Goal: Information Seeking & Learning: Learn about a topic

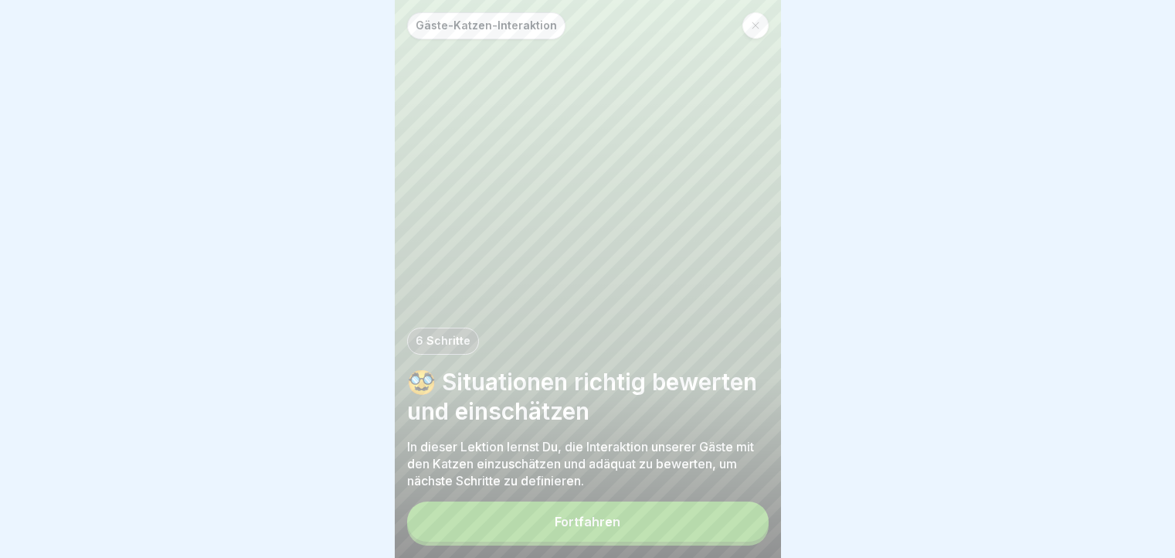
scroll to position [12, 0]
click at [562, 514] on button "Fortfahren" at bounding box center [587, 521] width 361 height 40
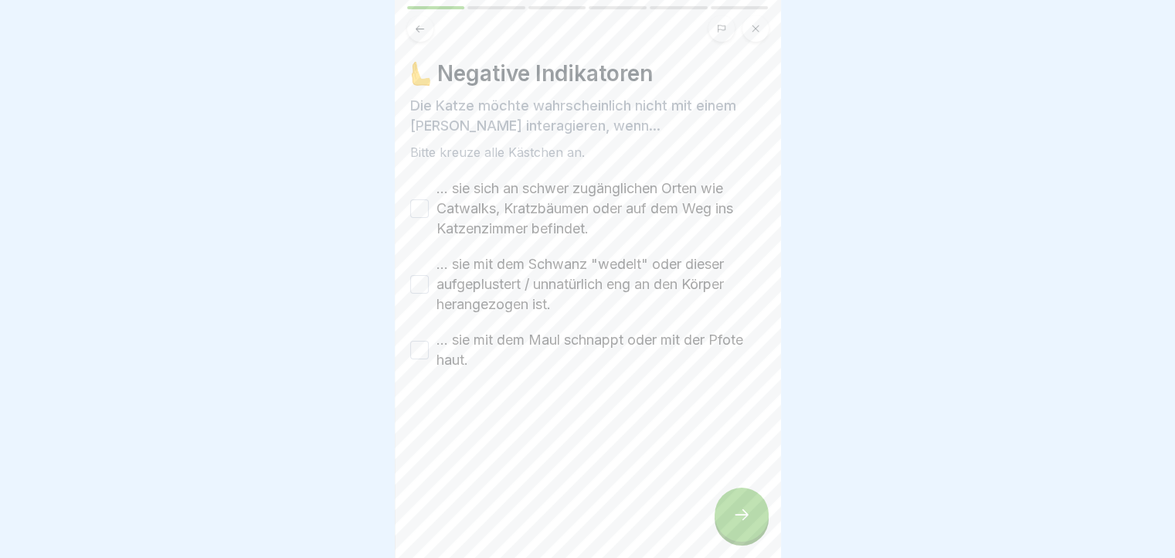
click at [744, 509] on icon at bounding box center [741, 514] width 19 height 19
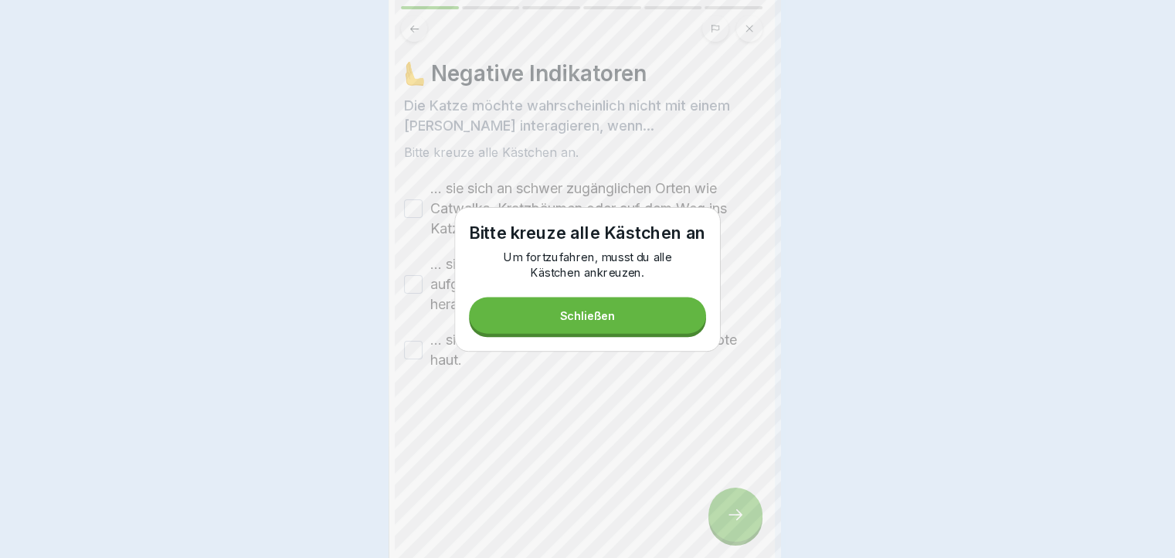
scroll to position [0, 0]
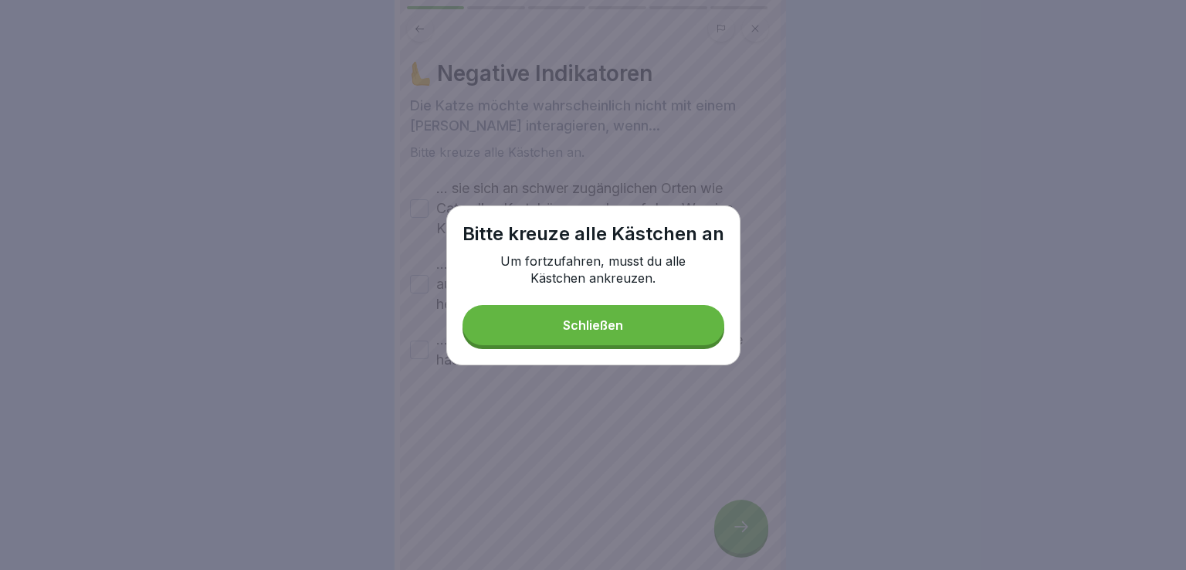
click at [658, 319] on button "Schließen" at bounding box center [594, 325] width 262 height 40
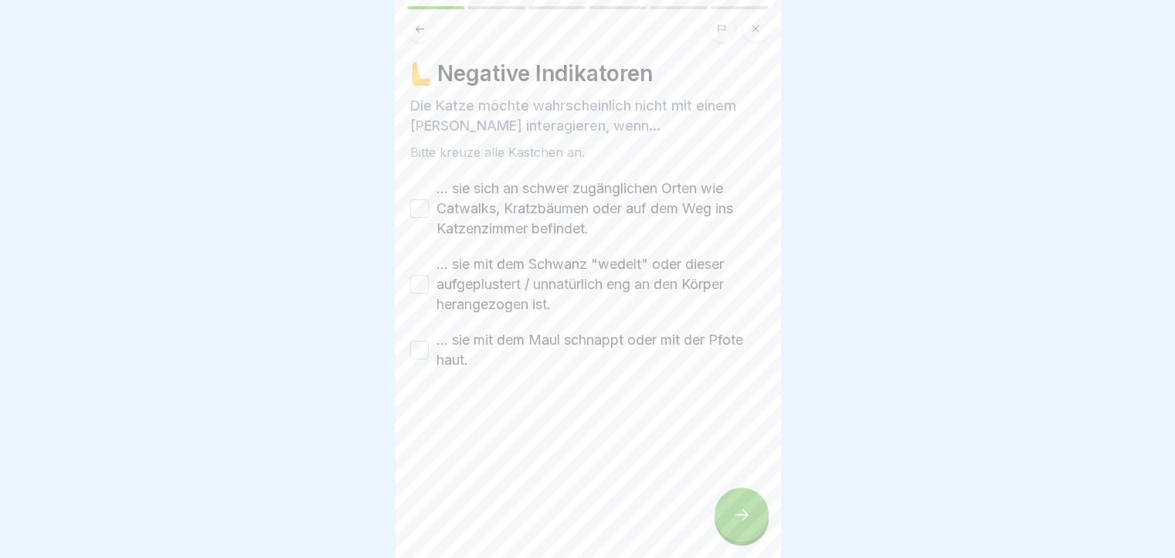
click at [415, 346] on button "... sie mit dem Maul schnappt oder mit der Pfote haut." at bounding box center [419, 350] width 19 height 19
click at [419, 290] on button "... sie mit dem Schwanz "wedelt" oder dieser aufgeplustert / unnatürlich eng an…" at bounding box center [419, 284] width 19 height 19
click at [419, 208] on button "... sie sich an schwer zugänglichen Orten wie Catwalks, Kratzbäumen oder auf de…" at bounding box center [419, 208] width 19 height 19
click at [741, 510] on div at bounding box center [741, 514] width 54 height 54
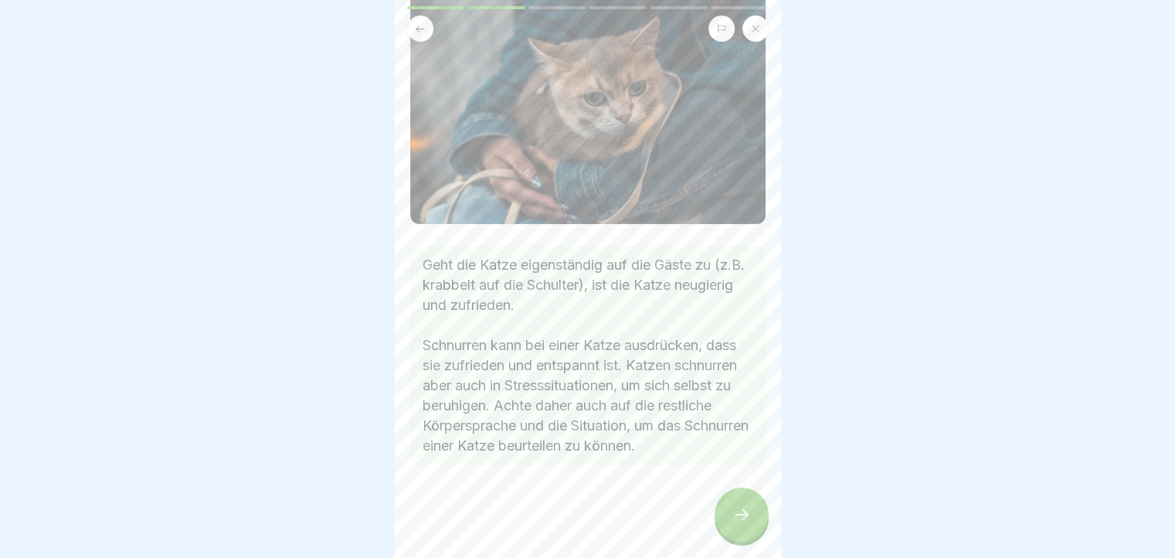
scroll to position [133, 0]
click at [726, 515] on div at bounding box center [741, 514] width 54 height 54
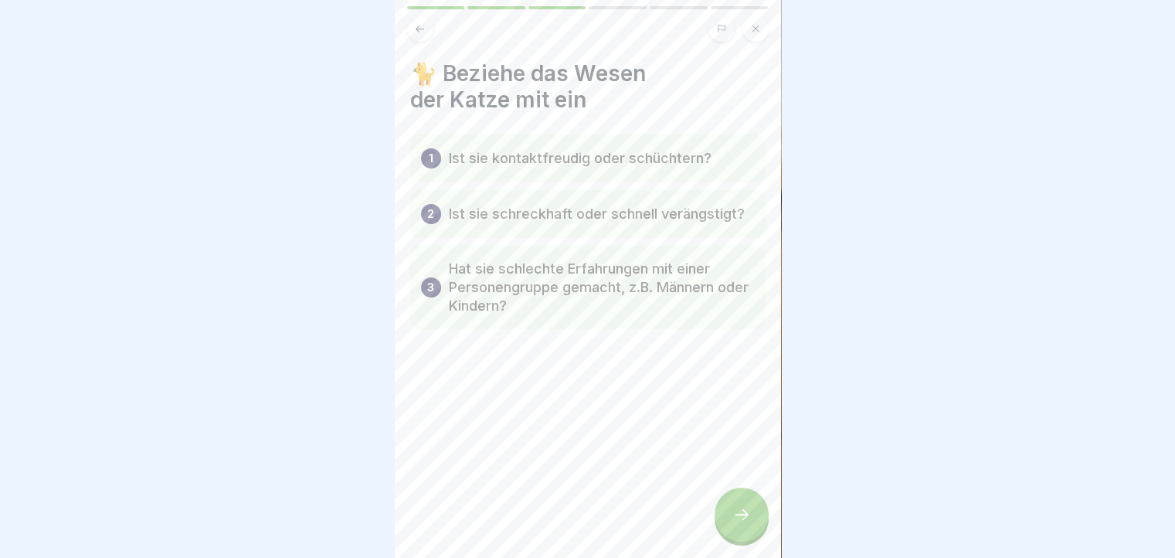
click at [723, 517] on div at bounding box center [741, 514] width 54 height 54
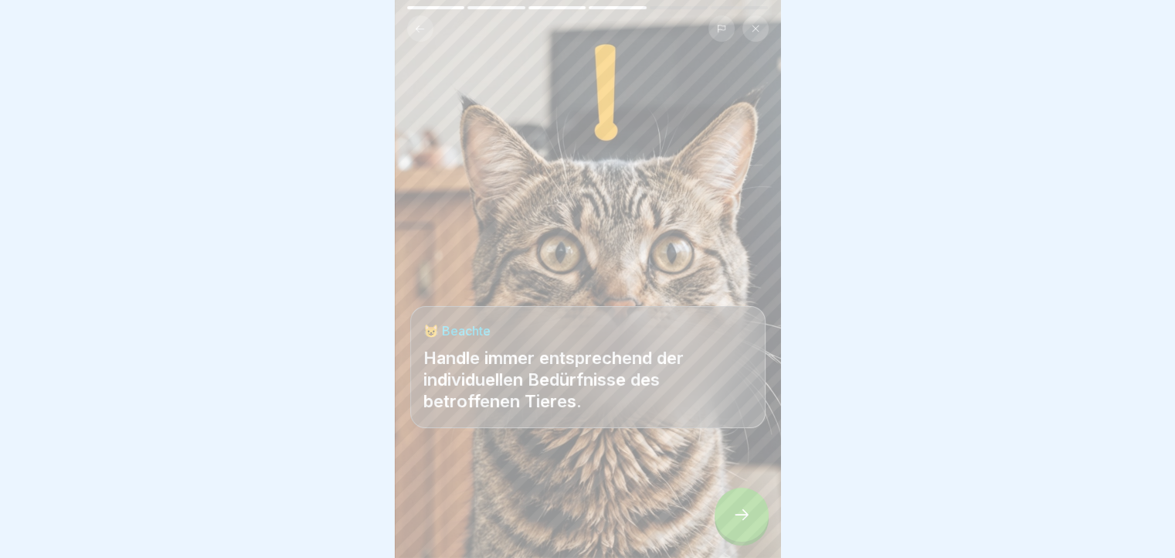
click at [723, 517] on div at bounding box center [741, 514] width 54 height 54
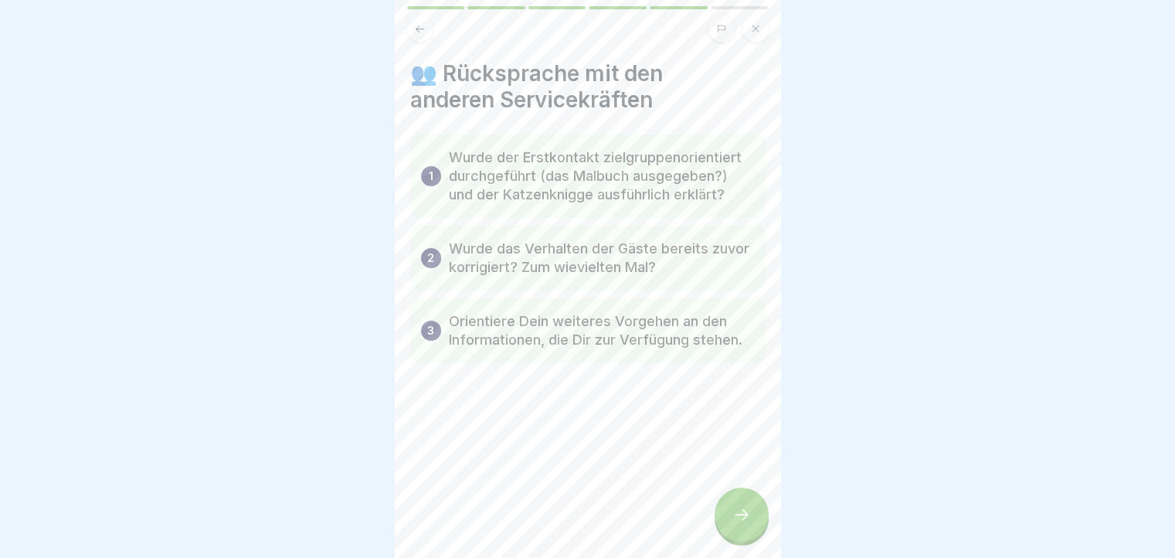
click at [723, 517] on div at bounding box center [741, 514] width 54 height 54
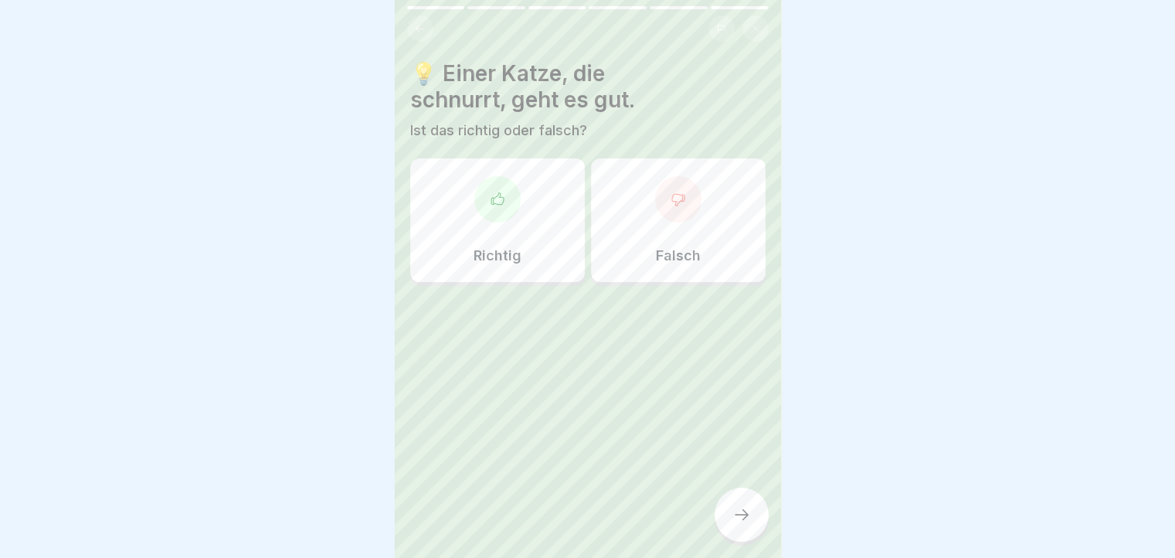
click at [720, 273] on div "Falsch" at bounding box center [678, 220] width 175 height 124
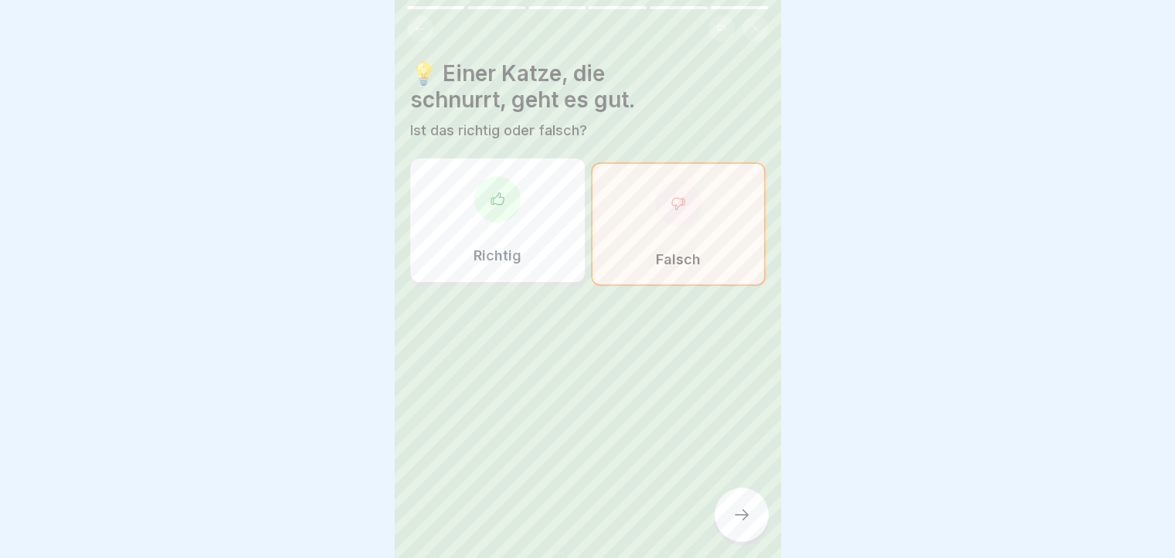
click at [738, 514] on div at bounding box center [741, 514] width 54 height 54
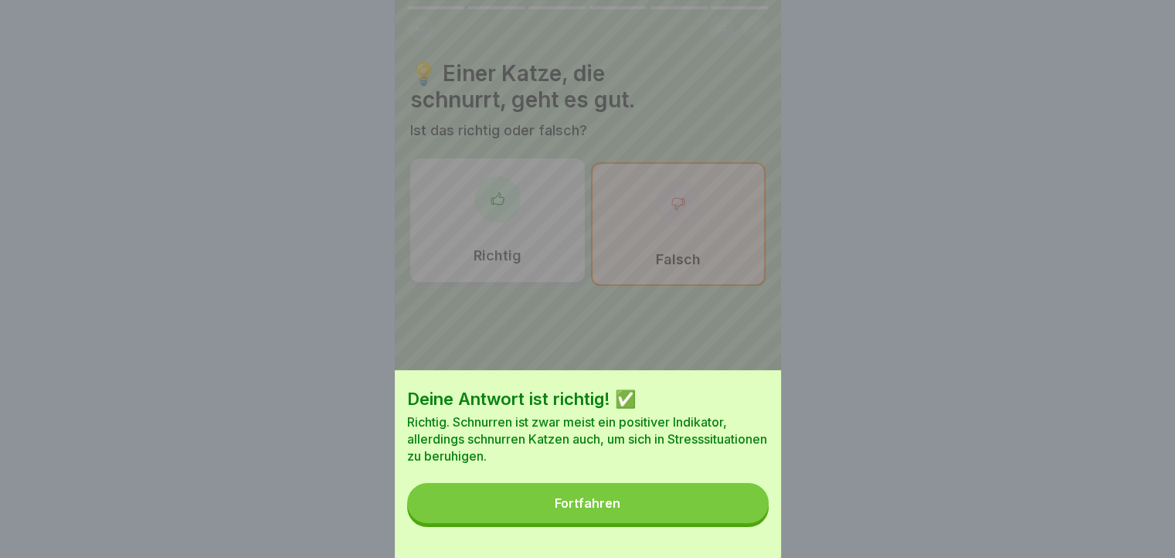
click at [560, 513] on button "Fortfahren" at bounding box center [587, 503] width 361 height 40
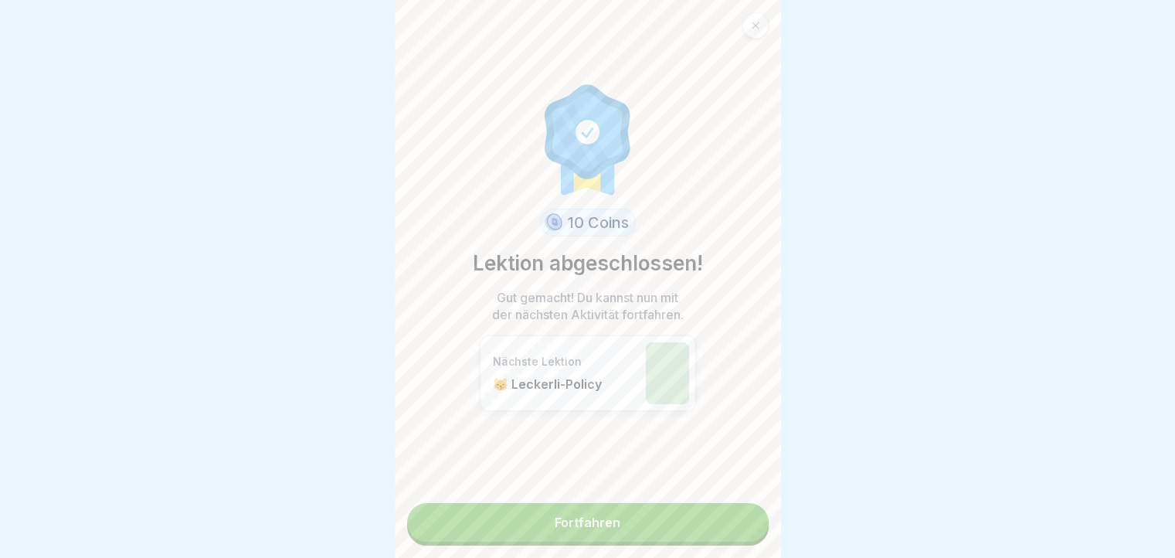
click at [642, 524] on link "Fortfahren" at bounding box center [587, 522] width 361 height 39
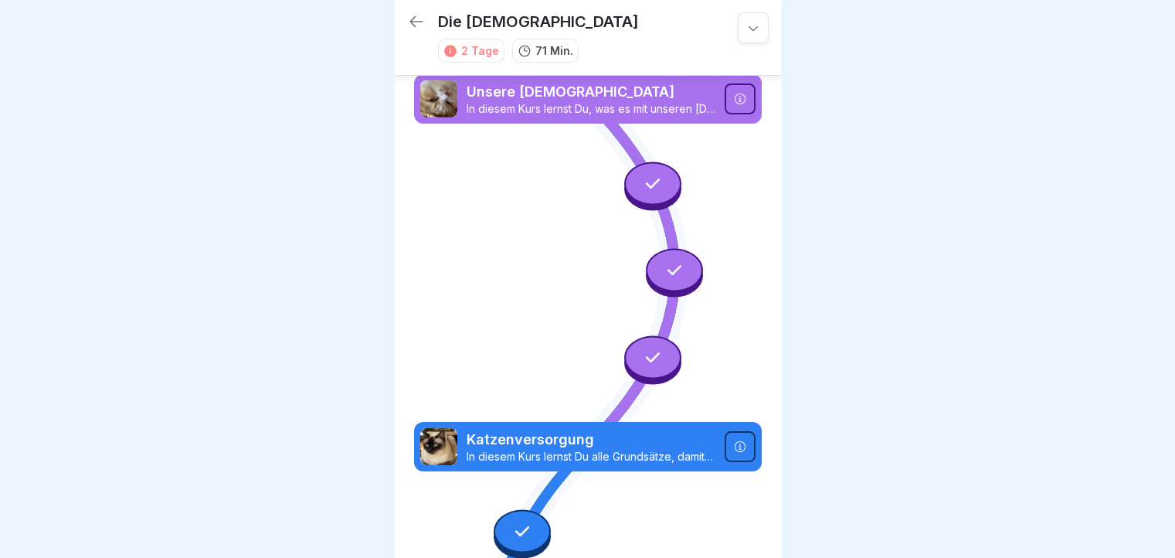
scroll to position [1937, 0]
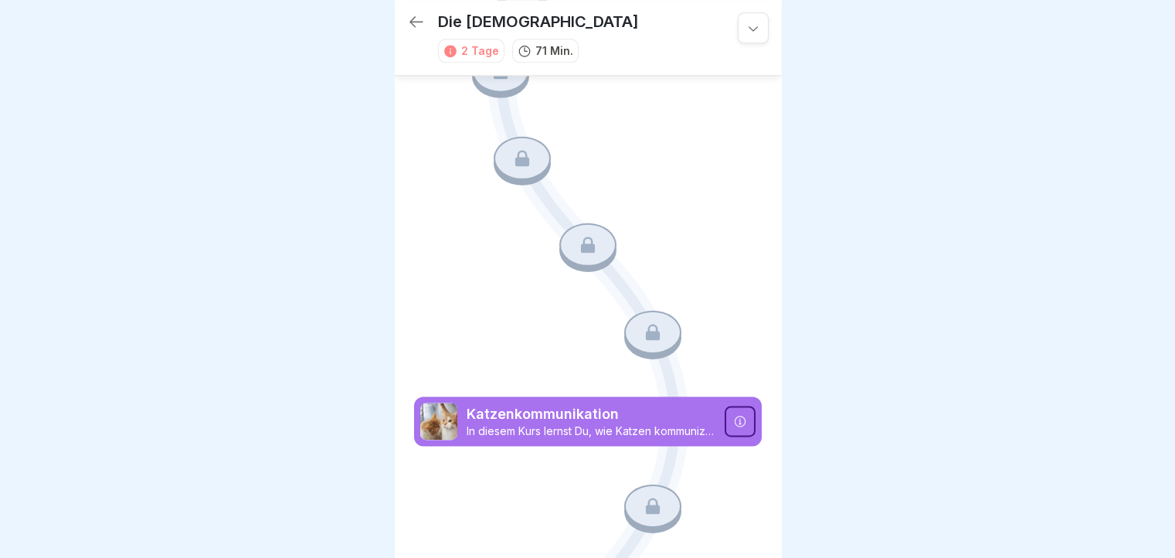
click at [411, 16] on icon at bounding box center [416, 21] width 14 height 11
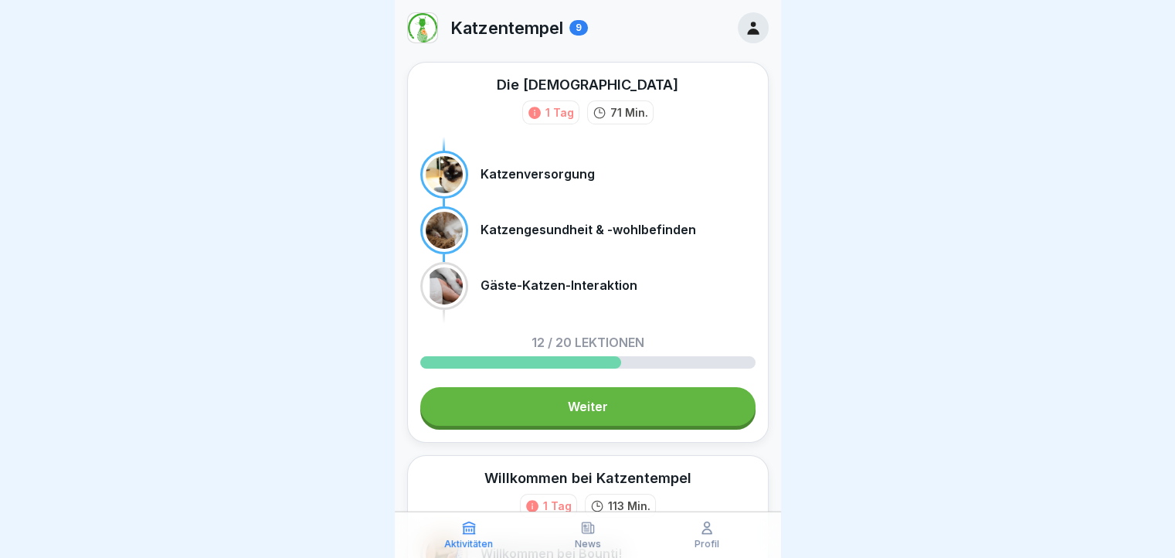
click at [553, 397] on link "Weiter" at bounding box center [587, 406] width 335 height 39
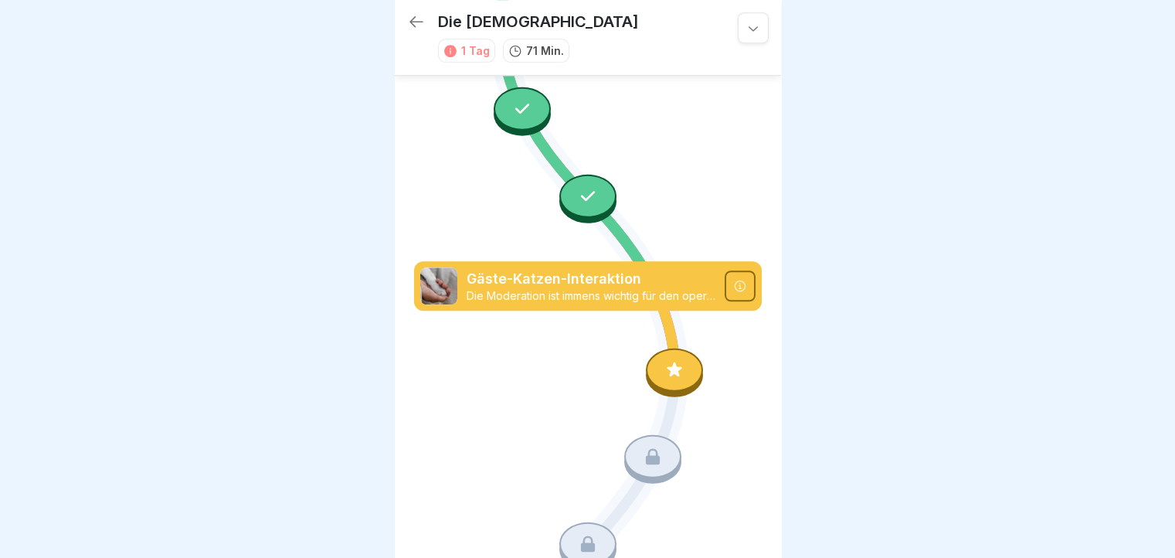
scroll to position [1330, 0]
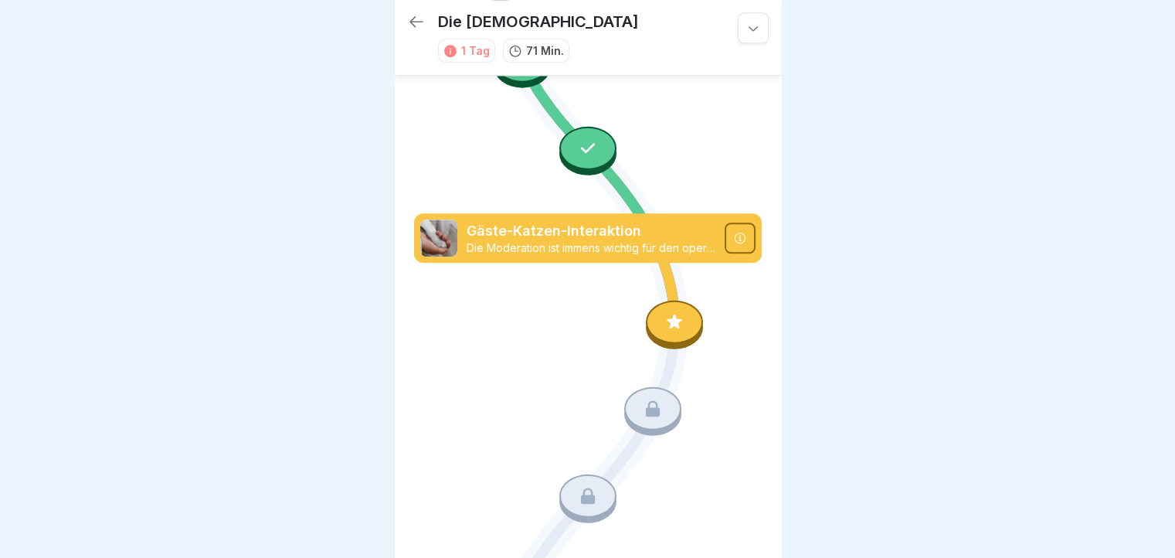
scroll to position [1242, 0]
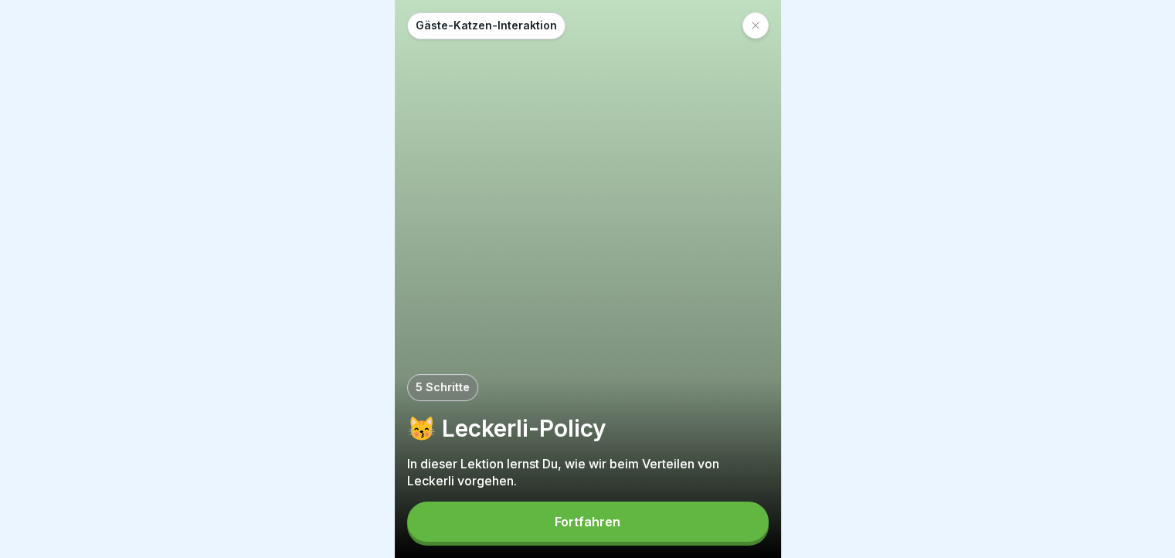
click at [636, 535] on button "Fortfahren" at bounding box center [587, 521] width 361 height 40
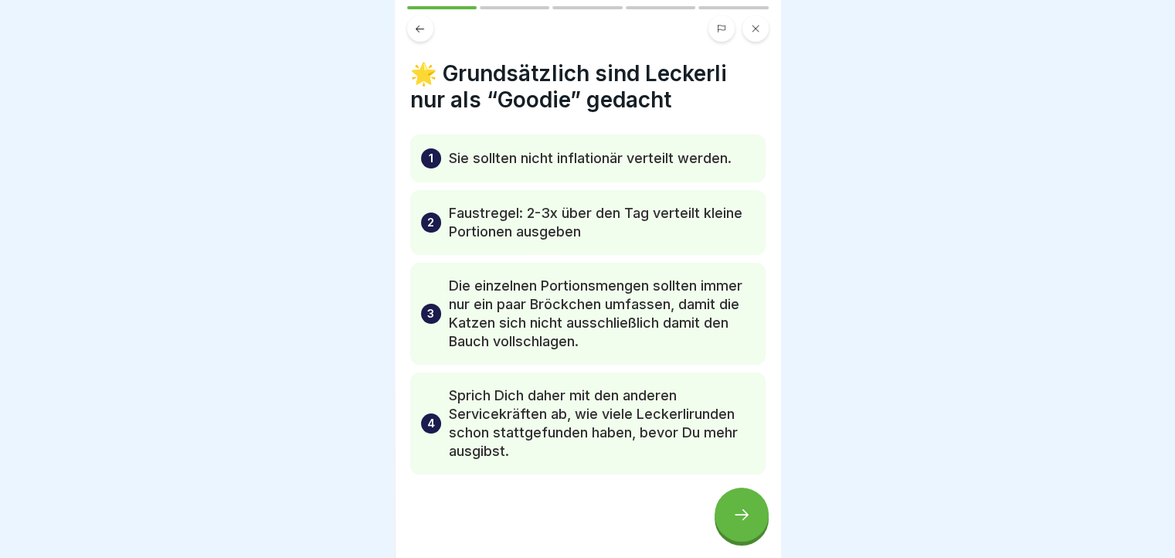
click at [751, 522] on div at bounding box center [741, 514] width 54 height 54
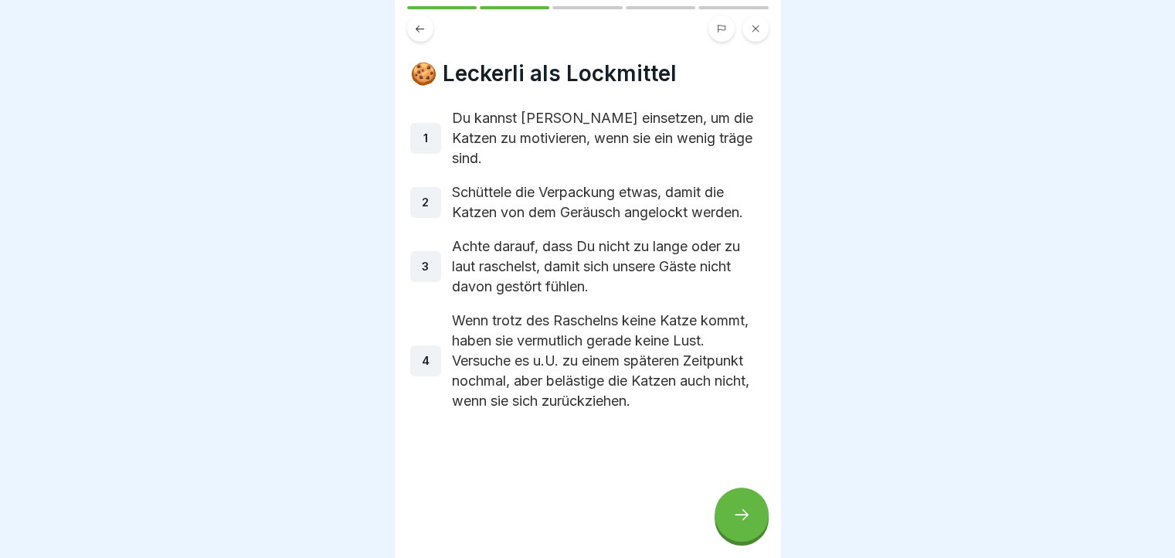
click at [754, 529] on div at bounding box center [741, 514] width 54 height 54
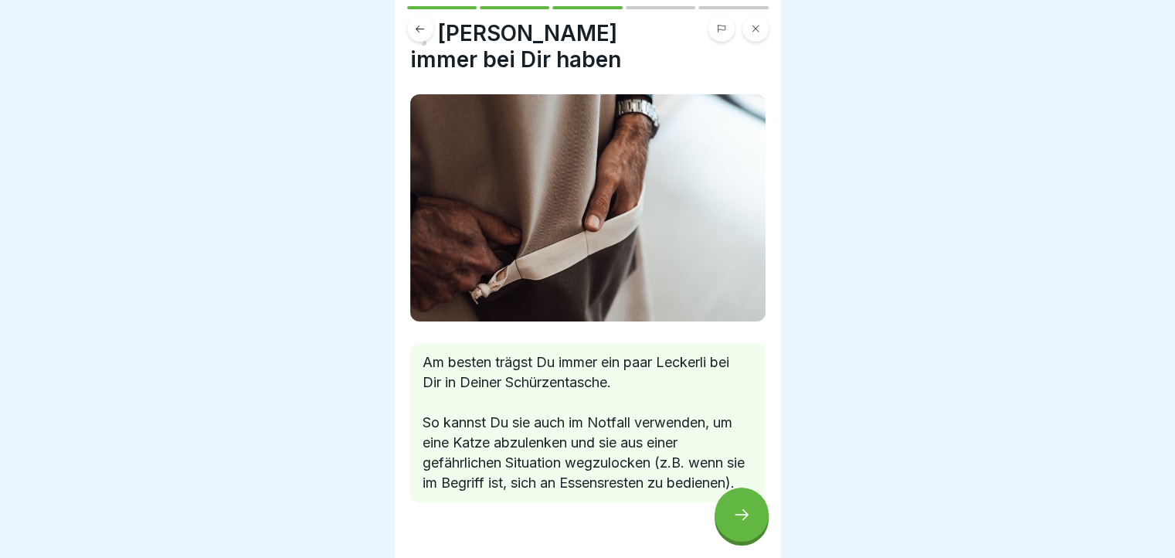
scroll to position [63, 0]
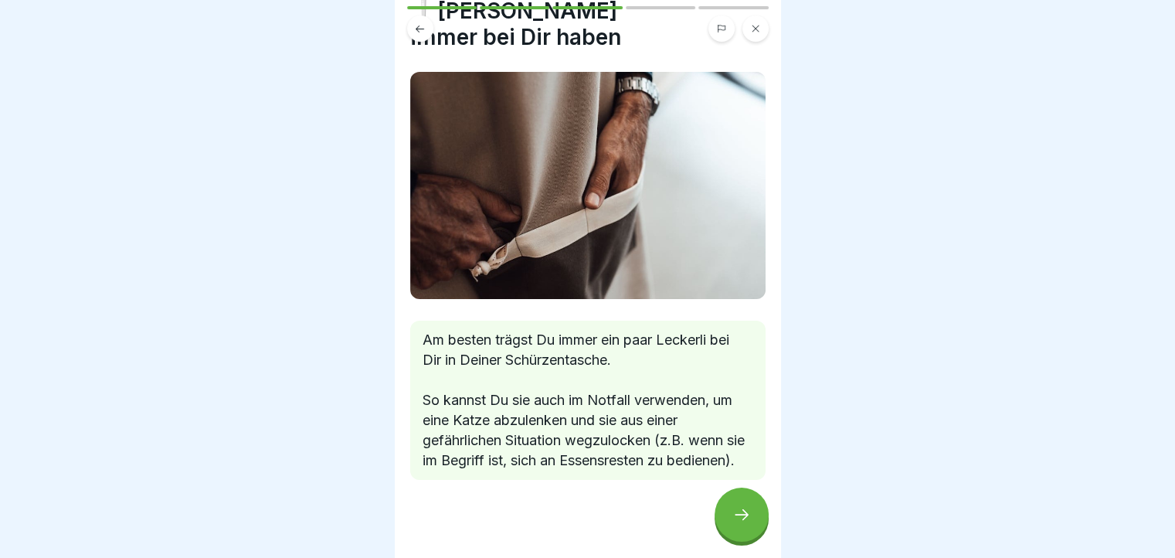
click at [743, 536] on div at bounding box center [741, 514] width 54 height 54
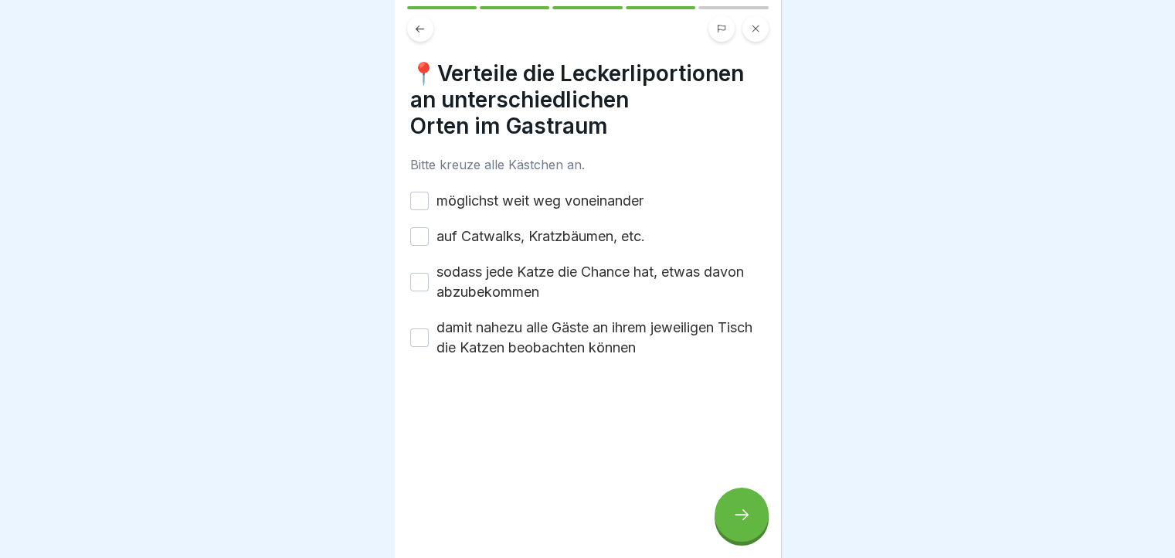
click at [422, 205] on button "möglichst weit weg voneinander" at bounding box center [419, 201] width 19 height 19
click at [417, 237] on button "auf Catwalks, Kratzbäumen, etc." at bounding box center [419, 236] width 19 height 19
click at [416, 285] on button "sodass jede Katze die Chance hat, etwas davon abzubekommen" at bounding box center [419, 282] width 19 height 19
click at [412, 334] on button "damit nahezu alle Gäste an ihrem jeweiligen Tisch die Katzen beobachten können" at bounding box center [419, 337] width 19 height 19
click at [748, 523] on icon at bounding box center [741, 514] width 19 height 19
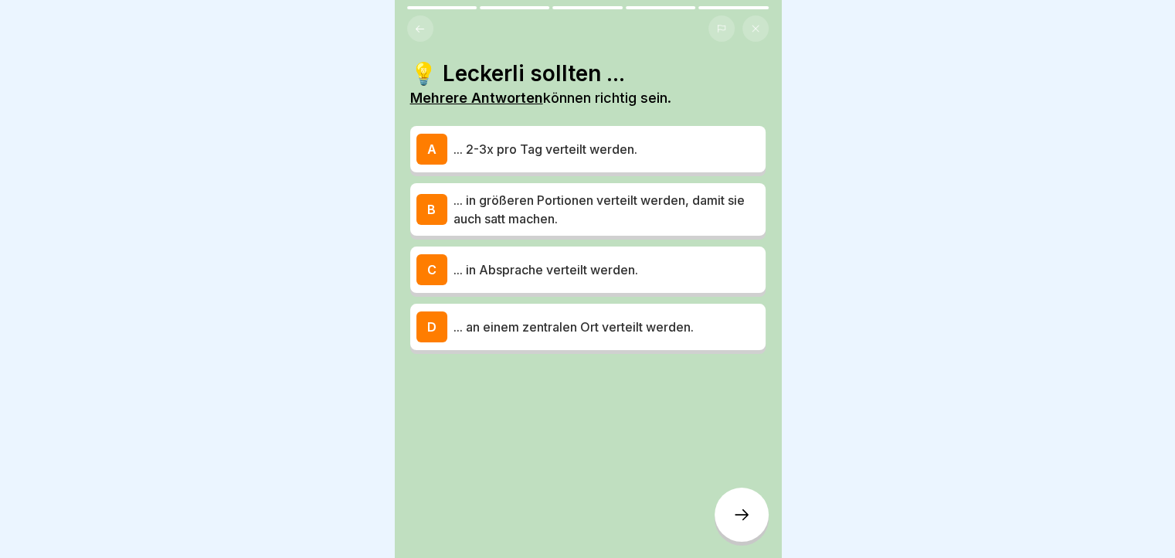
click at [643, 155] on p "... 2-3x pro Tag verteilt werden." at bounding box center [606, 149] width 306 height 19
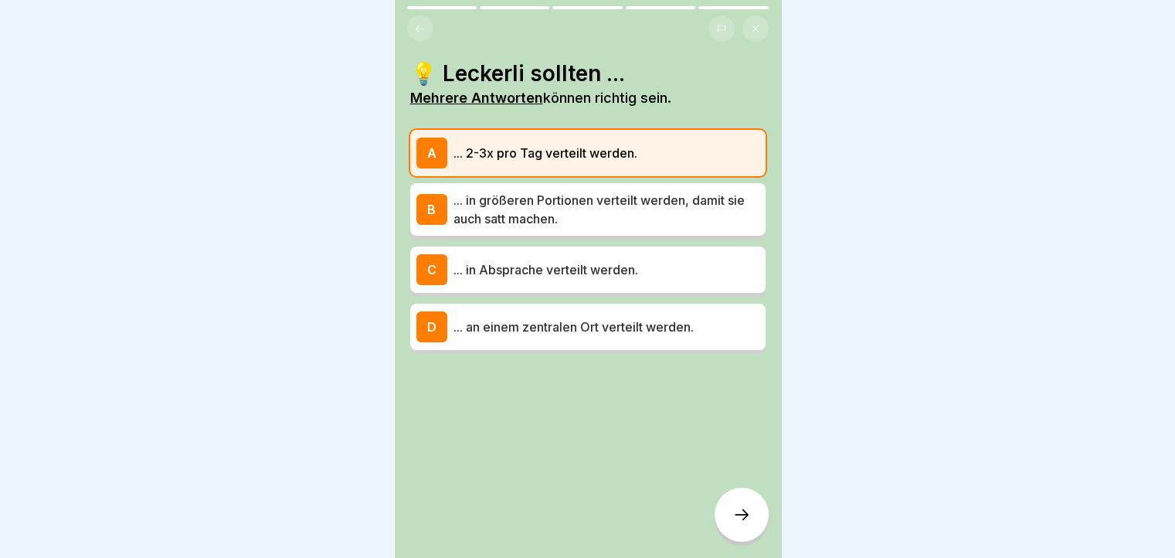
click at [658, 270] on p "... in Absprache verteilt werden." at bounding box center [606, 269] width 306 height 19
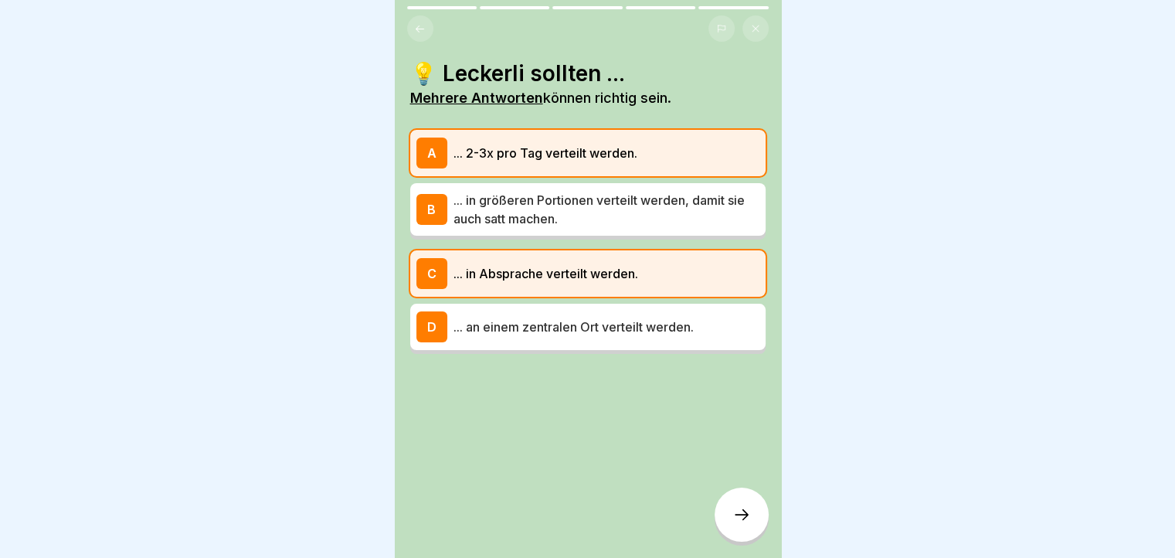
click at [731, 504] on div at bounding box center [741, 514] width 54 height 54
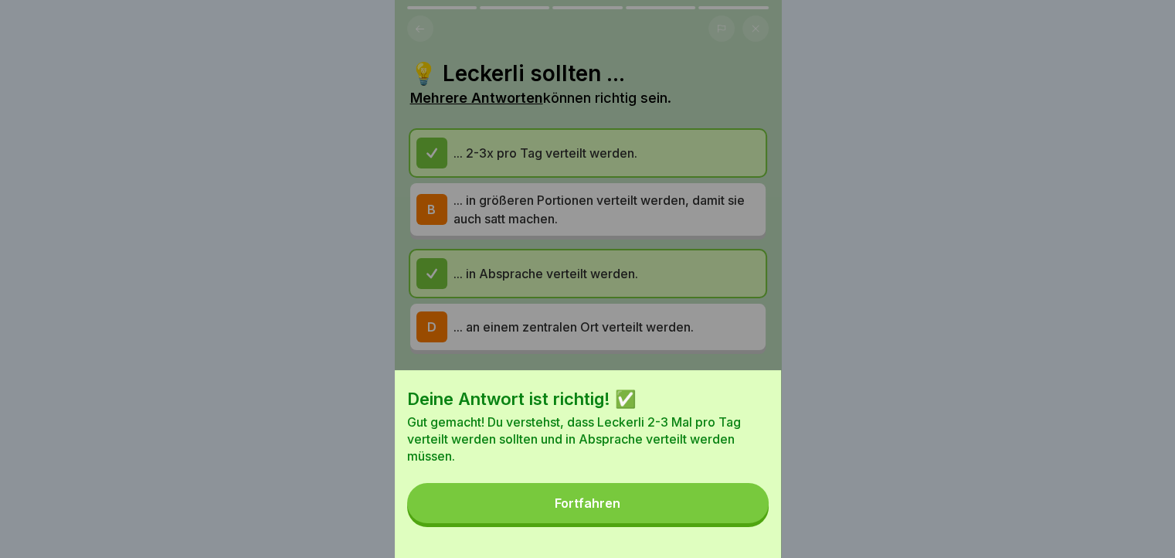
click at [697, 511] on button "Fortfahren" at bounding box center [587, 503] width 361 height 40
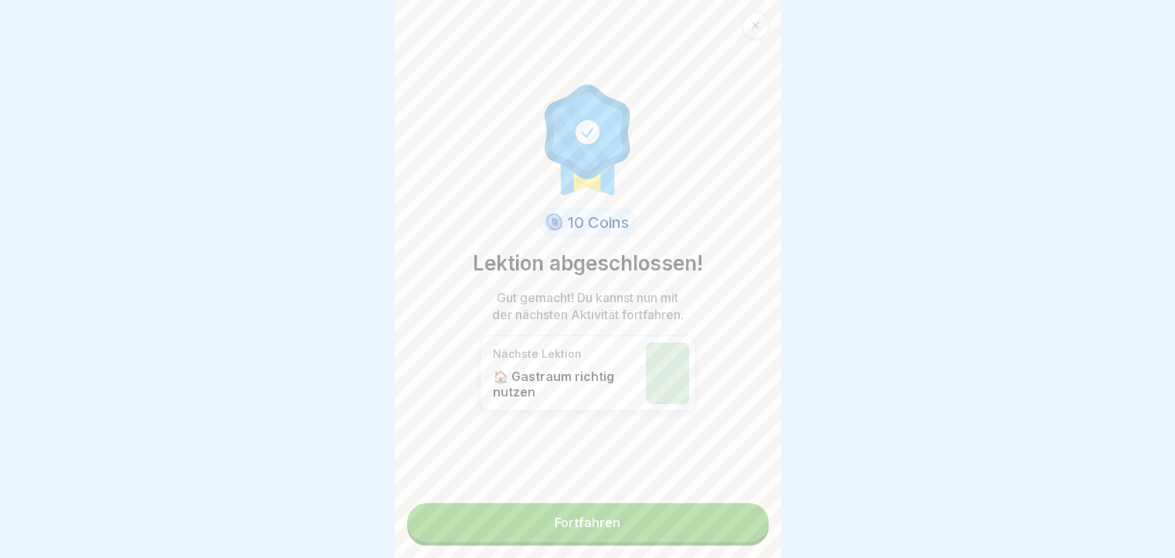
click at [584, 514] on link "Fortfahren" at bounding box center [587, 522] width 361 height 39
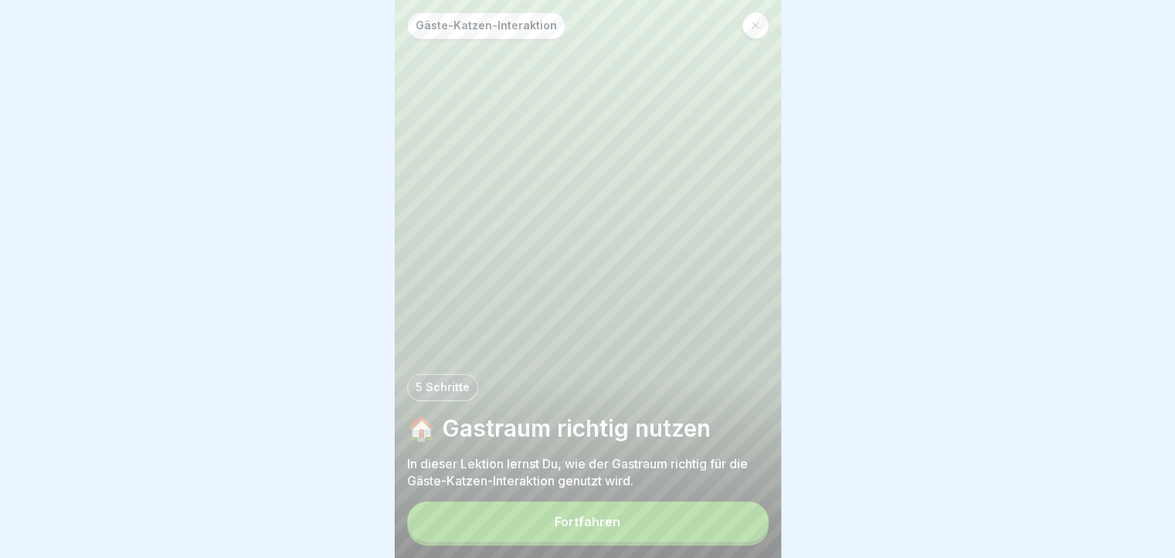
click at [600, 524] on button "Fortfahren" at bounding box center [587, 521] width 361 height 40
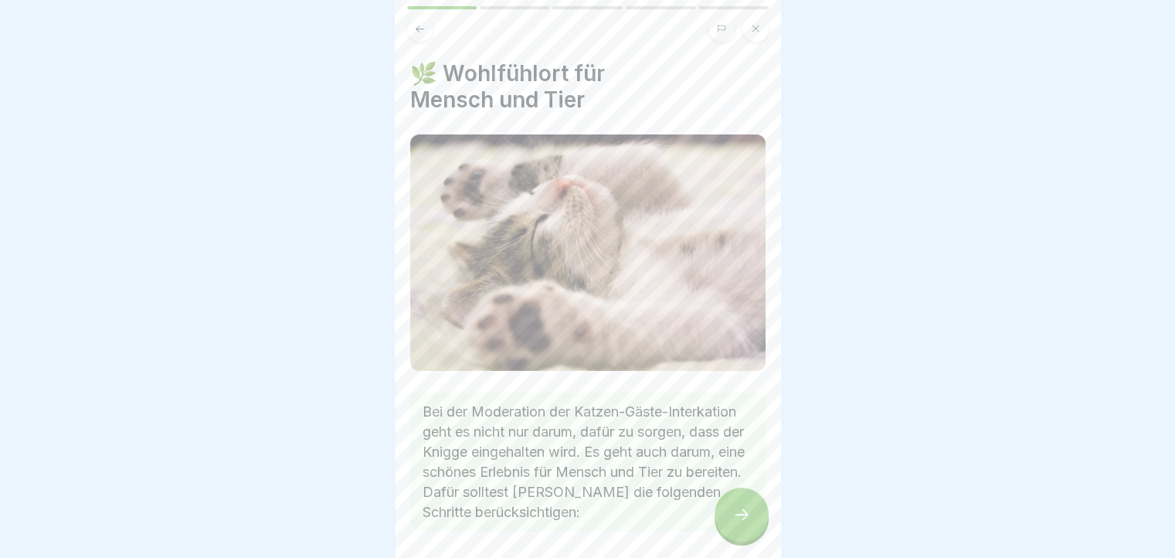
scroll to position [59, 0]
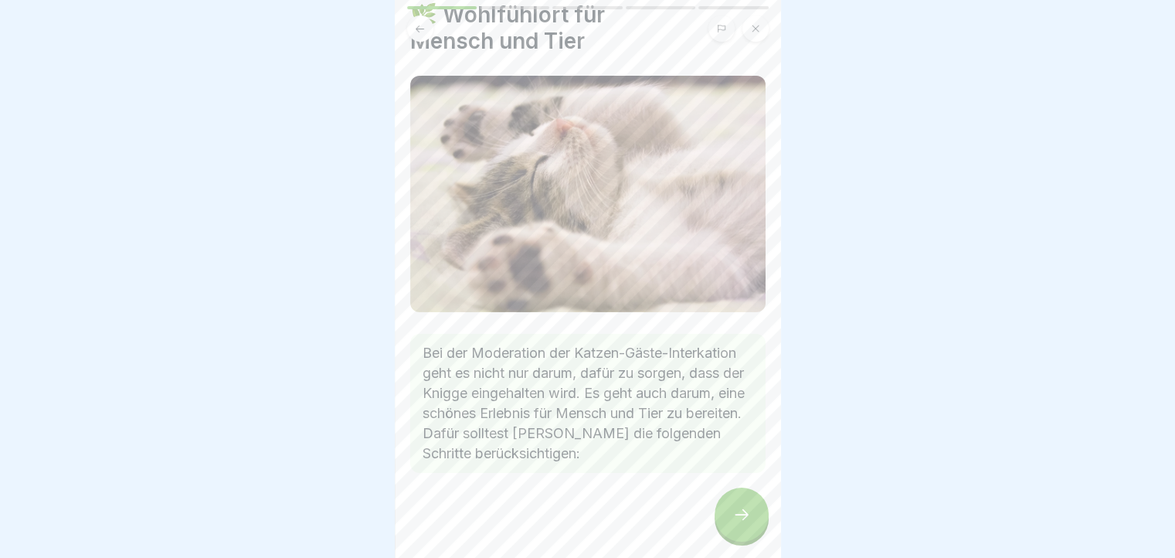
click at [732, 521] on icon at bounding box center [741, 514] width 19 height 19
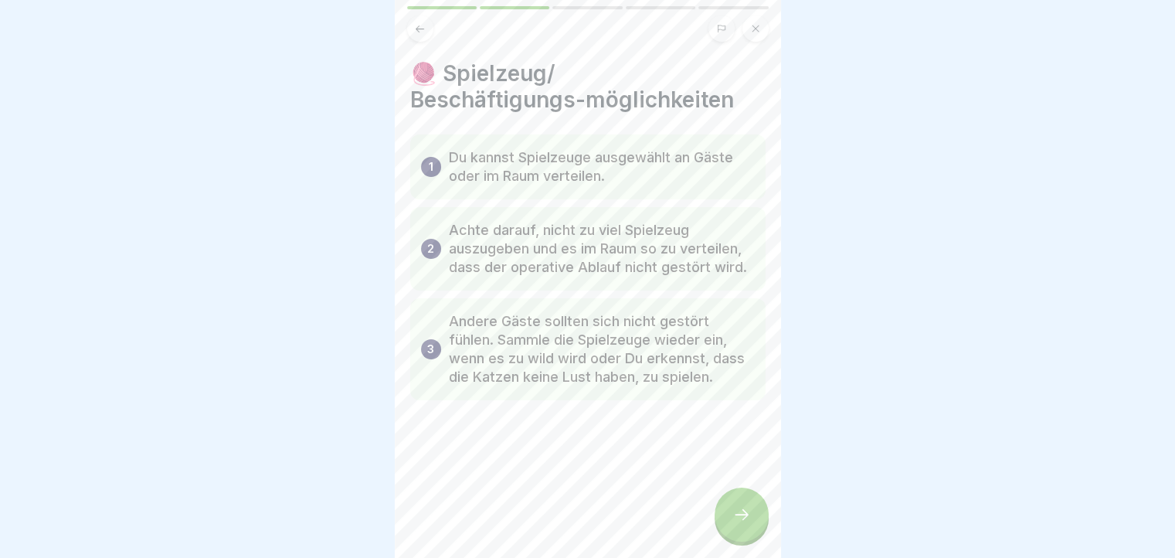
click at [728, 523] on div at bounding box center [741, 514] width 54 height 54
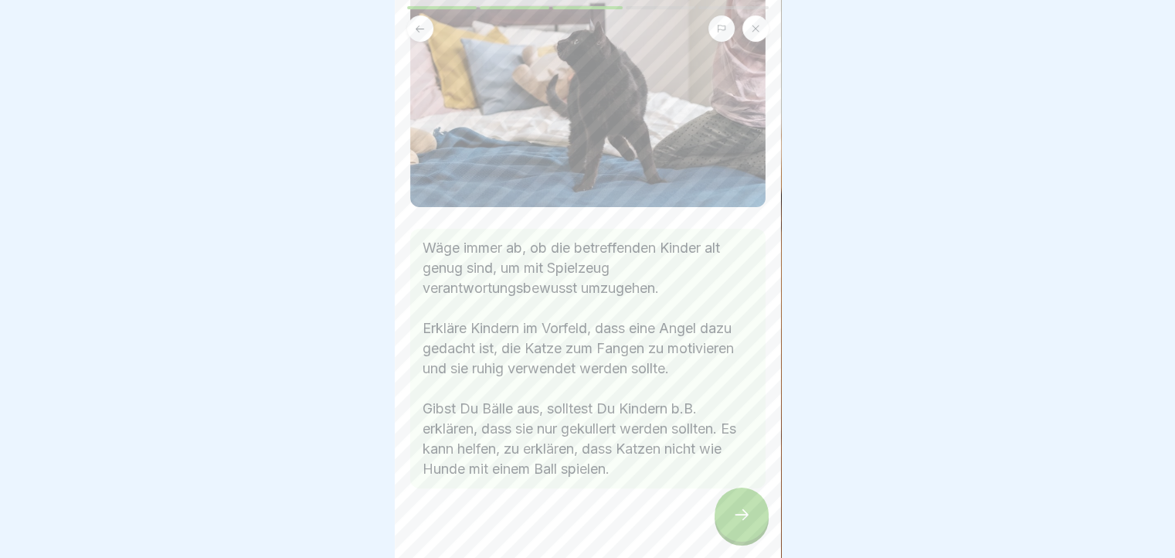
scroll to position [339, 0]
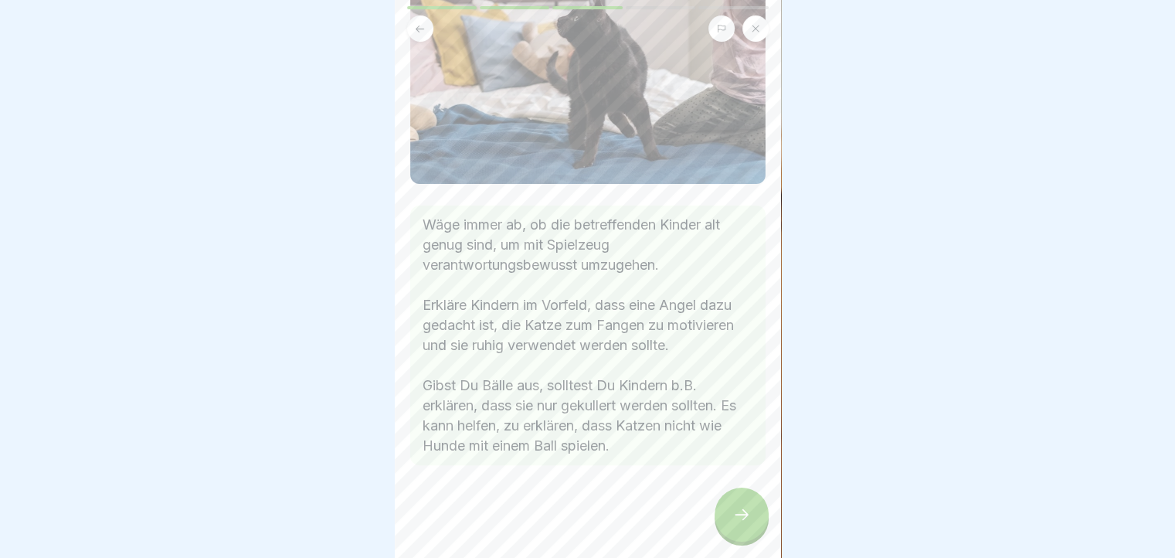
click at [734, 509] on div at bounding box center [741, 514] width 54 height 54
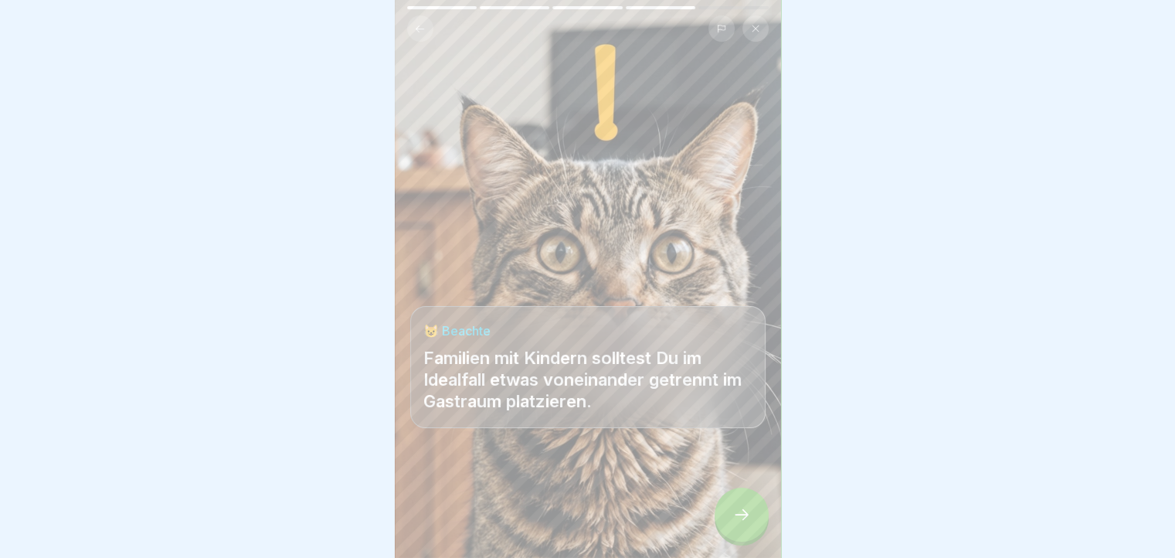
click at [734, 509] on div at bounding box center [741, 514] width 54 height 54
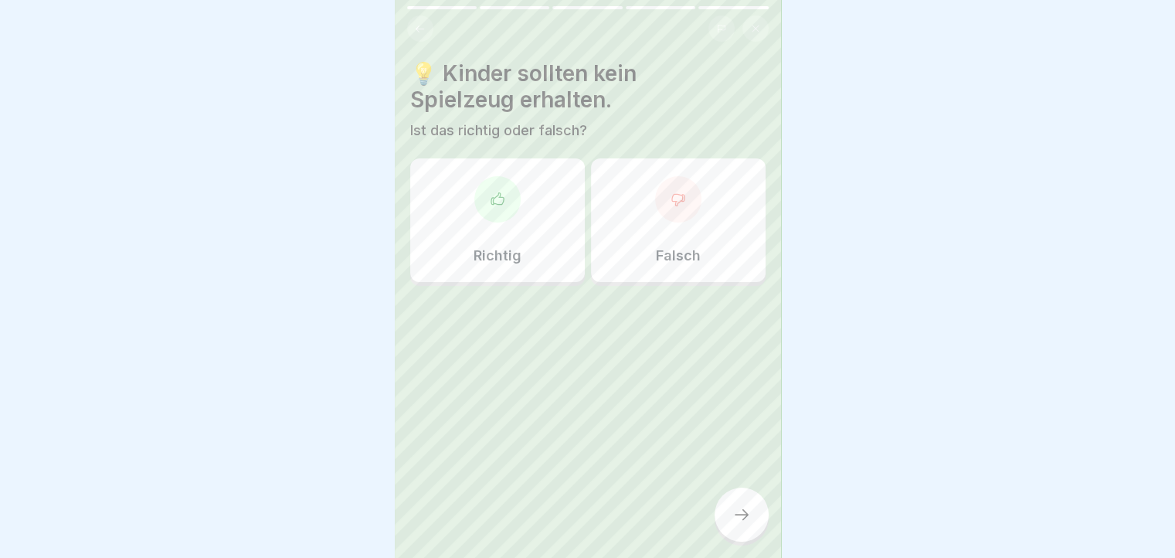
click at [717, 241] on div "Falsch" at bounding box center [678, 220] width 175 height 124
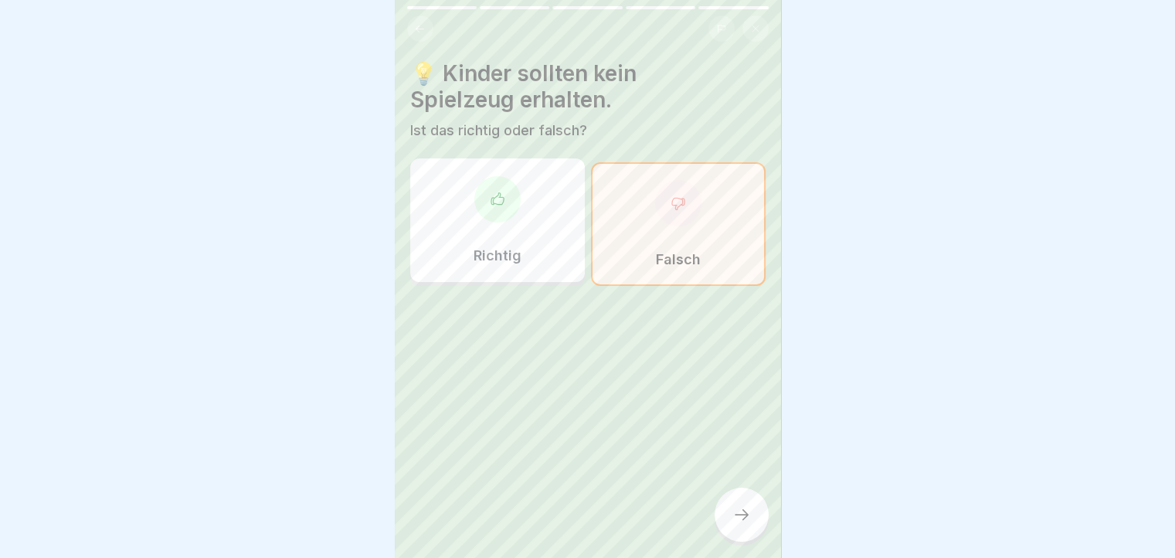
click at [726, 516] on div at bounding box center [741, 514] width 54 height 54
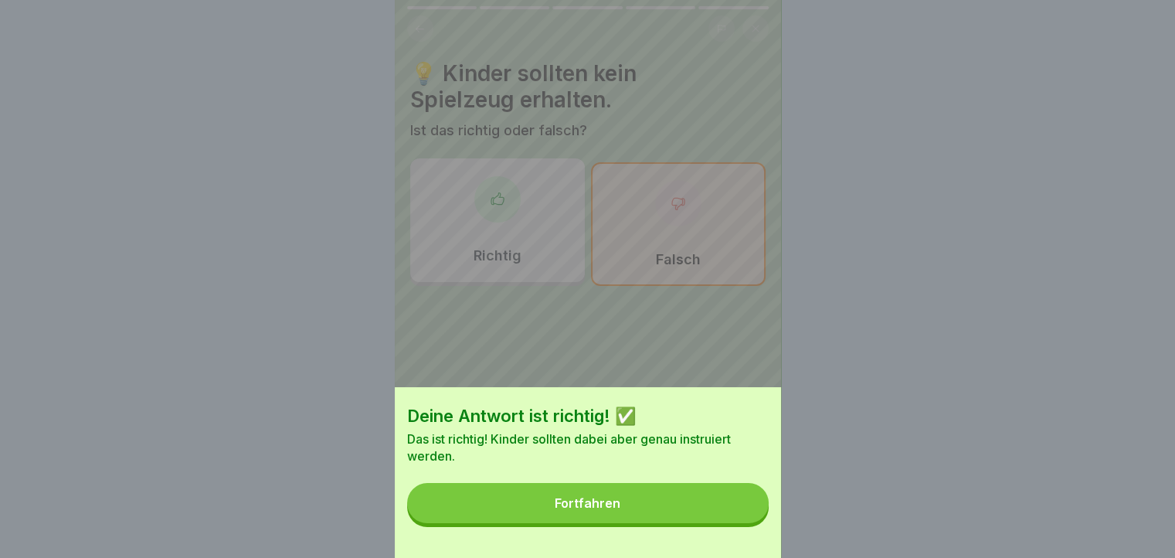
click at [711, 519] on button "Fortfahren" at bounding box center [587, 503] width 361 height 40
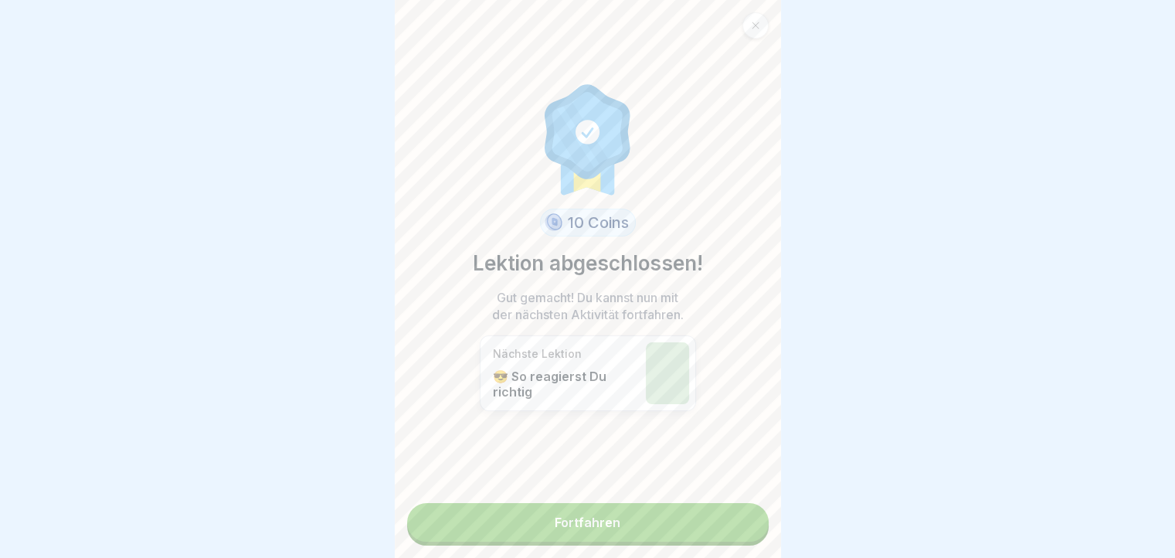
click at [709, 523] on link "Fortfahren" at bounding box center [587, 522] width 361 height 39
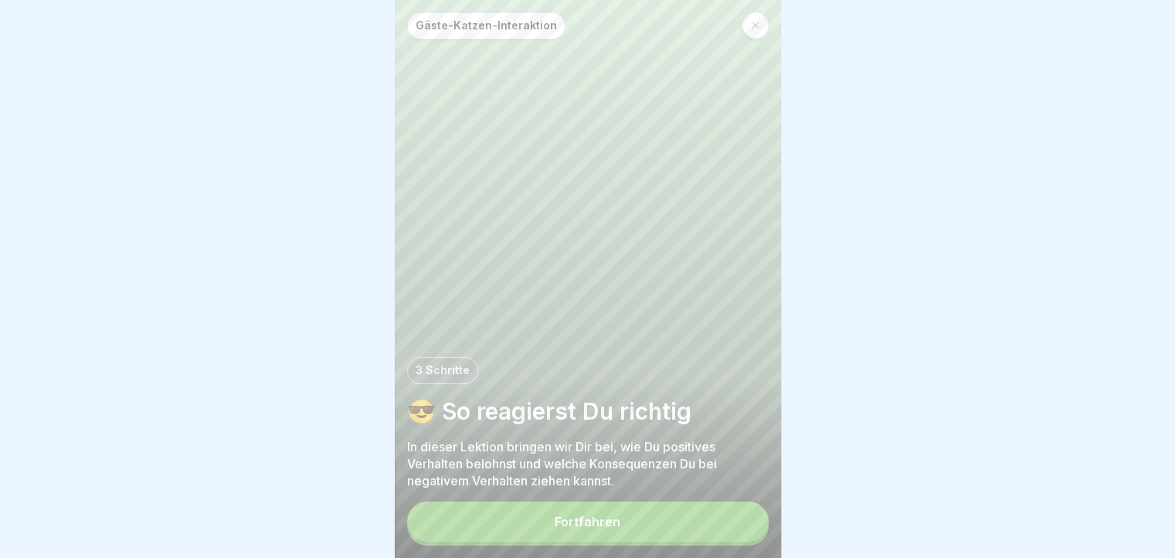
click at [707, 535] on button "Fortfahren" at bounding box center [587, 521] width 361 height 40
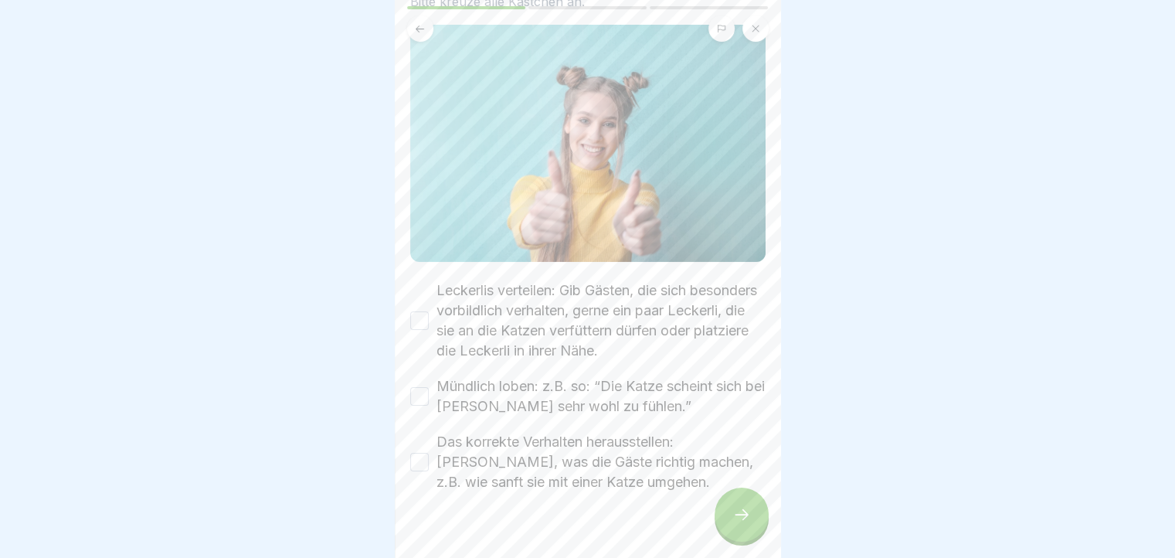
scroll to position [154, 0]
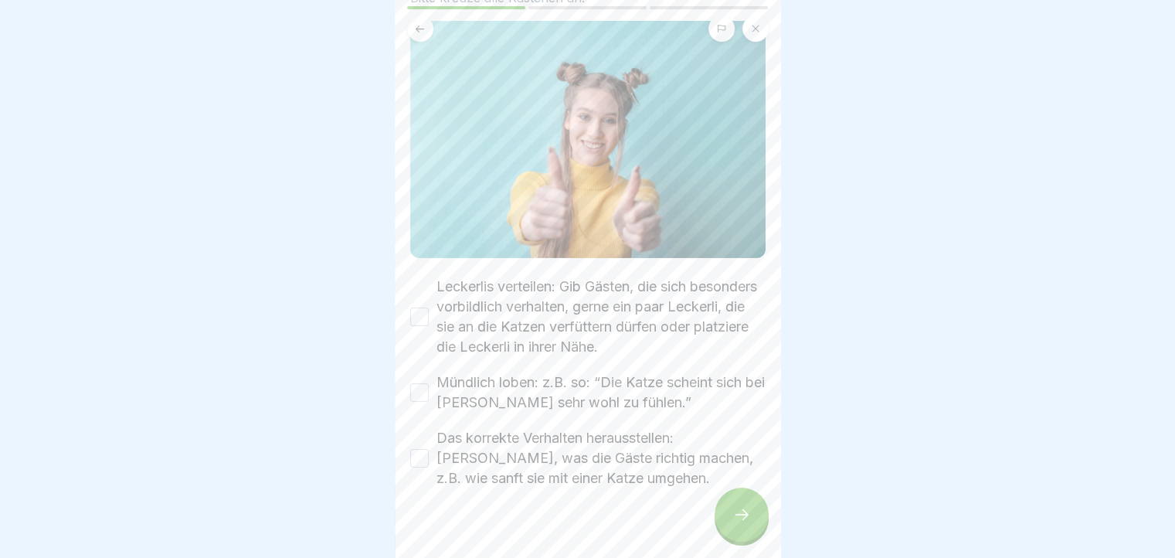
click at [425, 308] on button "Leckerlis verteilen: Gib Gästen, die sich besonders vorbildlich verhalten, gern…" at bounding box center [419, 316] width 19 height 19
click at [421, 388] on button "Mündlich loben: z.B. so: “Die Katze scheint sich bei Euch sehr wohl zu fühlen.”" at bounding box center [419, 392] width 19 height 19
click at [422, 458] on button "Das korrekte Verhalten herausstellen: Benenne, was die Gäste richtig machen, z.…" at bounding box center [419, 458] width 19 height 19
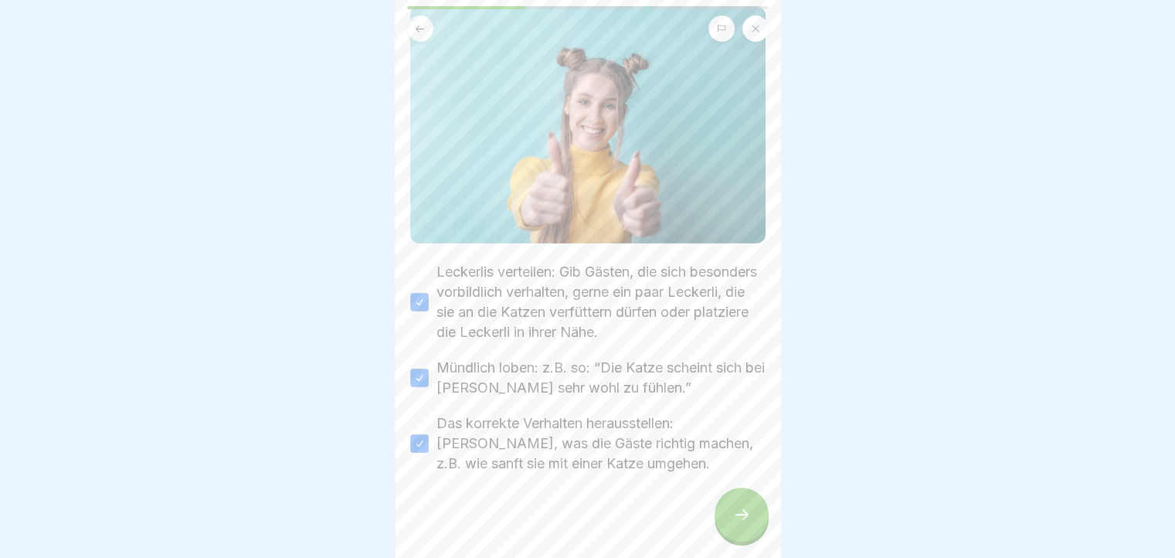
click at [738, 524] on icon at bounding box center [741, 514] width 19 height 19
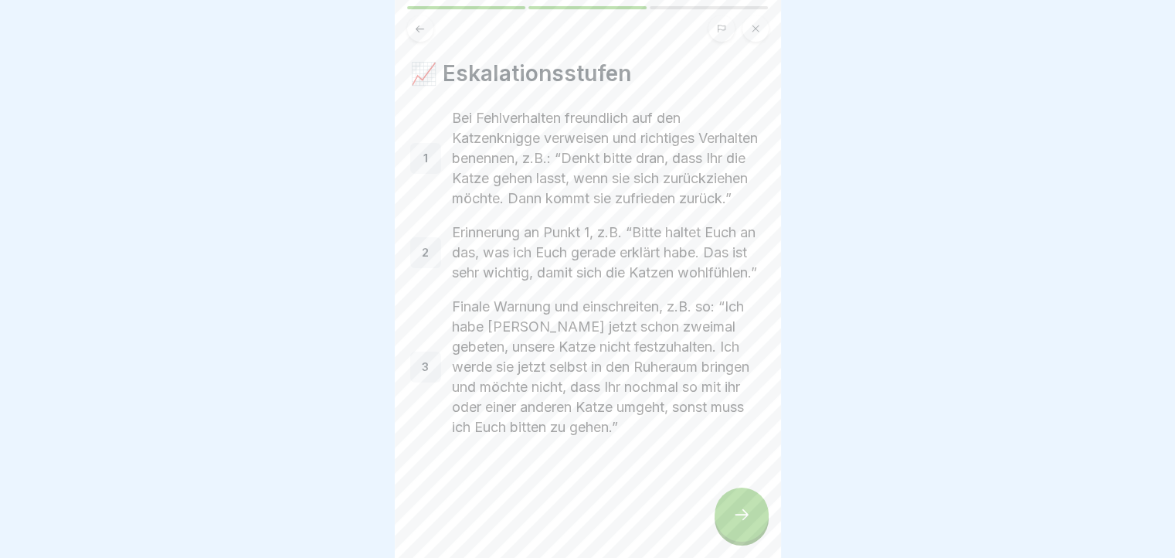
click at [751, 529] on div at bounding box center [741, 514] width 54 height 54
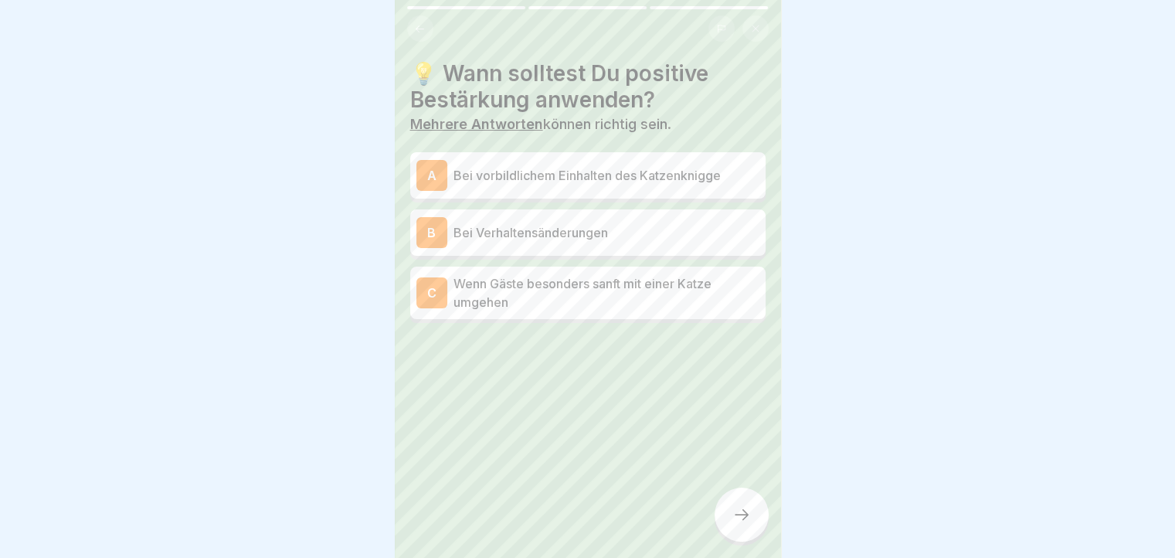
click at [695, 168] on p "Bei vorbildlichem Einhalten des Katzenknigge" at bounding box center [606, 175] width 306 height 19
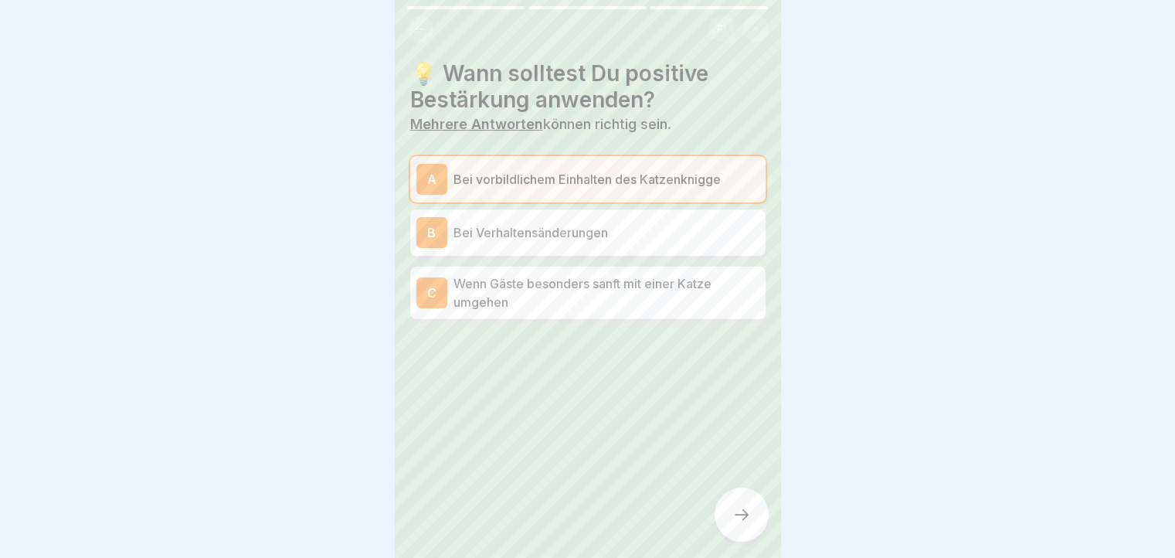
click at [690, 291] on p "Wenn Gäste besonders sanft mit einer Katze umgehen" at bounding box center [606, 292] width 306 height 37
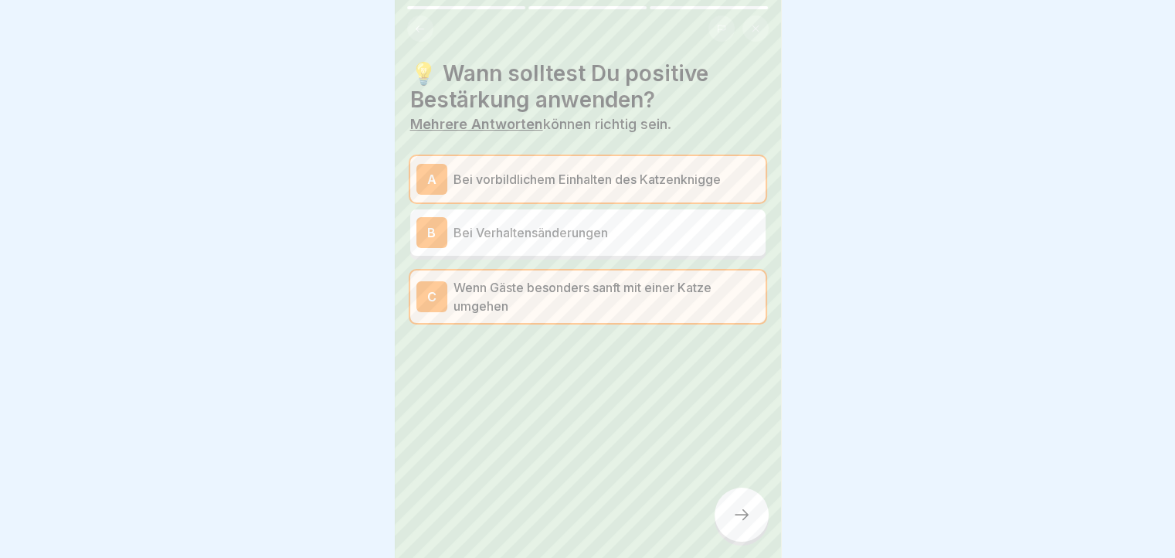
click at [738, 511] on div at bounding box center [741, 514] width 54 height 54
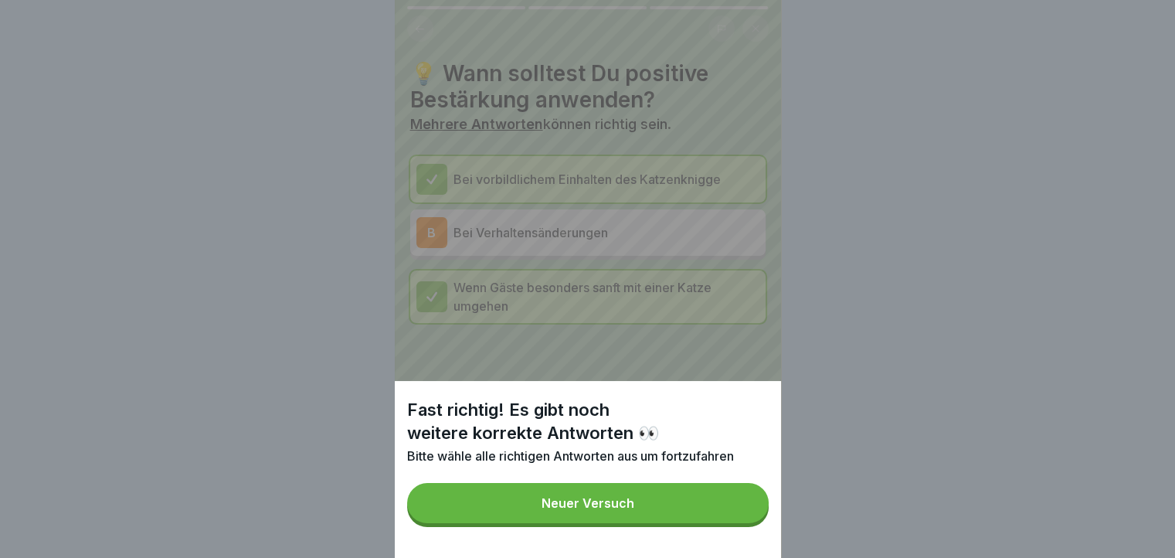
click at [646, 517] on button "Neuer Versuch" at bounding box center [587, 503] width 361 height 40
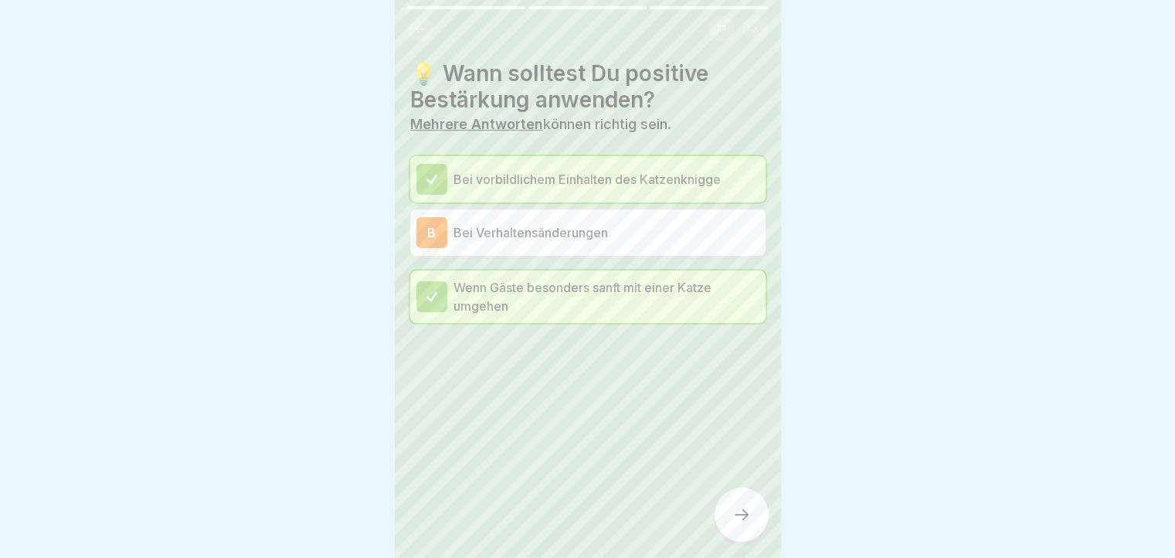
click at [555, 251] on div "B Bei Verhaltensänderungen" at bounding box center [587, 232] width 355 height 46
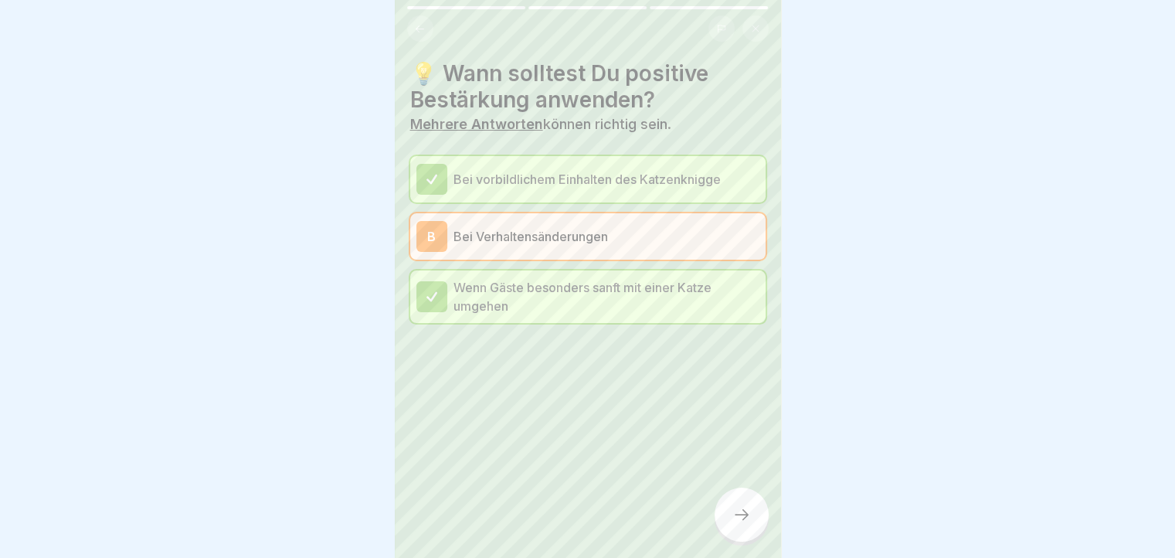
click at [555, 251] on div "B Bei Verhaltensänderungen" at bounding box center [587, 236] width 355 height 46
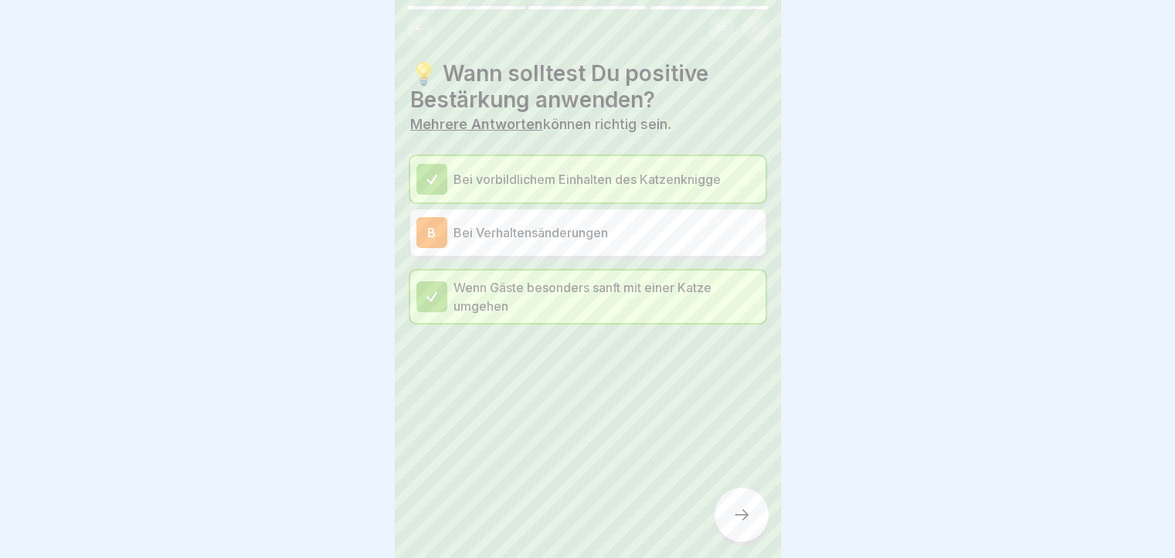
click at [426, 32] on button at bounding box center [420, 28] width 26 height 26
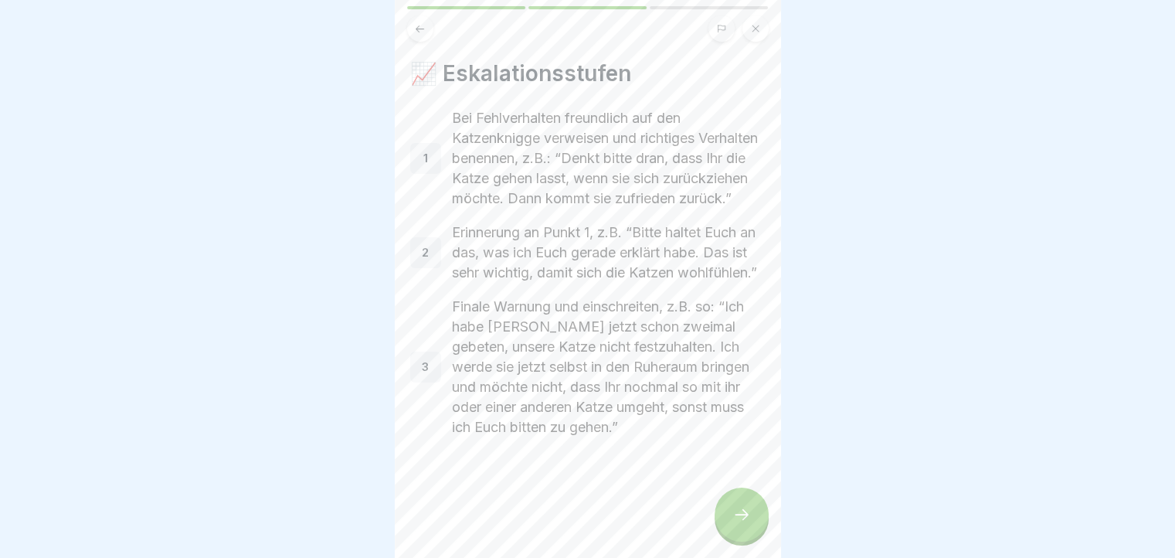
click at [426, 32] on button at bounding box center [420, 28] width 26 height 26
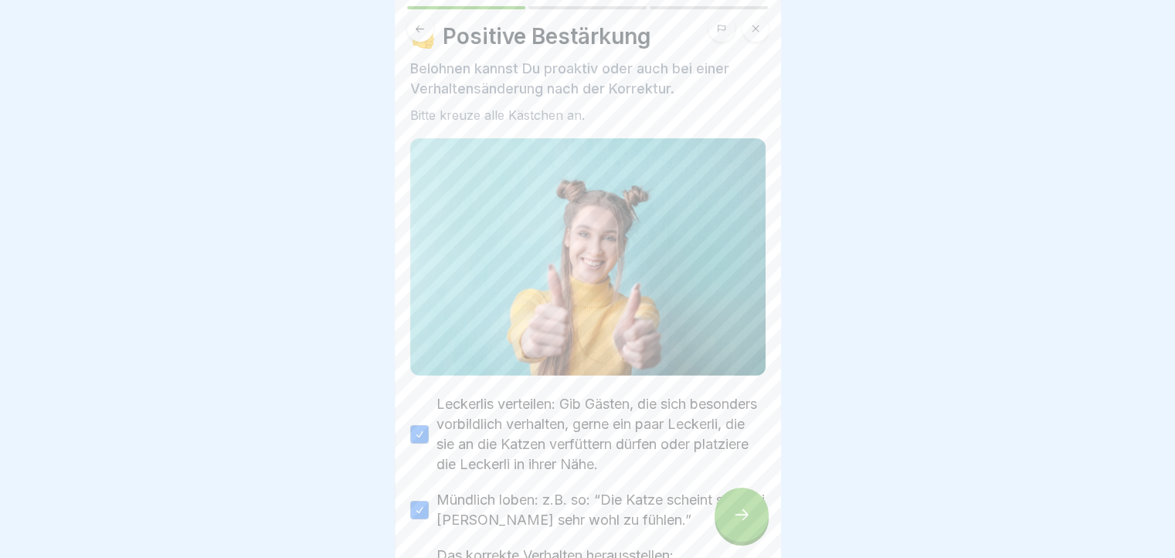
scroll to position [15, 0]
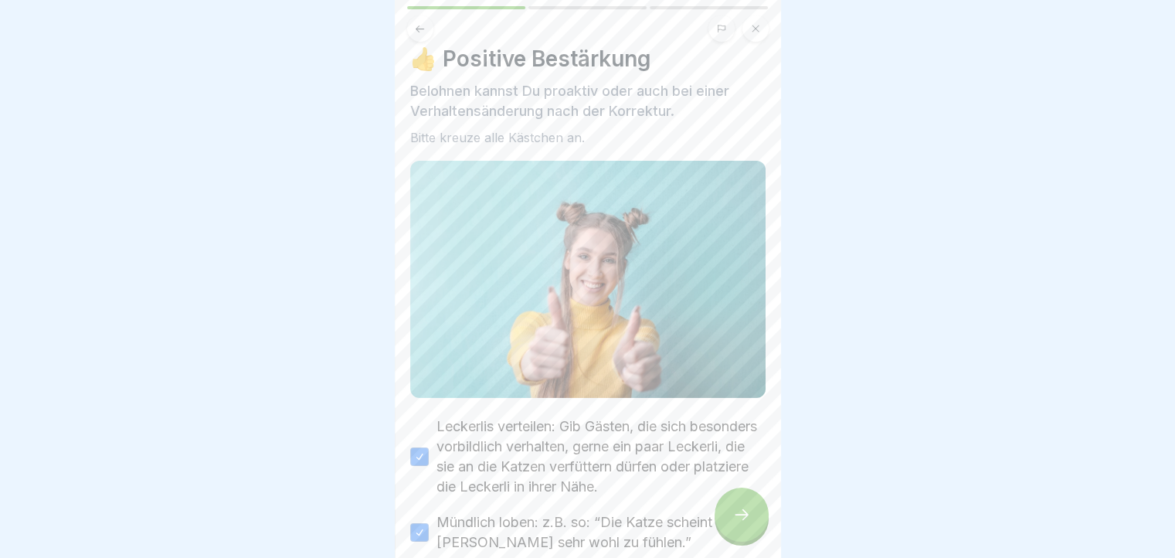
click at [751, 520] on div at bounding box center [741, 514] width 54 height 54
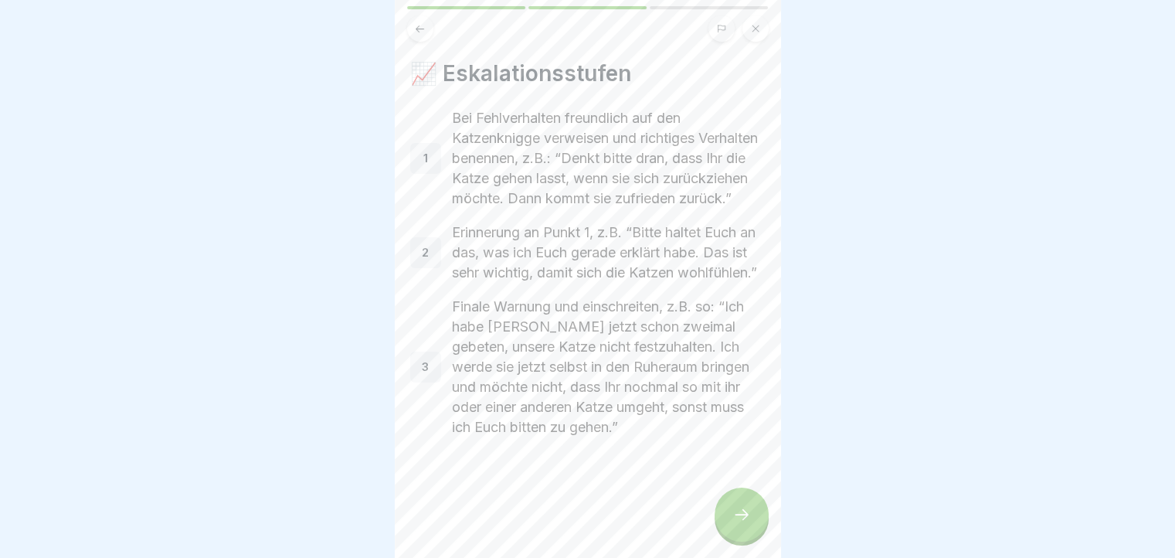
click at [751, 520] on div at bounding box center [741, 514] width 54 height 54
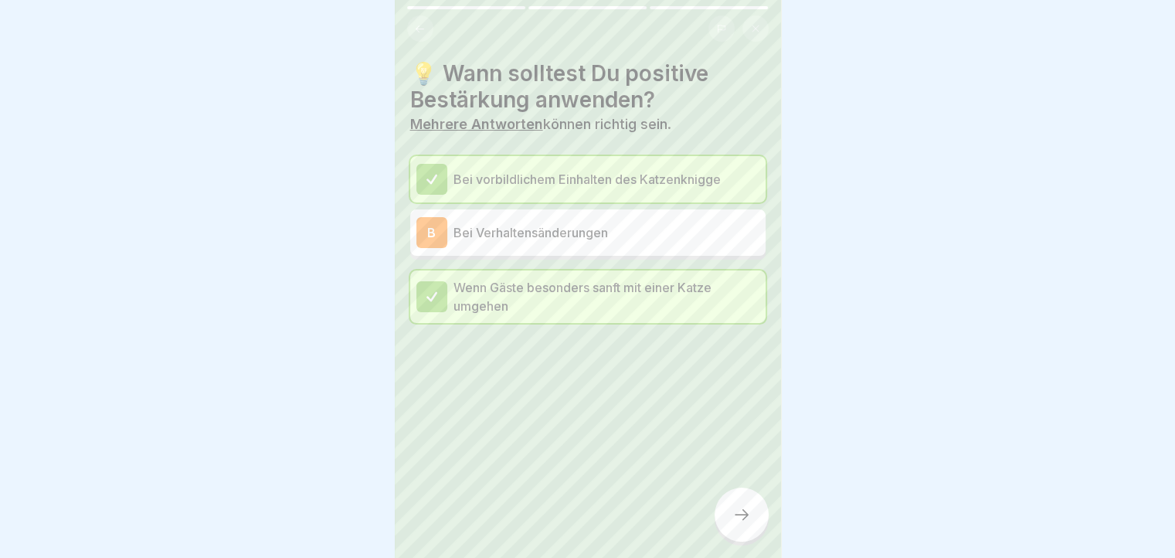
click at [568, 250] on div "B Bei Verhaltensänderungen" at bounding box center [587, 232] width 355 height 46
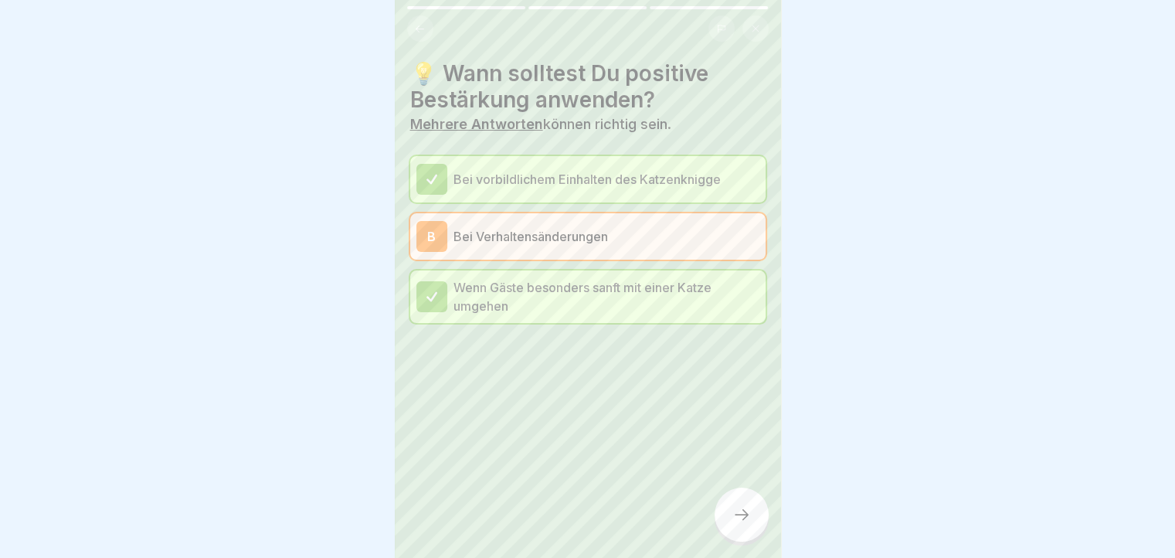
click at [746, 535] on div at bounding box center [741, 514] width 54 height 54
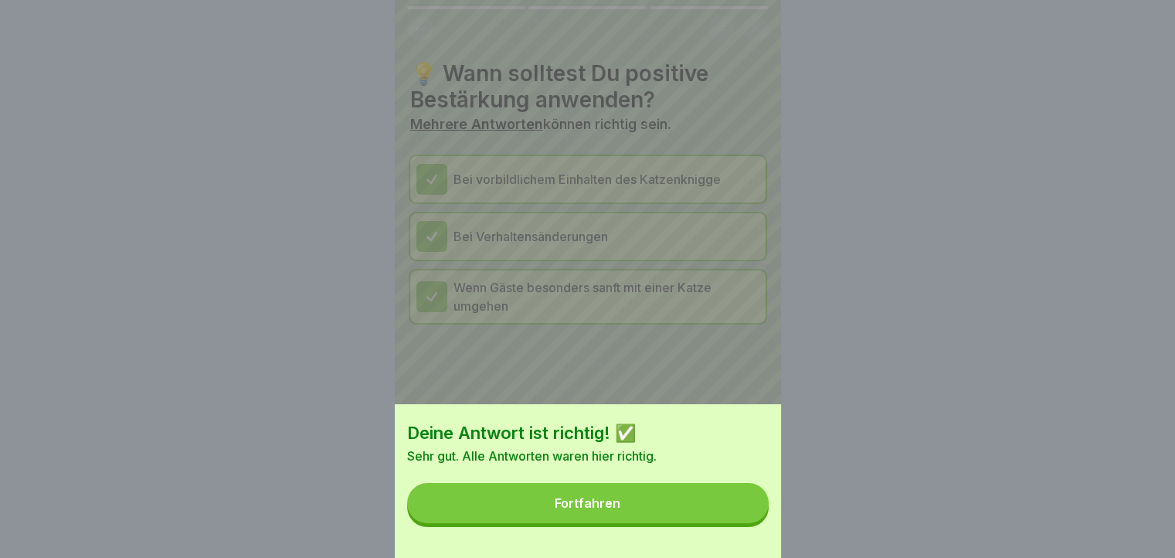
click at [646, 523] on button "Fortfahren" at bounding box center [587, 503] width 361 height 40
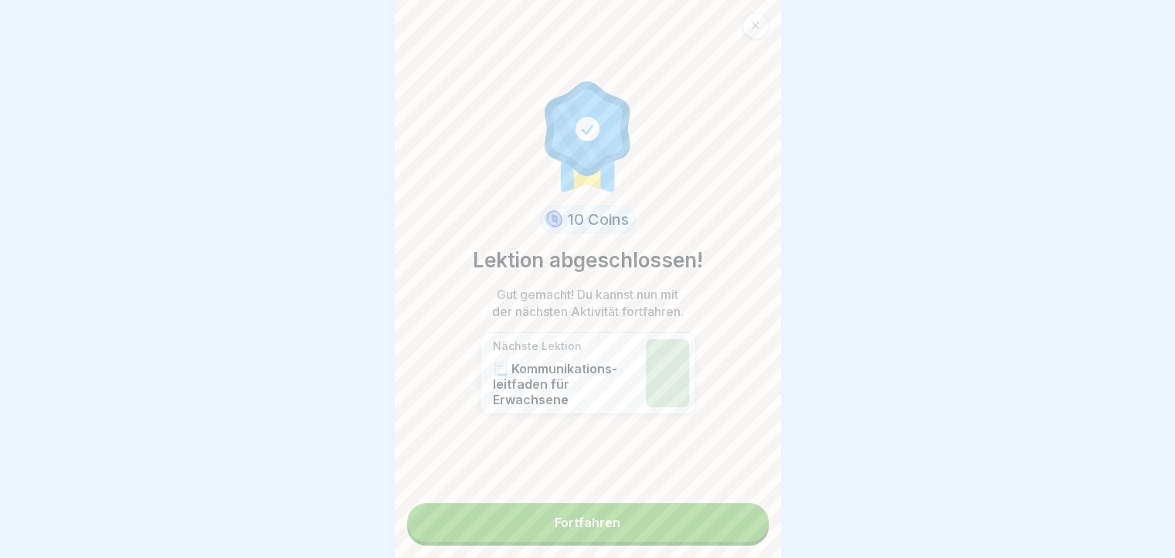
click at [687, 520] on link "Fortfahren" at bounding box center [587, 522] width 361 height 39
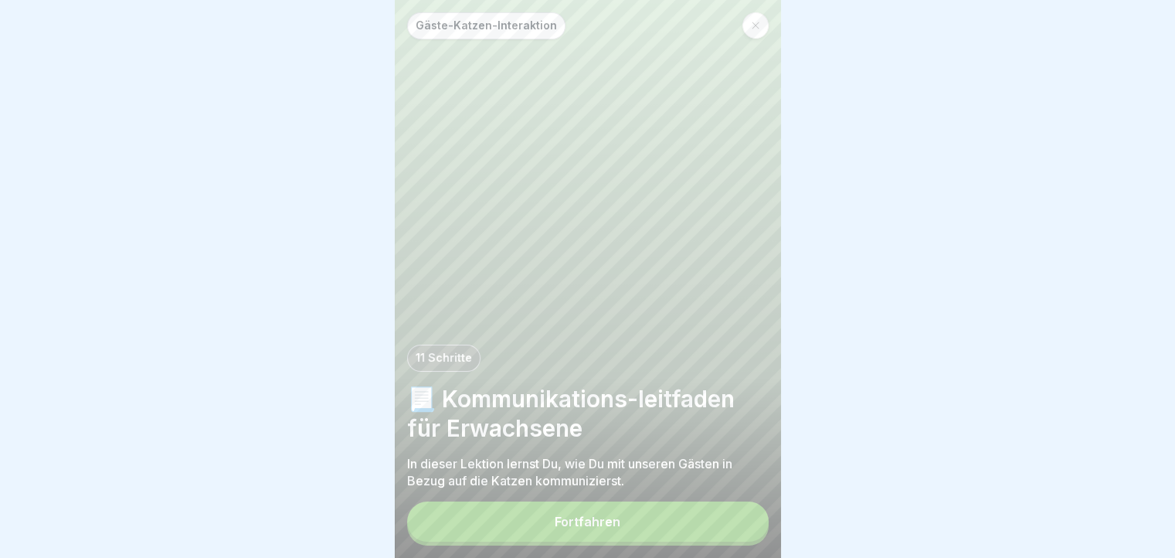
click at [687, 524] on button "Fortfahren" at bounding box center [587, 521] width 361 height 40
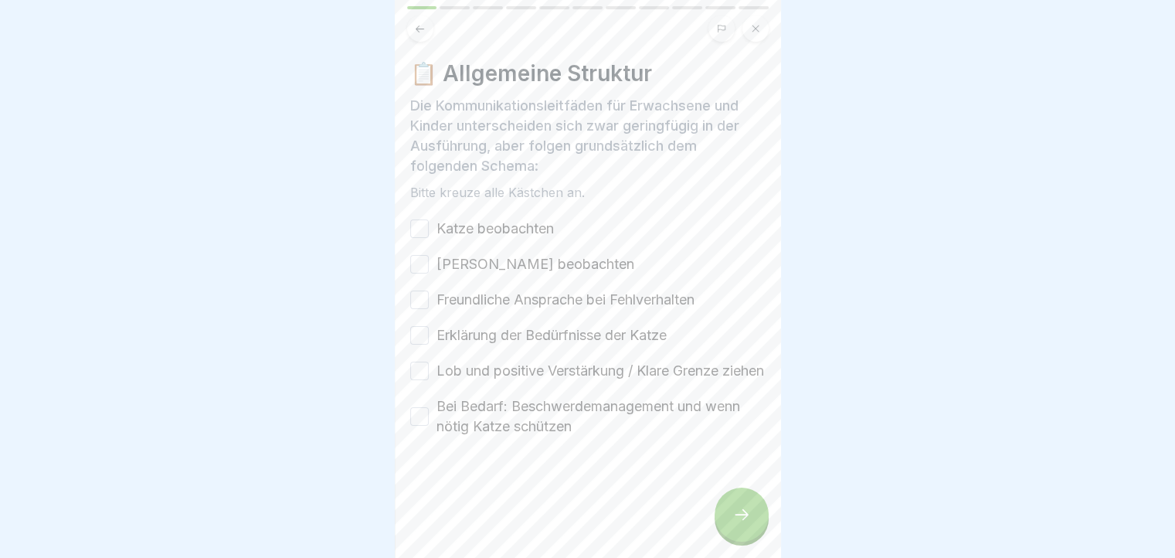
click at [410, 22] on button at bounding box center [420, 28] width 26 height 26
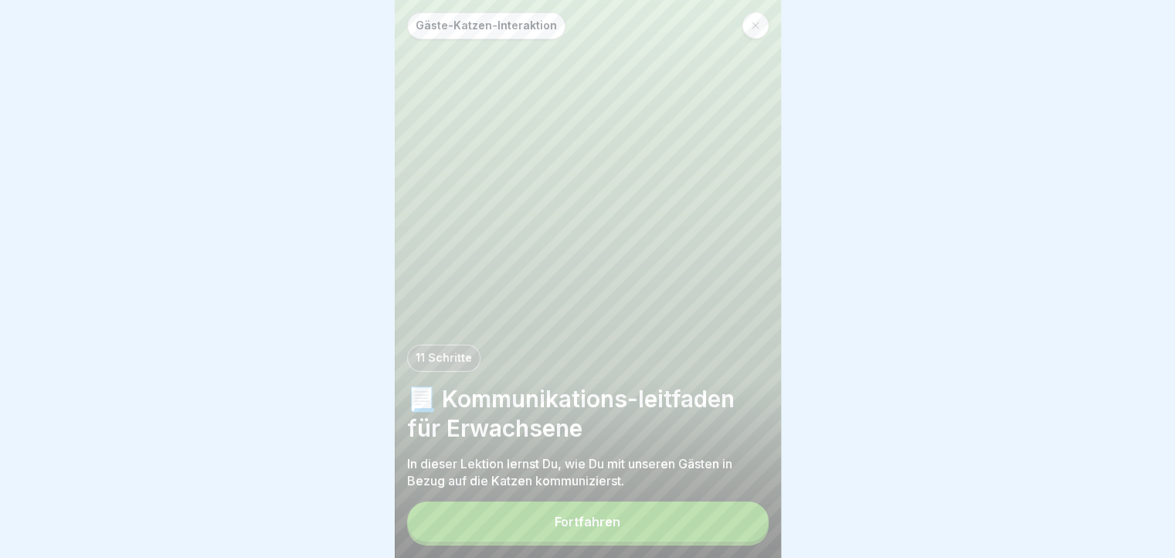
click at [711, 541] on button "Fortfahren" at bounding box center [587, 521] width 361 height 40
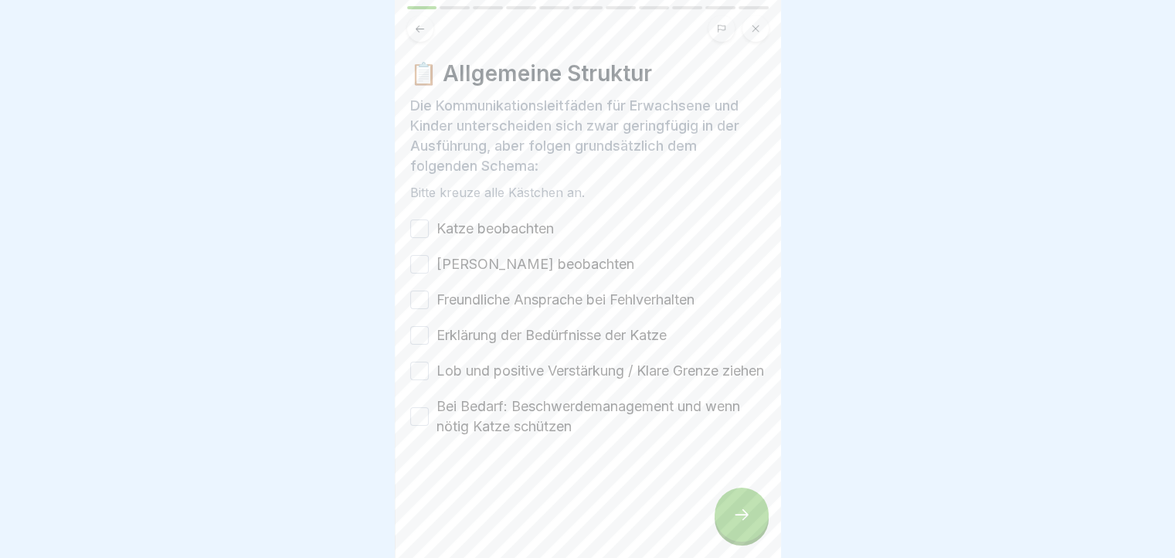
click at [417, 228] on button "Katze beobachten" at bounding box center [419, 228] width 19 height 19
click at [418, 261] on button "Gast beobachten" at bounding box center [419, 264] width 19 height 19
click at [414, 426] on button "Bei Bedarf: Beschwerdemanagement und wenn nötig Katze schützen" at bounding box center [419, 416] width 19 height 19
click at [411, 380] on button "Lob und positive Verstärkung / Klare Grenze ziehen" at bounding box center [419, 370] width 19 height 19
click at [412, 340] on button "Erklärung der Bedürfnisse der Katze" at bounding box center [419, 335] width 19 height 19
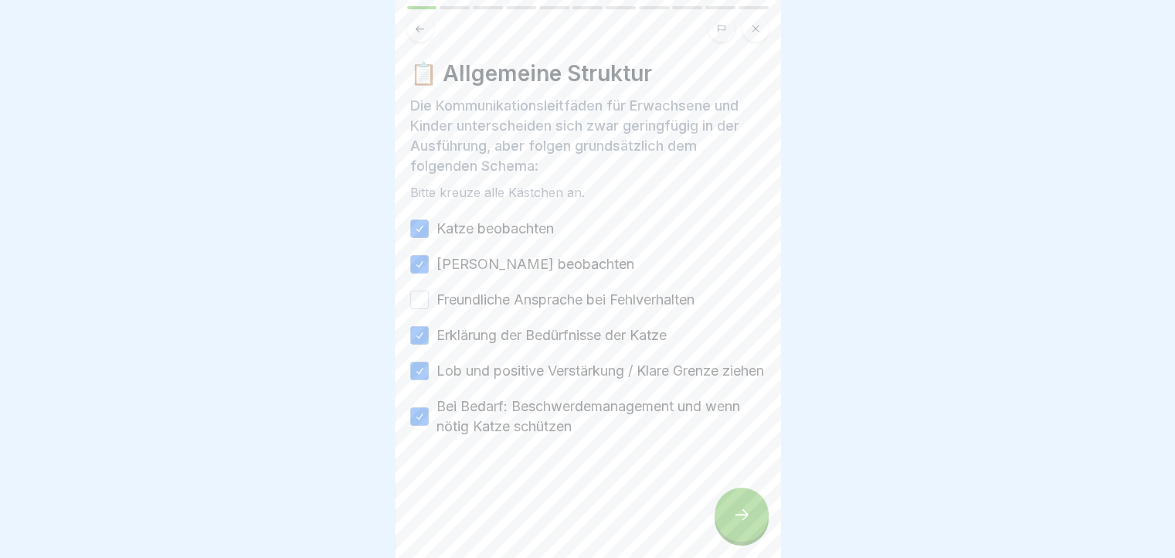
click at [418, 290] on button "Freundliche Ansprache bei Fehlverhalten" at bounding box center [419, 299] width 19 height 19
click at [761, 511] on div at bounding box center [741, 514] width 54 height 54
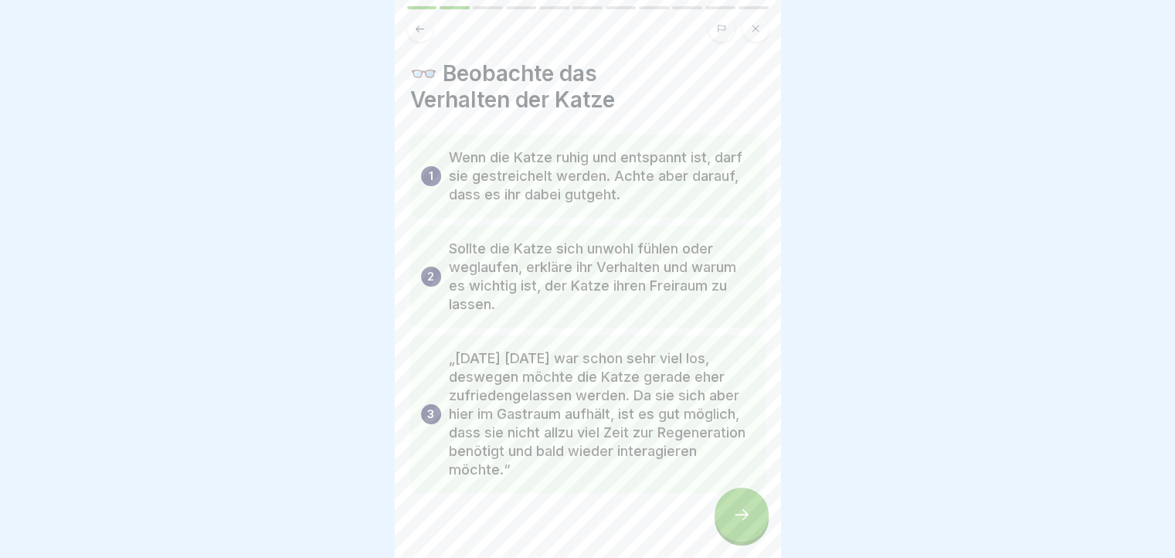
click at [750, 520] on icon at bounding box center [741, 514] width 19 height 19
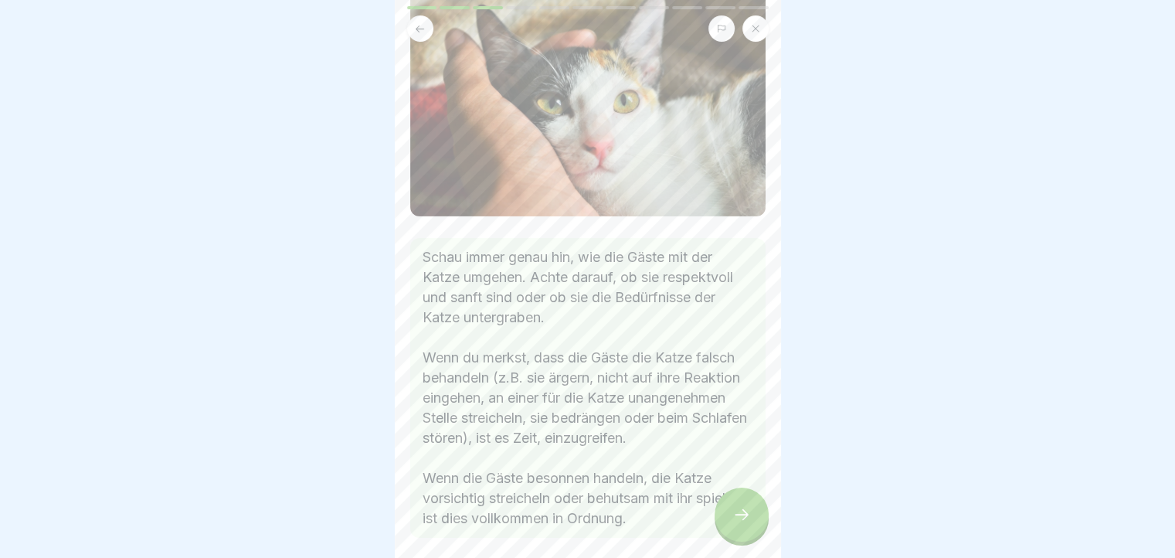
scroll to position [259, 0]
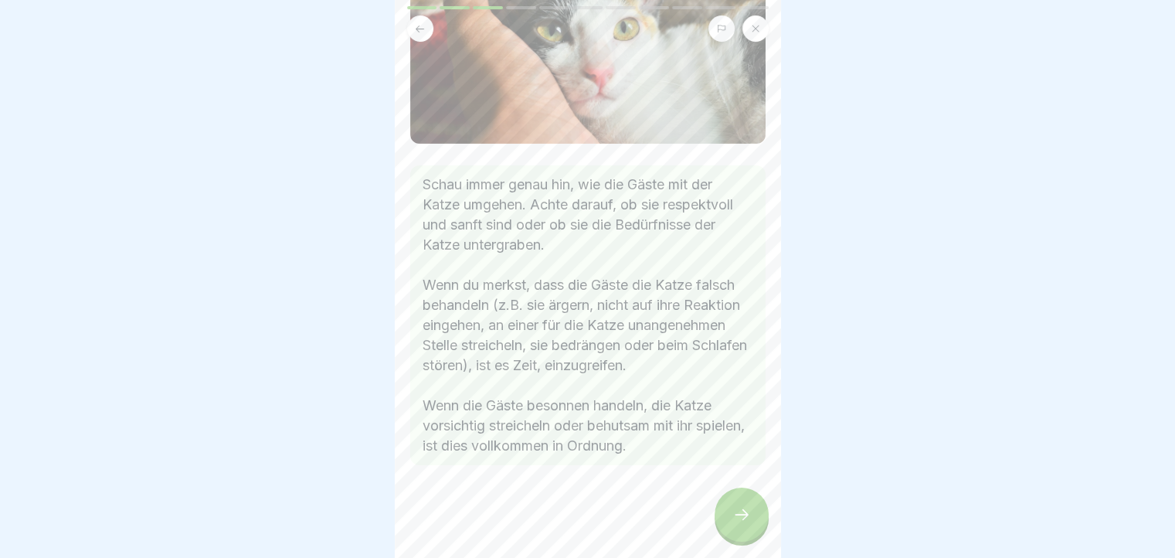
click at [749, 514] on div at bounding box center [741, 514] width 54 height 54
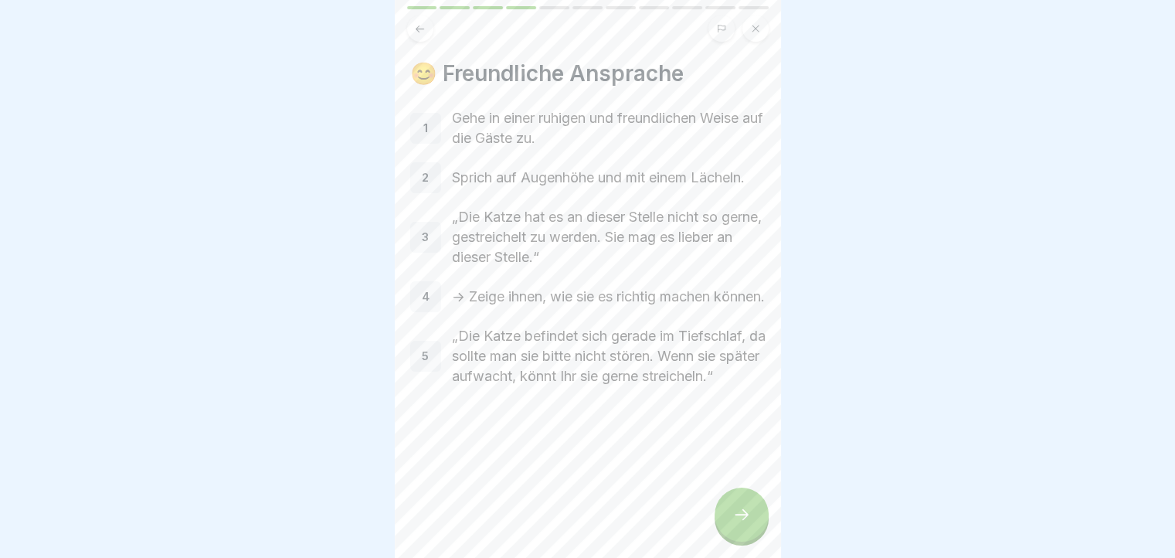
click at [741, 507] on div at bounding box center [741, 514] width 54 height 54
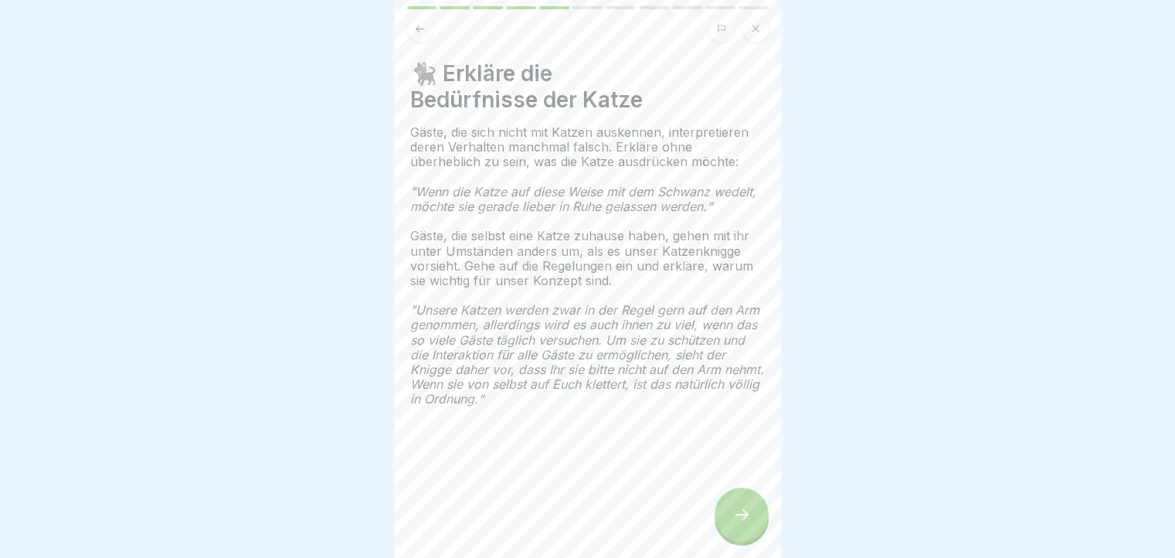
click at [744, 520] on icon at bounding box center [741, 514] width 14 height 11
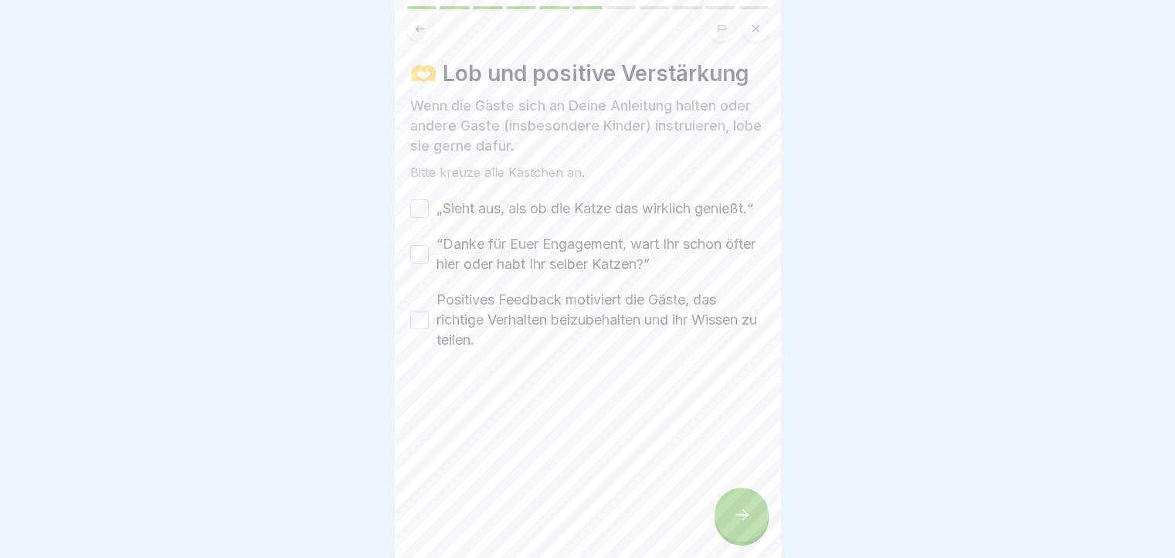
click at [423, 214] on button "„Sieht aus, als ob die Katze das wirklich genießt.“" at bounding box center [419, 208] width 19 height 19
click at [420, 263] on button "“Danke für Euer Engagement, wart Ihr schon öfter hier oder habt Ihr selber Katz…" at bounding box center [419, 254] width 19 height 19
click at [414, 329] on button "Positives Feedback motiviert die Gäste, das richtige Verhalten beizubehalten un…" at bounding box center [419, 319] width 19 height 19
click at [722, 531] on div at bounding box center [741, 514] width 54 height 54
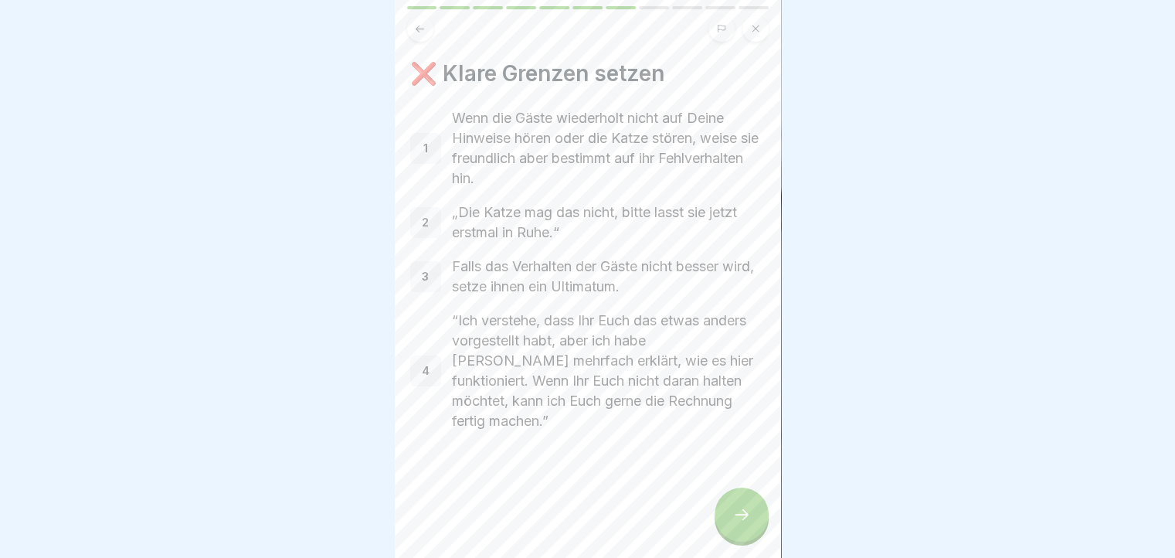
click at [729, 514] on div at bounding box center [741, 514] width 54 height 54
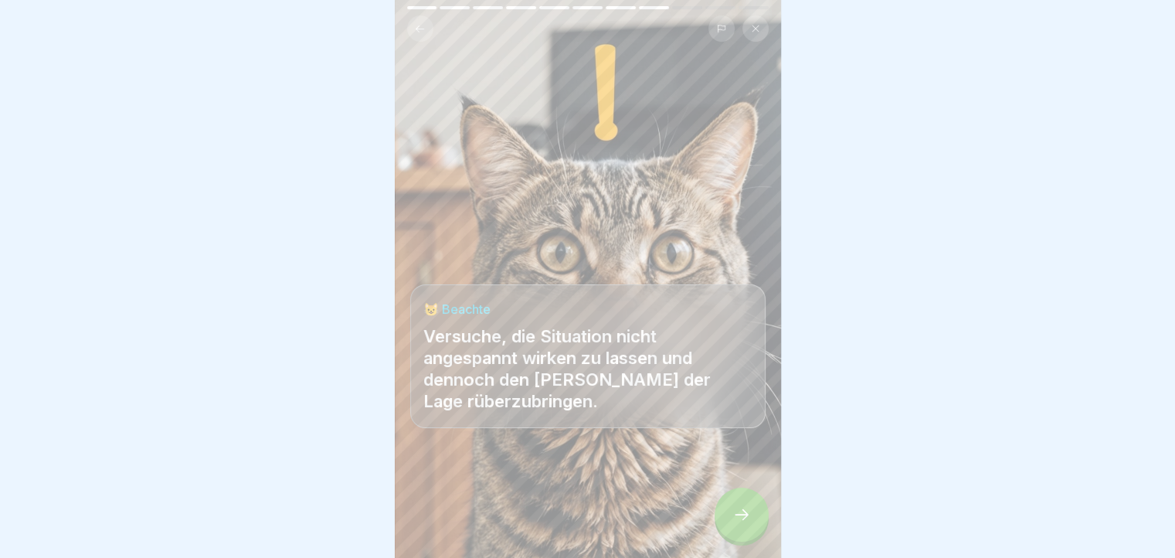
click at [741, 515] on div at bounding box center [741, 514] width 54 height 54
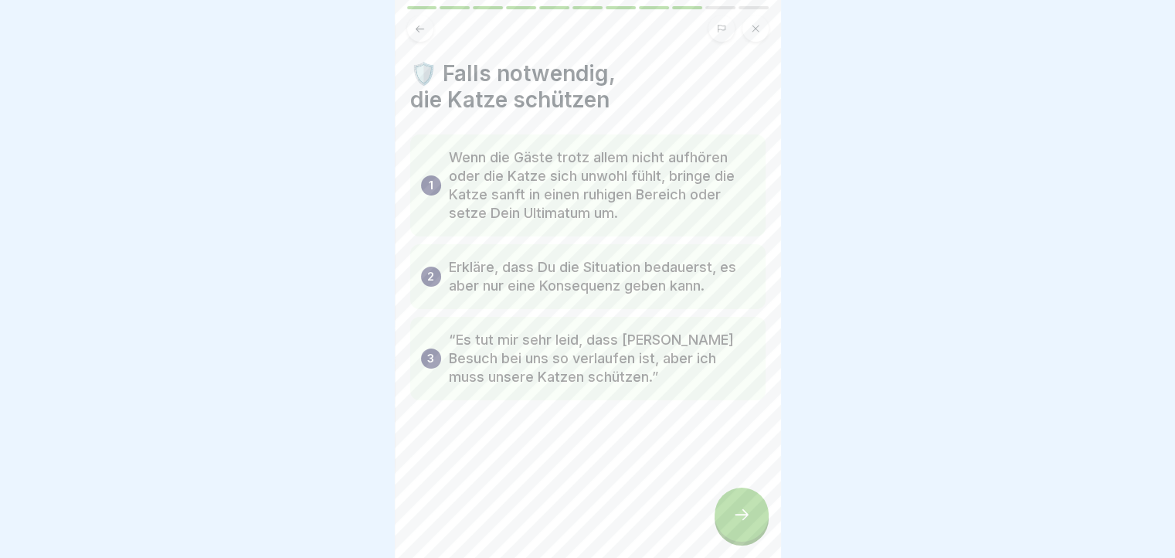
click at [725, 521] on div at bounding box center [741, 514] width 54 height 54
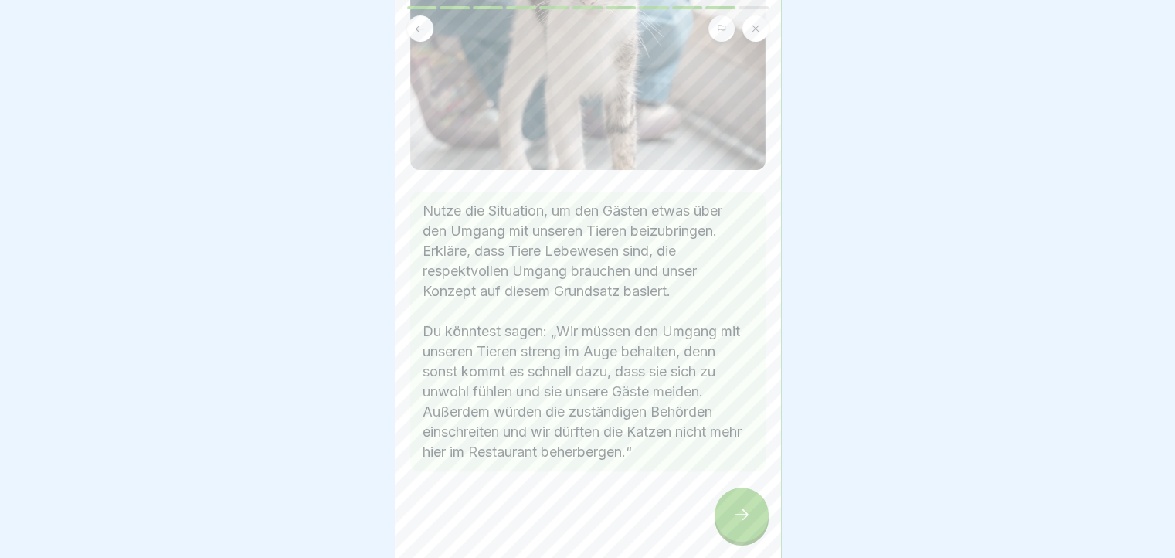
scroll to position [420, 0]
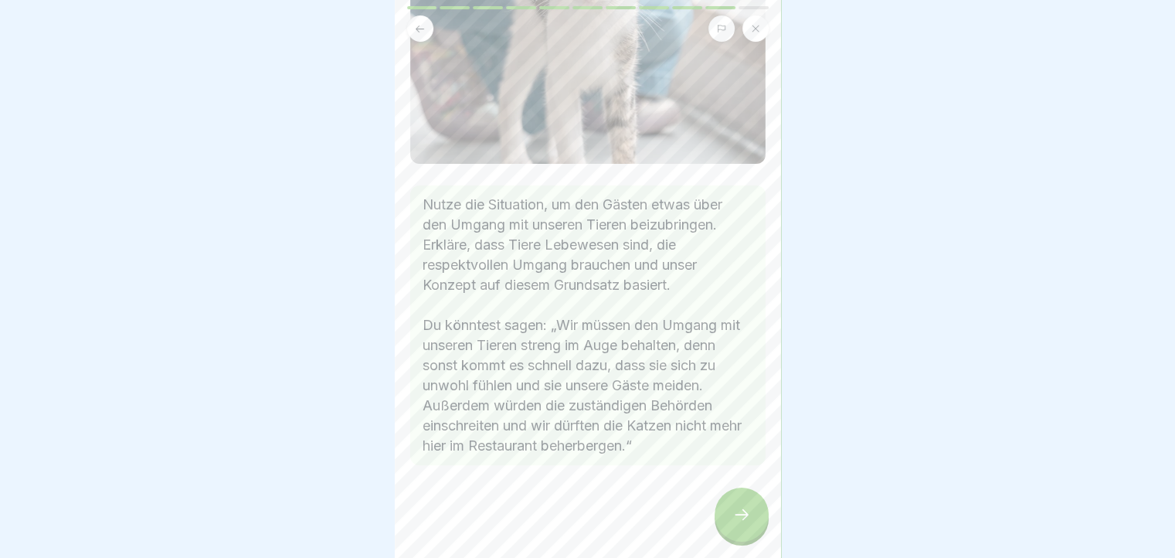
click at [728, 514] on div at bounding box center [741, 514] width 54 height 54
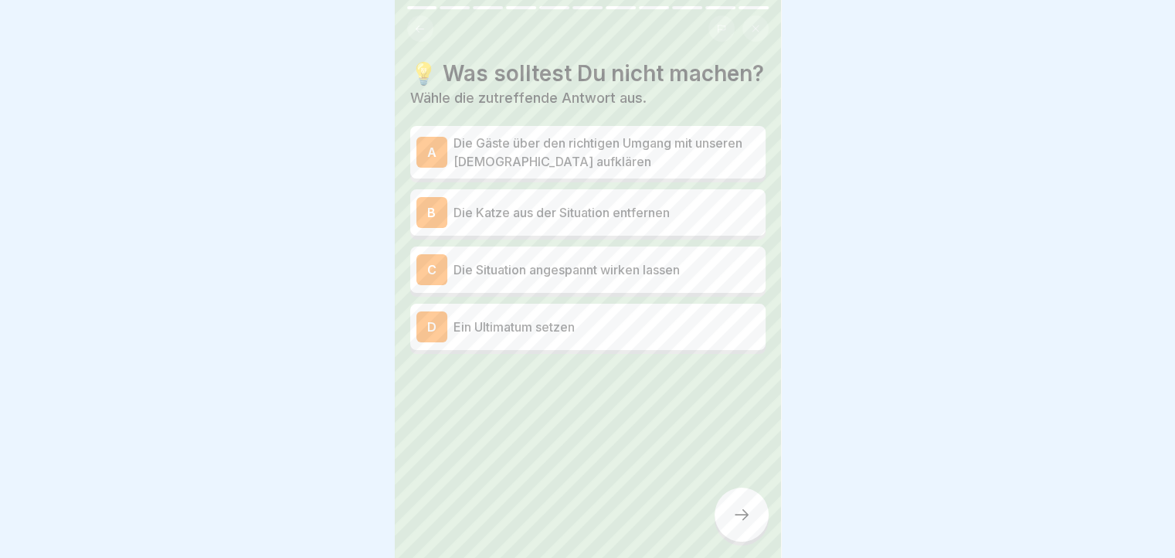
click at [535, 293] on div "C Die Situation angespannt wirken lassen" at bounding box center [587, 269] width 355 height 46
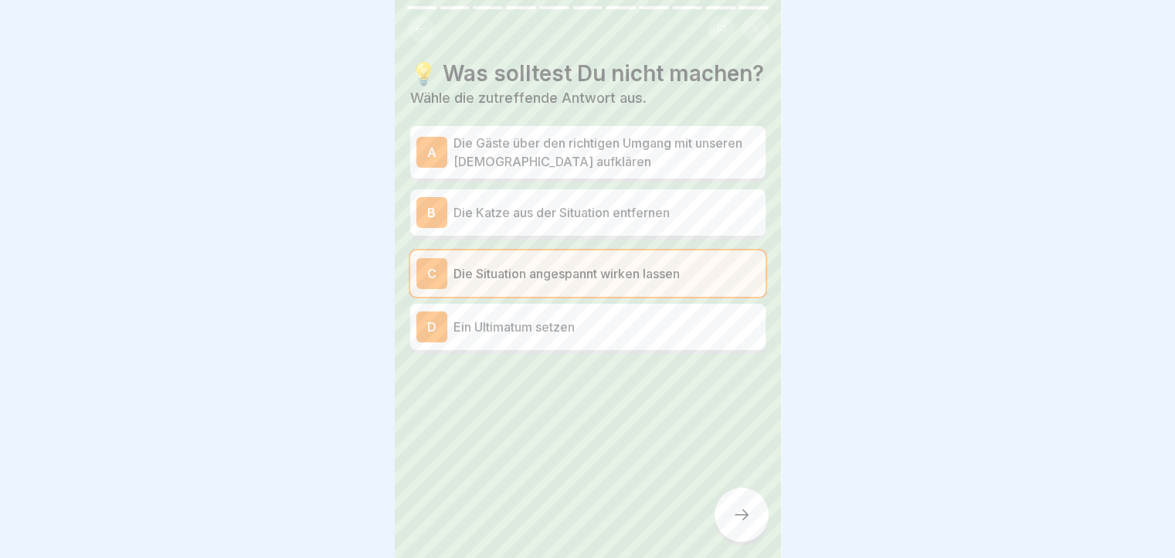
click at [743, 524] on icon at bounding box center [741, 514] width 19 height 19
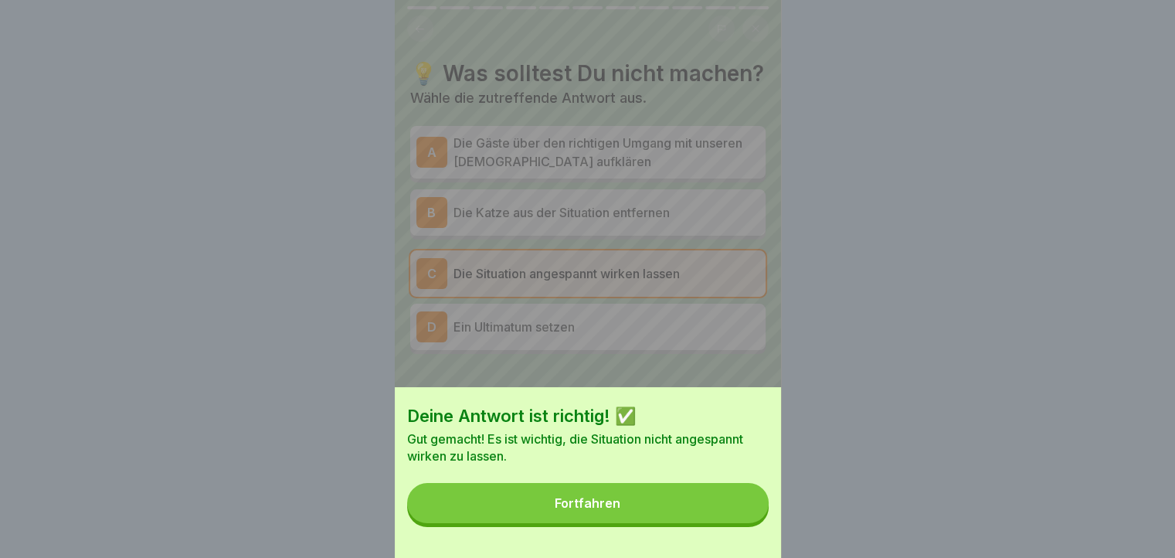
click at [660, 514] on button "Fortfahren" at bounding box center [587, 503] width 361 height 40
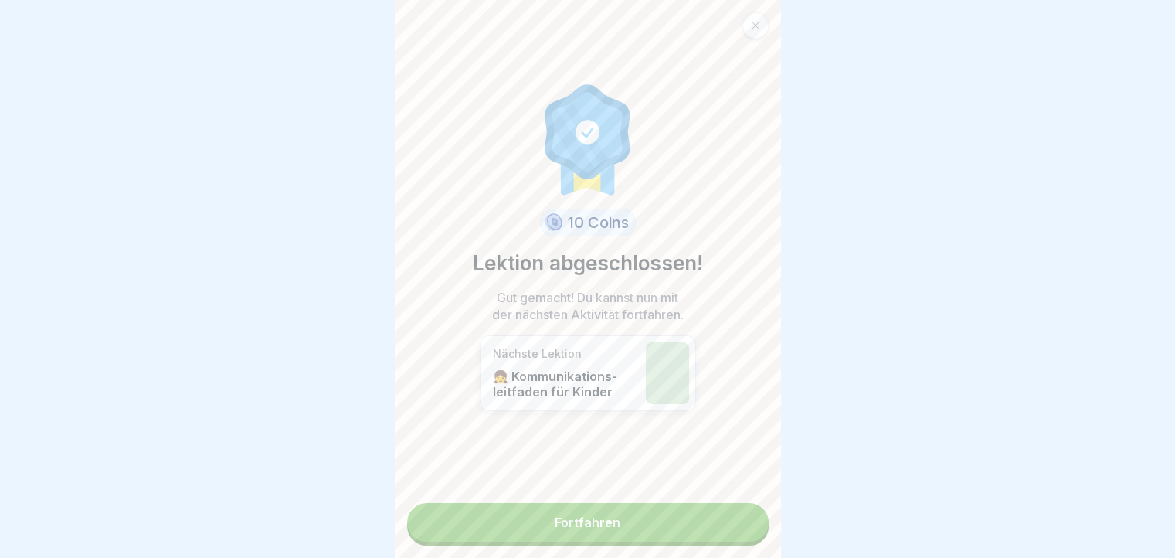
click at [619, 518] on link "Fortfahren" at bounding box center [587, 522] width 361 height 39
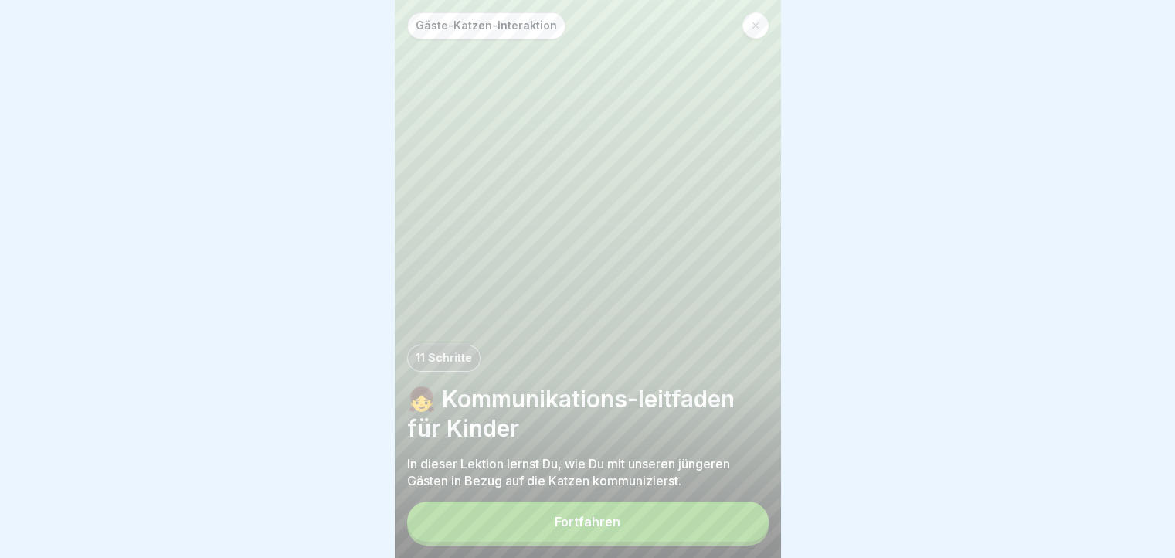
click at [620, 526] on button "Fortfahren" at bounding box center [587, 521] width 361 height 40
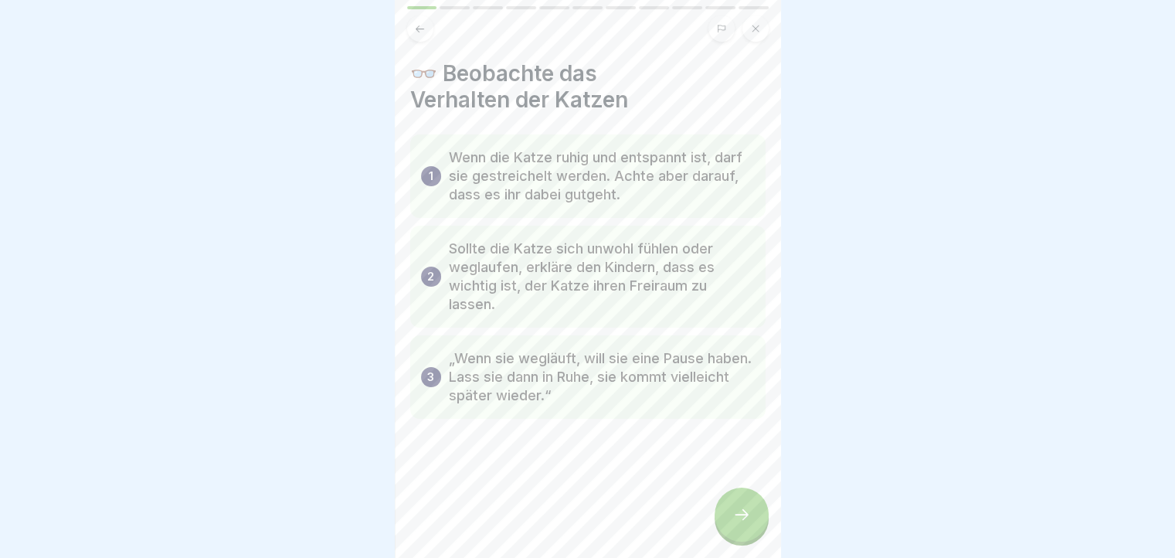
click at [720, 520] on div at bounding box center [741, 514] width 54 height 54
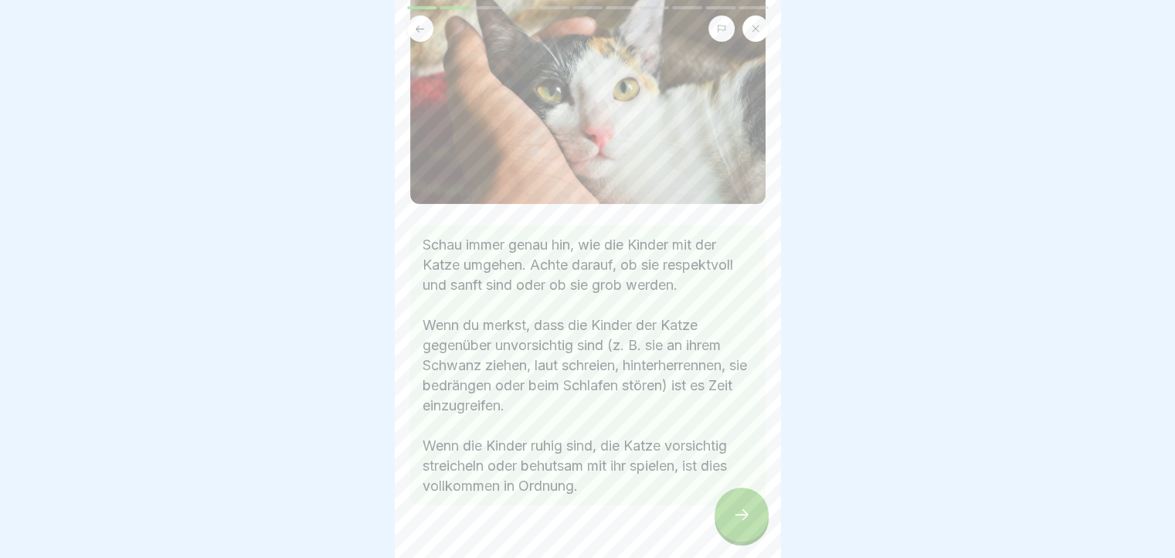
scroll to position [232, 0]
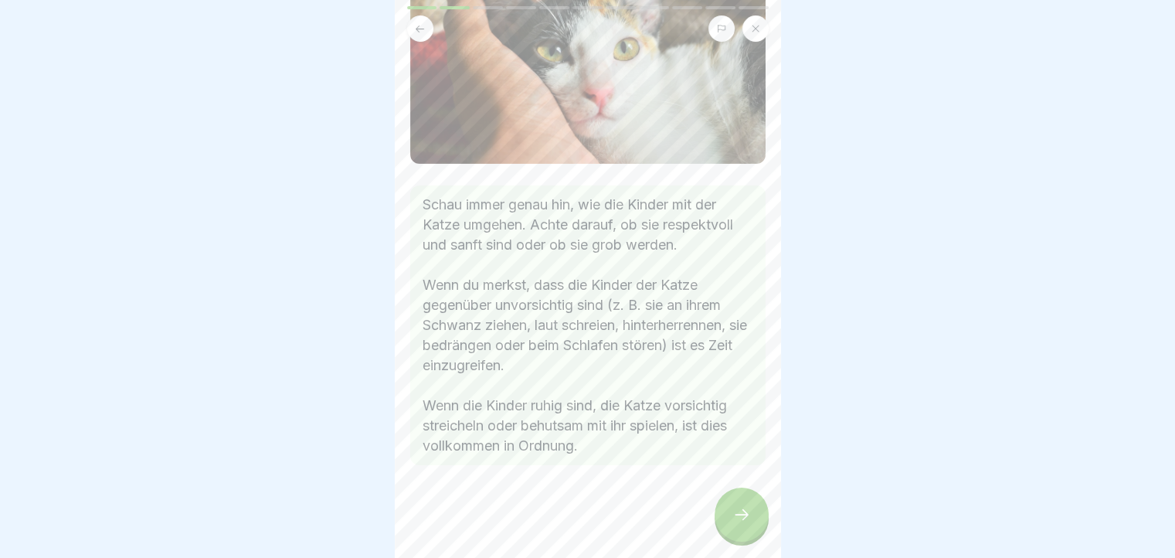
click at [728, 518] on div at bounding box center [741, 514] width 54 height 54
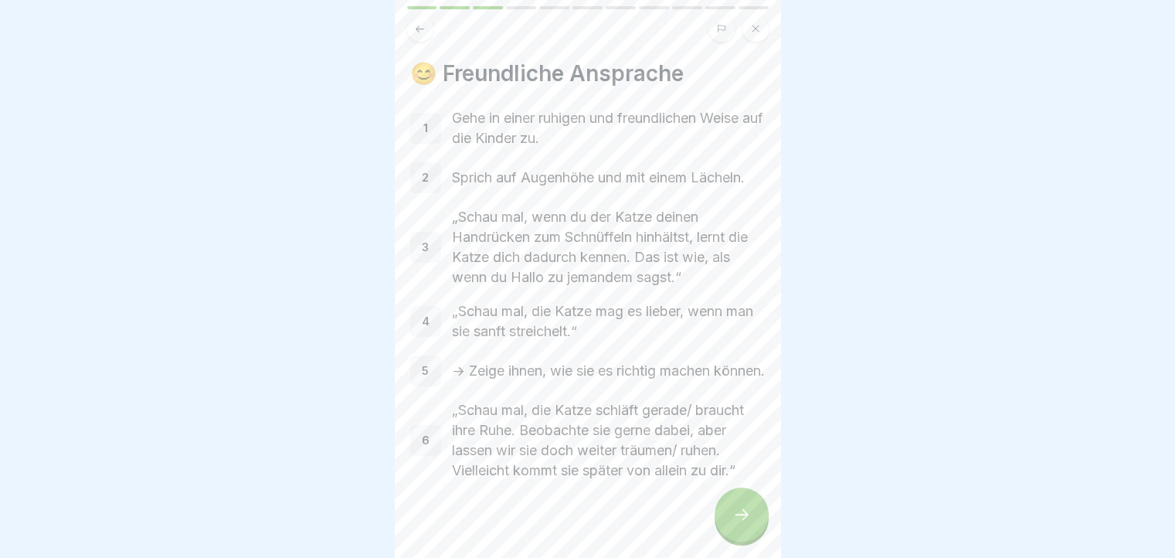
click at [722, 530] on div at bounding box center [741, 514] width 54 height 54
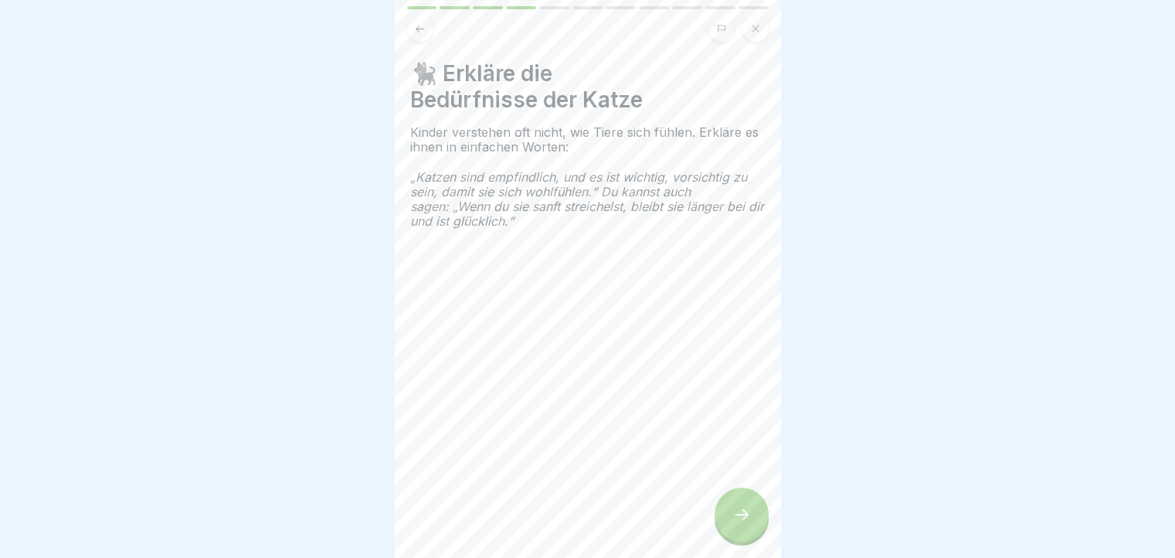
click at [718, 526] on div at bounding box center [741, 514] width 54 height 54
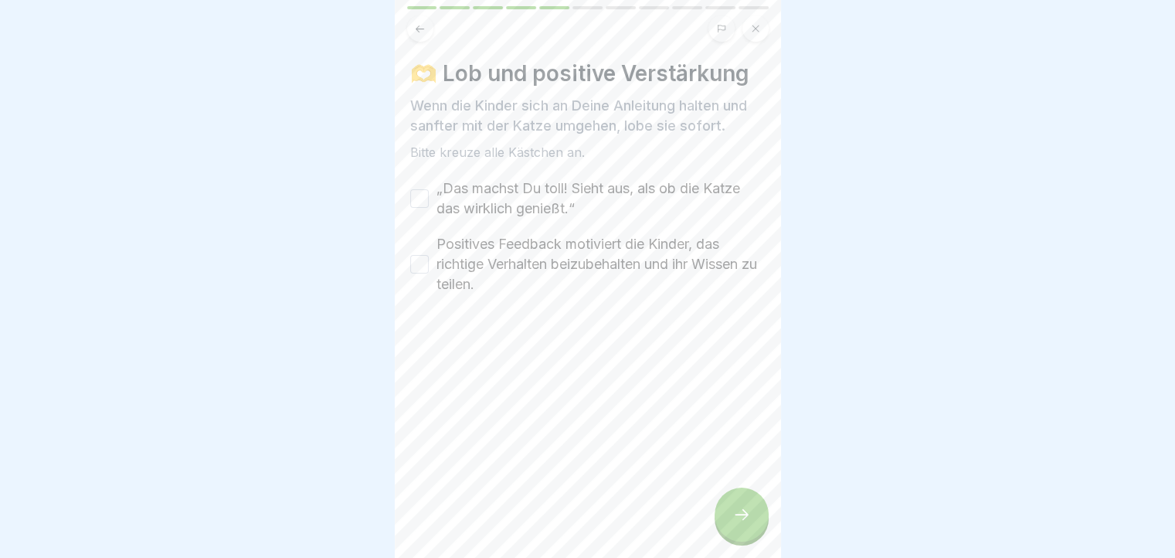
click at [422, 200] on button "„Das machst Du toll! Sieht aus, als ob die Katze das wirklich genießt.“" at bounding box center [419, 198] width 19 height 19
click at [417, 260] on button "Positives Feedback motiviert die Kinder, das richtige Verhalten beizubehalten u…" at bounding box center [419, 264] width 19 height 19
click at [723, 514] on div at bounding box center [741, 514] width 54 height 54
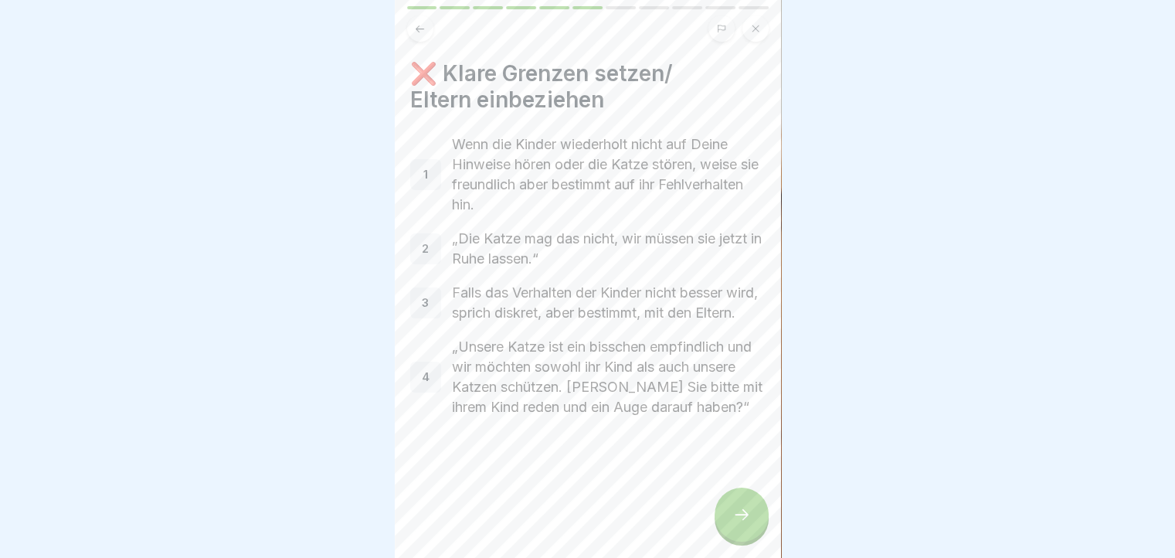
click at [721, 514] on div at bounding box center [741, 514] width 54 height 54
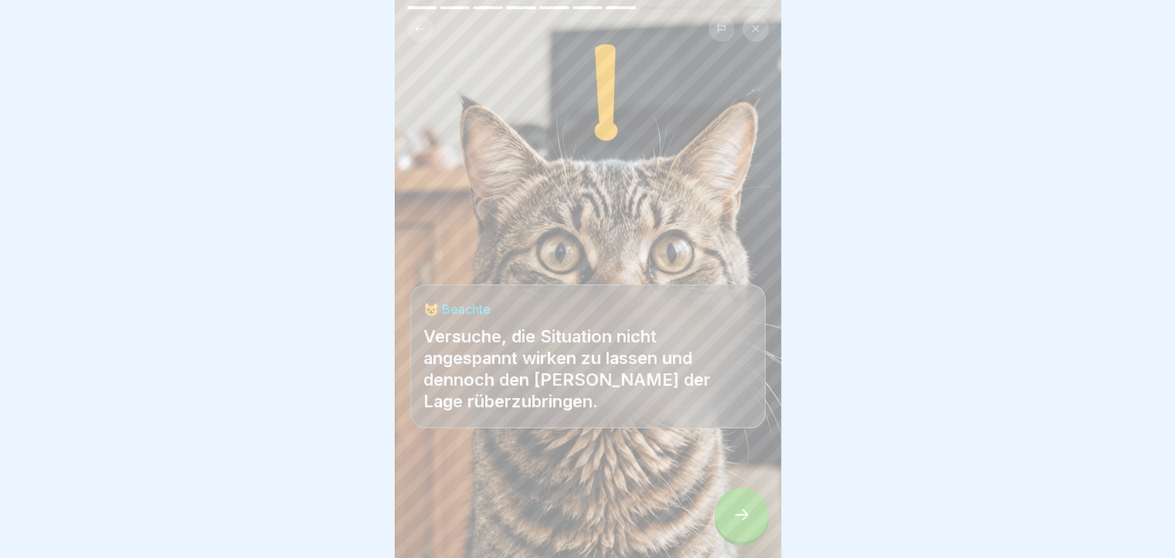
click at [721, 514] on div at bounding box center [741, 514] width 54 height 54
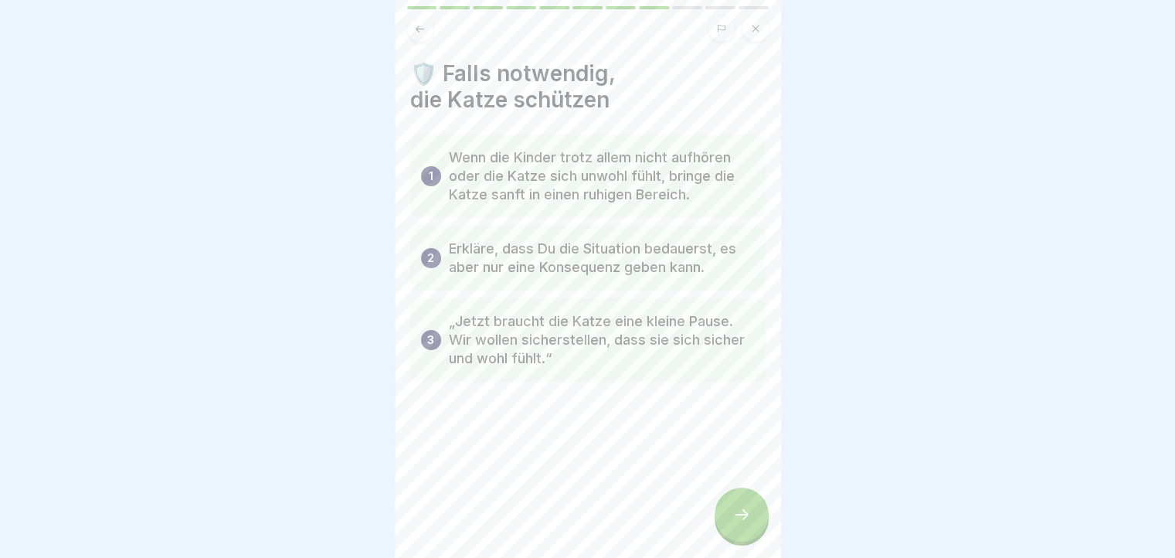
click at [721, 514] on div at bounding box center [741, 514] width 54 height 54
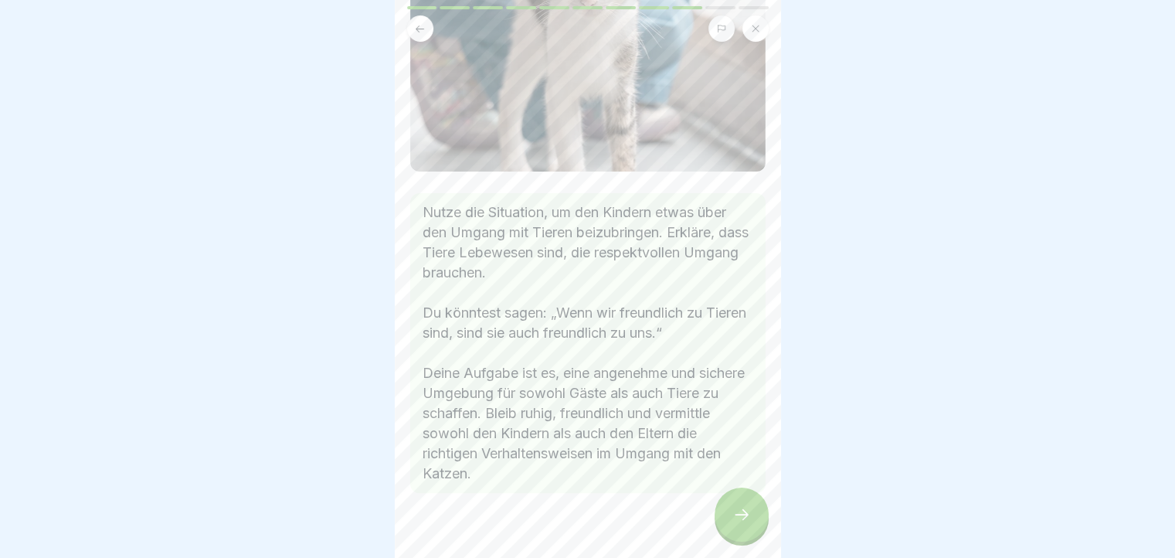
scroll to position [420, 0]
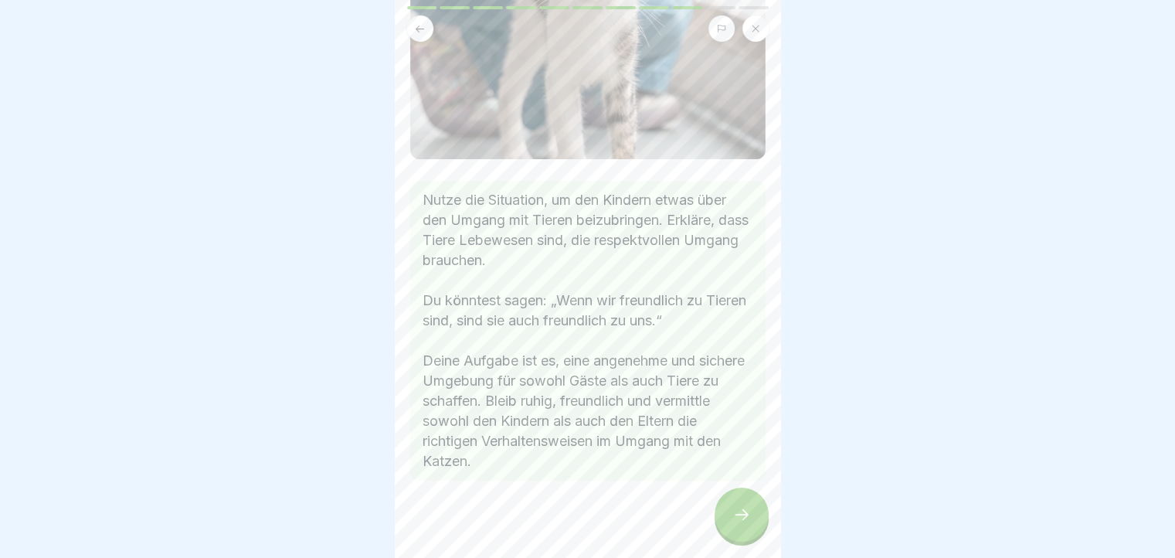
click at [736, 523] on icon at bounding box center [741, 514] width 19 height 19
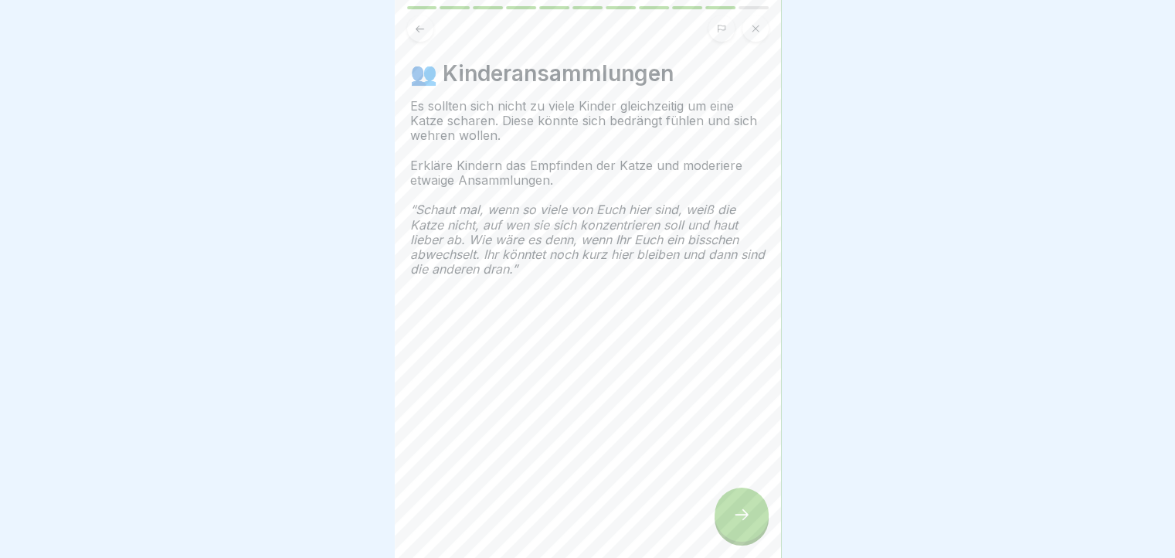
click at [736, 523] on icon at bounding box center [741, 514] width 19 height 19
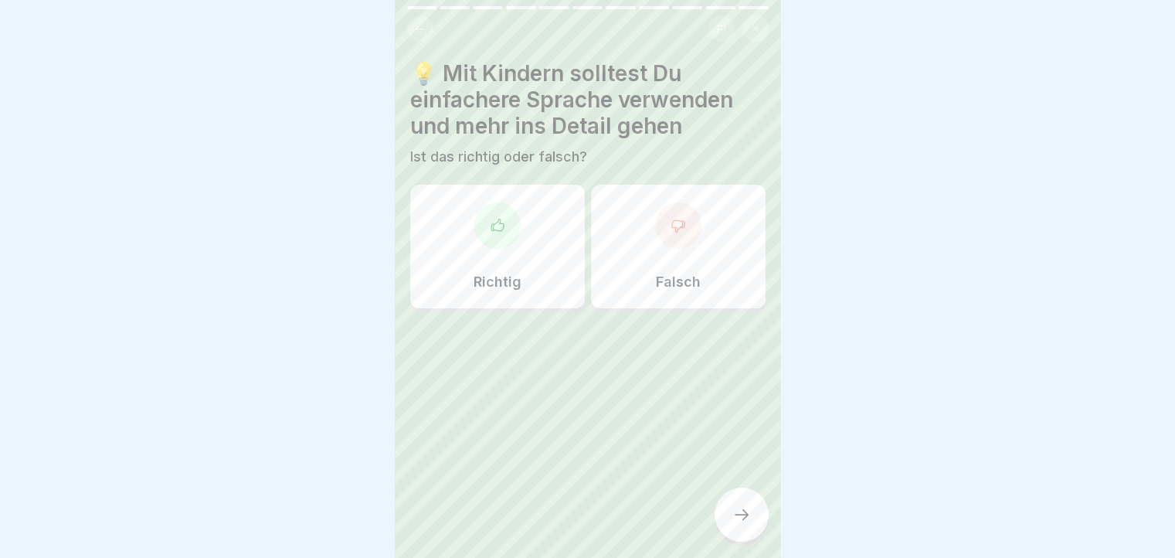
click at [461, 242] on div "Richtig" at bounding box center [497, 247] width 175 height 124
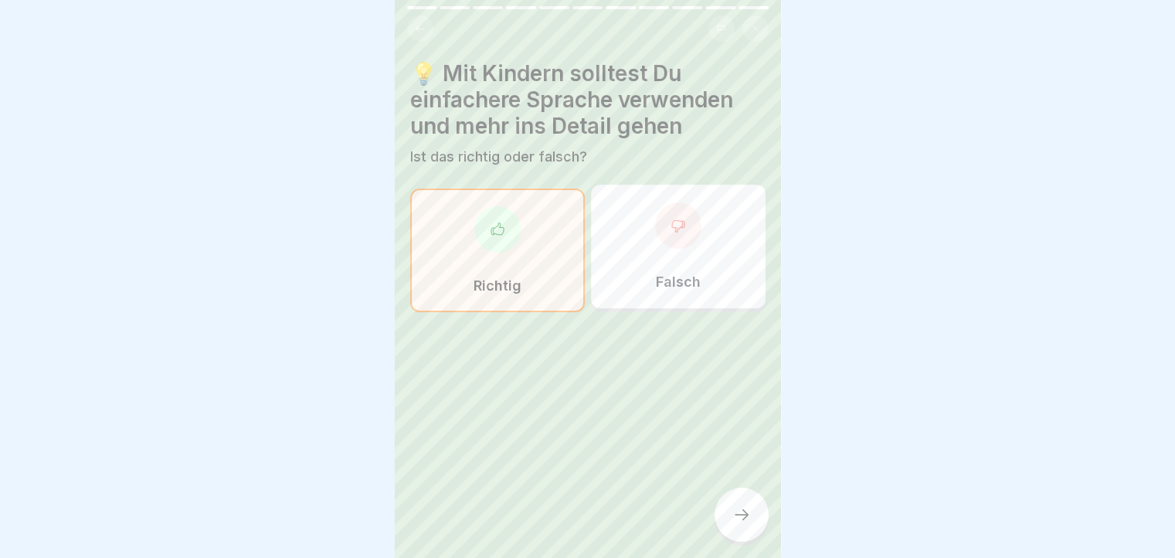
click at [726, 531] on div at bounding box center [741, 514] width 54 height 54
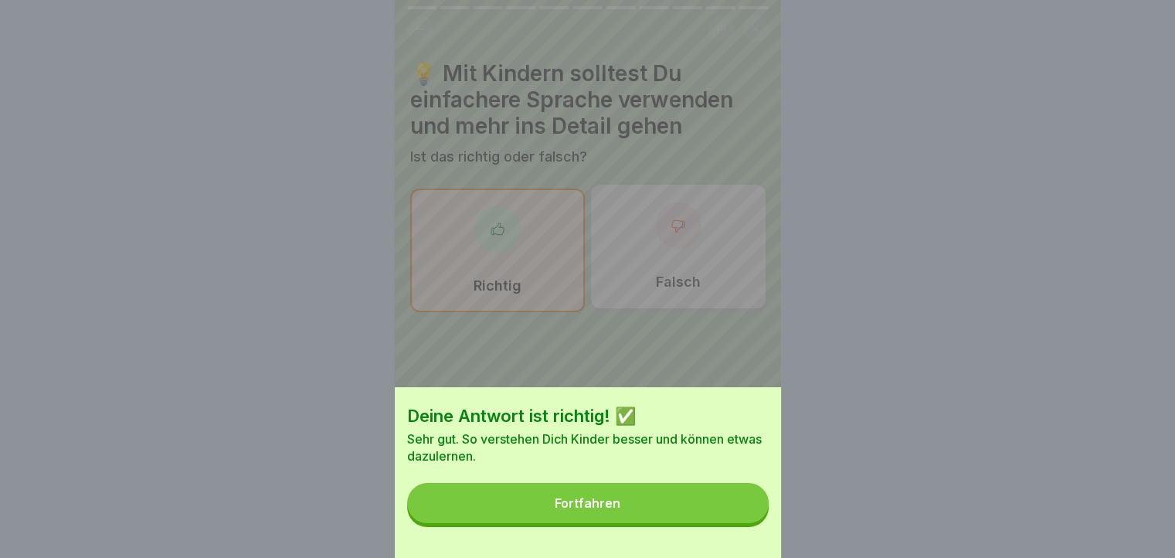
click at [708, 519] on button "Fortfahren" at bounding box center [587, 503] width 361 height 40
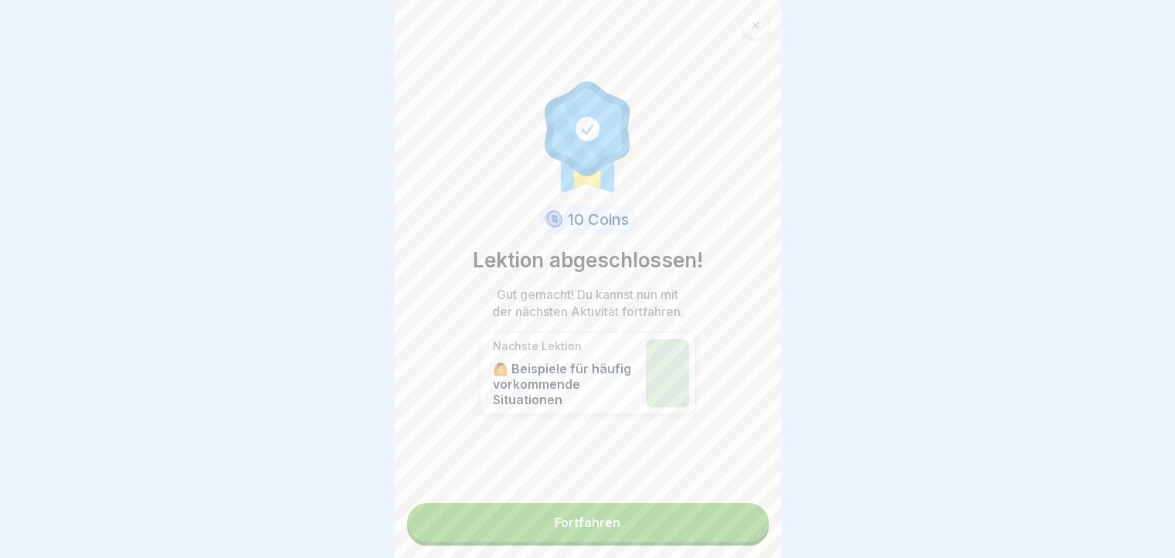
click at [621, 509] on link "Fortfahren" at bounding box center [587, 522] width 361 height 39
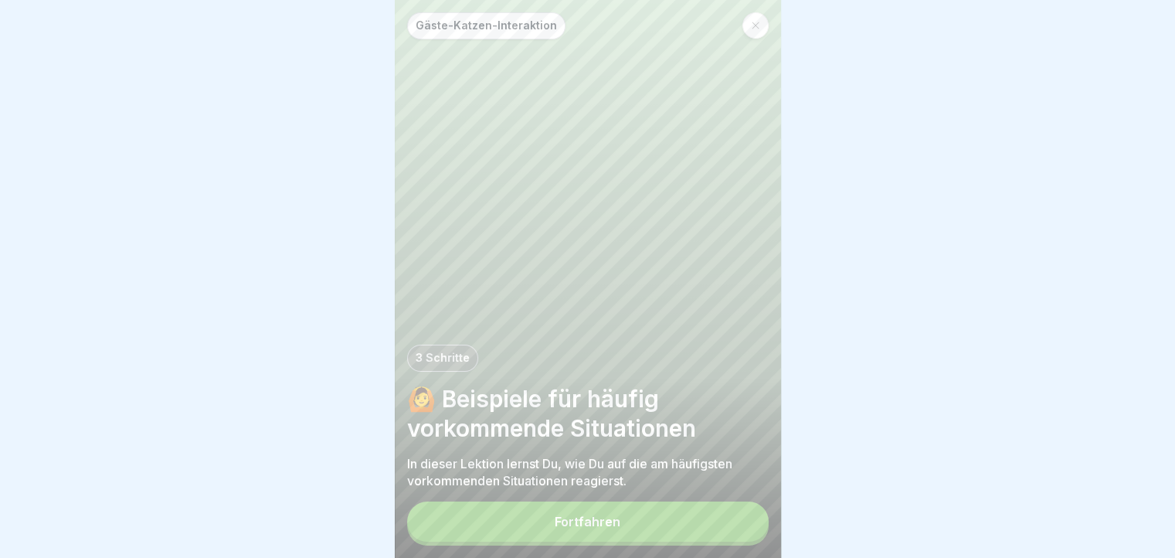
click at [605, 526] on button "Fortfahren" at bounding box center [587, 521] width 361 height 40
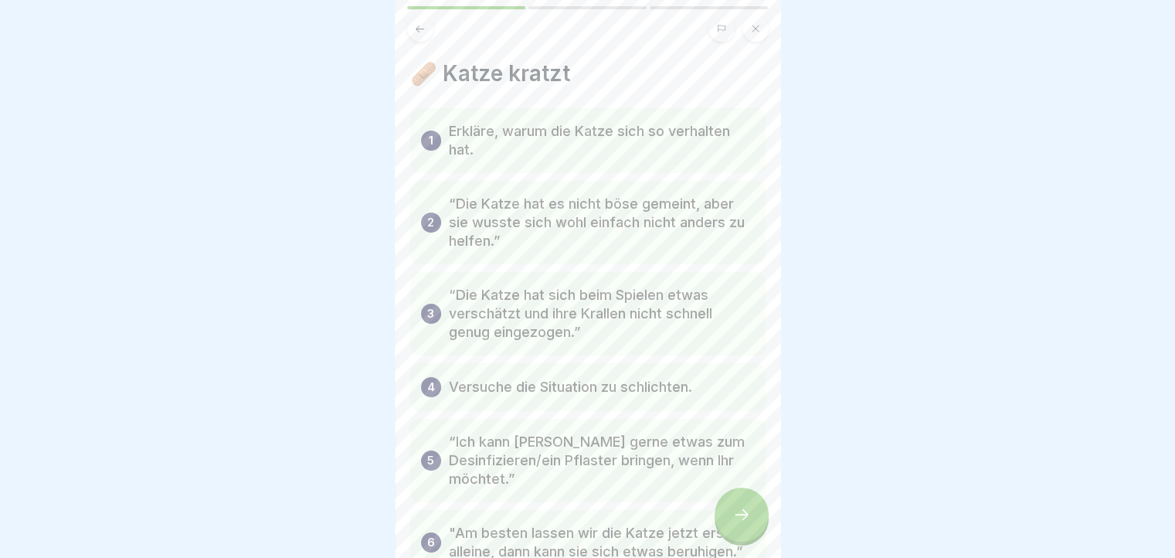
click at [741, 524] on icon at bounding box center [741, 514] width 19 height 19
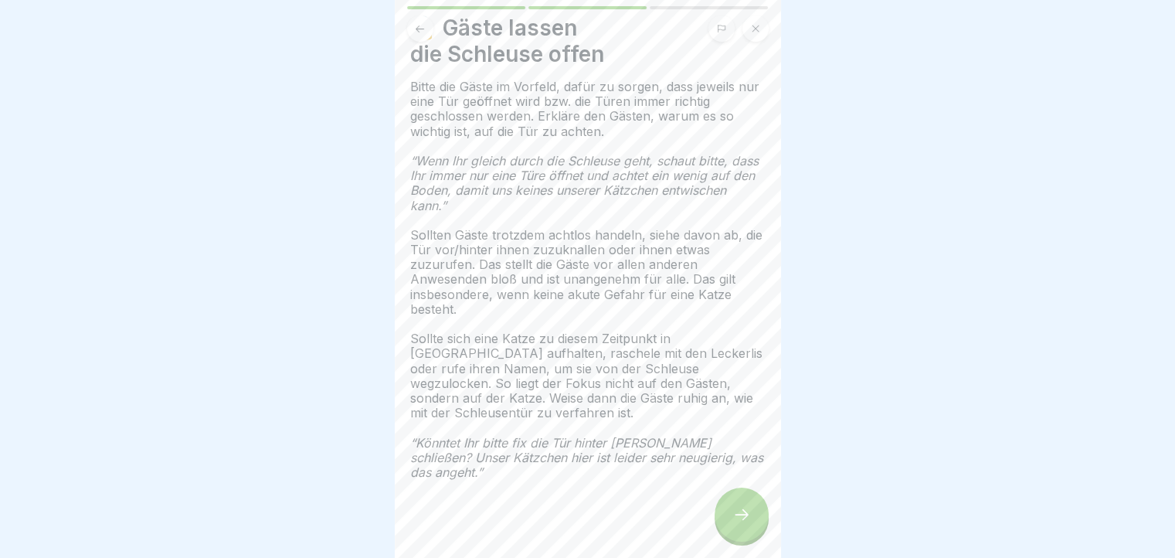
scroll to position [12, 0]
click at [738, 521] on icon at bounding box center [741, 514] width 19 height 19
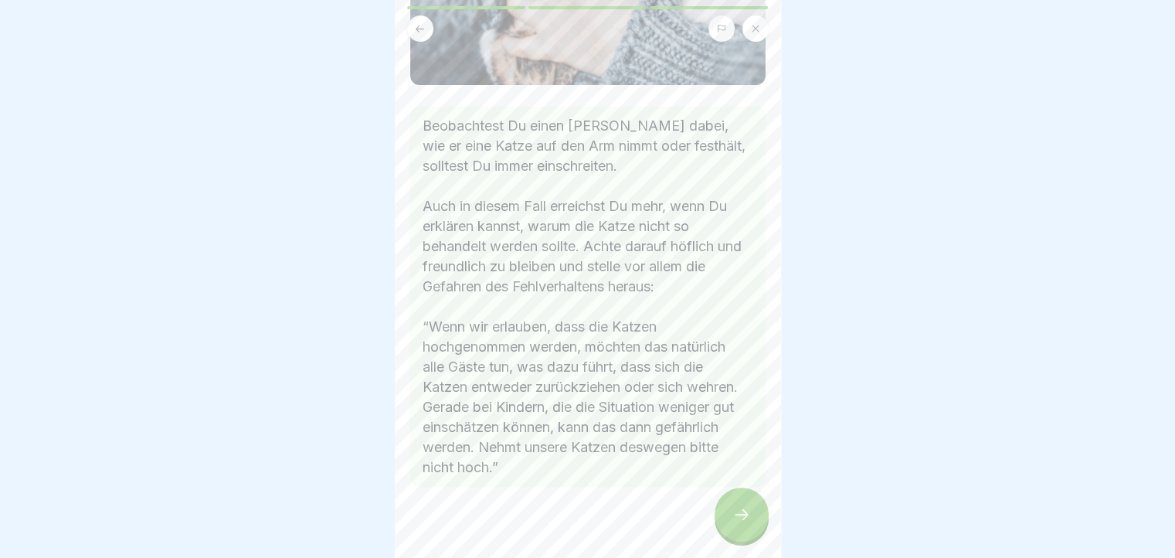
scroll to position [457, 0]
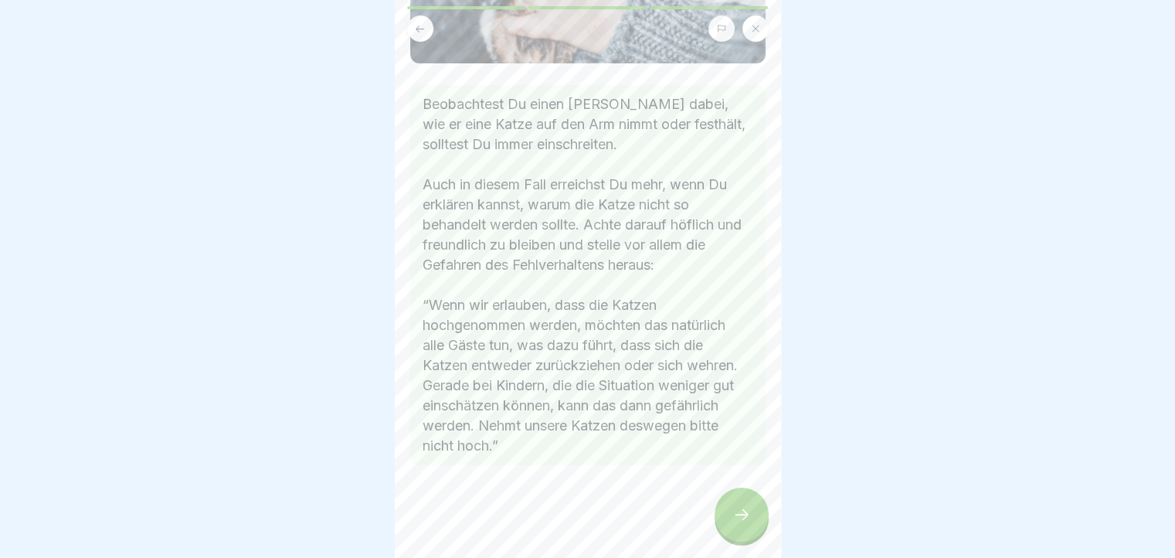
click at [726, 509] on div at bounding box center [741, 514] width 54 height 54
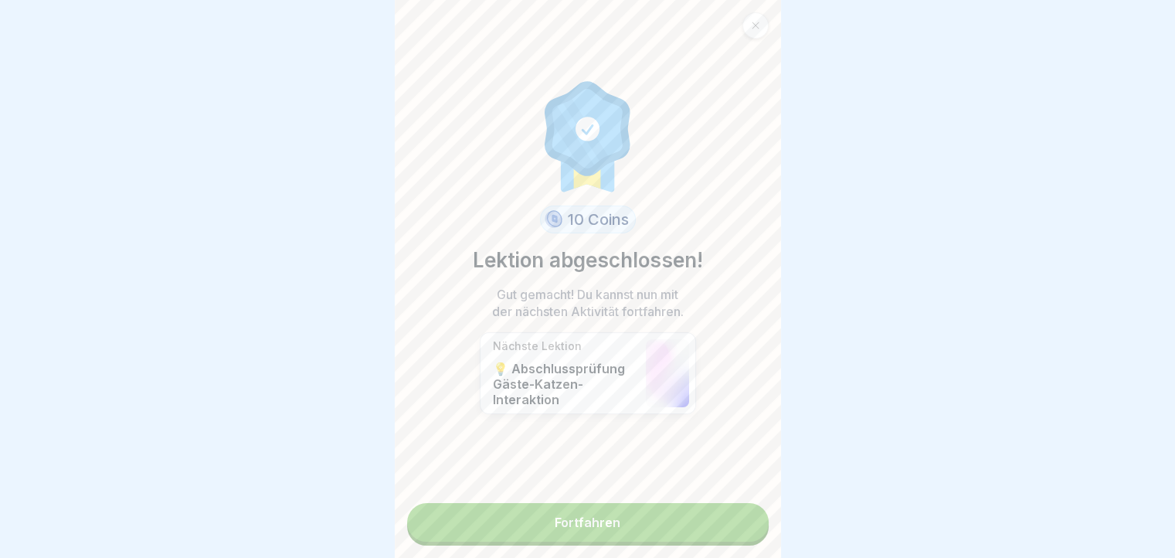
click at [623, 511] on link "Fortfahren" at bounding box center [587, 522] width 361 height 39
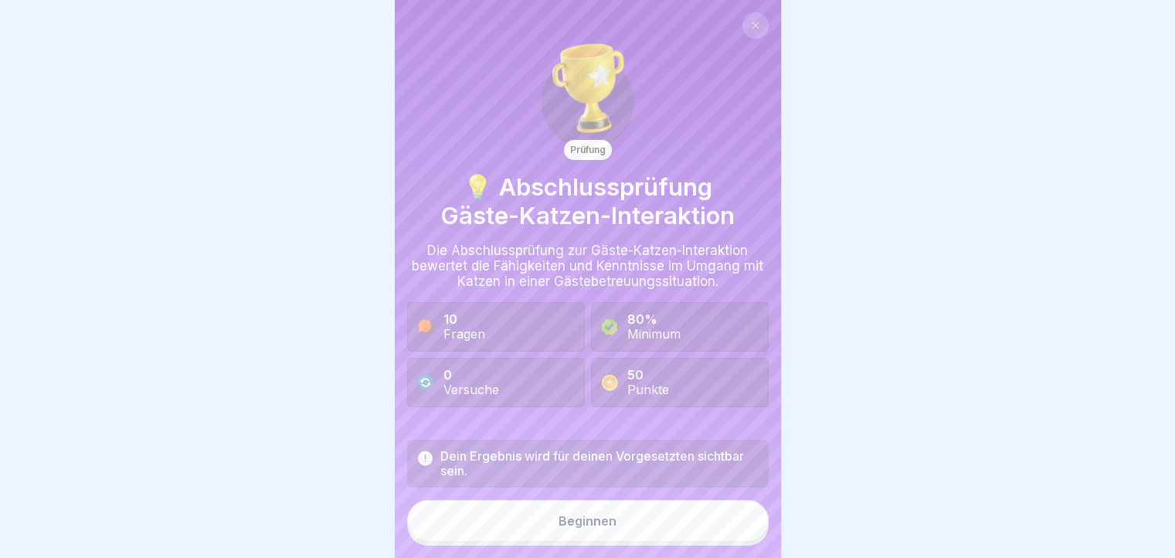
click at [637, 524] on button "Beginnen" at bounding box center [587, 521] width 361 height 42
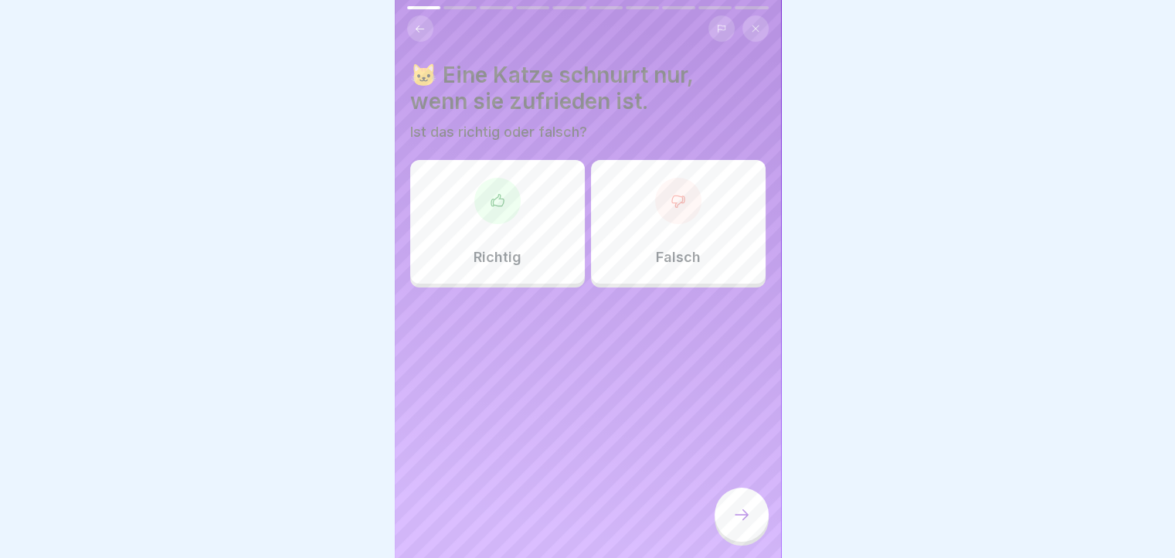
click at [678, 183] on div at bounding box center [678, 201] width 46 height 46
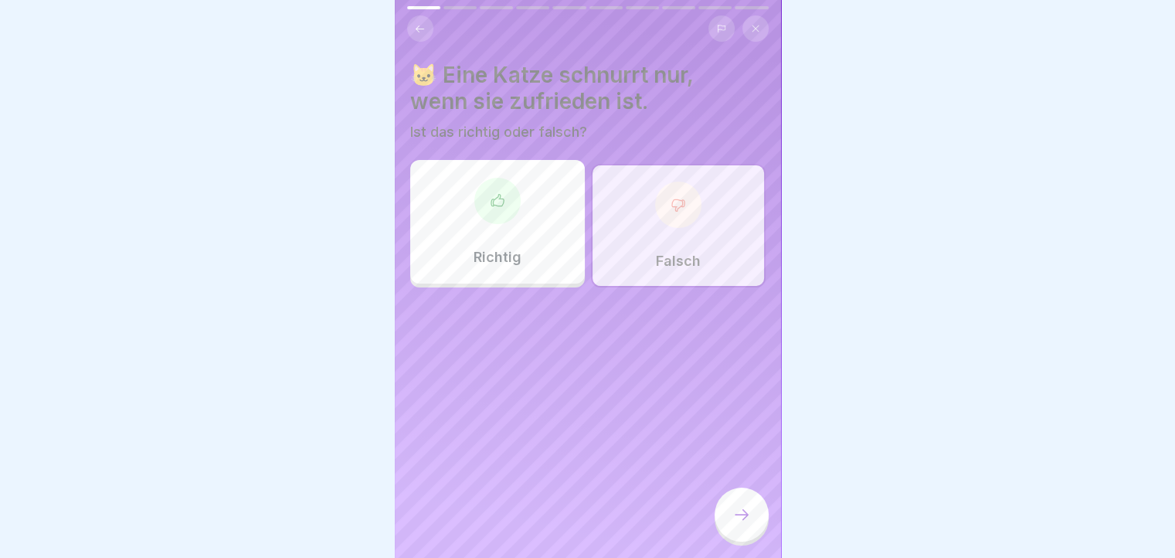
click at [724, 517] on div at bounding box center [741, 514] width 54 height 54
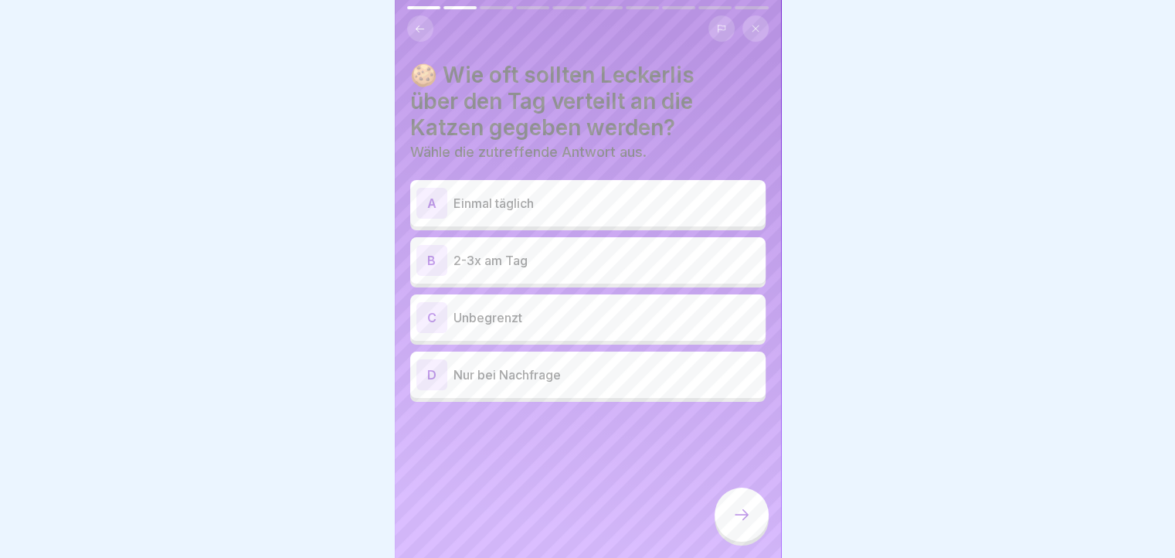
click at [592, 251] on p "2-3x am Tag" at bounding box center [606, 260] width 306 height 19
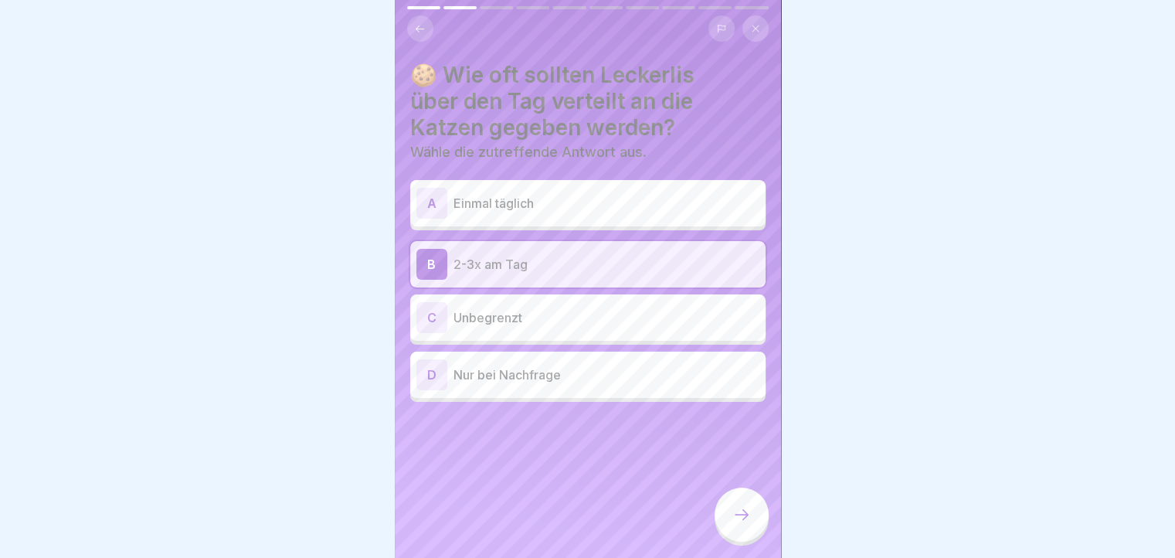
click at [744, 512] on icon at bounding box center [741, 514] width 19 height 19
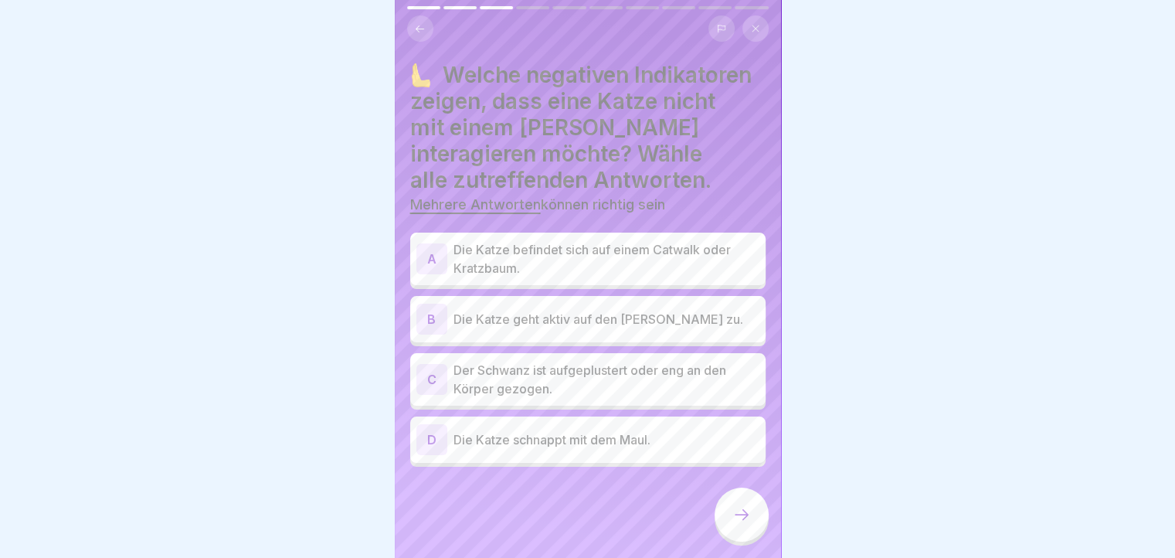
click at [412, 15] on button at bounding box center [420, 28] width 26 height 26
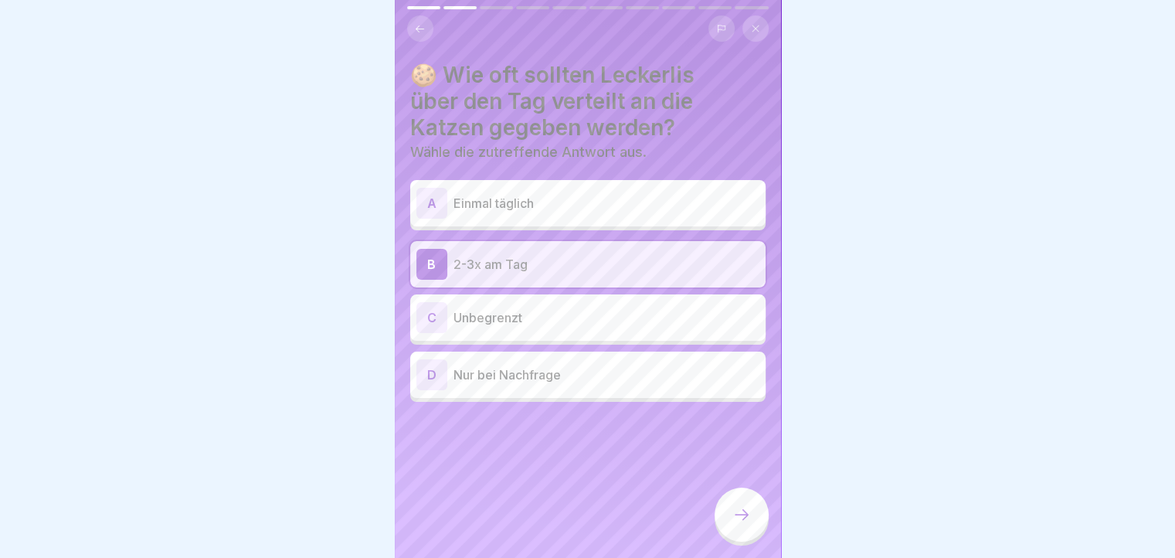
click at [757, 511] on div at bounding box center [741, 514] width 54 height 54
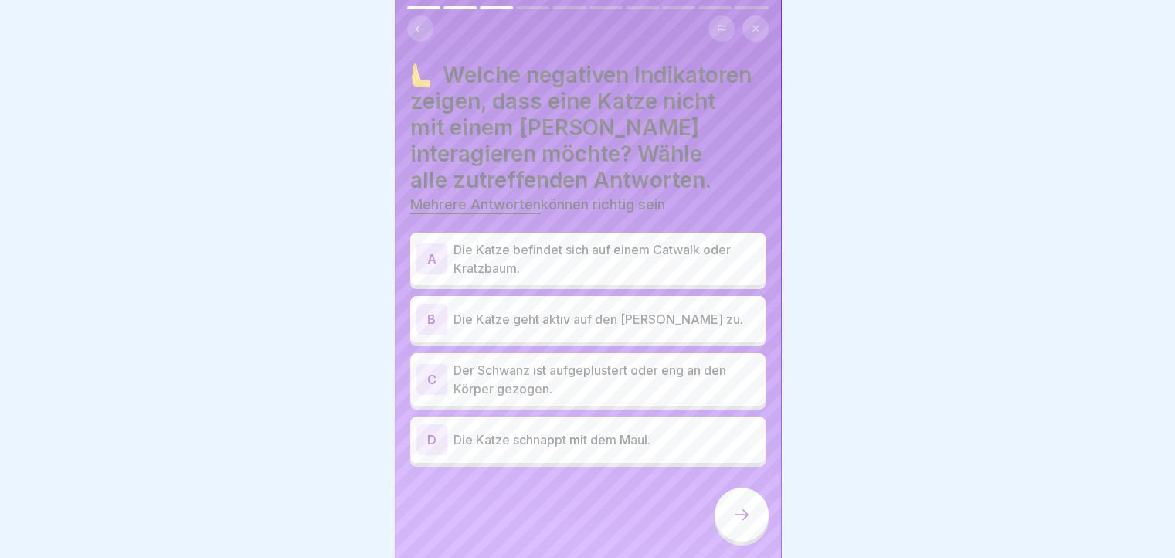
click at [588, 381] on p "Der Schwanz ist aufgeplustert oder eng an den Körper gezogen." at bounding box center [606, 379] width 306 height 37
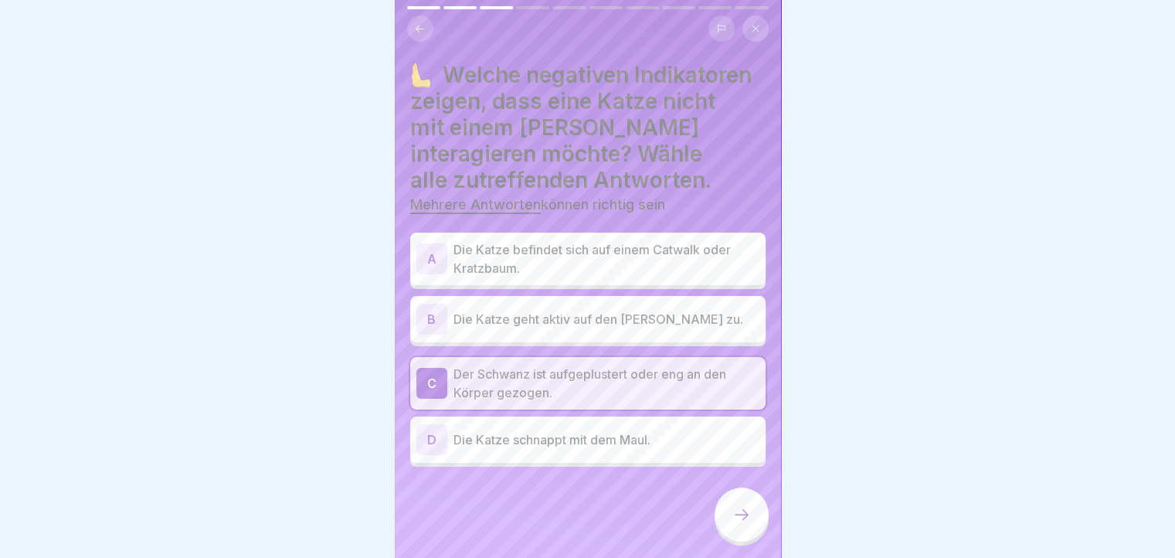
click at [560, 430] on p "Die Katze schnappt mit dem Maul." at bounding box center [606, 439] width 306 height 19
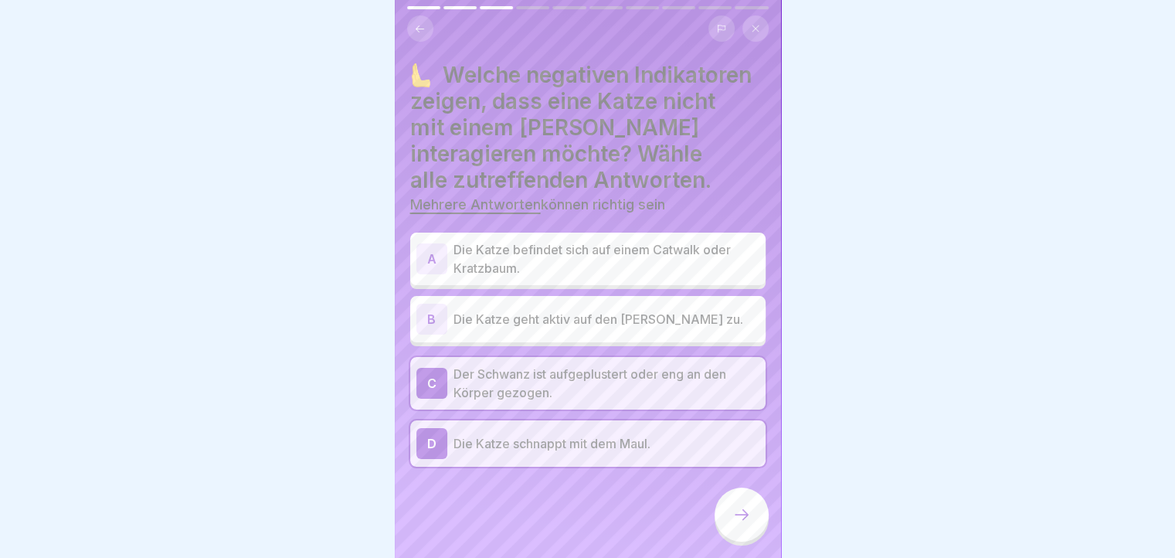
click at [493, 246] on p "Die Katze befindet sich auf einem Catwalk oder Kratzbaum." at bounding box center [606, 258] width 306 height 37
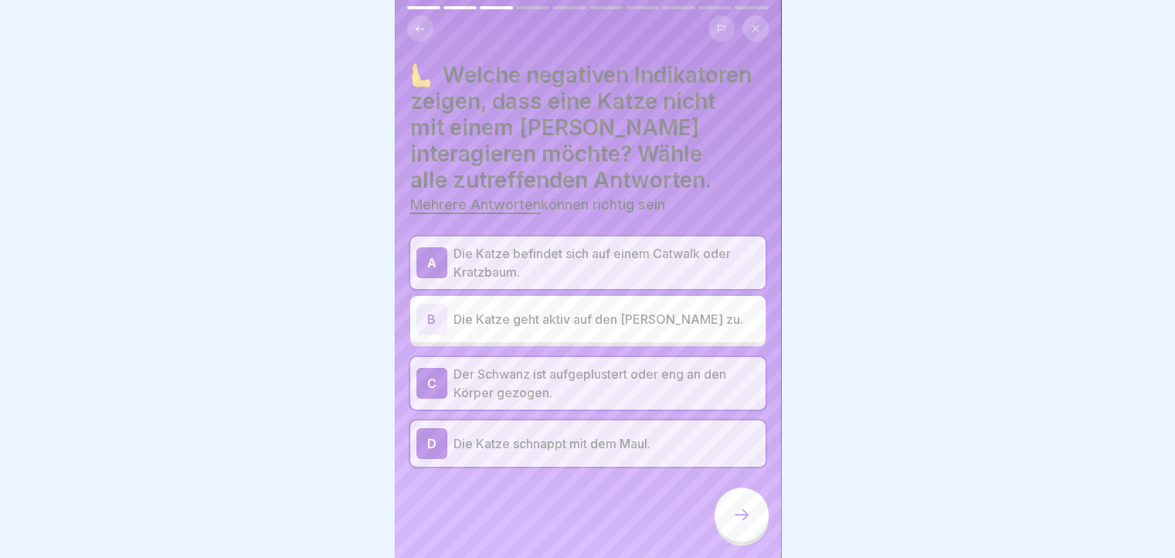
click at [745, 526] on div at bounding box center [741, 514] width 54 height 54
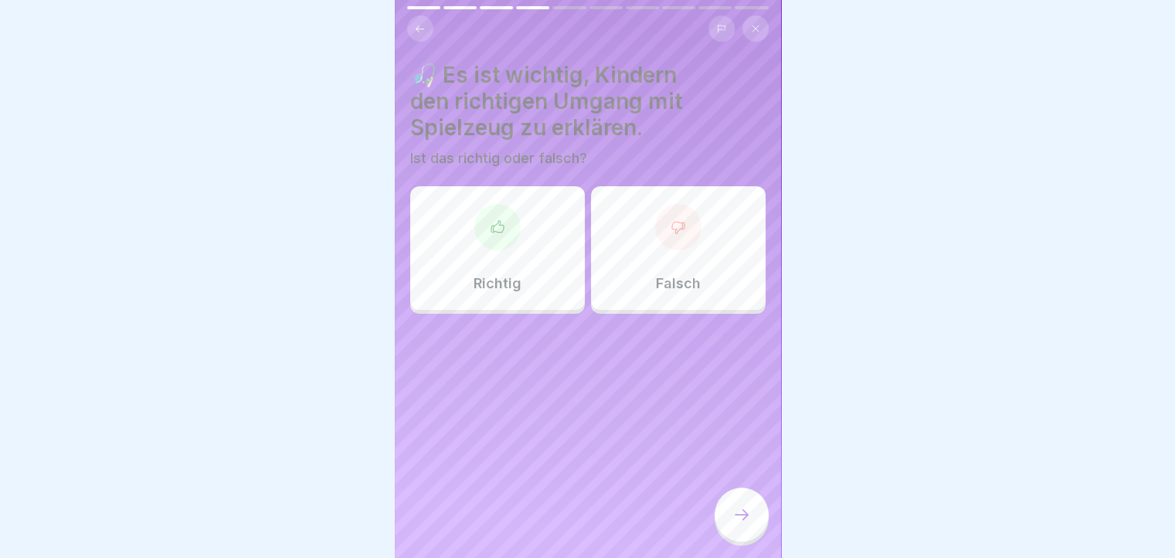
click at [428, 238] on div "Richtig" at bounding box center [497, 248] width 175 height 124
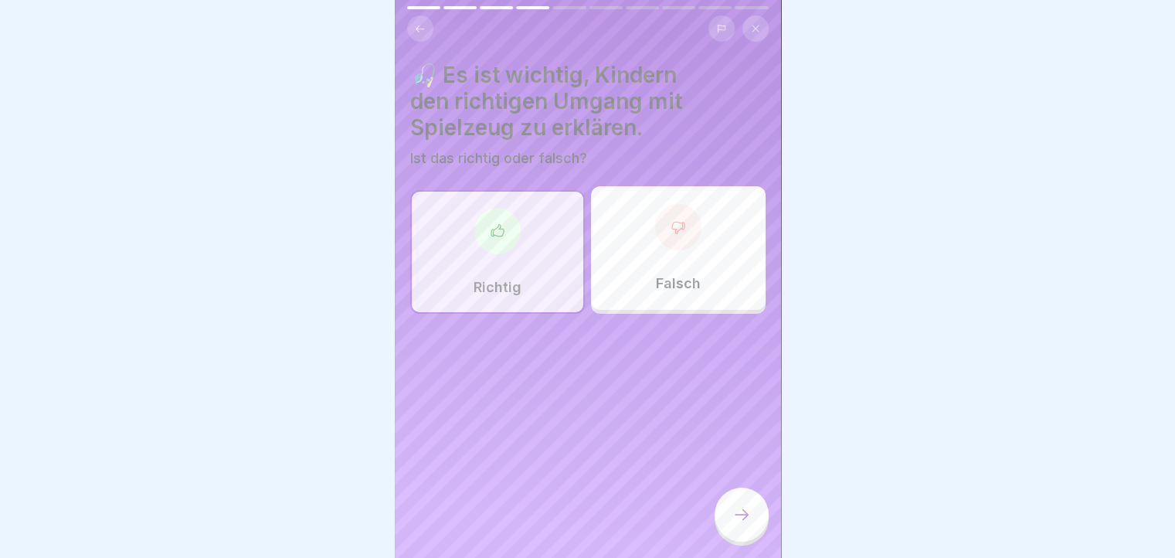
click at [748, 500] on div at bounding box center [741, 514] width 54 height 54
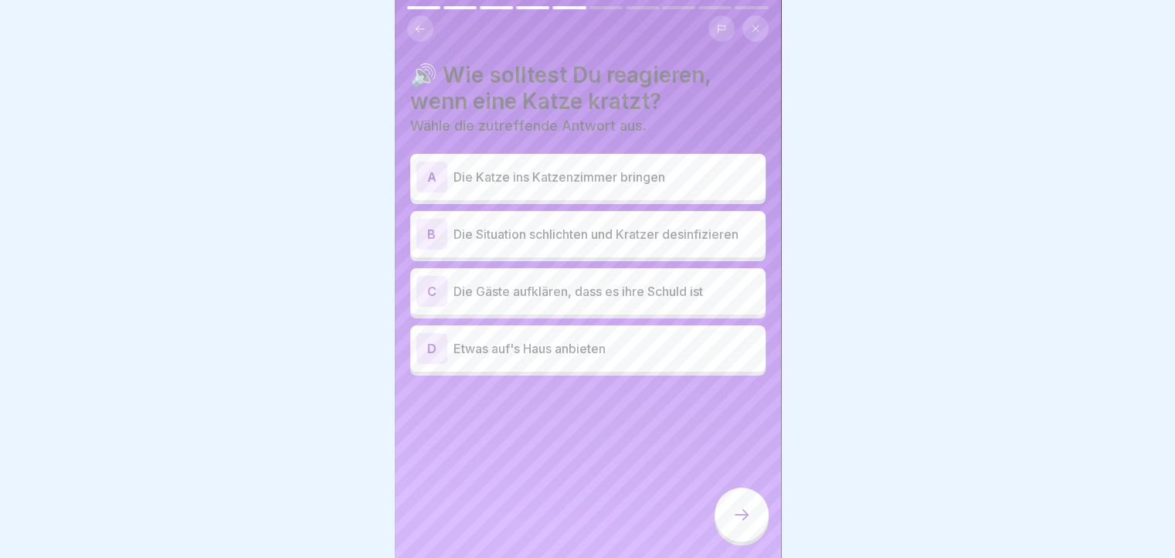
click at [726, 225] on p "Die Situation schlichten und Kratzer desinfizieren" at bounding box center [606, 234] width 306 height 19
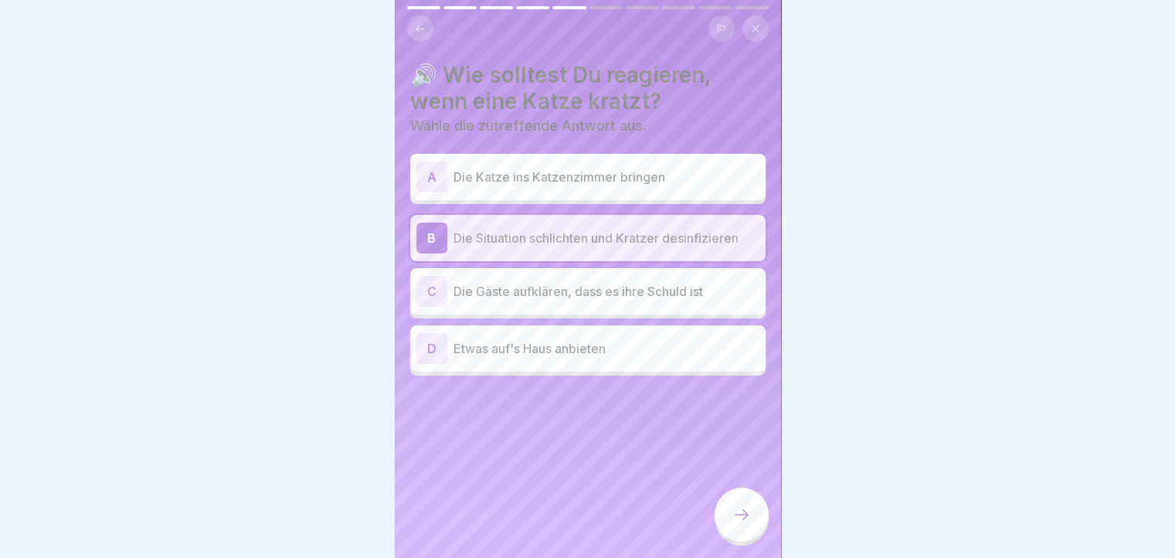
click at [753, 513] on div at bounding box center [741, 514] width 54 height 54
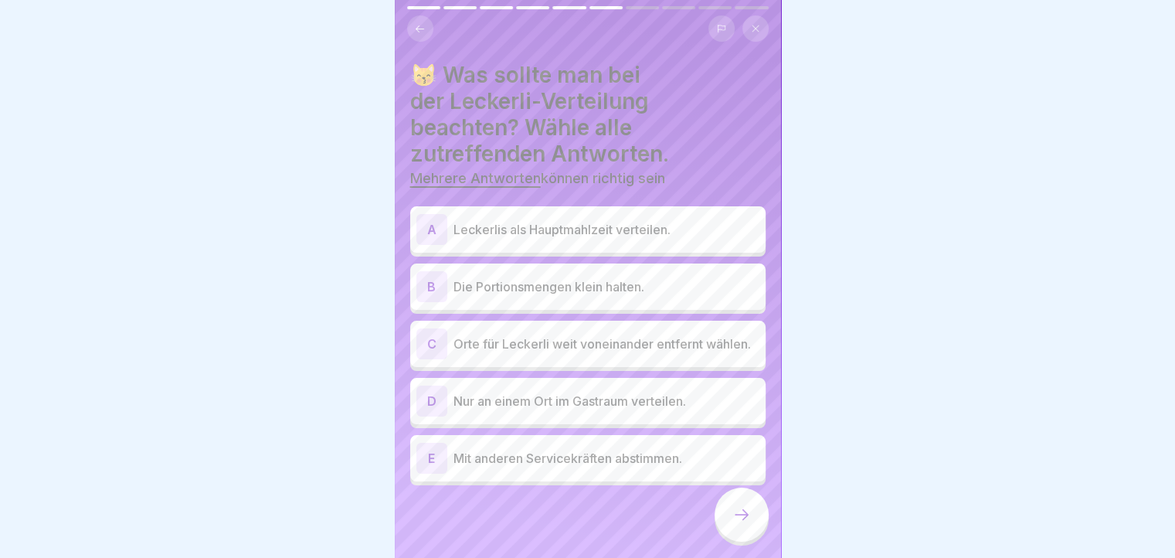
click at [717, 277] on p "Die Portionsmengen klein halten." at bounding box center [606, 286] width 306 height 19
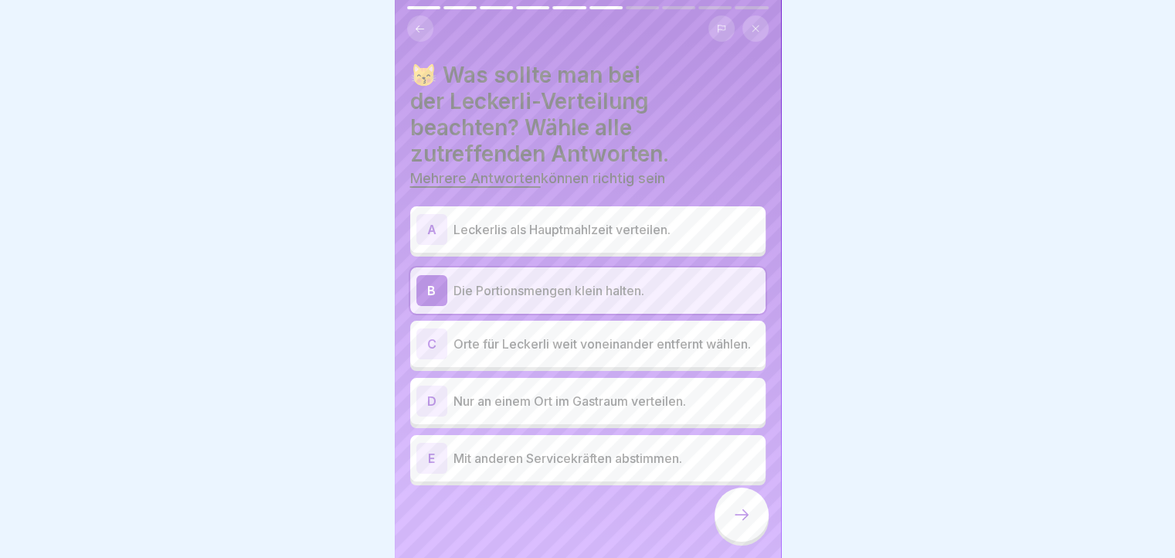
click at [664, 334] on p "Orte für Leckerli weit voneinander entfernt wählen." at bounding box center [606, 343] width 306 height 19
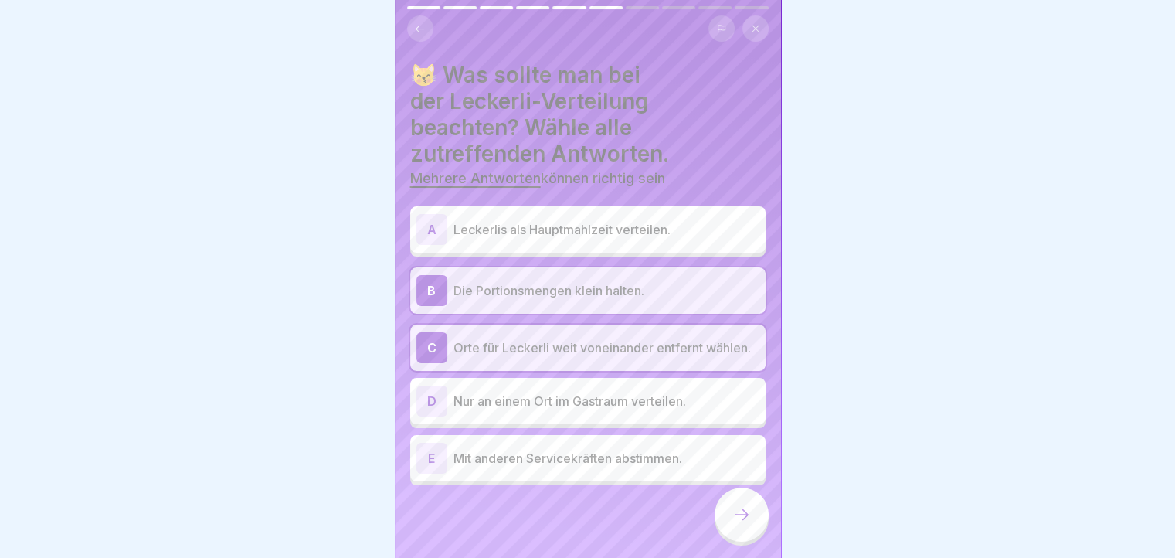
click at [686, 407] on div "D Nur an einem Ort im Gastraum verteilen." at bounding box center [587, 400] width 343 height 31
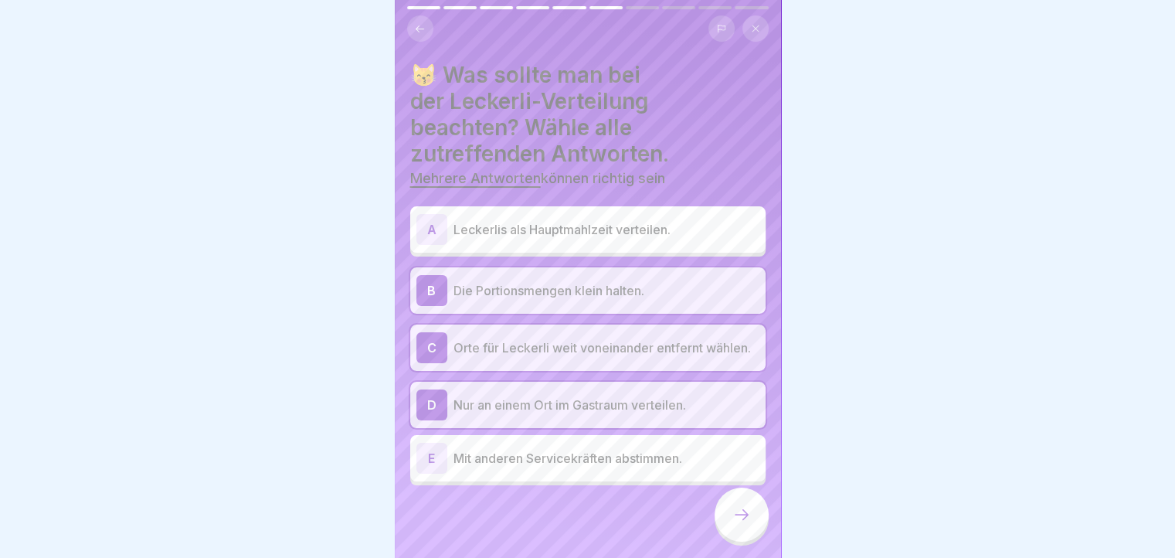
click at [658, 455] on p "Mit anderen Servicekräften abstimmen." at bounding box center [606, 458] width 306 height 19
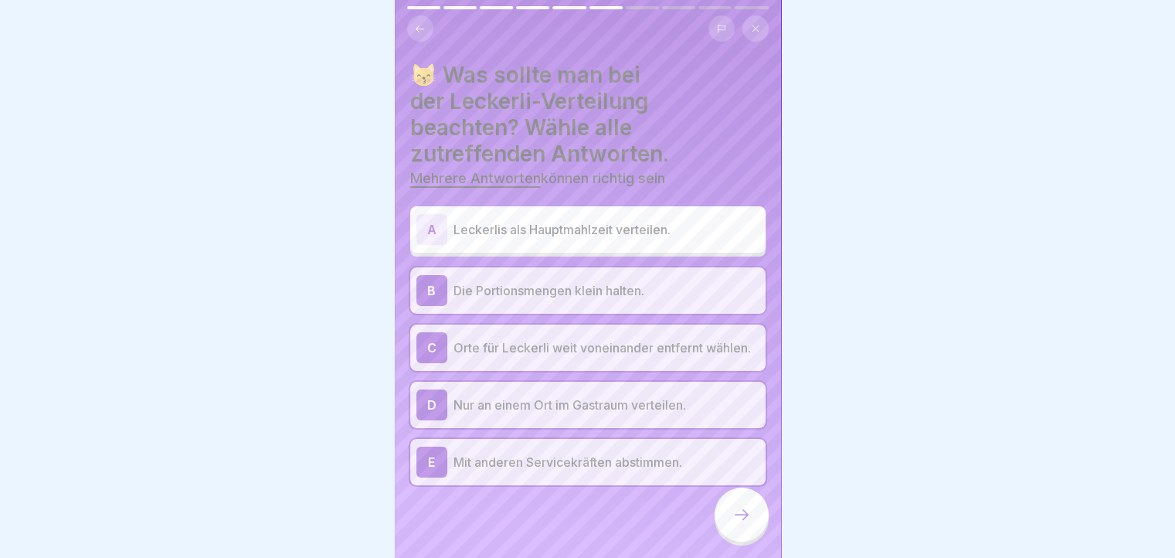
click at [479, 403] on p "Nur an einem Ort im Gastraum verteilen." at bounding box center [606, 404] width 306 height 19
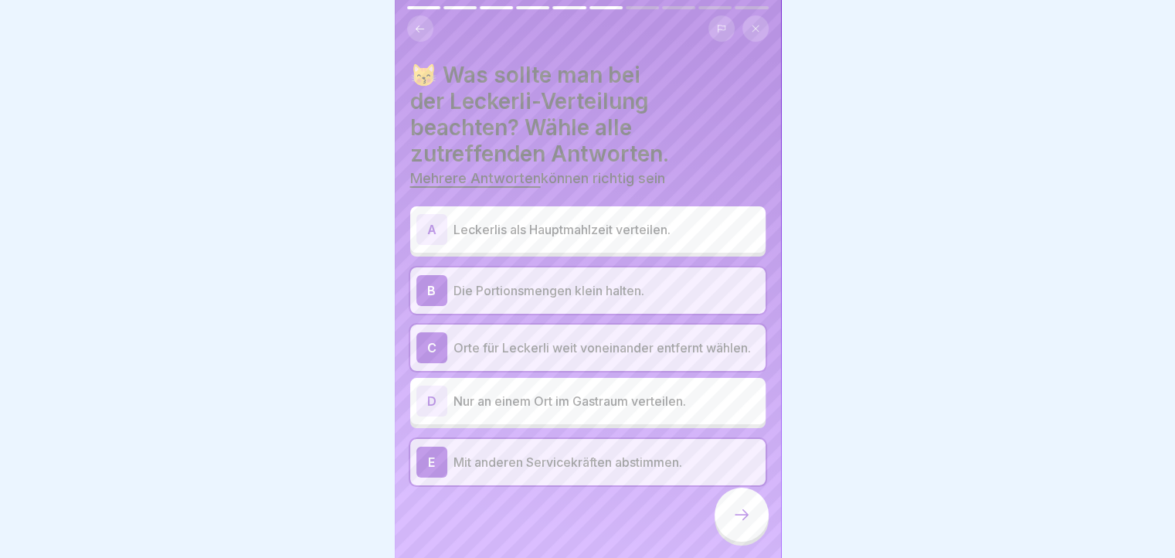
click at [751, 512] on div at bounding box center [741, 514] width 54 height 54
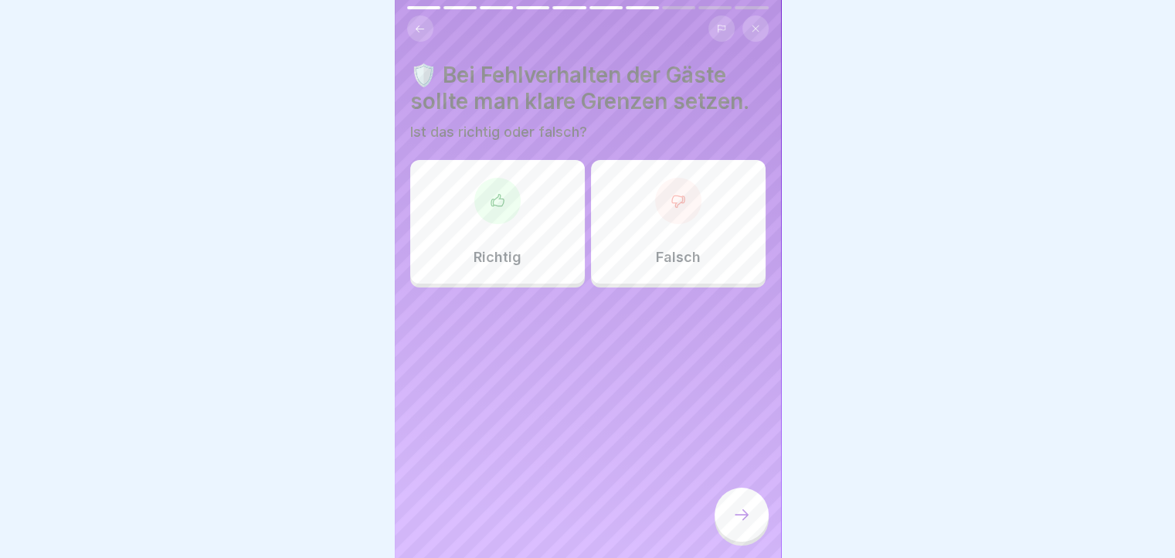
click at [504, 251] on p "Richtig" at bounding box center [497, 257] width 48 height 17
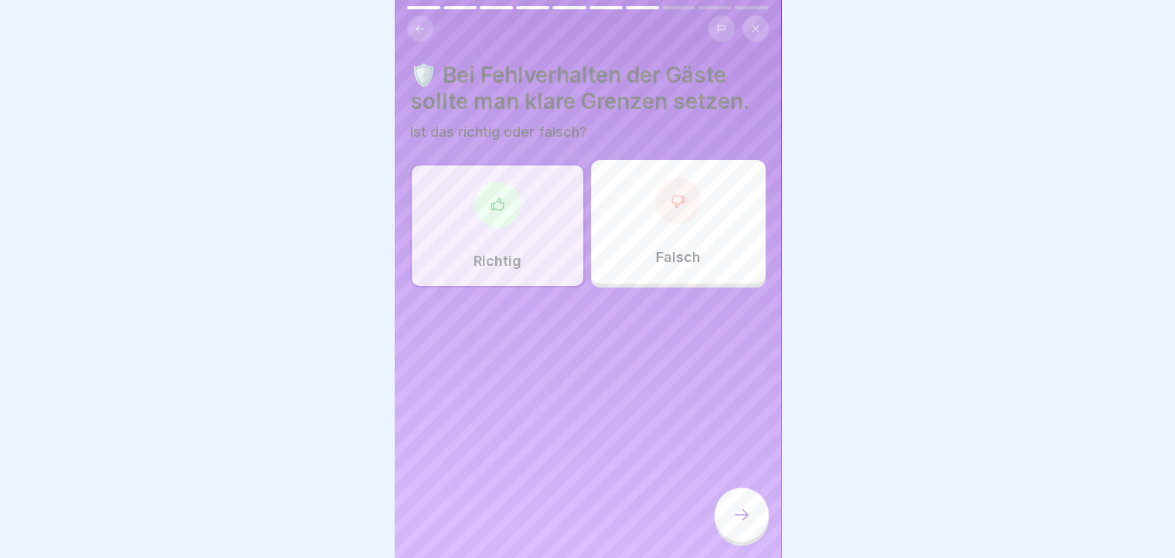
click at [737, 503] on div at bounding box center [741, 514] width 54 height 54
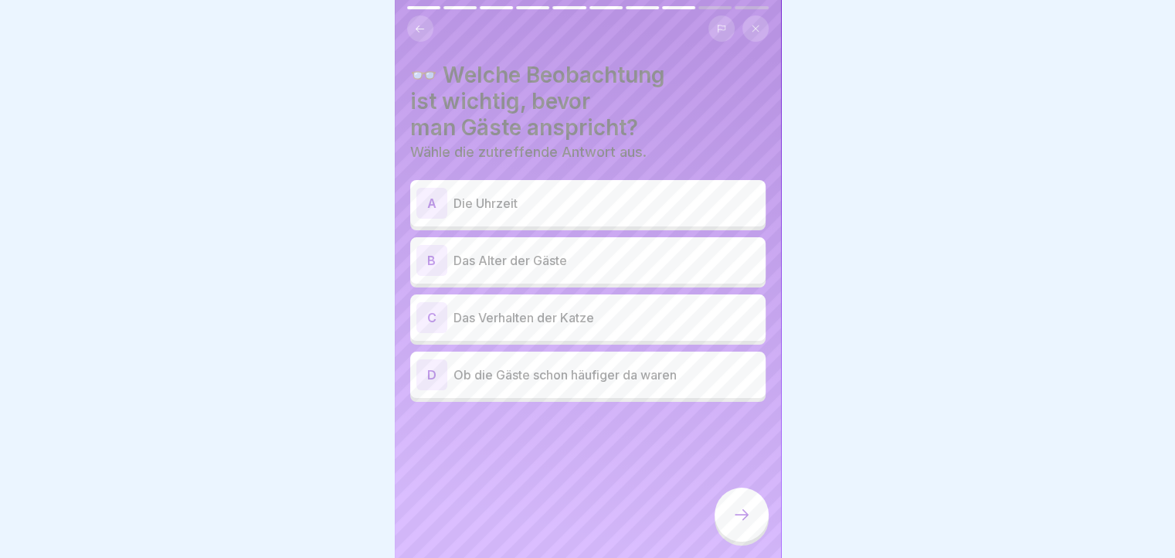
click at [615, 308] on p "Das Verhalten der Katze" at bounding box center [606, 317] width 306 height 19
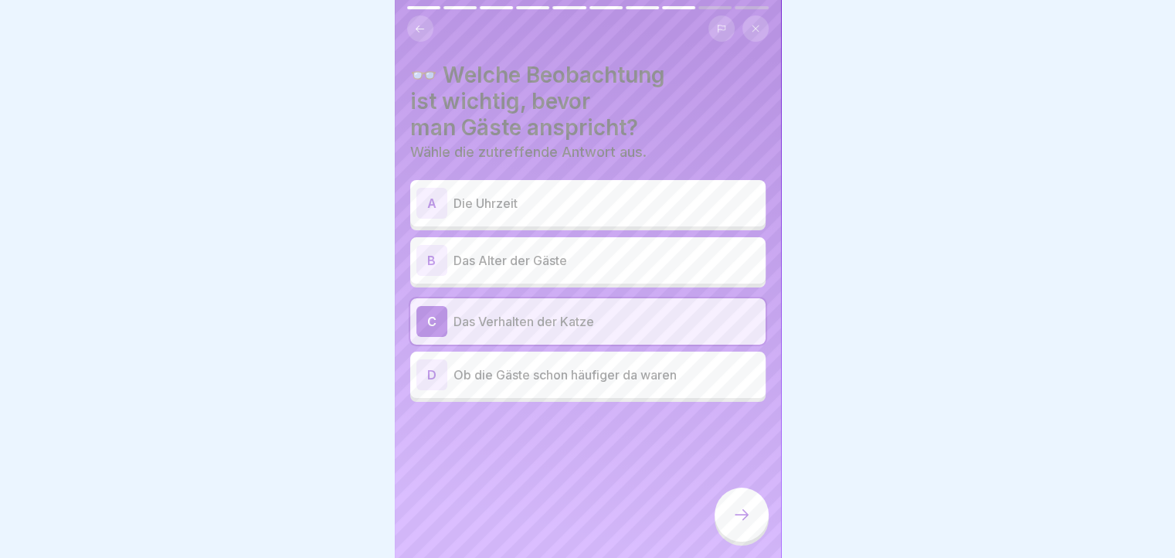
click at [731, 505] on div at bounding box center [741, 514] width 54 height 54
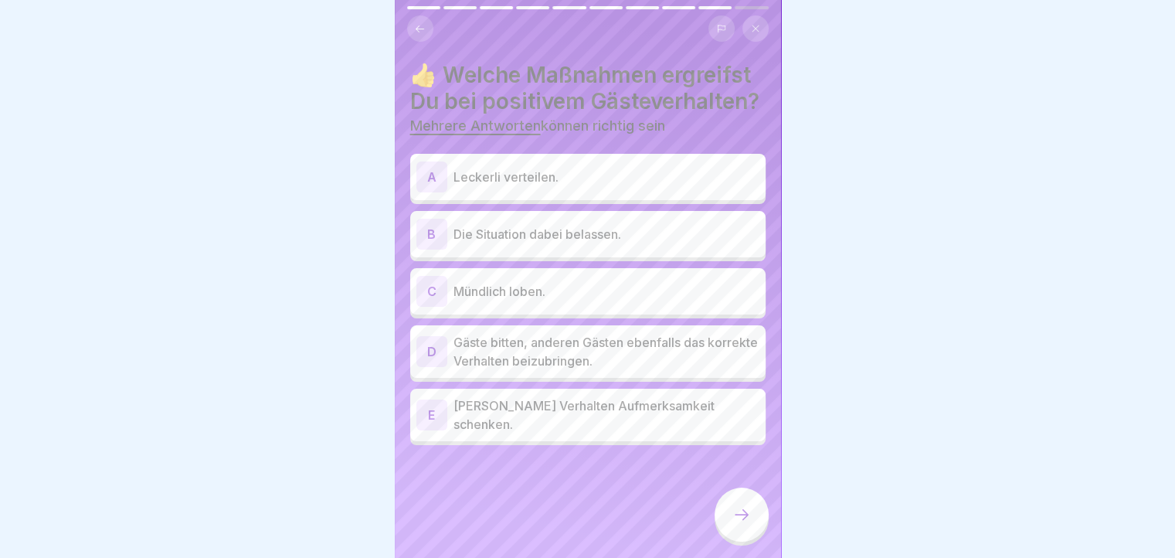
click at [556, 184] on p "Leckerli verteilen." at bounding box center [606, 177] width 306 height 19
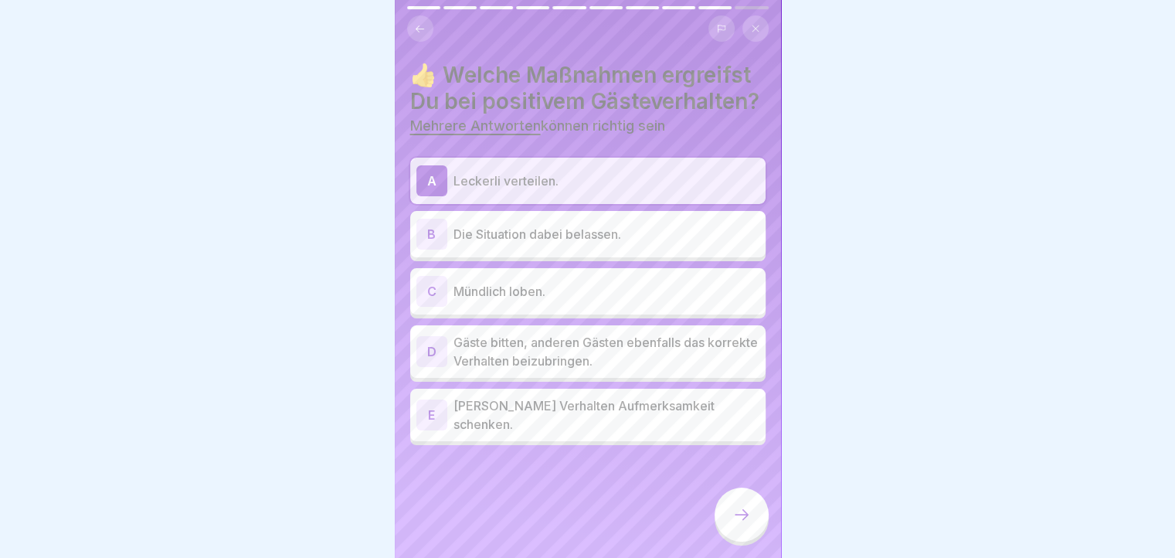
click at [531, 300] on p "Mündlich loben." at bounding box center [606, 291] width 306 height 19
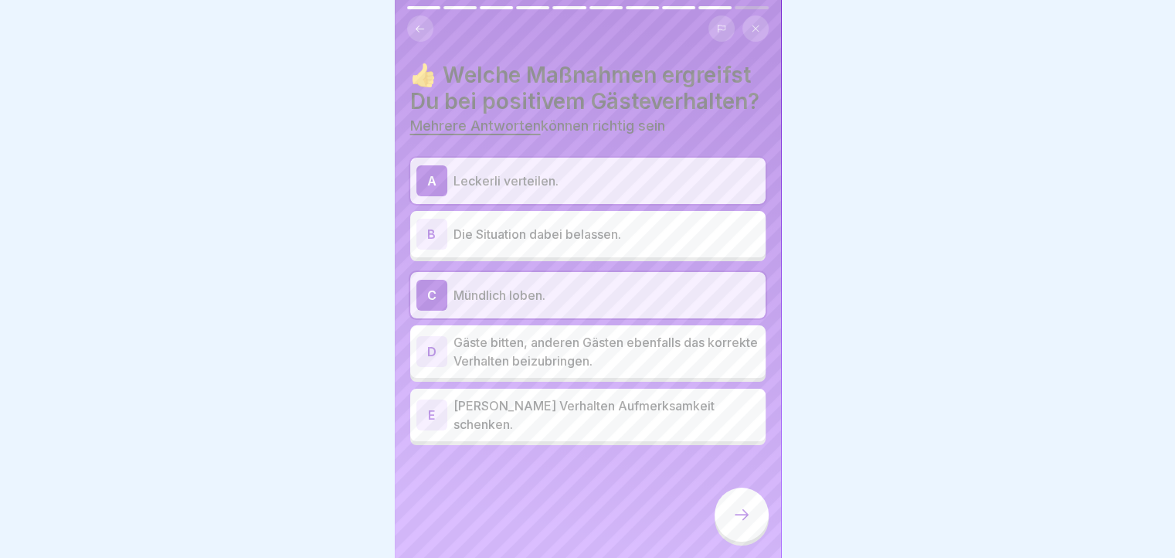
click at [500, 433] on div "E Korrektem Verhalten Aufmerksamkeit schenken." at bounding box center [587, 414] width 343 height 37
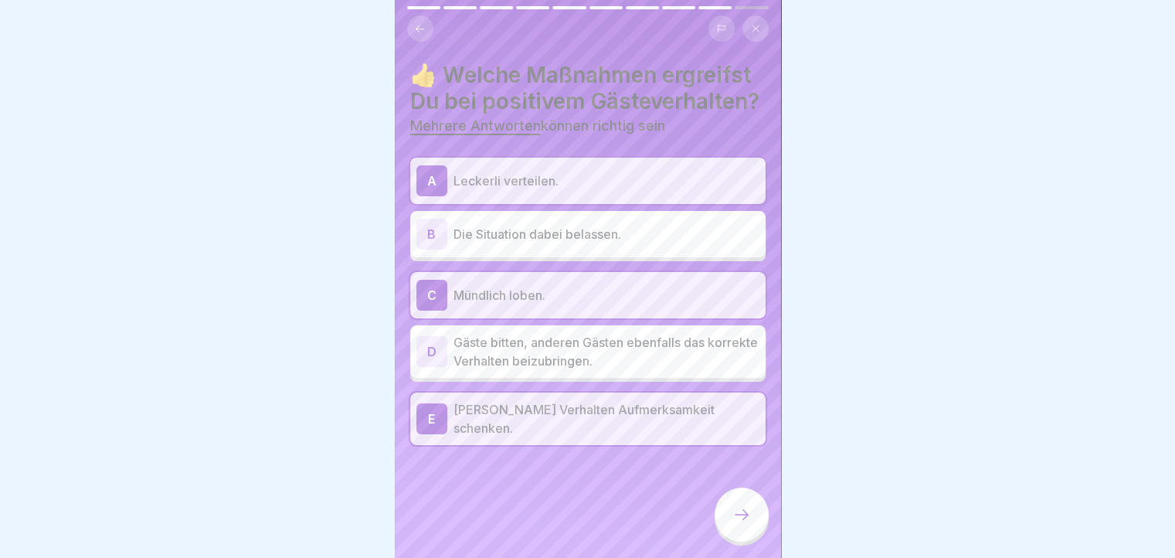
click at [728, 504] on div at bounding box center [741, 514] width 54 height 54
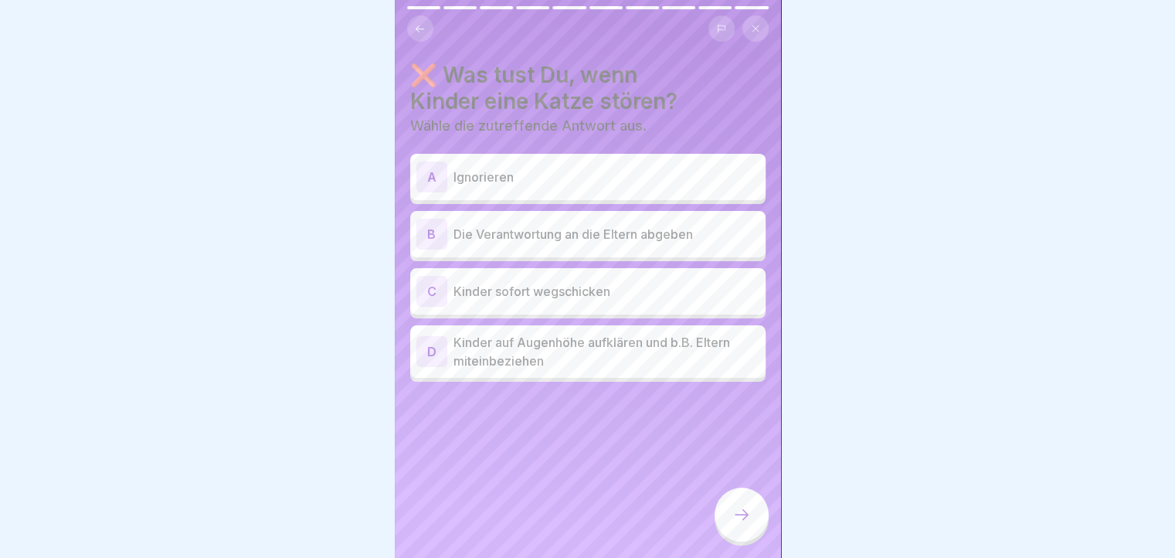
click at [604, 344] on p "Kinder auf Augenhöhe aufklären und b.B. Eltern miteinbeziehen" at bounding box center [606, 351] width 306 height 37
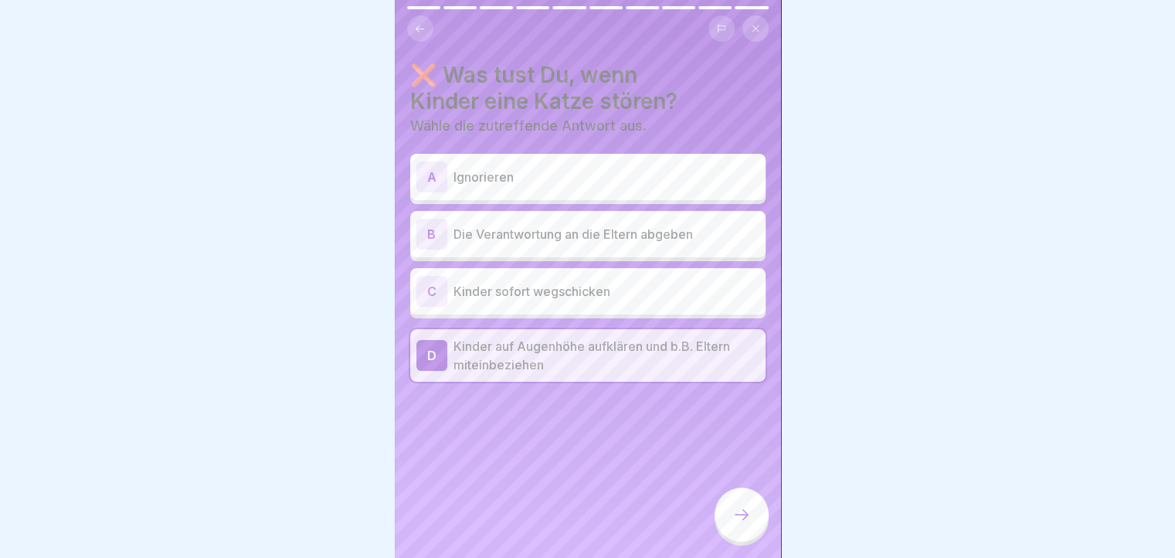
click at [732, 501] on div at bounding box center [741, 514] width 54 height 54
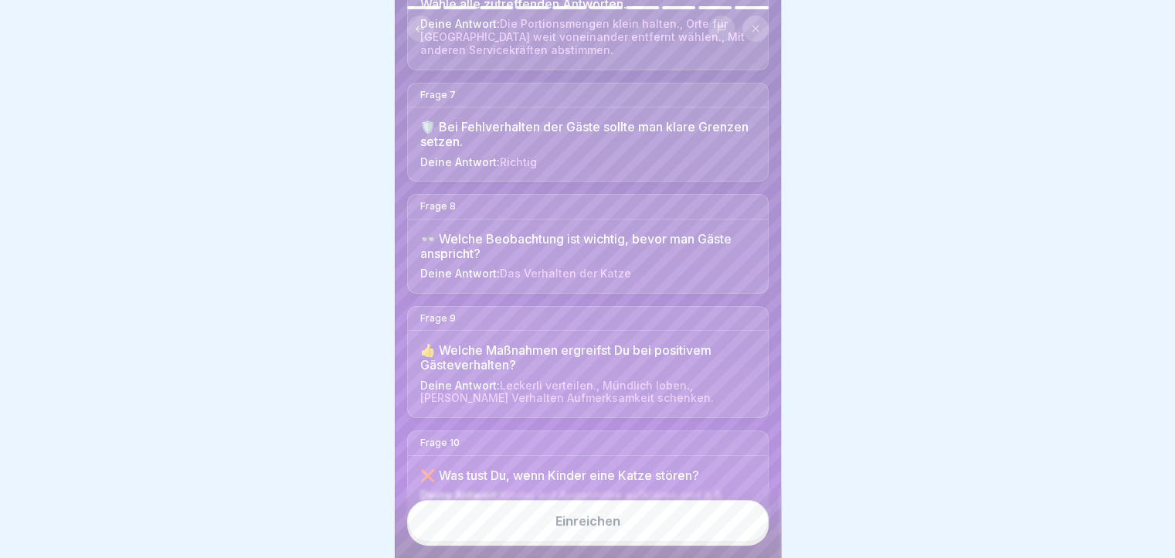
scroll to position [830, 0]
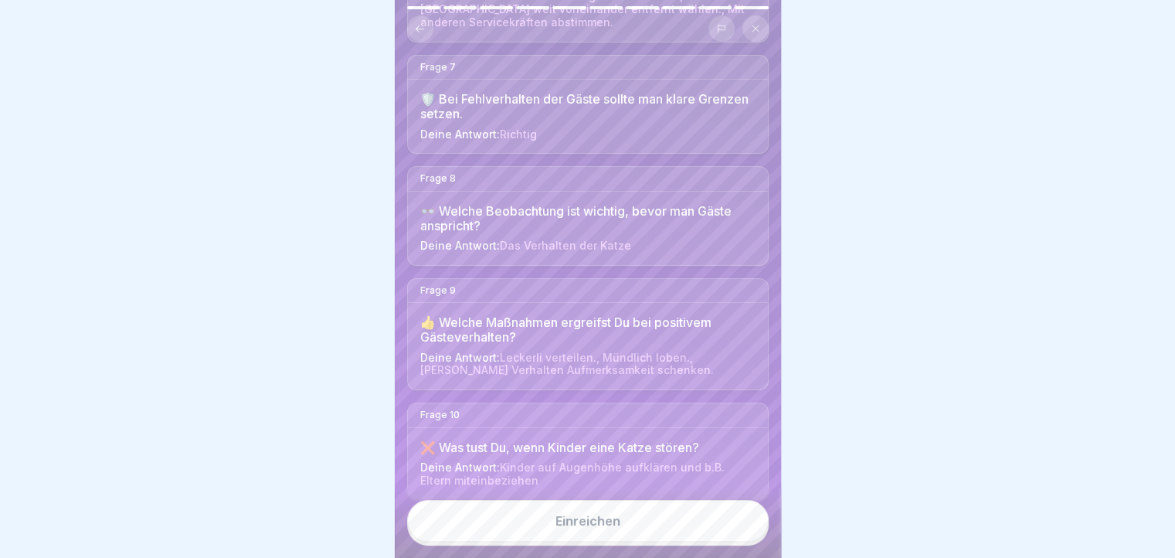
click at [521, 521] on button "Einreichen" at bounding box center [587, 521] width 361 height 42
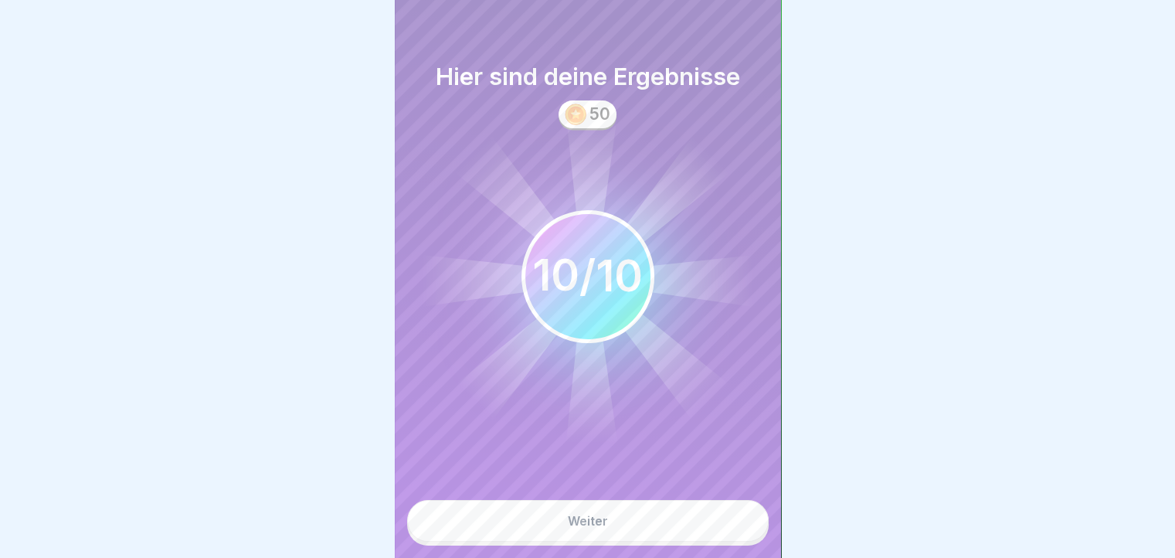
click at [510, 512] on button "Weiter" at bounding box center [587, 521] width 361 height 42
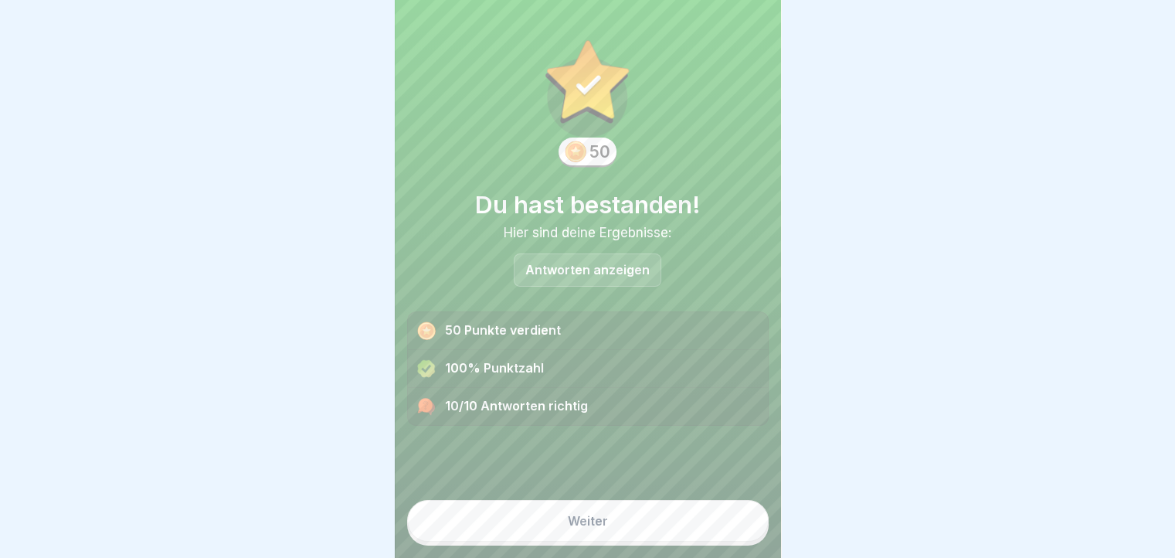
click at [457, 516] on button "Weiter" at bounding box center [587, 521] width 361 height 42
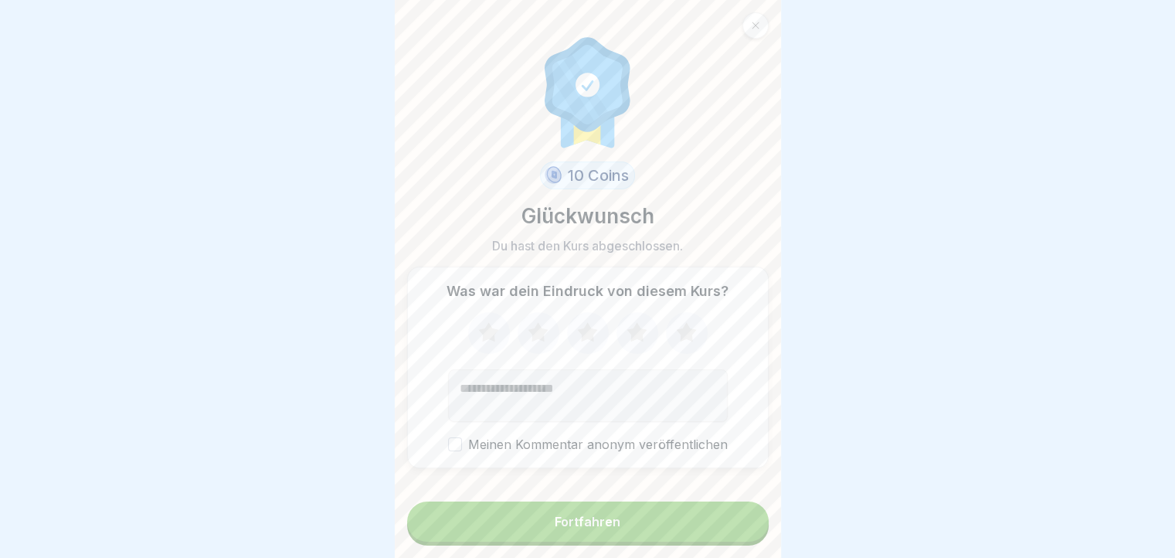
click at [484, 501] on div "Fortfahren" at bounding box center [587, 523] width 361 height 44
click at [586, 525] on div "Fortfahren" at bounding box center [588, 521] width 66 height 14
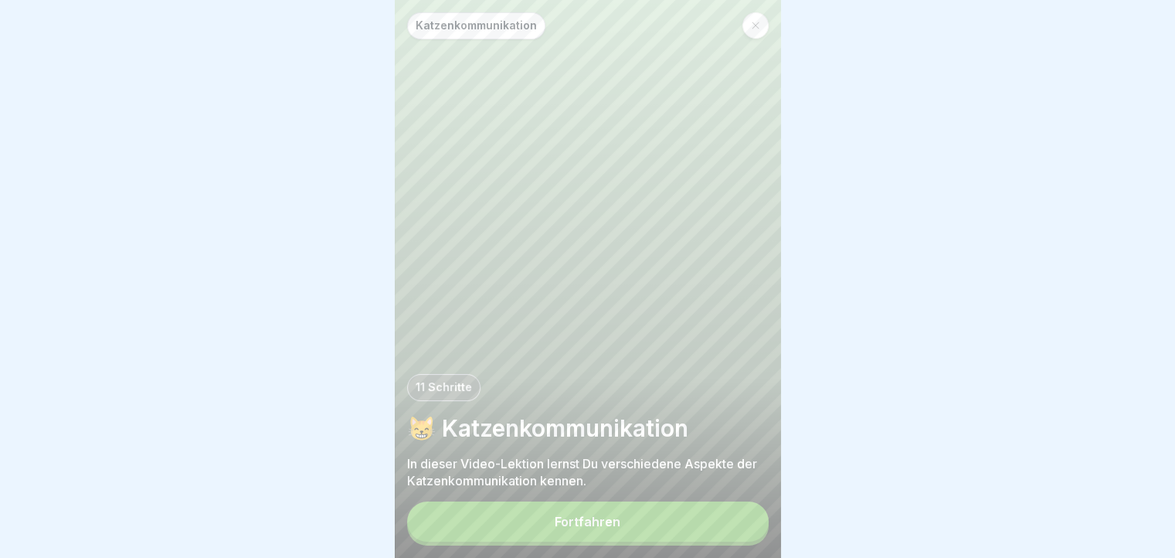
click at [586, 523] on div "Fortfahren" at bounding box center [588, 521] width 66 height 14
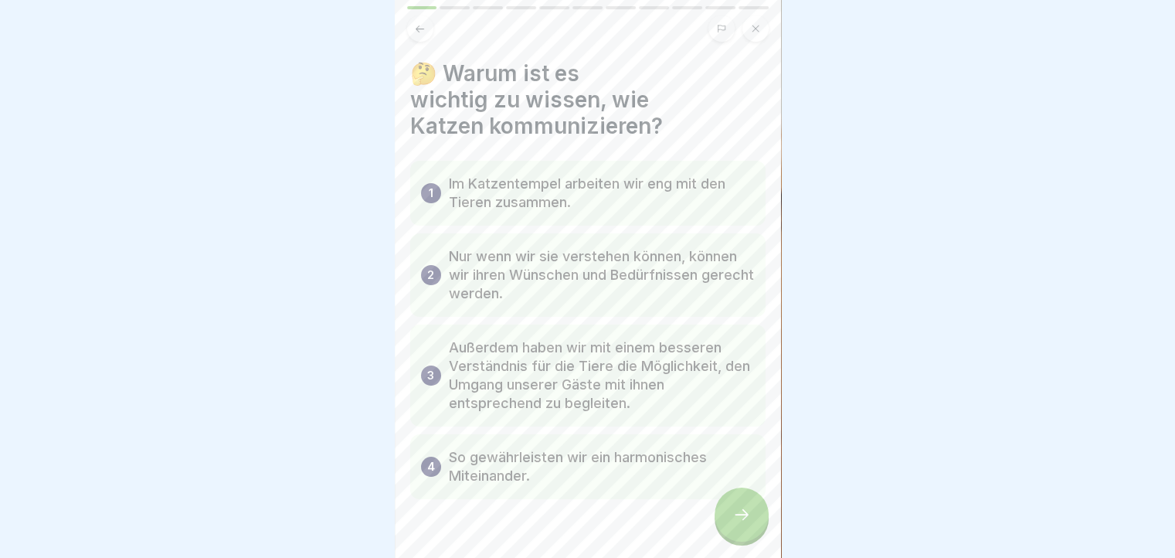
click at [756, 507] on div at bounding box center [741, 514] width 54 height 54
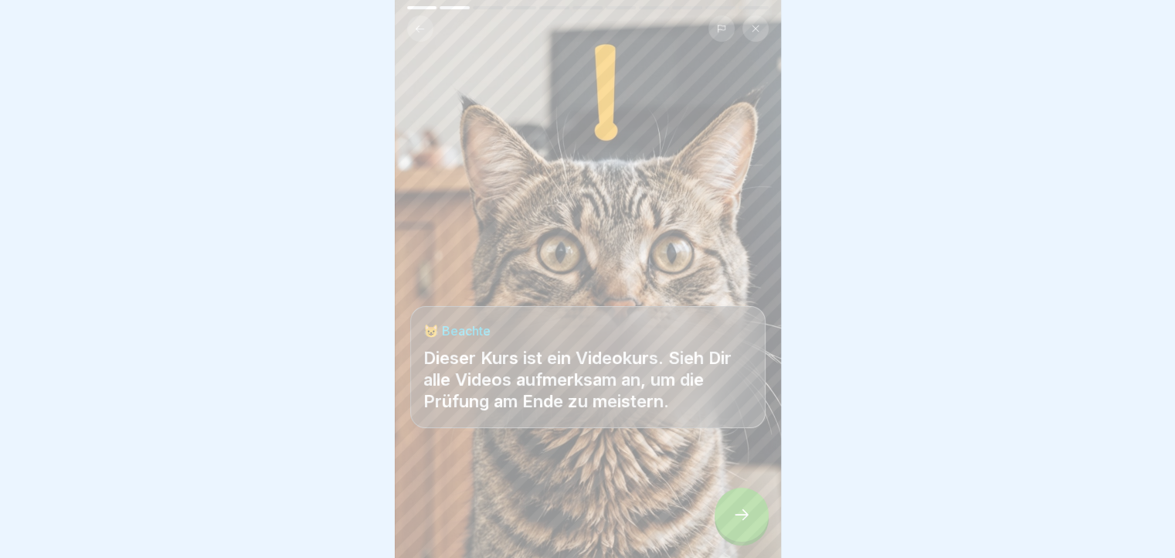
click at [741, 510] on div at bounding box center [741, 514] width 54 height 54
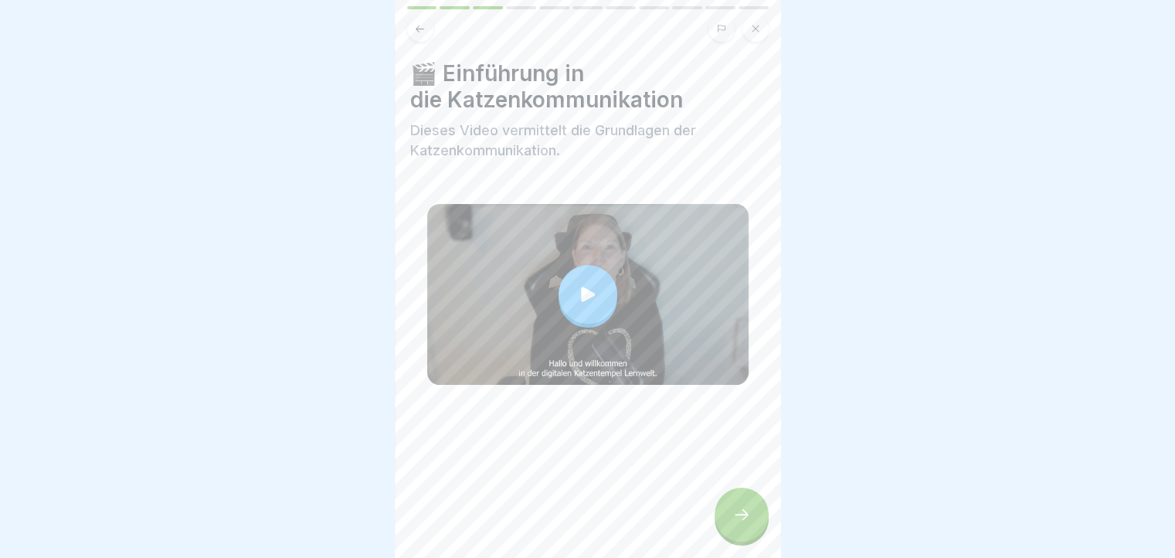
click at [577, 288] on icon at bounding box center [588, 294] width 22 height 22
click at [741, 514] on div at bounding box center [741, 514] width 54 height 54
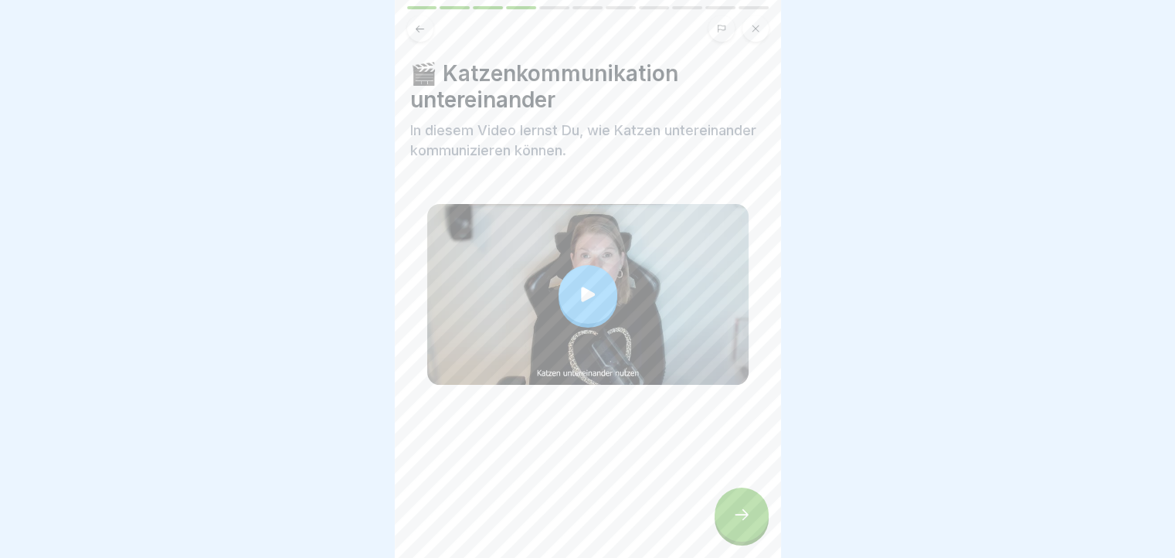
click at [584, 276] on div at bounding box center [587, 294] width 59 height 59
click at [738, 520] on icon at bounding box center [741, 514] width 19 height 19
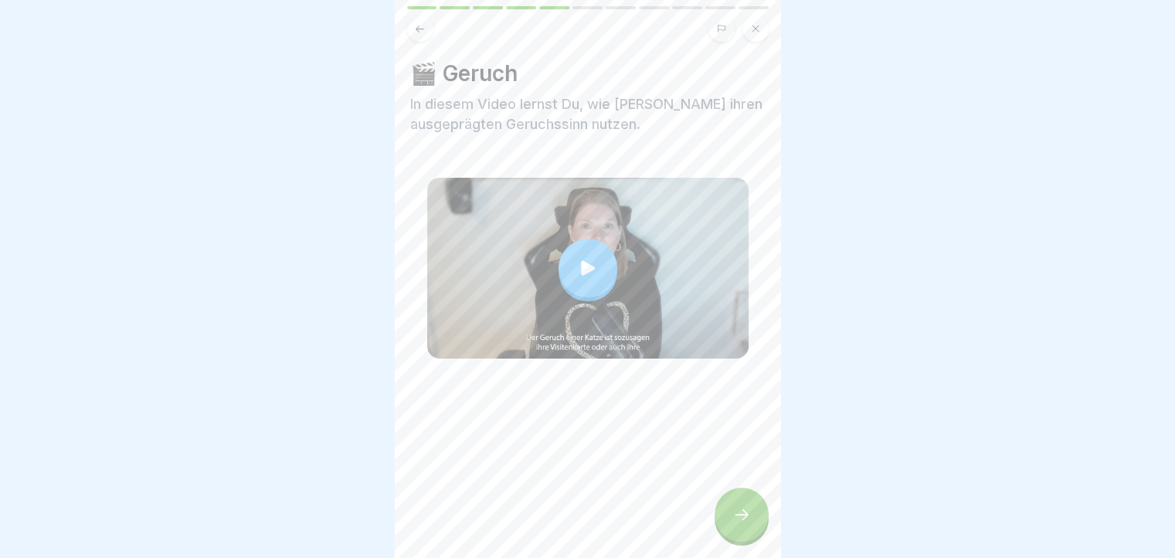
click at [587, 275] on icon at bounding box center [588, 268] width 22 height 22
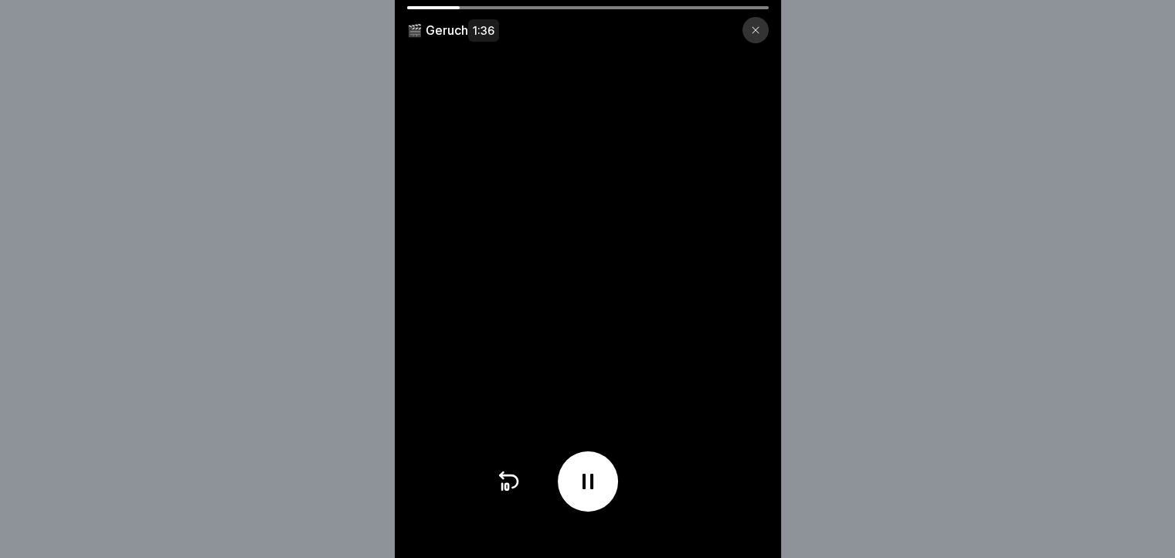
click at [593, 483] on icon at bounding box center [587, 481] width 25 height 25
click at [600, 493] on icon at bounding box center [587, 481] width 25 height 25
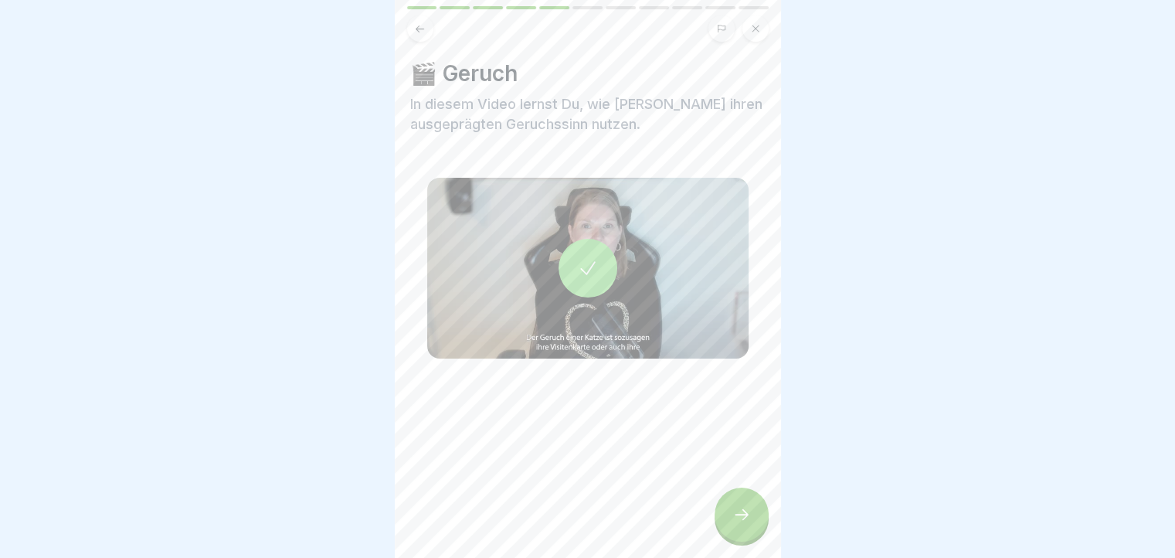
click at [741, 524] on icon at bounding box center [741, 514] width 19 height 19
click at [602, 284] on div at bounding box center [587, 268] width 59 height 59
click at [738, 523] on icon at bounding box center [741, 514] width 19 height 19
click at [586, 266] on icon at bounding box center [588, 268] width 22 height 22
click at [741, 524] on icon at bounding box center [741, 514] width 19 height 19
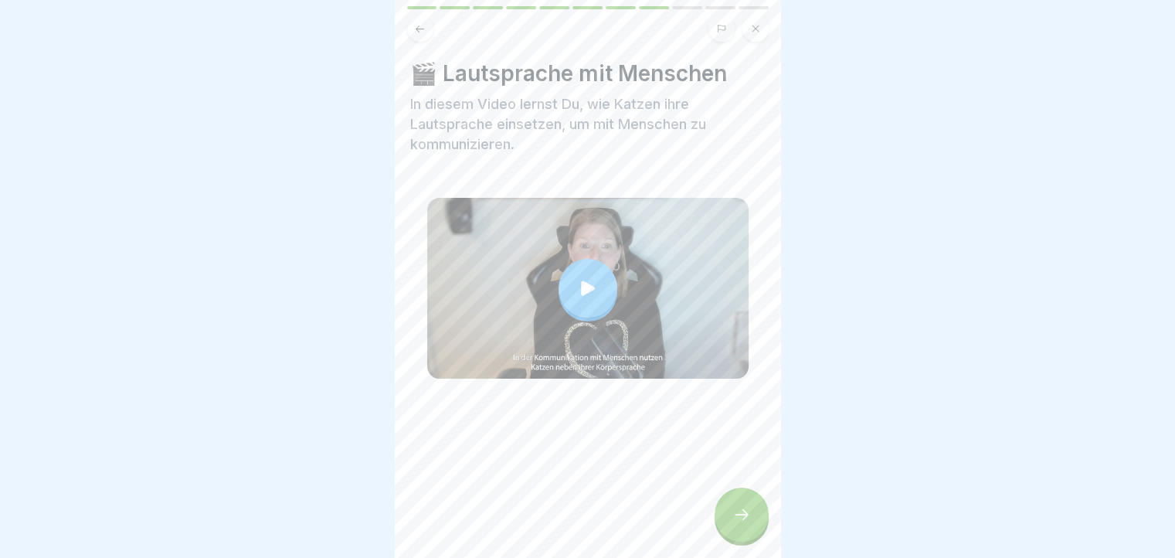
click at [585, 313] on div at bounding box center [587, 288] width 59 height 59
click at [755, 541] on div at bounding box center [741, 514] width 54 height 54
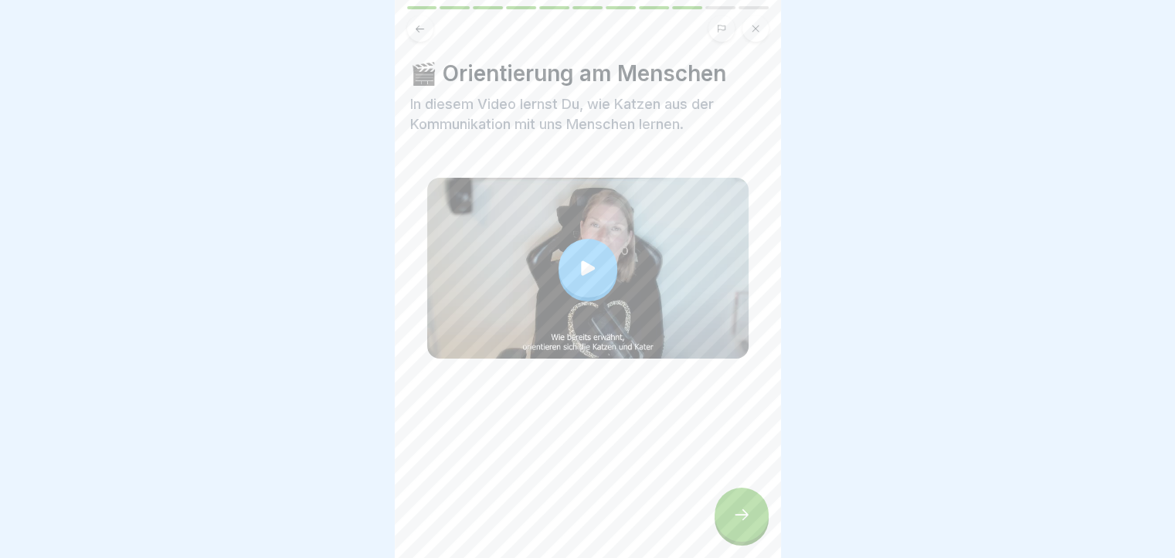
click at [577, 269] on icon at bounding box center [588, 268] width 22 height 22
click at [756, 524] on div at bounding box center [741, 514] width 54 height 54
click at [577, 273] on icon at bounding box center [588, 268] width 22 height 22
click at [753, 513] on div at bounding box center [741, 514] width 54 height 54
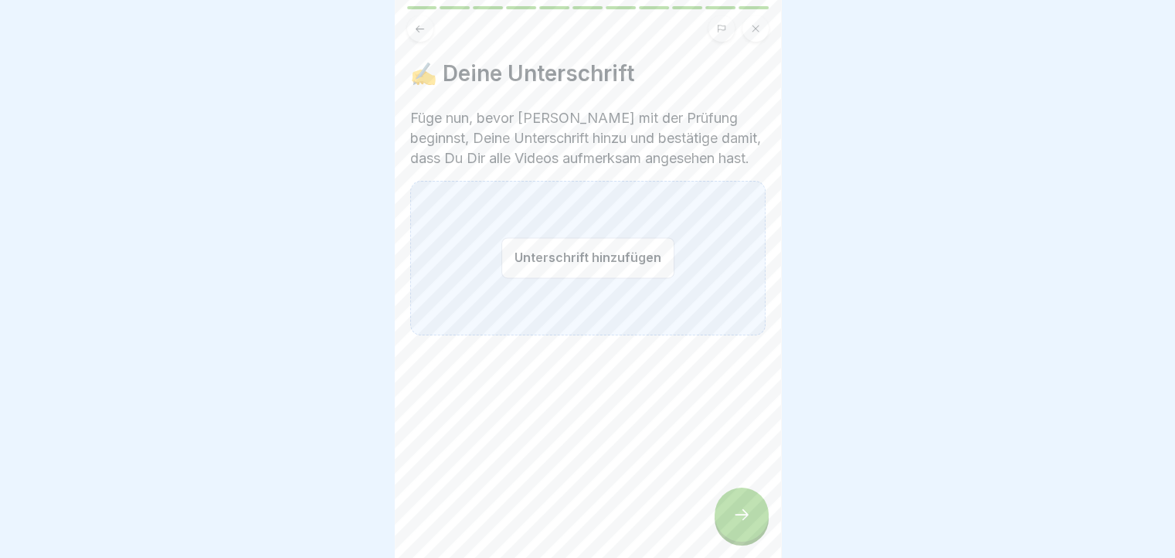
click at [621, 256] on button "Unterschrift hinzufügen" at bounding box center [587, 257] width 173 height 41
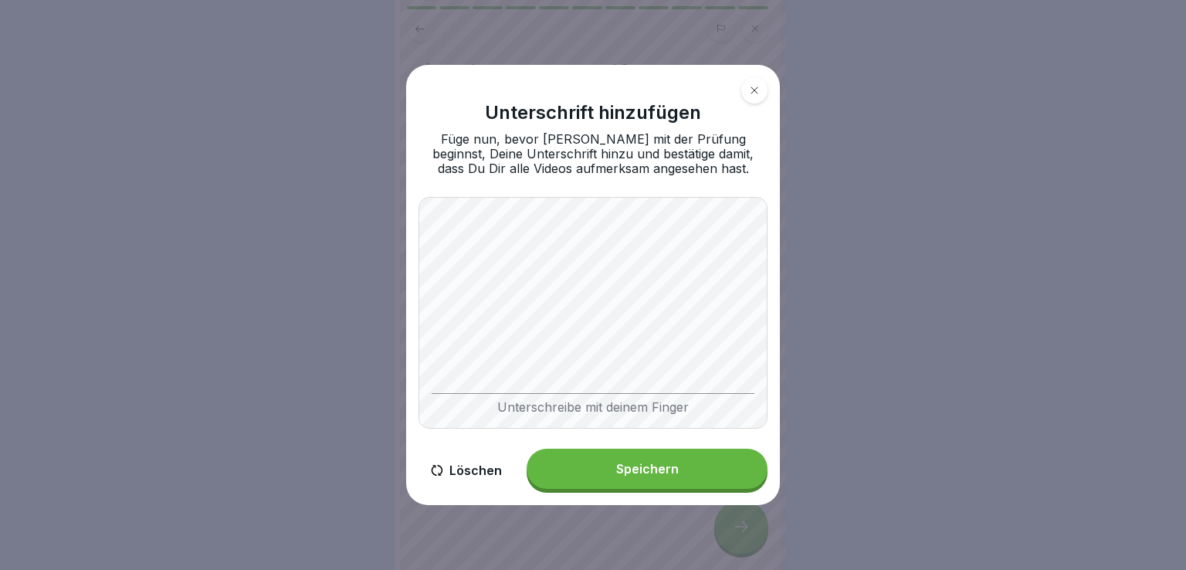
click at [532, 393] on div "Unterschreibe mit deinem Finger" at bounding box center [593, 313] width 349 height 232
click at [451, 470] on button "Löschen" at bounding box center [467, 471] width 96 height 44
click at [506, 389] on div "Unterschreibe mit deinem Finger" at bounding box center [593, 313] width 349 height 232
click at [529, 396] on div "Unterschreibe mit deinem Finger" at bounding box center [593, 313] width 349 height 232
click at [465, 473] on button "Löschen" at bounding box center [467, 471] width 96 height 44
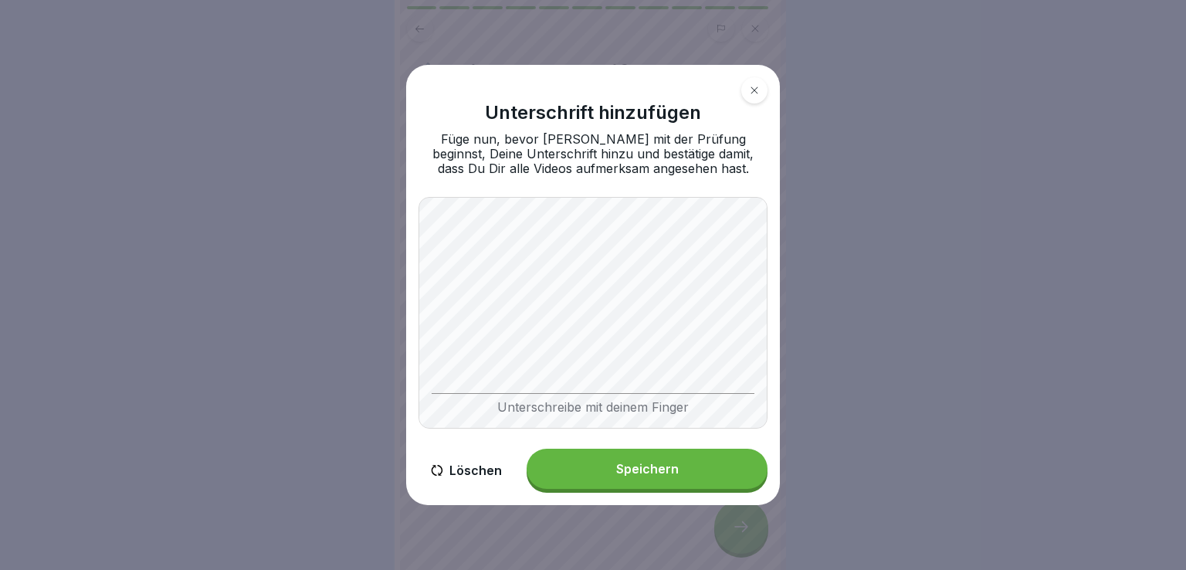
click at [500, 317] on div "Unterschreibe mit deinem Finger" at bounding box center [593, 313] width 349 height 232
click at [468, 464] on button "Löschen" at bounding box center [467, 471] width 96 height 44
click at [621, 466] on div "Speichern" at bounding box center [647, 469] width 63 height 14
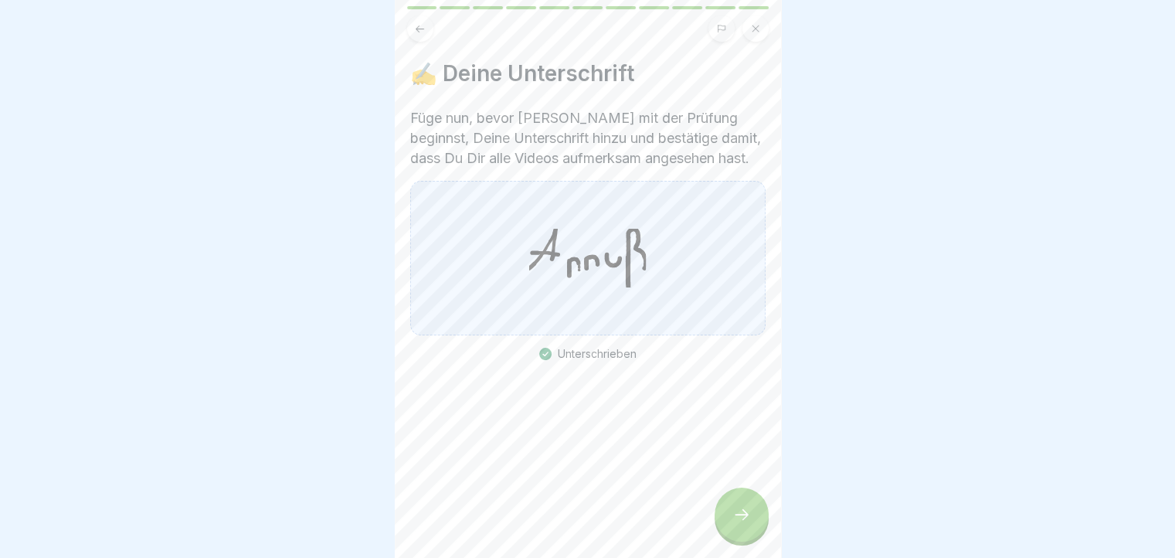
click at [730, 517] on div at bounding box center [741, 514] width 54 height 54
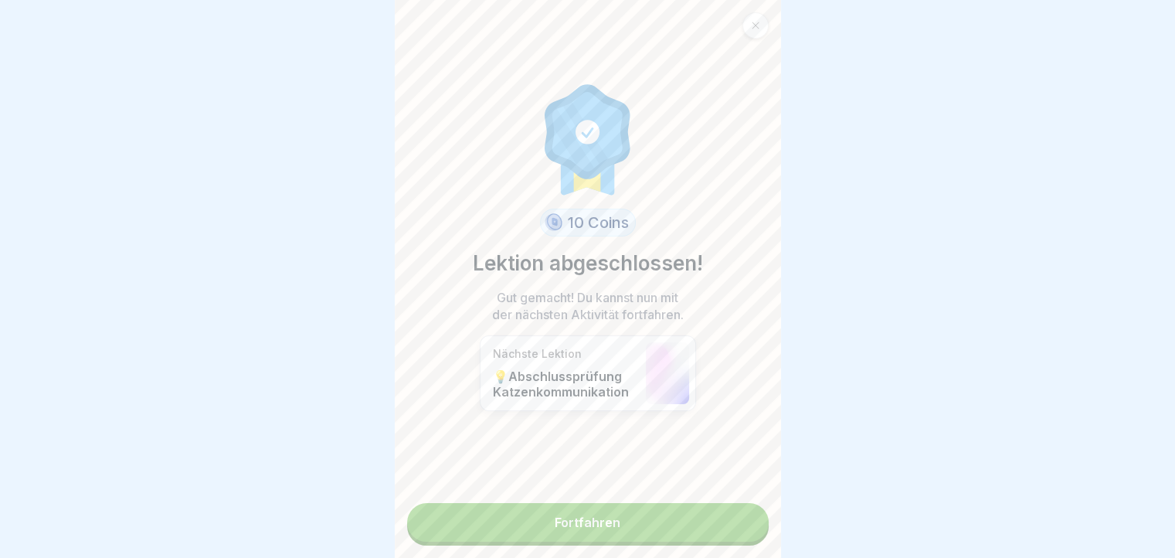
click at [551, 516] on link "Fortfahren" at bounding box center [587, 522] width 361 height 39
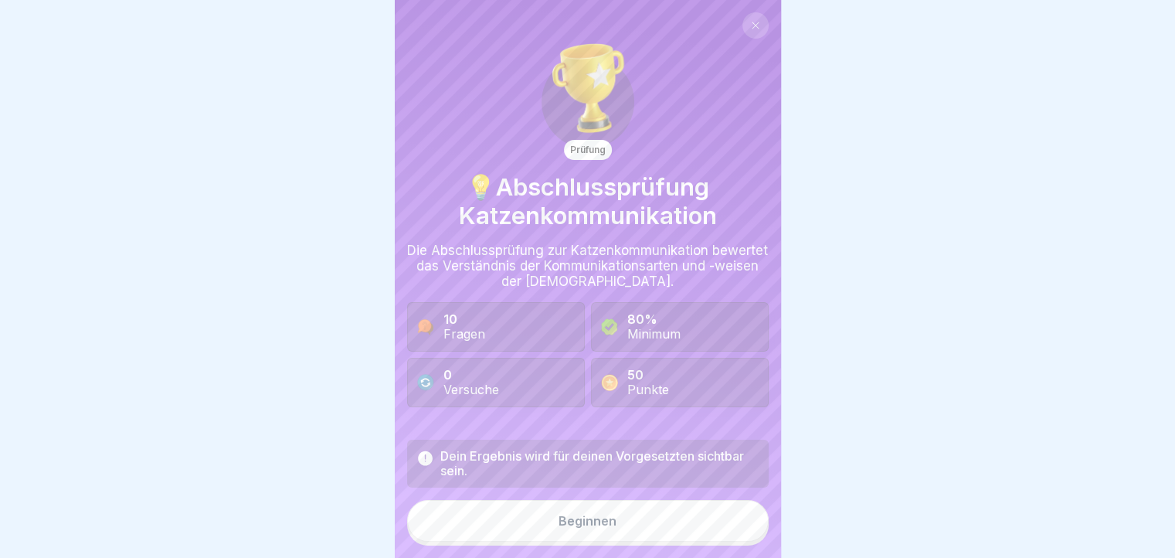
click at [599, 527] on div "Beginnen" at bounding box center [587, 521] width 58 height 14
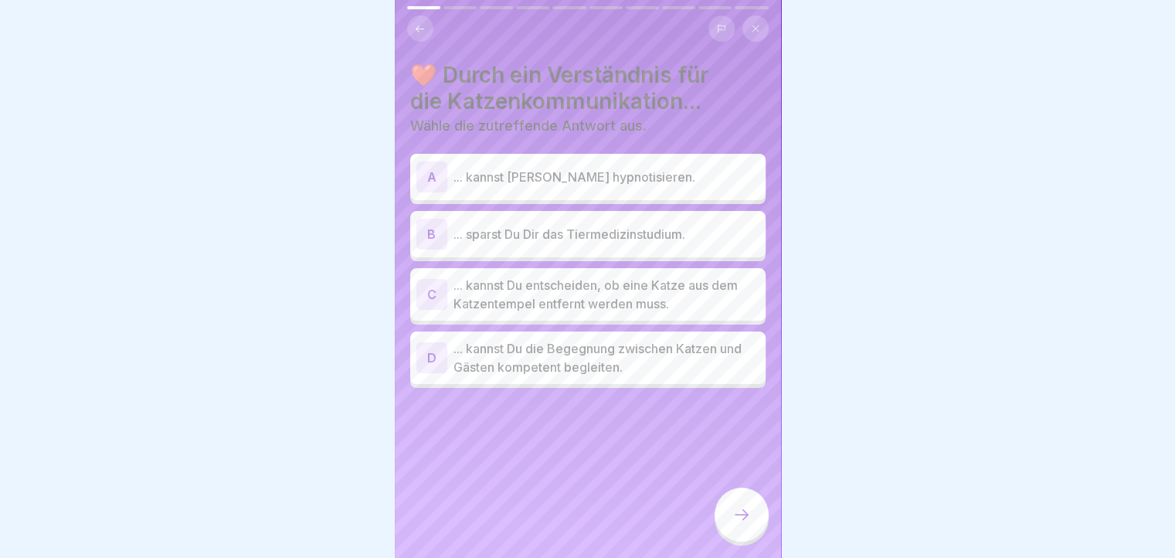
click at [621, 359] on p "... kannst Du die Begegnung zwischen Katzen und Gästen kompetent begleiten." at bounding box center [606, 357] width 306 height 37
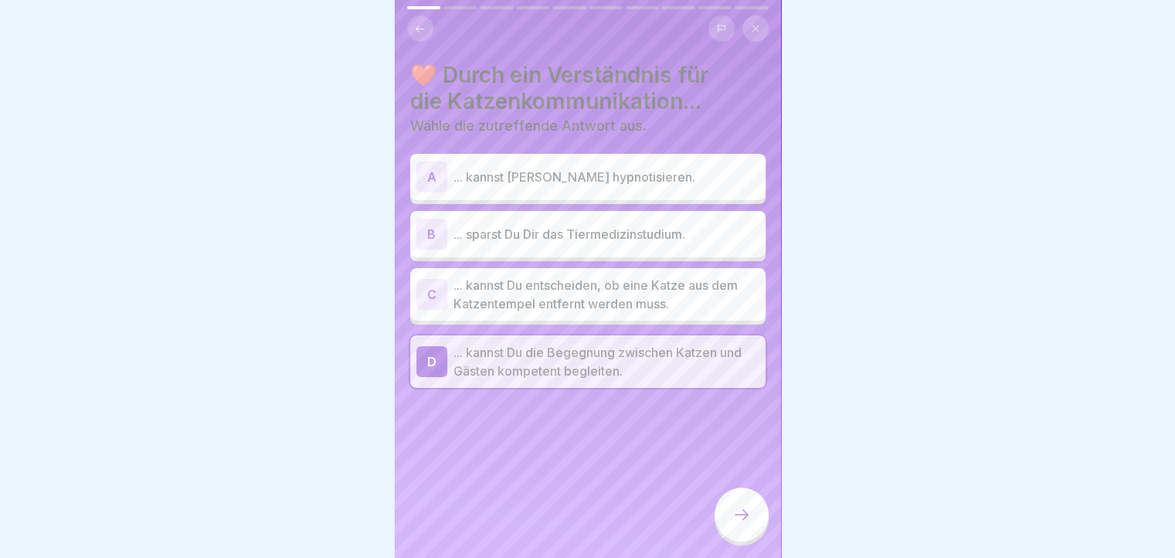
click at [730, 518] on div at bounding box center [741, 514] width 54 height 54
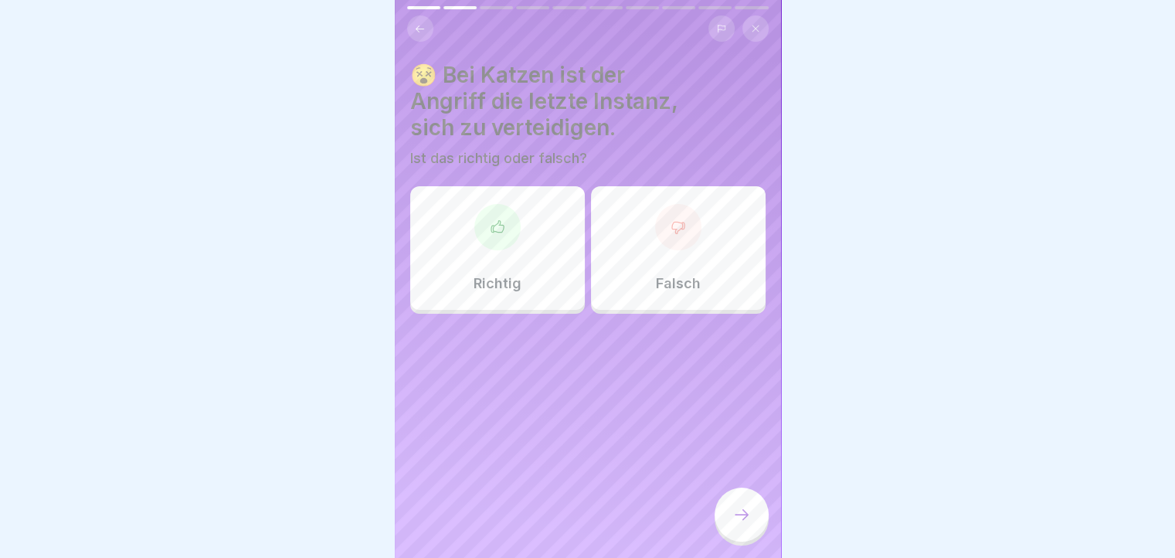
click at [504, 273] on div "Richtig" at bounding box center [497, 248] width 175 height 124
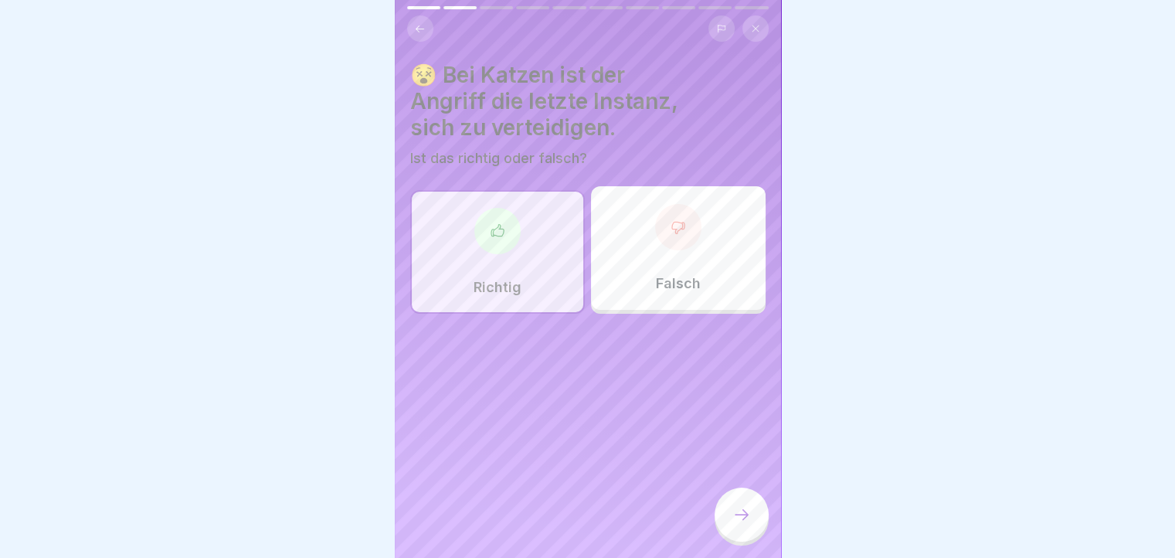
click at [739, 520] on icon at bounding box center [741, 514] width 19 height 19
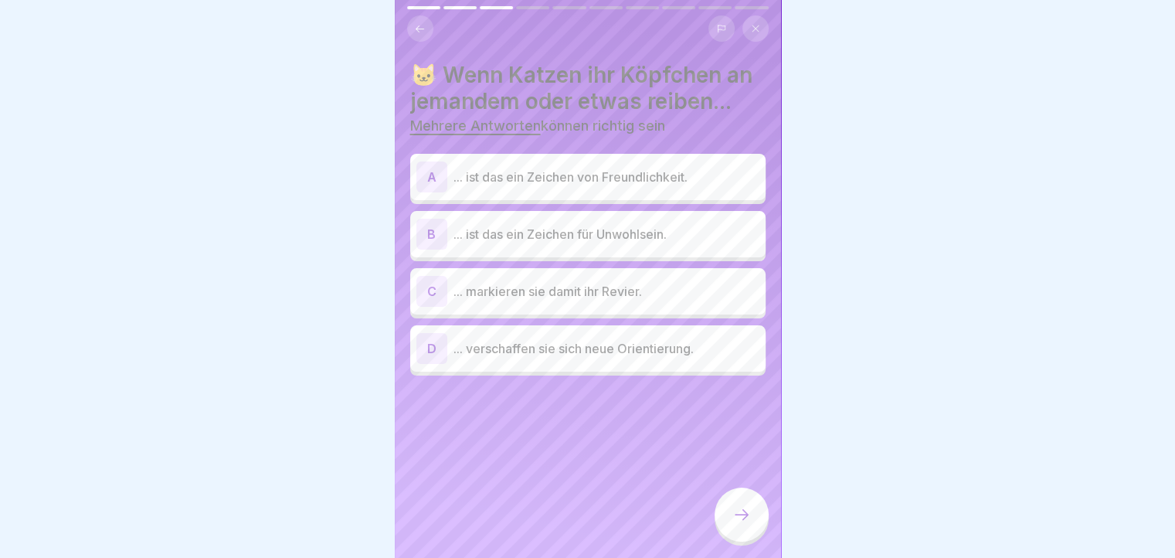
click at [616, 186] on p "... ist das ein Zeichen von Freundlichkeit." at bounding box center [606, 177] width 306 height 19
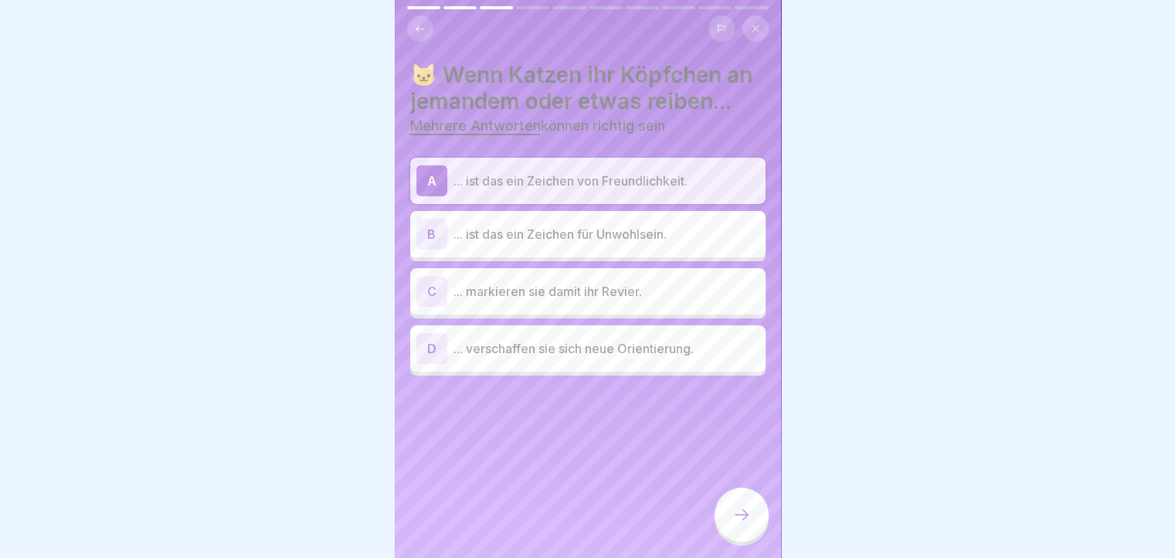
click at [598, 314] on div "C ... markieren sie damit ihr Revier." at bounding box center [587, 291] width 355 height 46
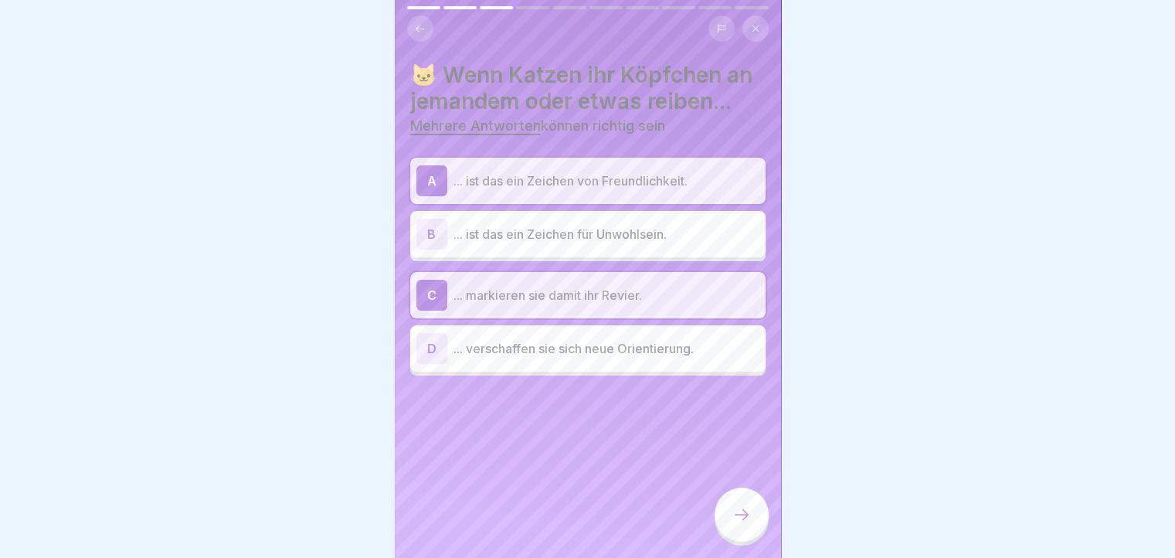
click at [555, 358] on p "... verschaffen sie sich neue Orientierung." at bounding box center [606, 348] width 306 height 19
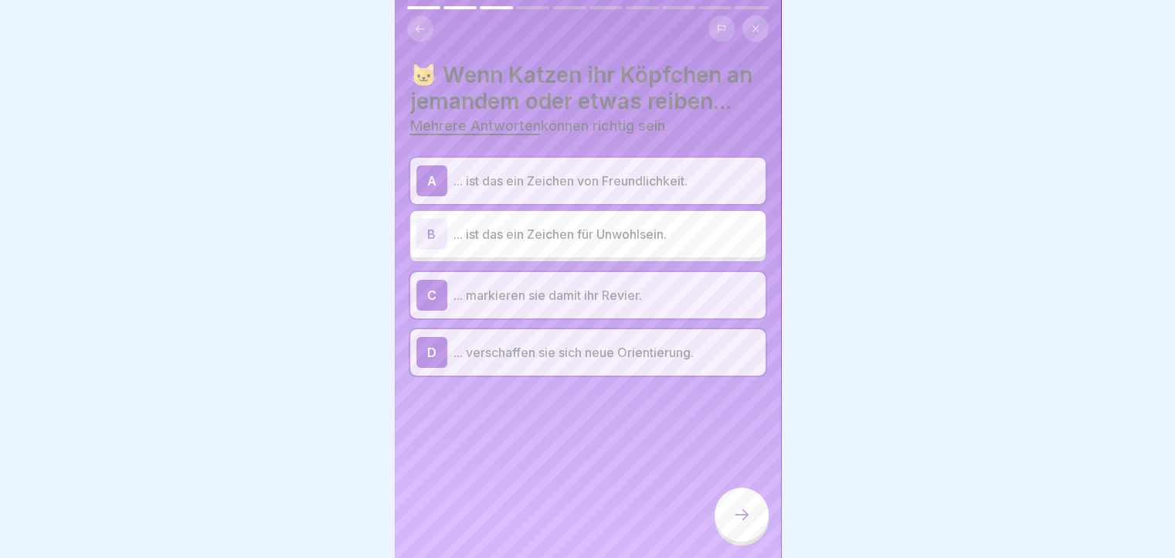
click at [754, 523] on div at bounding box center [741, 514] width 54 height 54
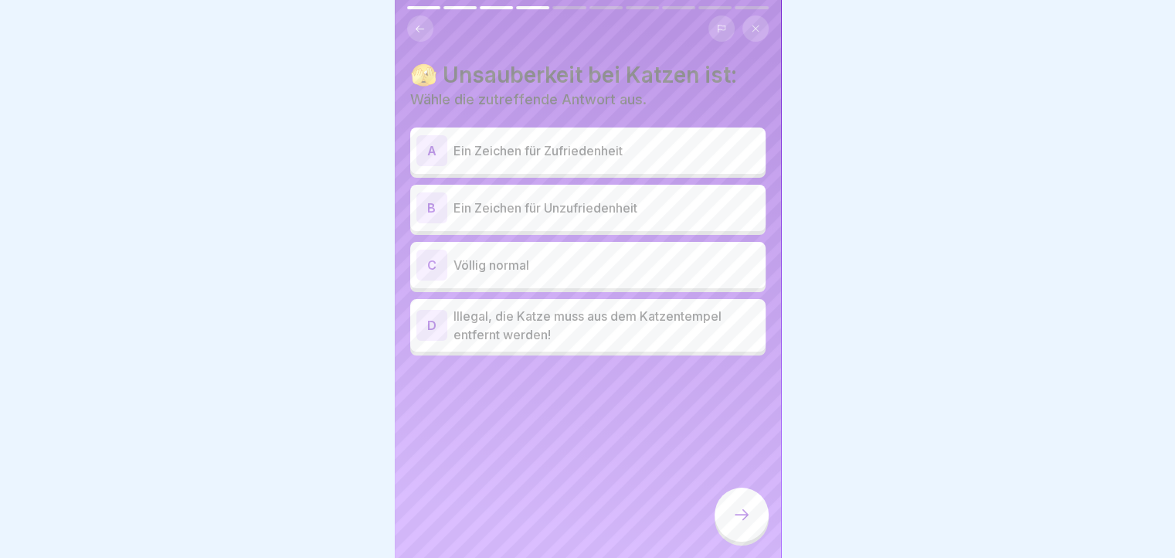
click at [590, 208] on p "Ein Zeichen für Unzufriedenheit" at bounding box center [606, 207] width 306 height 19
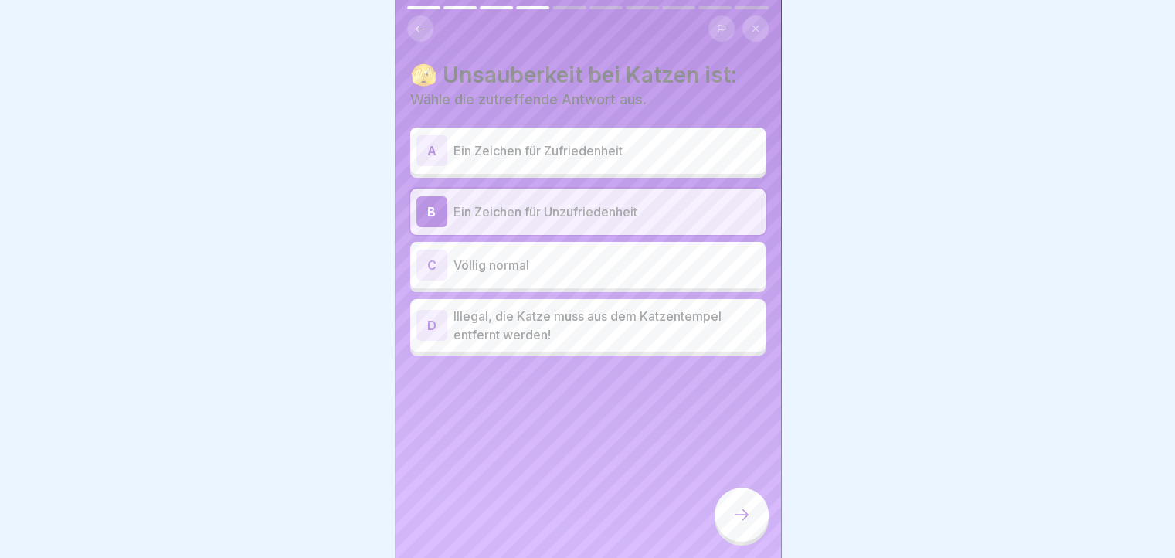
click at [732, 519] on icon at bounding box center [741, 514] width 19 height 19
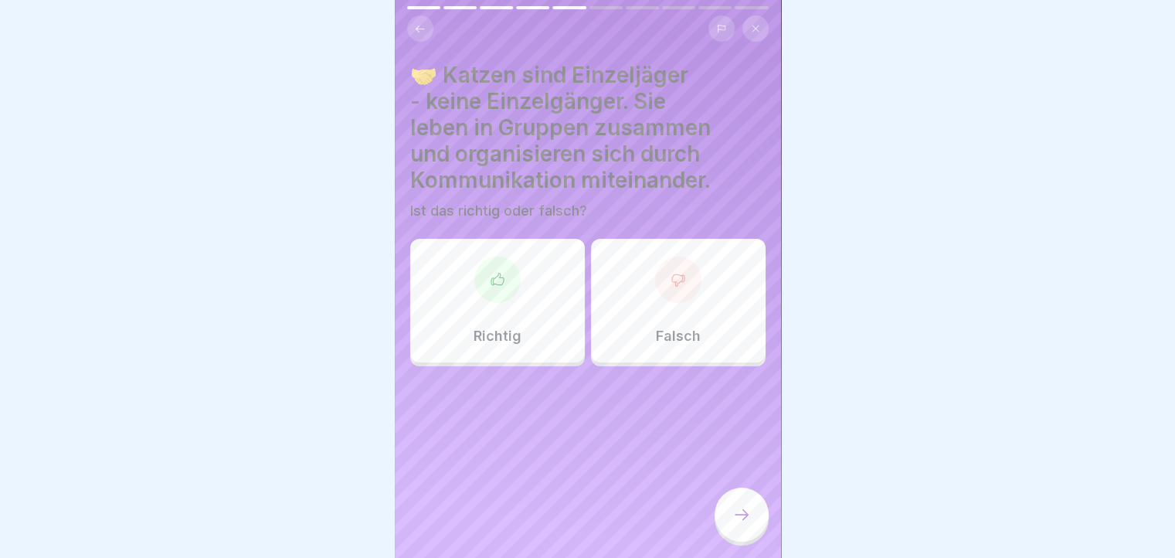
click at [547, 336] on div "Richtig" at bounding box center [497, 301] width 175 height 124
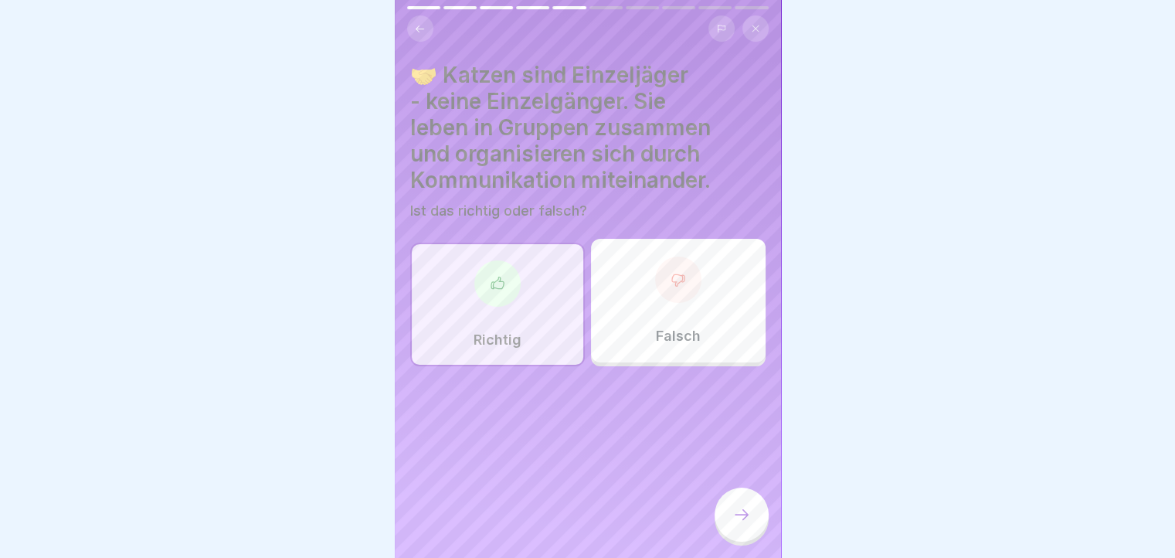
click at [732, 517] on div at bounding box center [741, 514] width 54 height 54
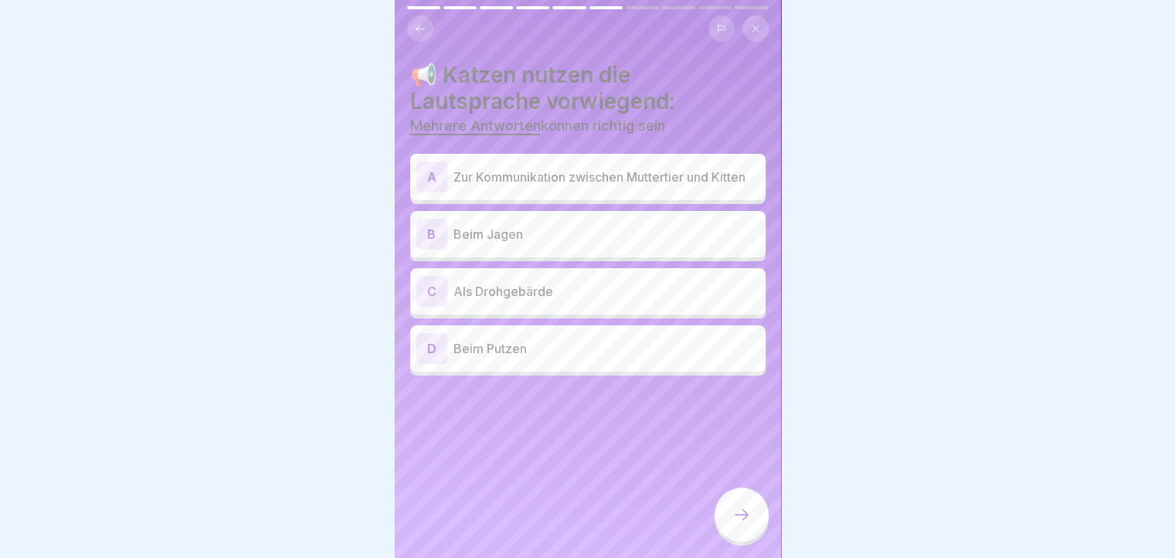
click at [588, 182] on p "Zur Kommunikation zwischen Muttertier und Kitten" at bounding box center [606, 177] width 306 height 19
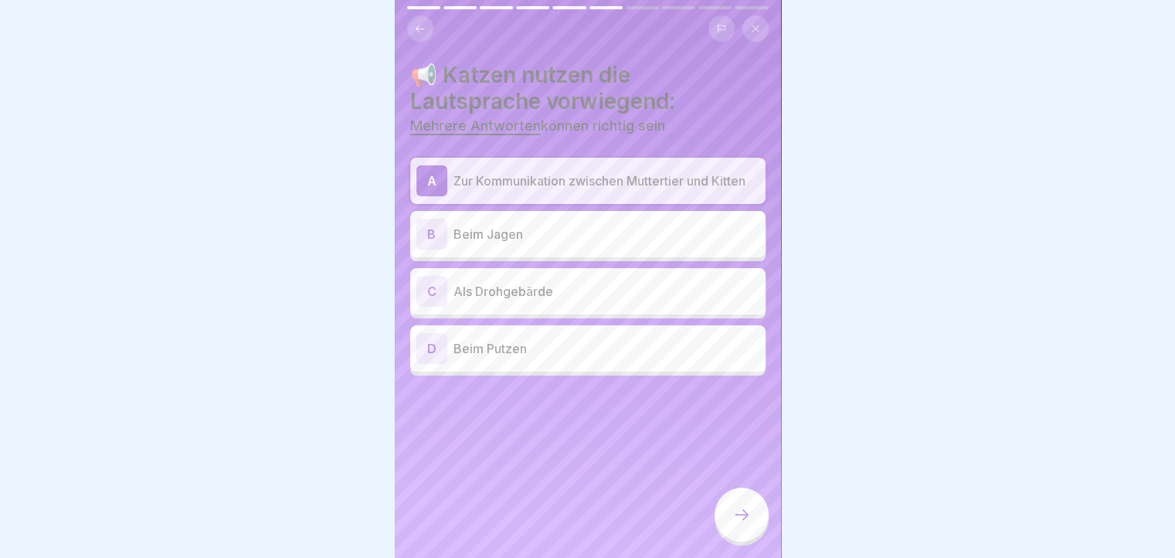
click at [538, 238] on p "Beim Jagen" at bounding box center [606, 234] width 306 height 19
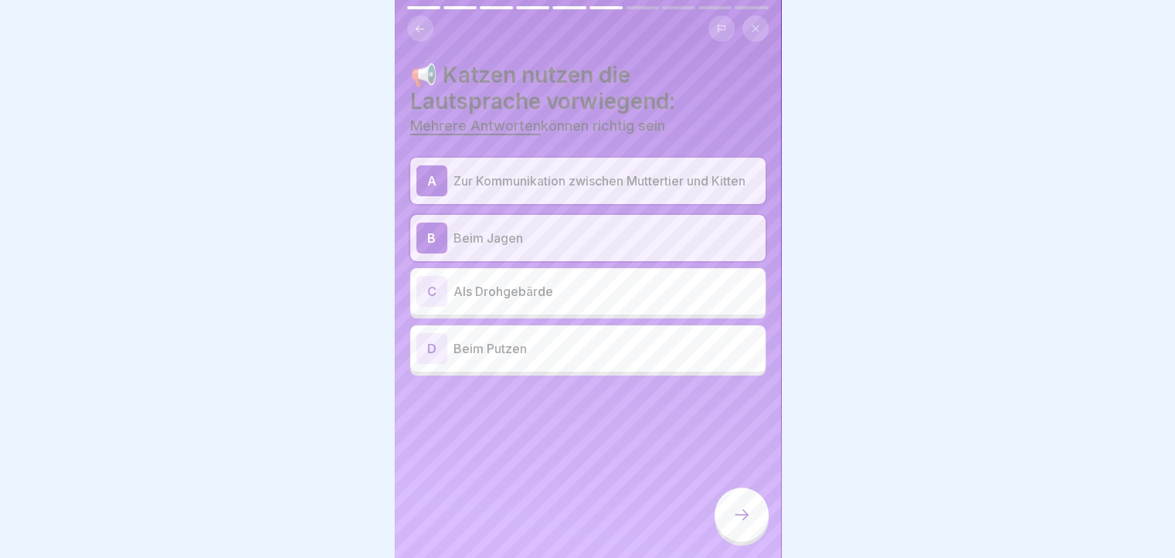
click at [519, 307] on div "C Als Drohgebärde" at bounding box center [587, 291] width 343 height 31
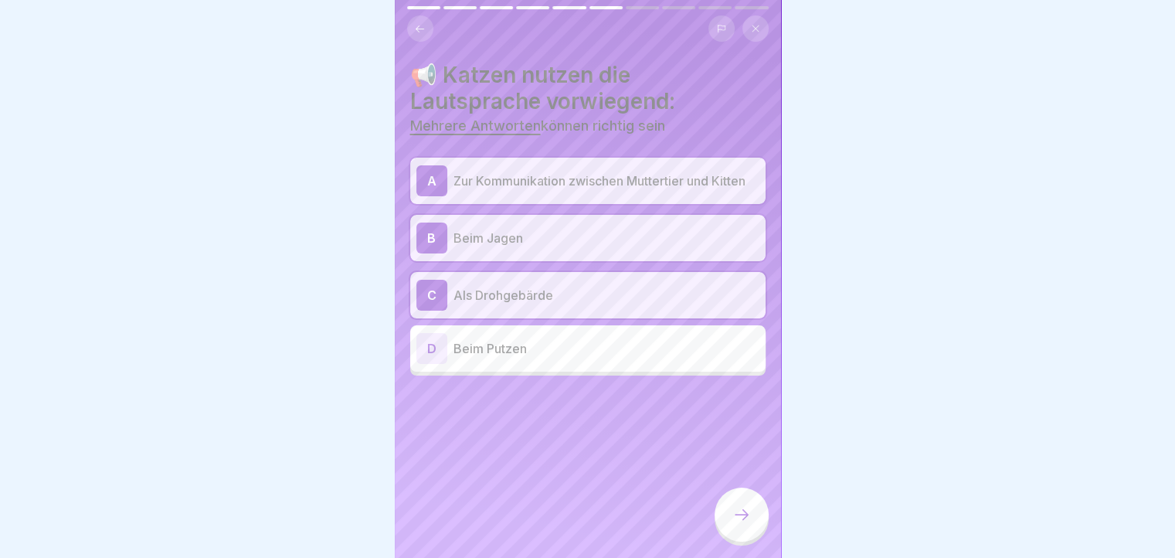
click at [737, 524] on icon at bounding box center [741, 514] width 19 height 19
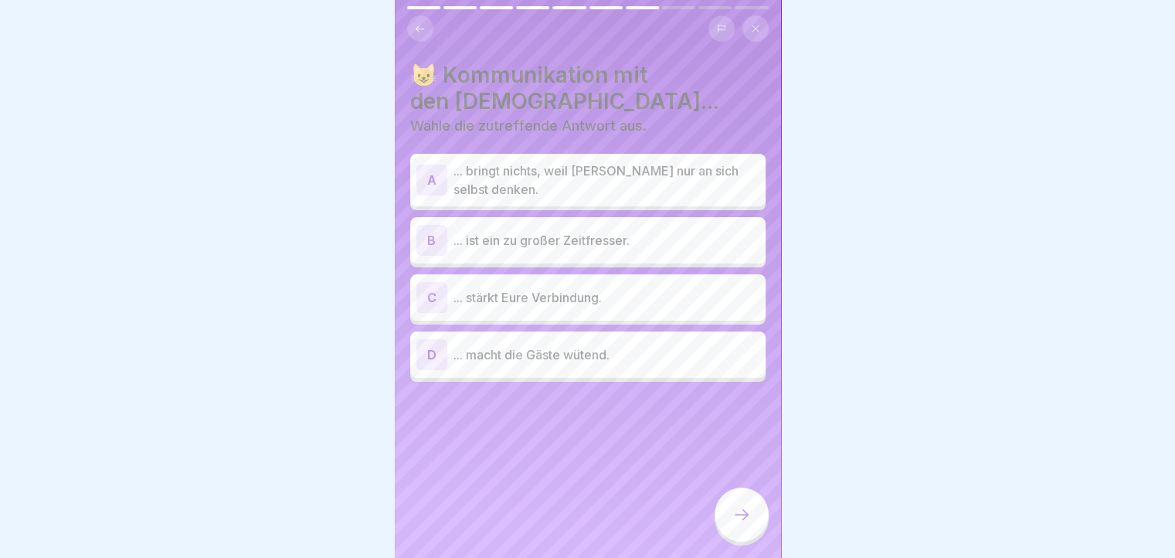
click at [575, 301] on p "... stärkt Eure Verbindung." at bounding box center [606, 297] width 306 height 19
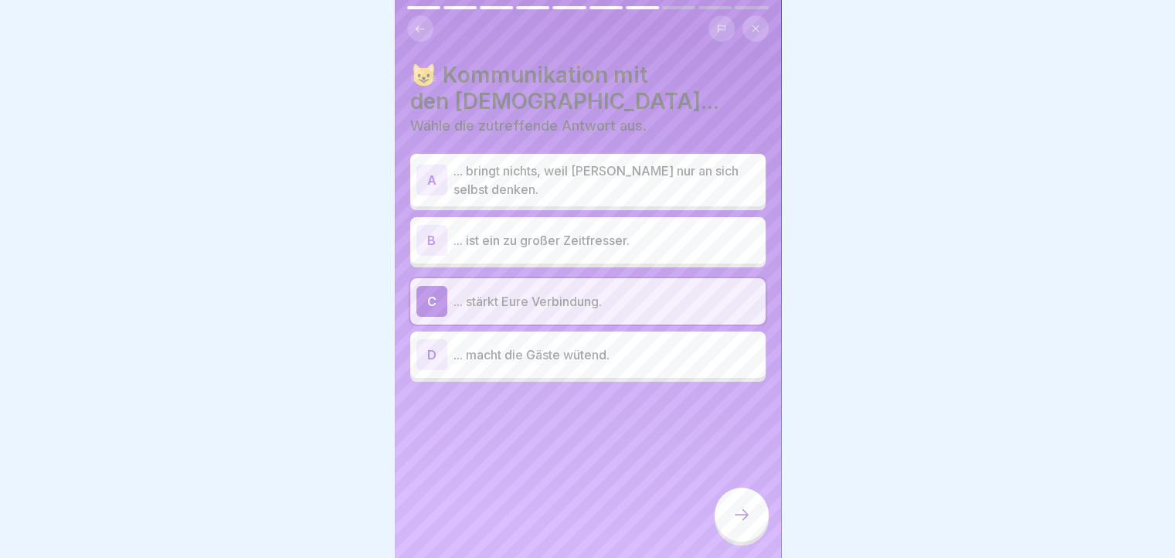
click at [729, 529] on div at bounding box center [741, 514] width 54 height 54
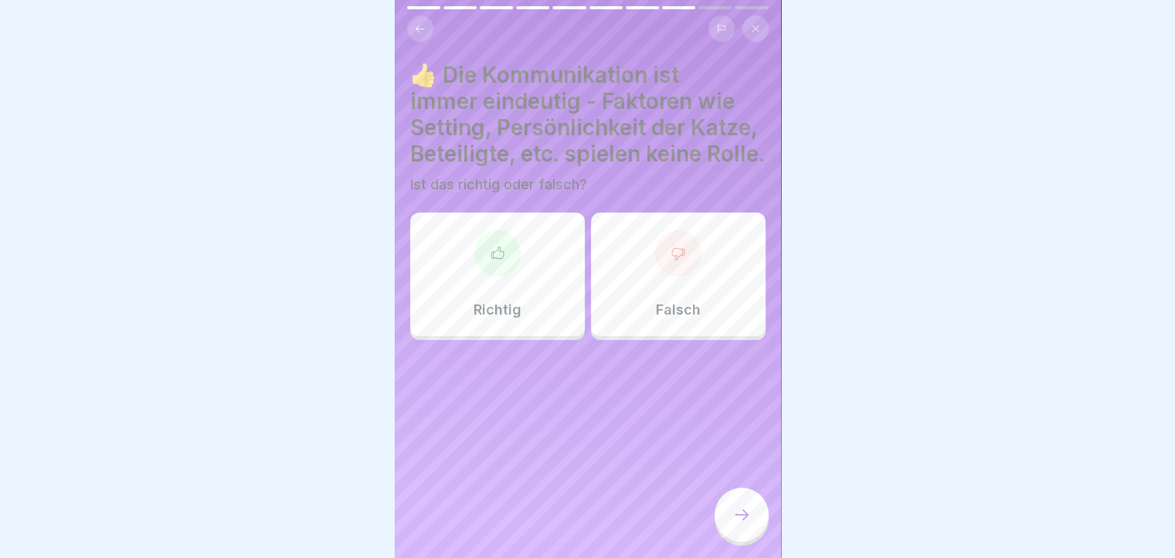
click at [700, 300] on div "Falsch" at bounding box center [678, 274] width 175 height 124
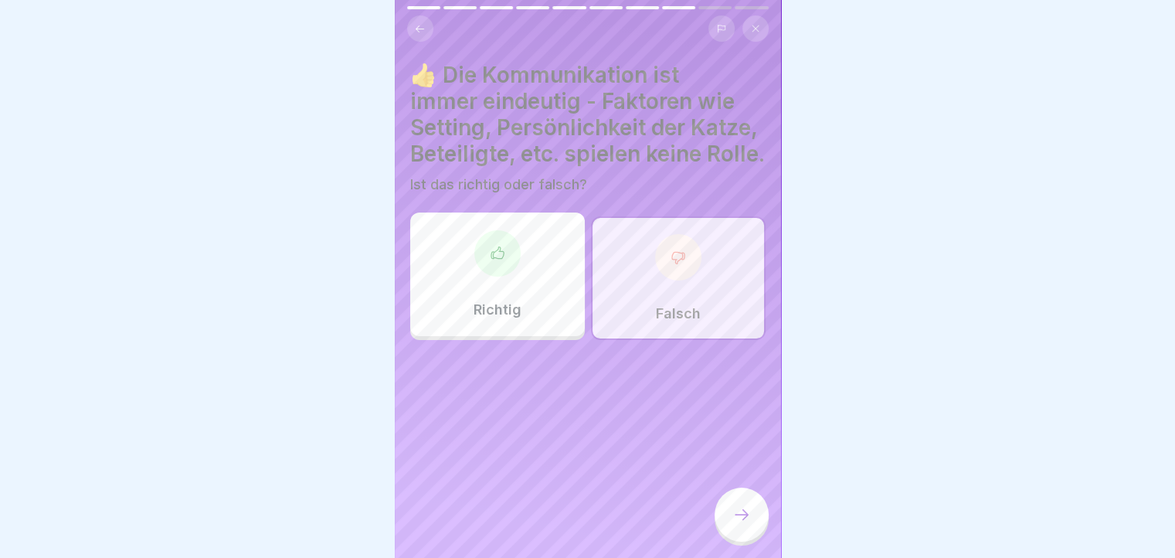
click at [746, 524] on icon at bounding box center [741, 514] width 19 height 19
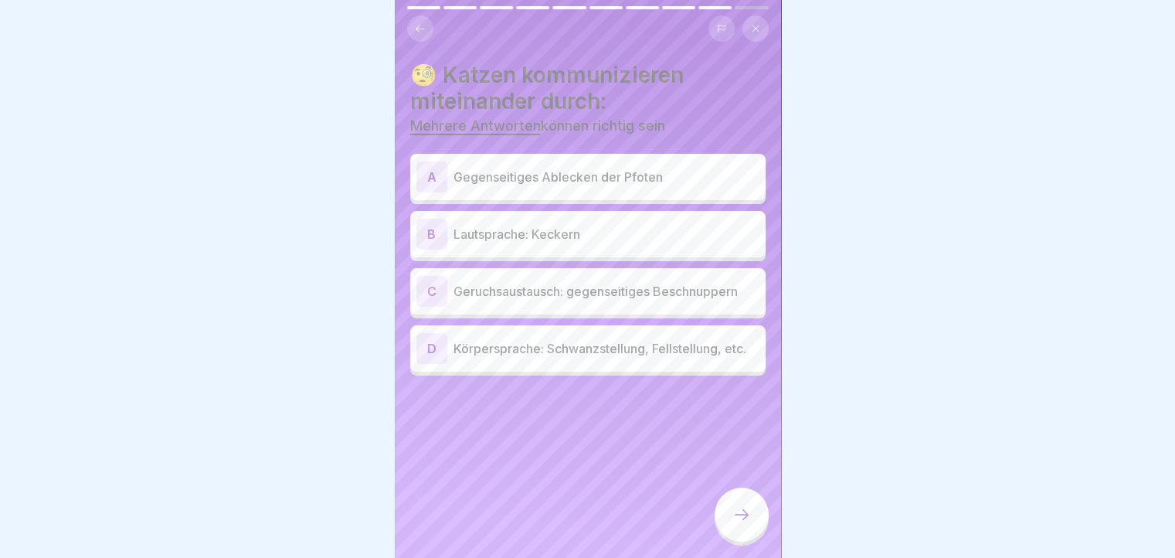
click at [597, 297] on p "Geruchsaustausch: gegenseitiges Beschnuppern" at bounding box center [606, 291] width 306 height 19
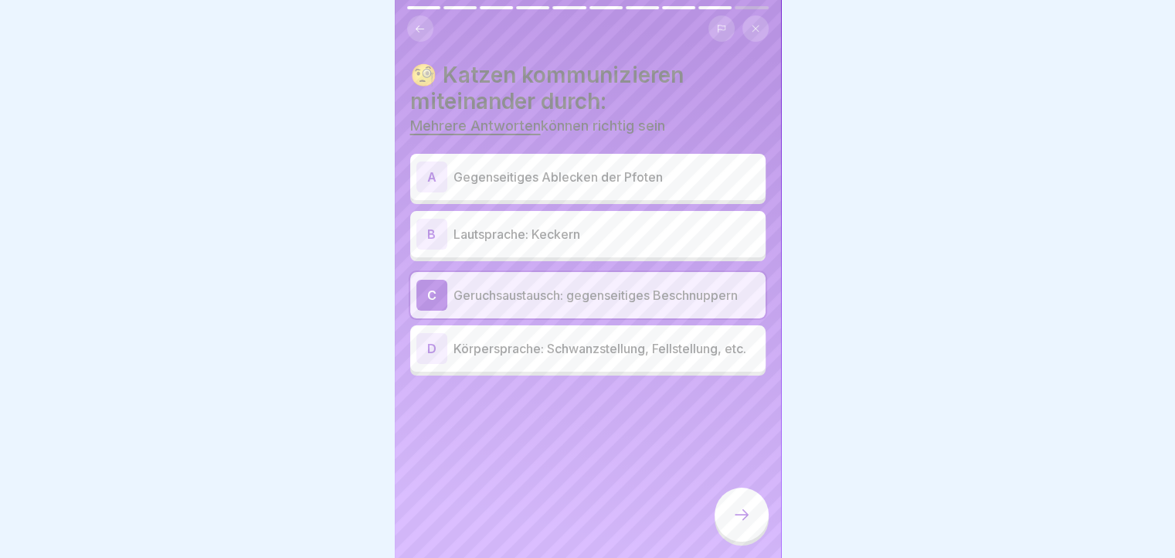
click at [517, 347] on p "Körpersprache: Schwanzstellung, Fellstellung, etc." at bounding box center [606, 348] width 306 height 19
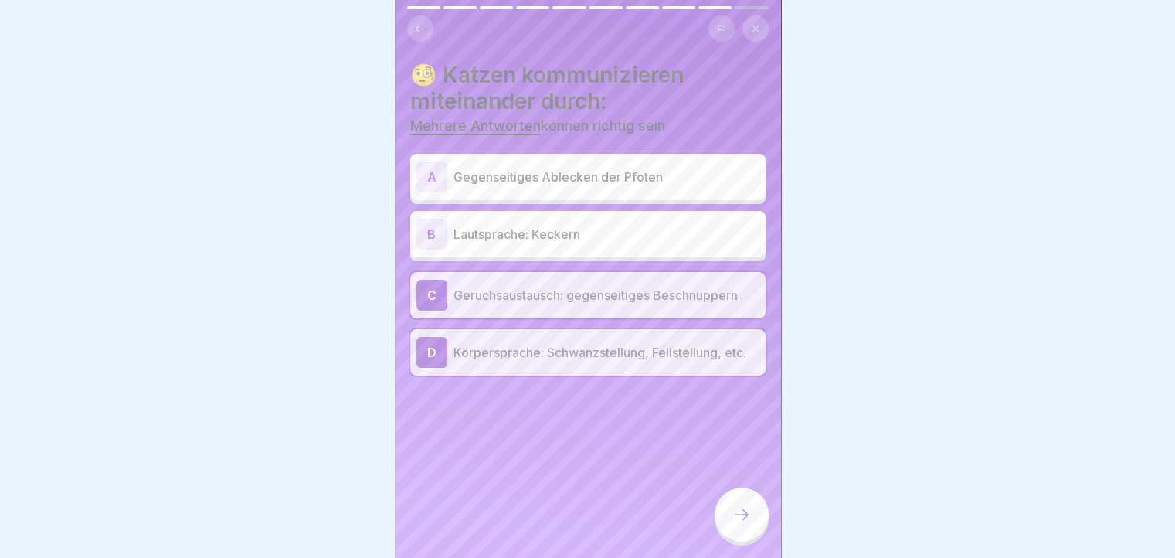
click at [736, 520] on icon at bounding box center [741, 514] width 19 height 19
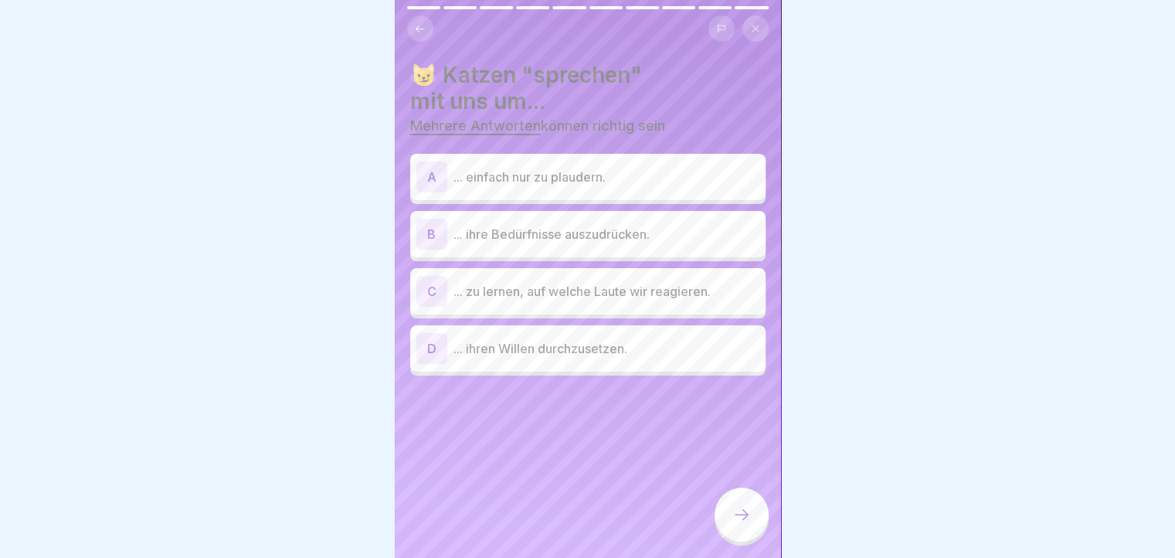
click at [665, 242] on p "... ihre Bedürfnisse auszudrücken." at bounding box center [606, 234] width 306 height 19
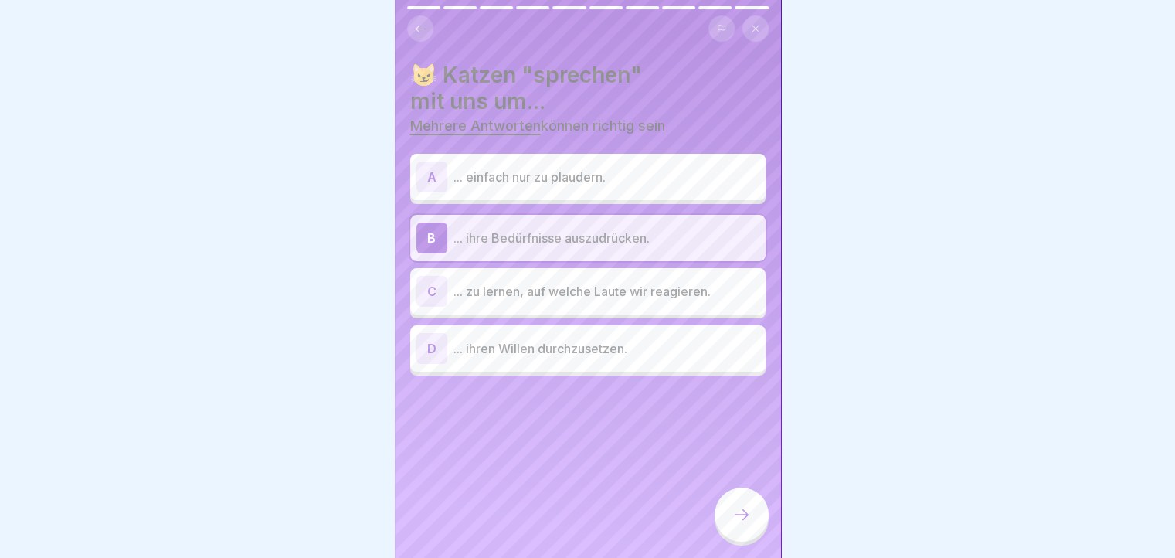
click at [636, 193] on div "A ... einfach nur zu plaudern." at bounding box center [587, 177] width 355 height 46
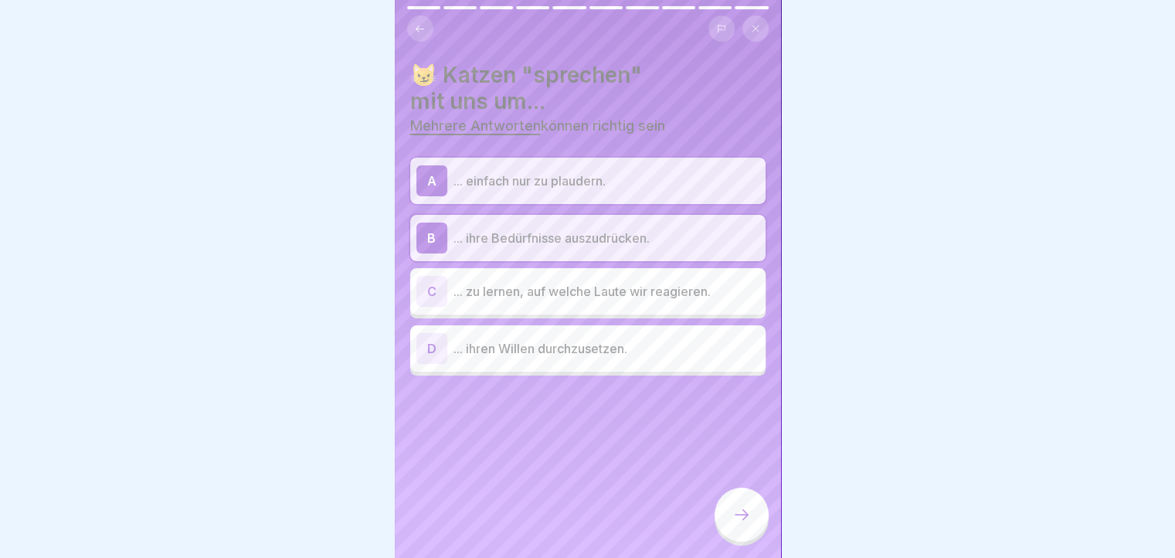
click at [556, 285] on p "... zu lernen, auf welche Laute wir reagieren." at bounding box center [606, 291] width 306 height 19
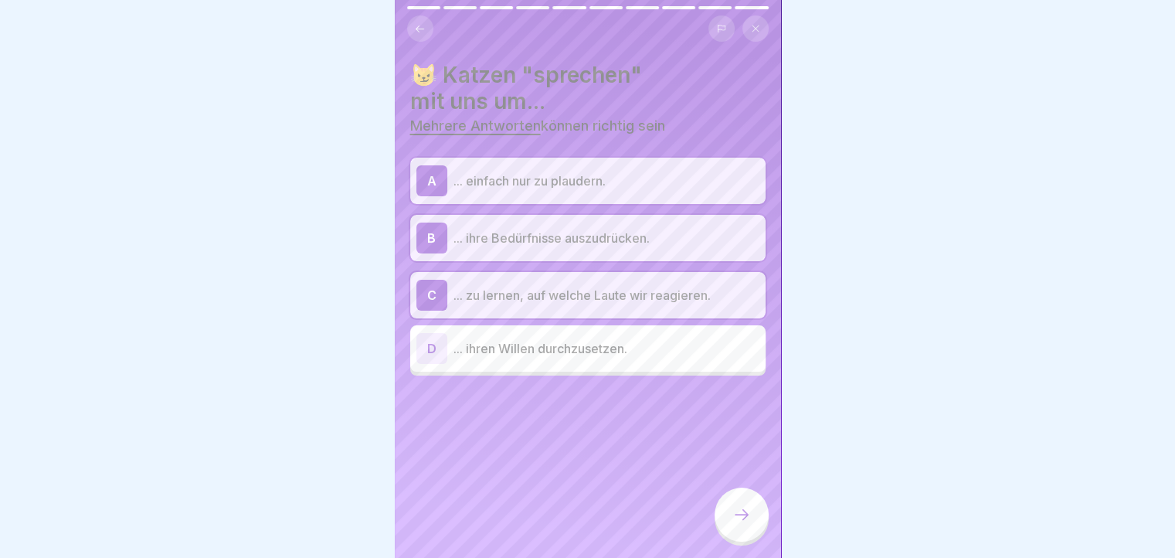
click at [754, 527] on div at bounding box center [741, 514] width 54 height 54
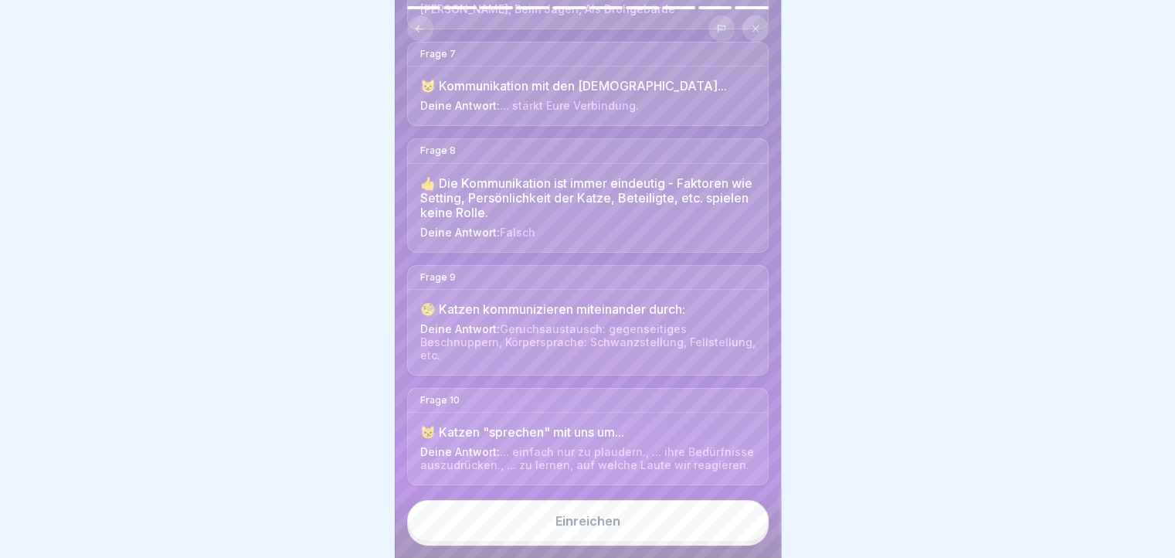
scroll to position [12, 0]
click at [575, 531] on button "Einreichen" at bounding box center [587, 521] width 361 height 42
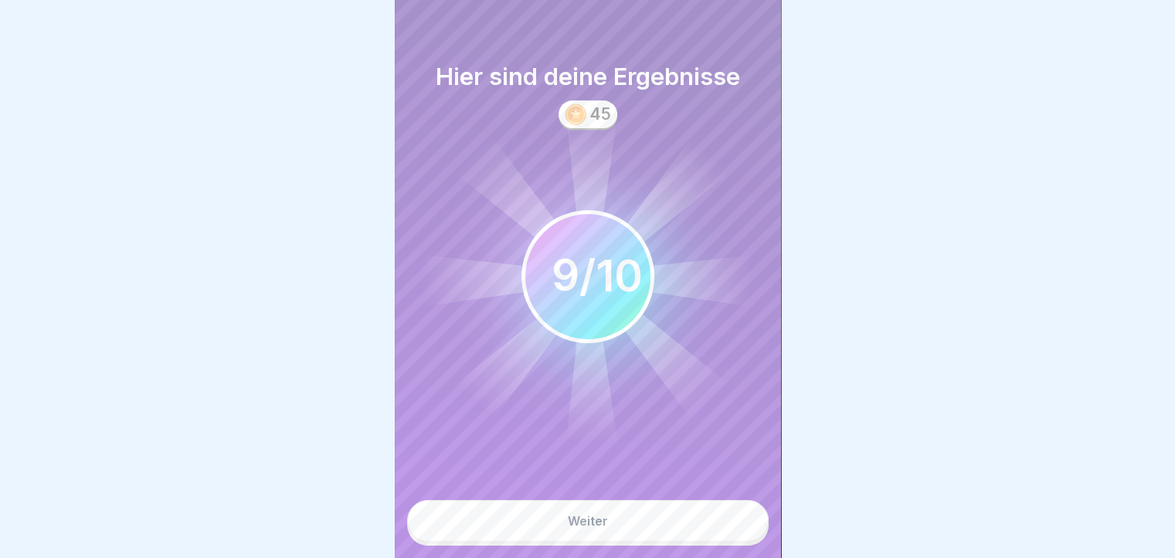
click at [573, 521] on div "Weiter" at bounding box center [588, 521] width 40 height 14
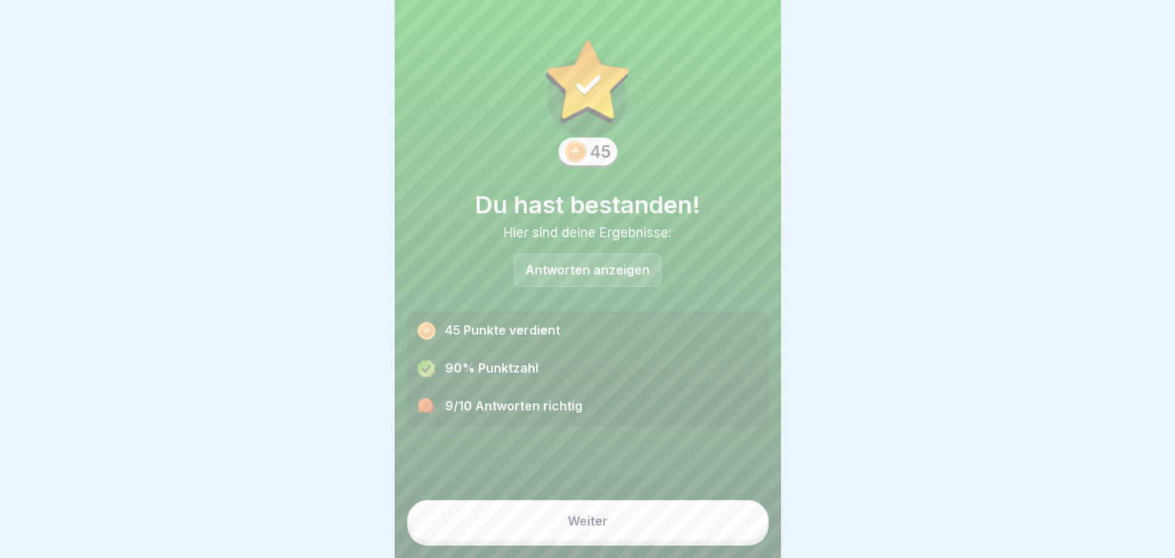
click at [580, 253] on div "Antworten anzeigen" at bounding box center [588, 269] width 148 height 33
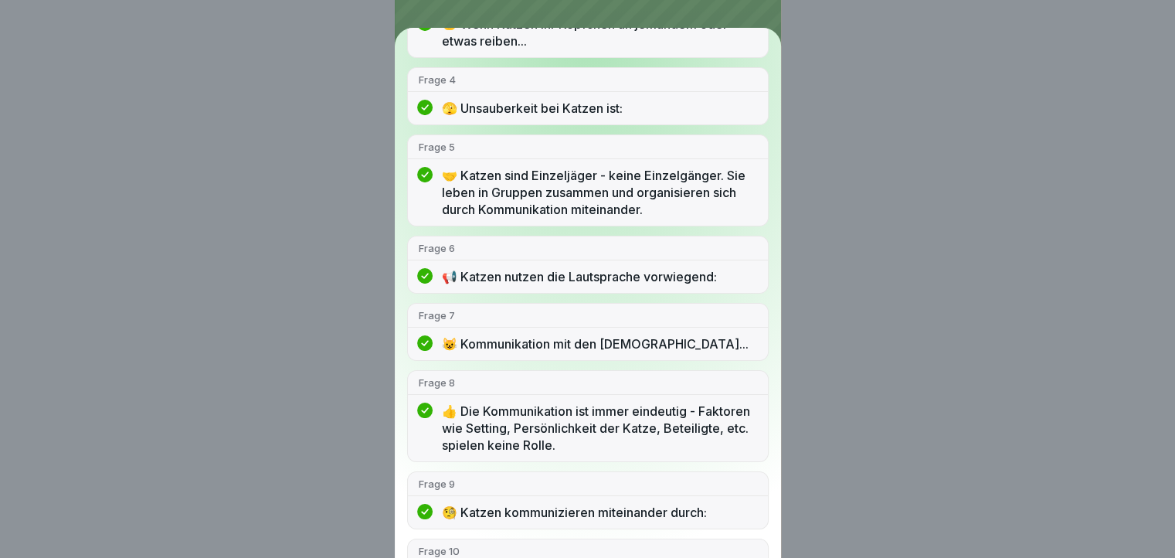
scroll to position [421, 0]
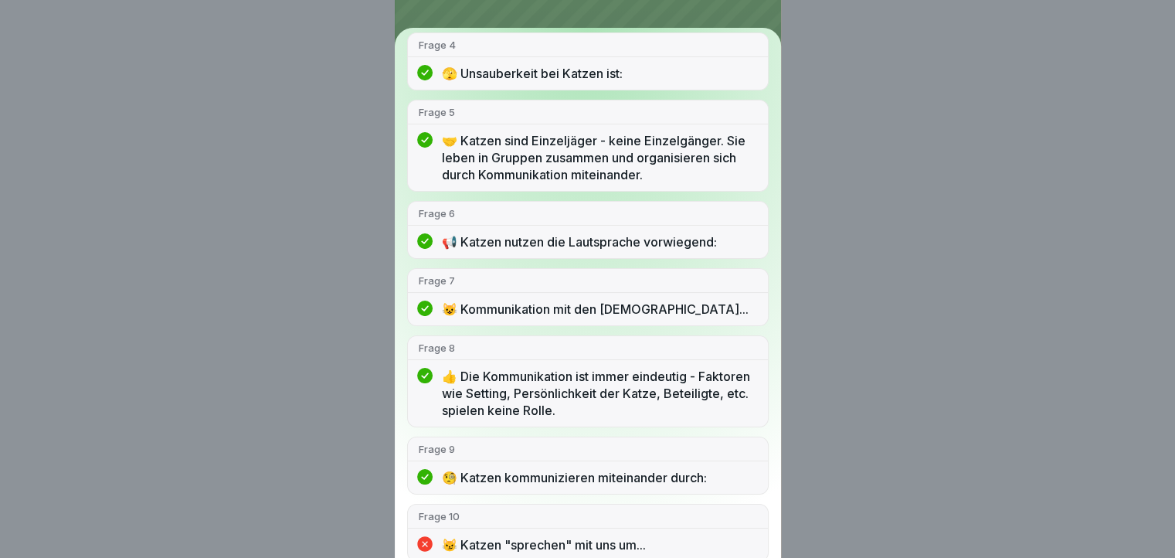
click at [565, 544] on p "😼 Katzen "sprechen" mit uns um..." at bounding box center [599, 544] width 315 height 17
click at [571, 510] on p "Frage 10" at bounding box center [588, 516] width 338 height 14
click at [565, 542] on p "😼 Katzen "sprechen" mit uns um..." at bounding box center [599, 544] width 315 height 17
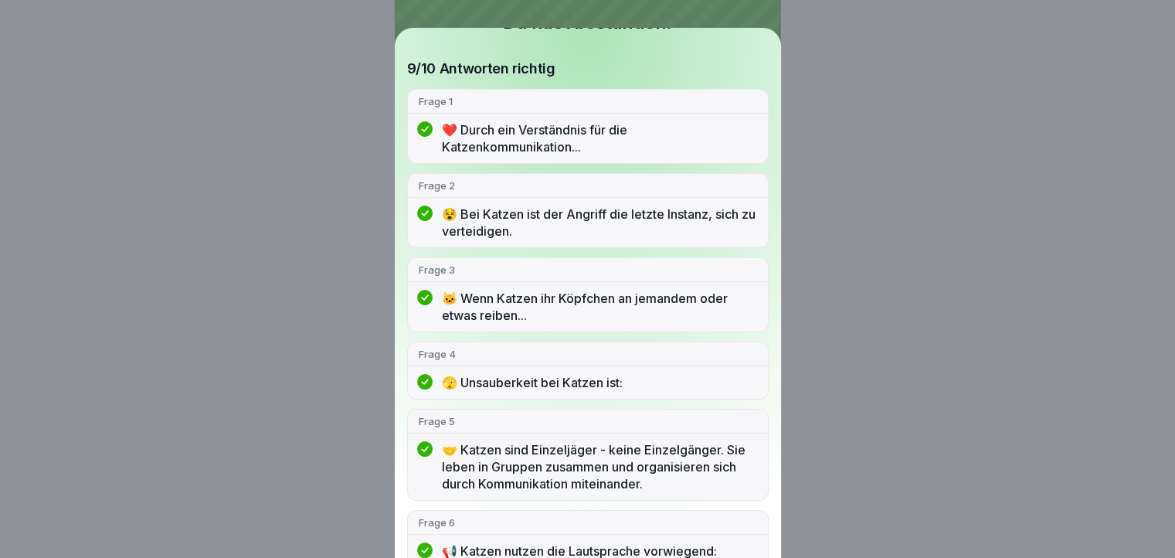
scroll to position [0, 0]
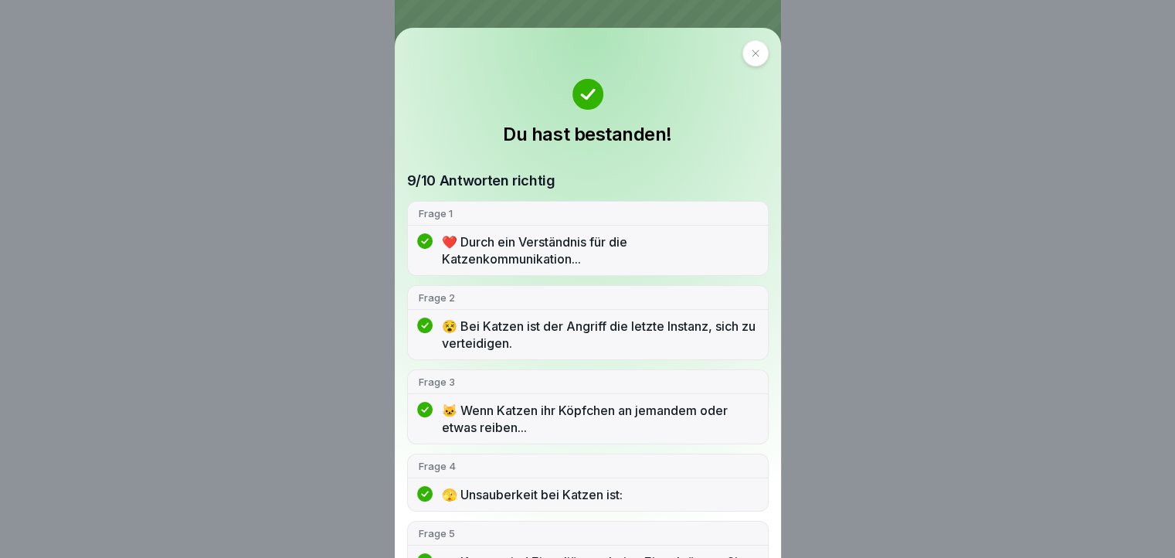
click at [751, 50] on icon at bounding box center [755, 53] width 9 height 9
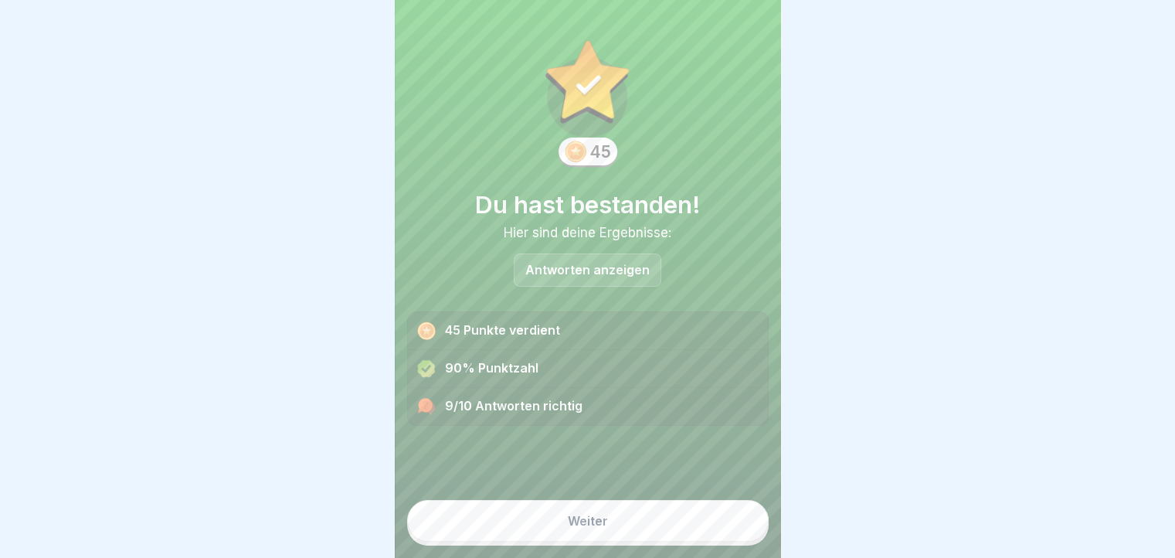
click at [590, 506] on button "Weiter" at bounding box center [587, 521] width 361 height 42
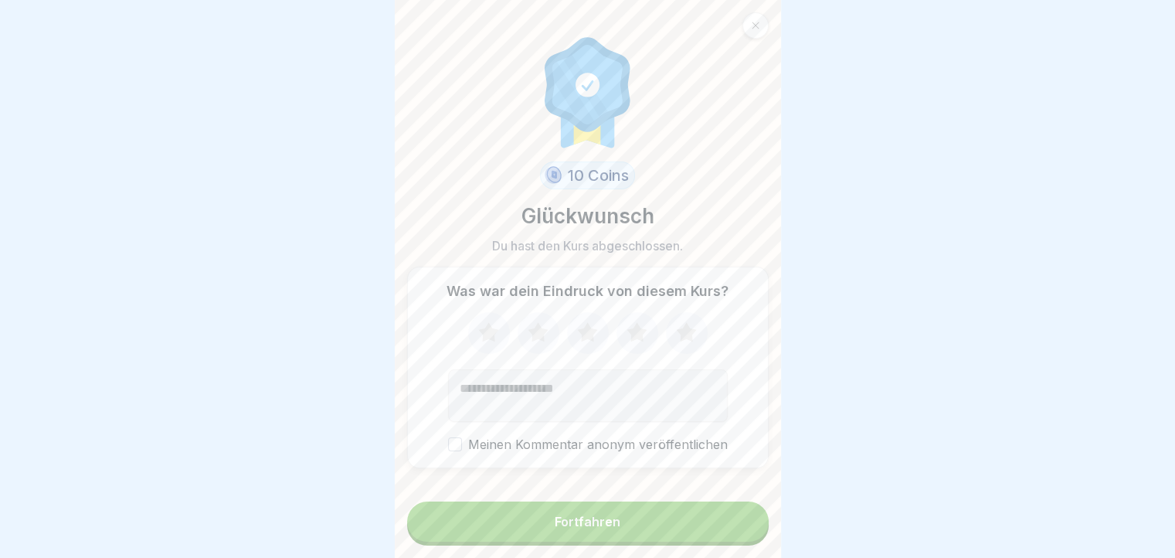
click at [582, 523] on div "Fortfahren" at bounding box center [588, 521] width 66 height 14
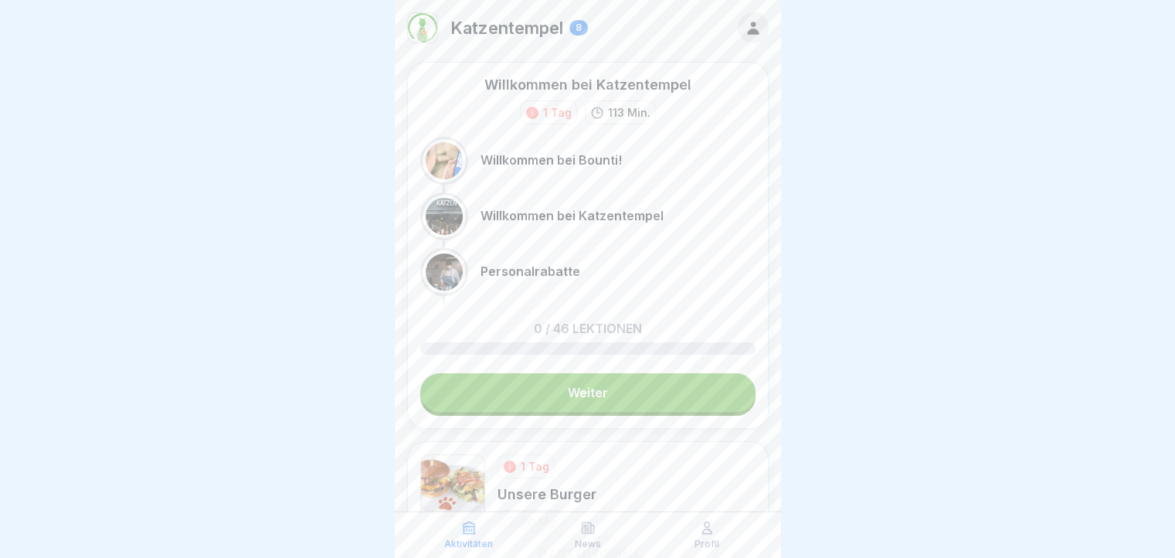
click at [705, 542] on p "Profil" at bounding box center [706, 543] width 25 height 11
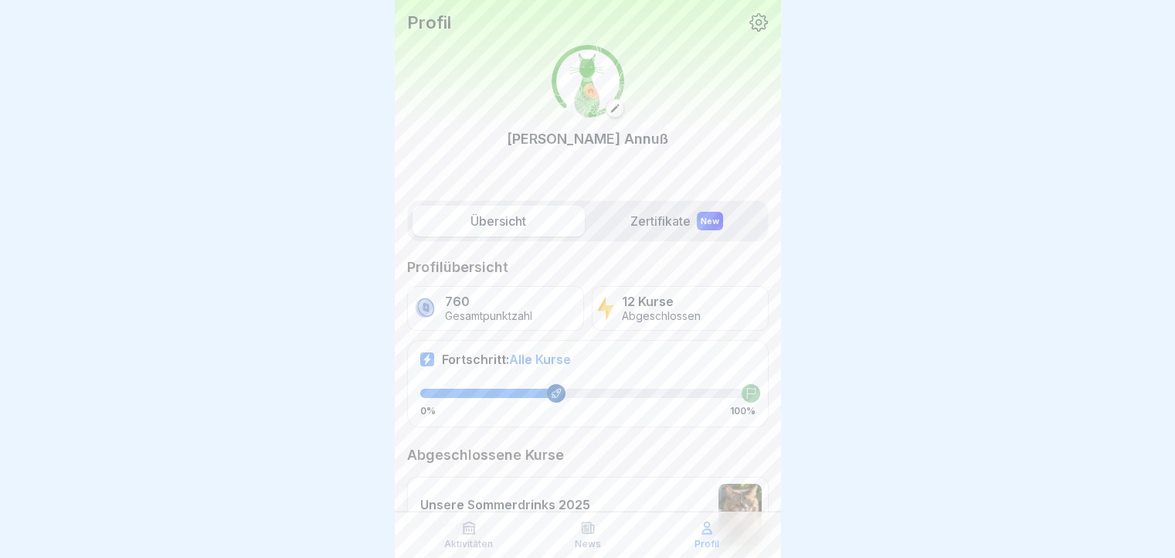
click at [465, 544] on p "Aktivitäten" at bounding box center [468, 543] width 49 height 11
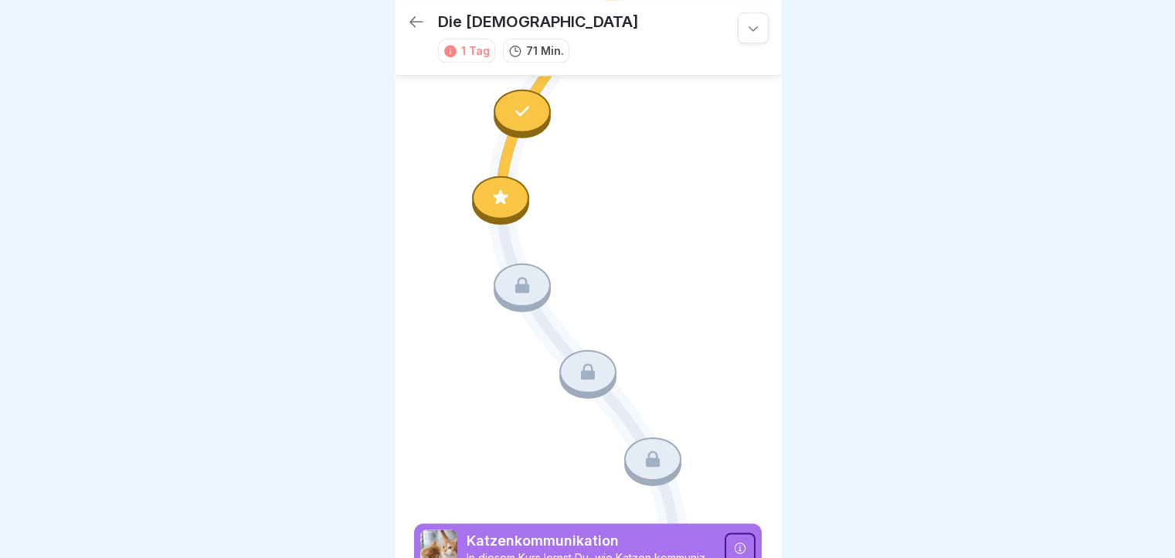
scroll to position [1782, 0]
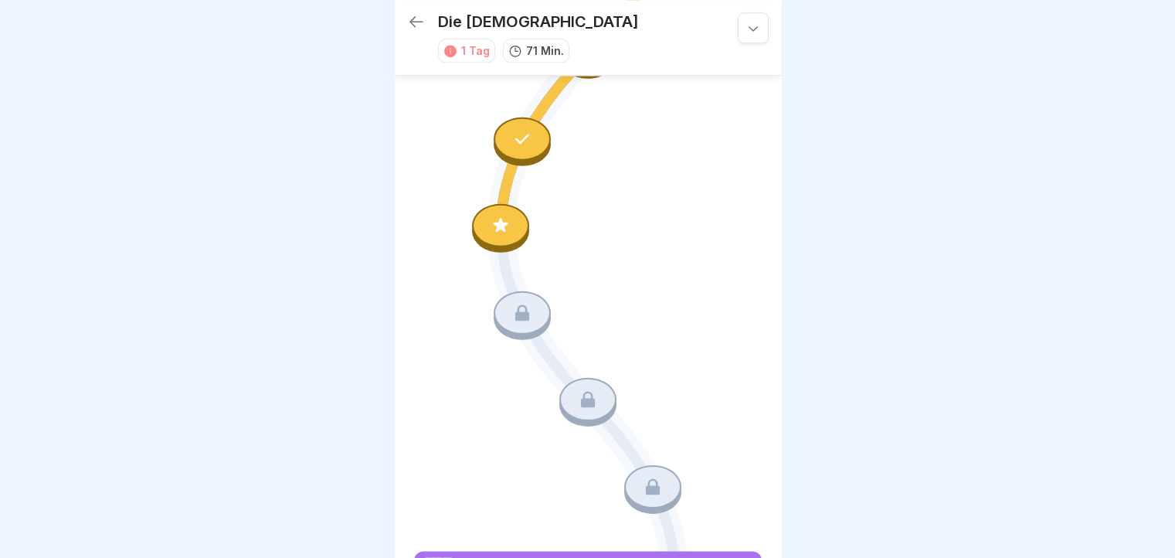
click at [486, 204] on div at bounding box center [500, 225] width 57 height 43
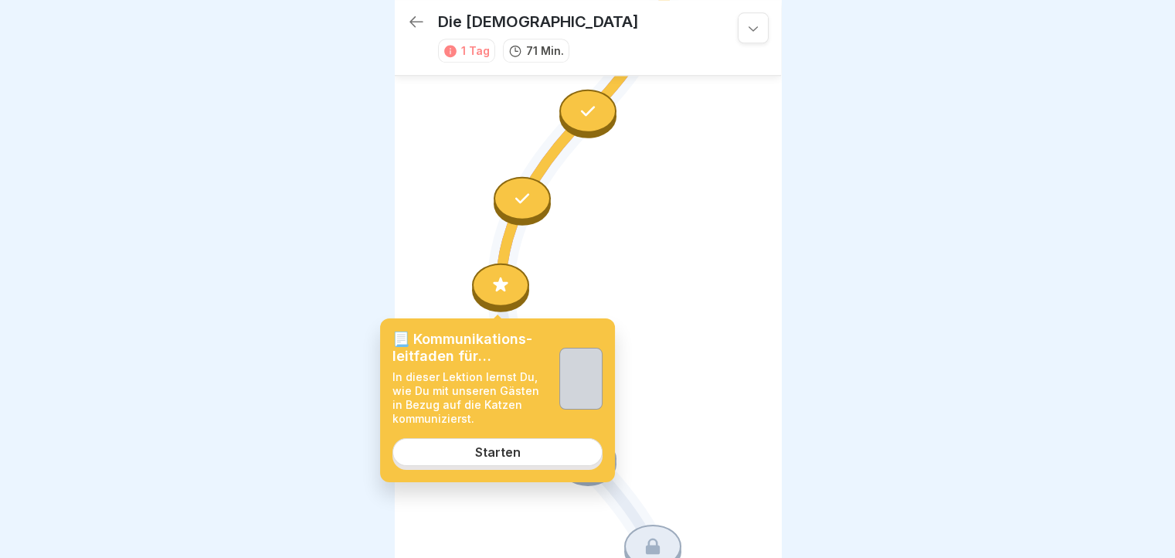
scroll to position [1628, 0]
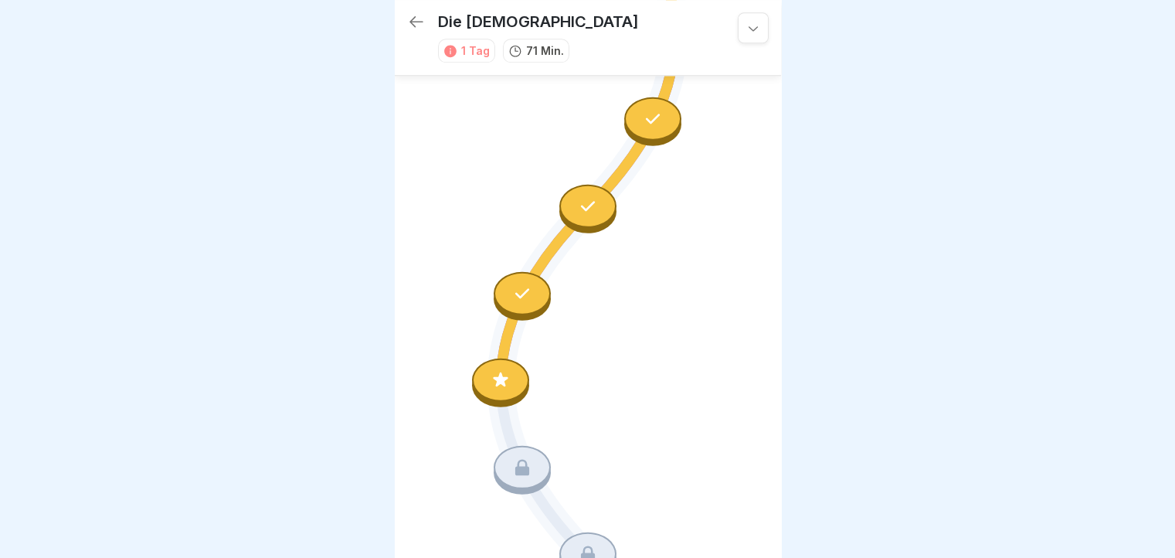
click at [522, 283] on icon at bounding box center [522, 293] width 20 height 20
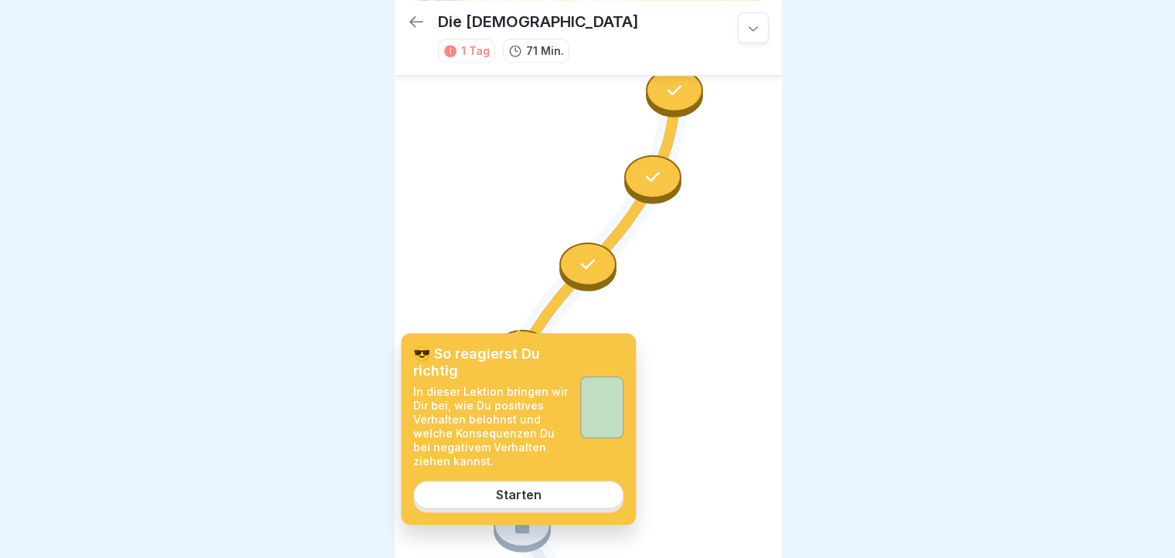
scroll to position [1551, 0]
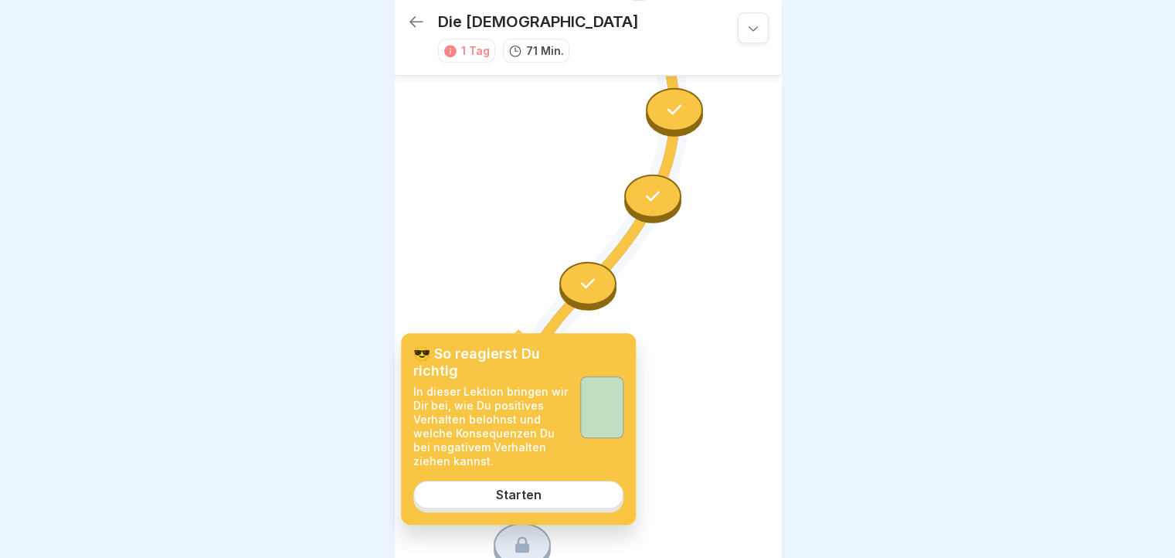
click at [589, 262] on div at bounding box center [587, 283] width 57 height 43
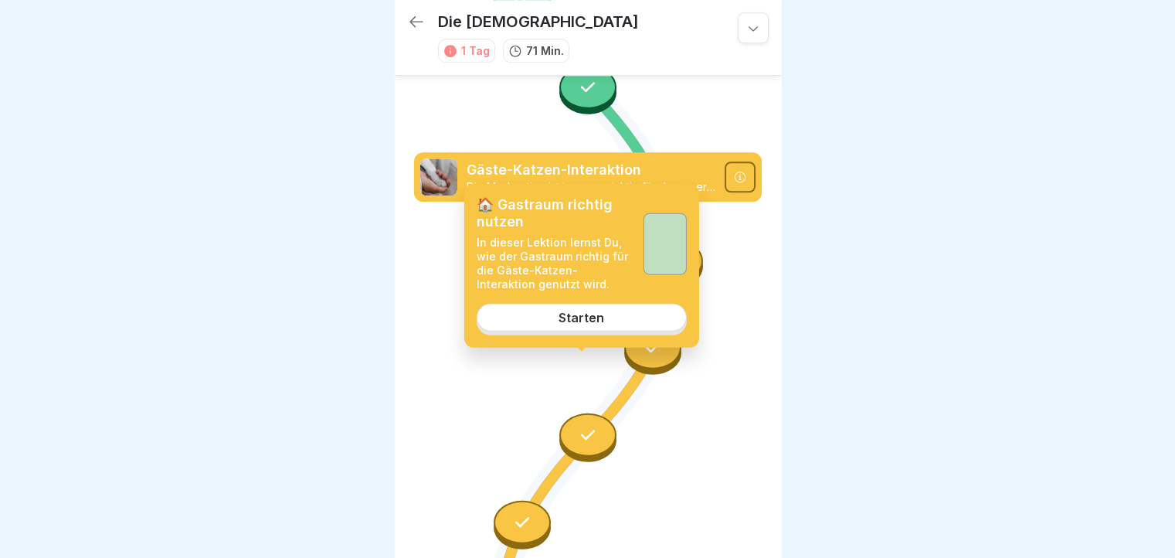
scroll to position [1396, 0]
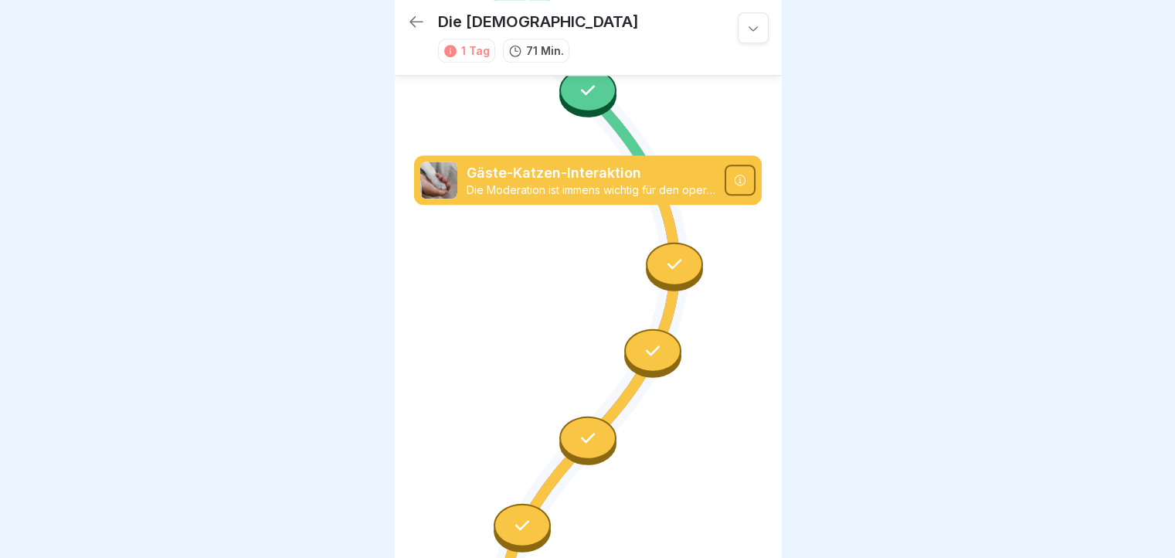
click at [658, 329] on div at bounding box center [652, 350] width 57 height 43
click at [664, 254] on icon at bounding box center [674, 264] width 20 height 20
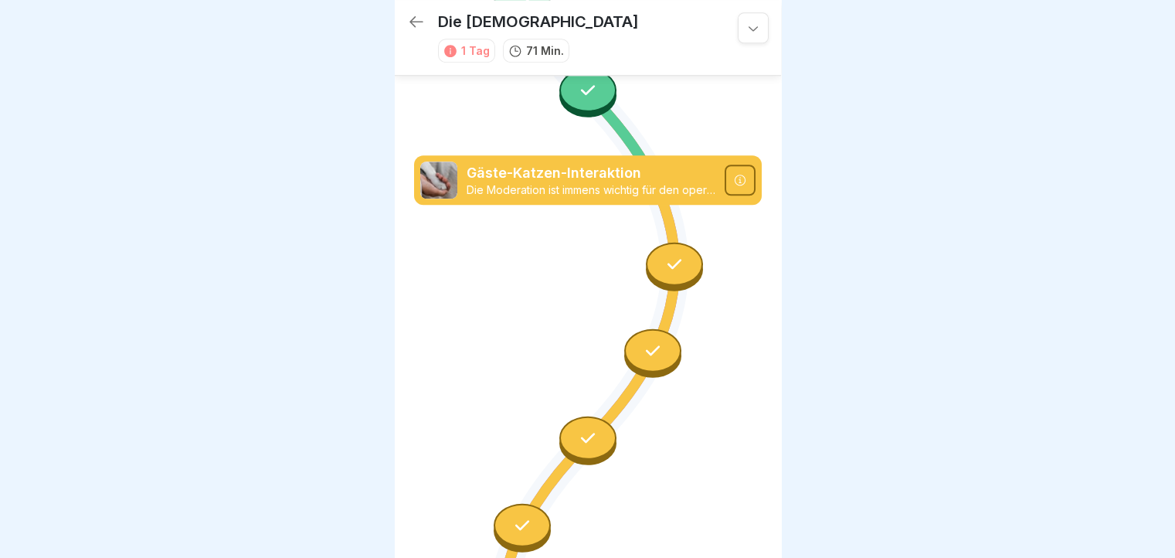
click at [584, 416] on div at bounding box center [587, 440] width 57 height 49
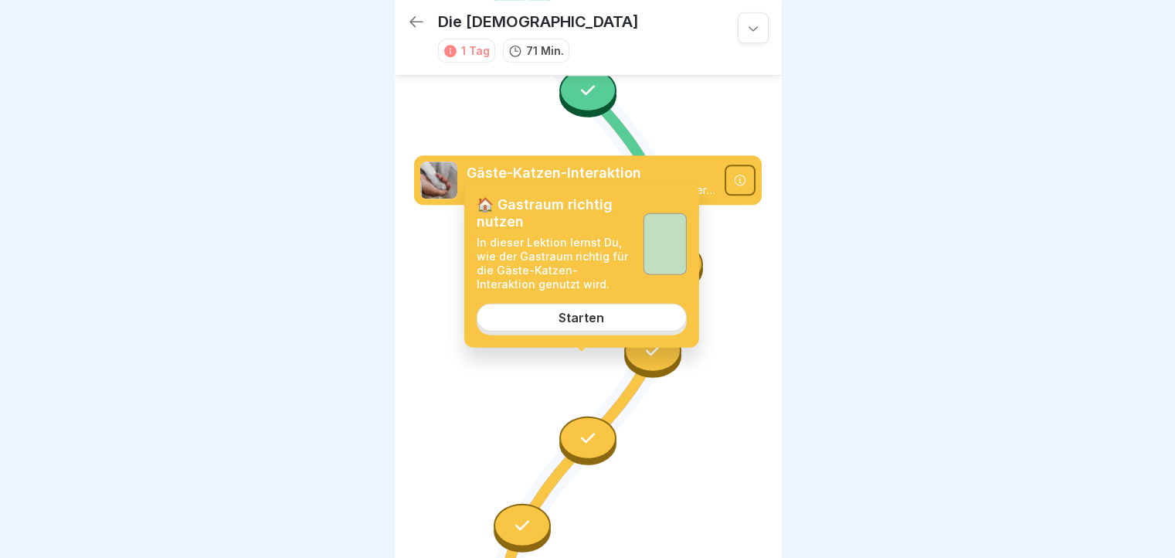
click at [595, 320] on div "Starten" at bounding box center [581, 317] width 46 height 14
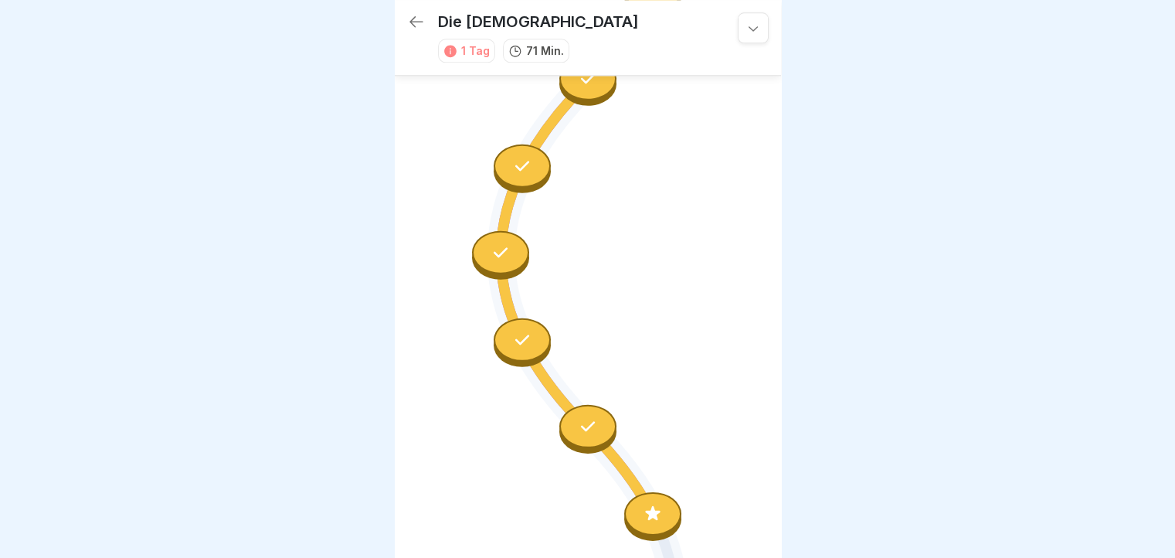
scroll to position [1765, 0]
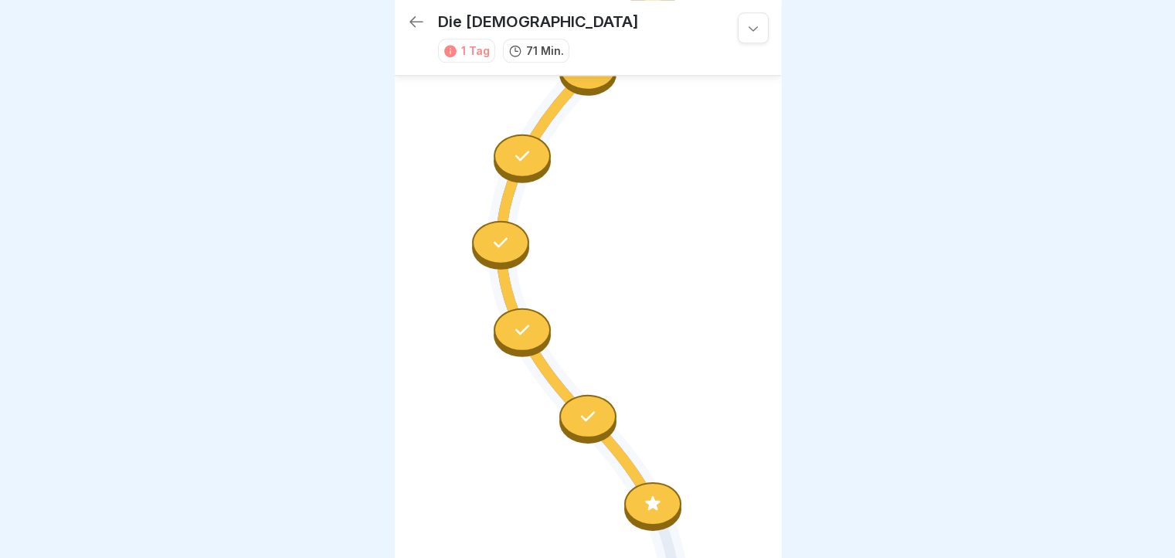
click at [588, 406] on icon at bounding box center [588, 416] width 20 height 20
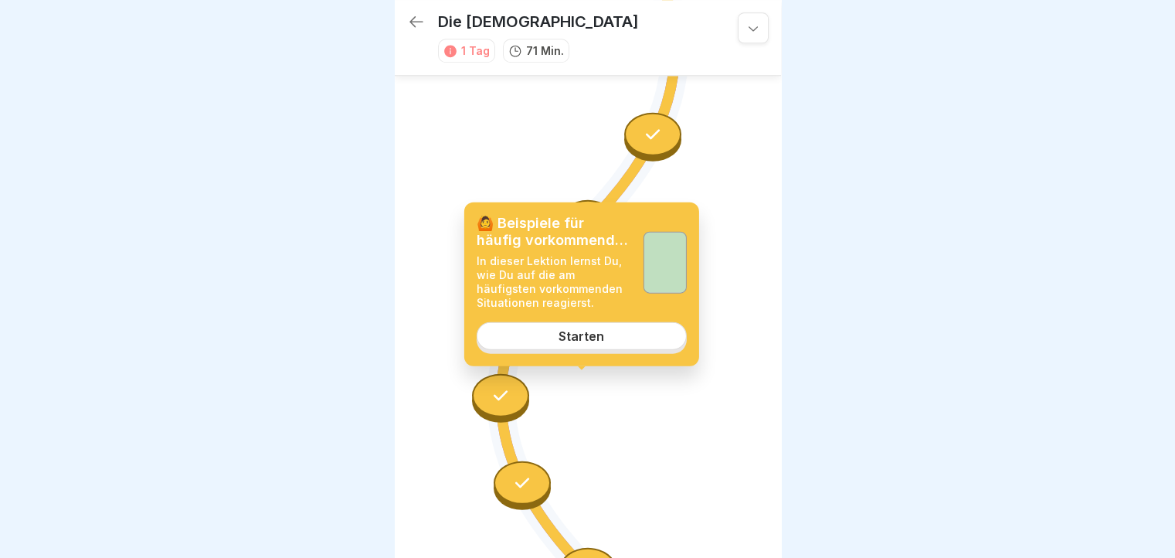
scroll to position [1611, 0]
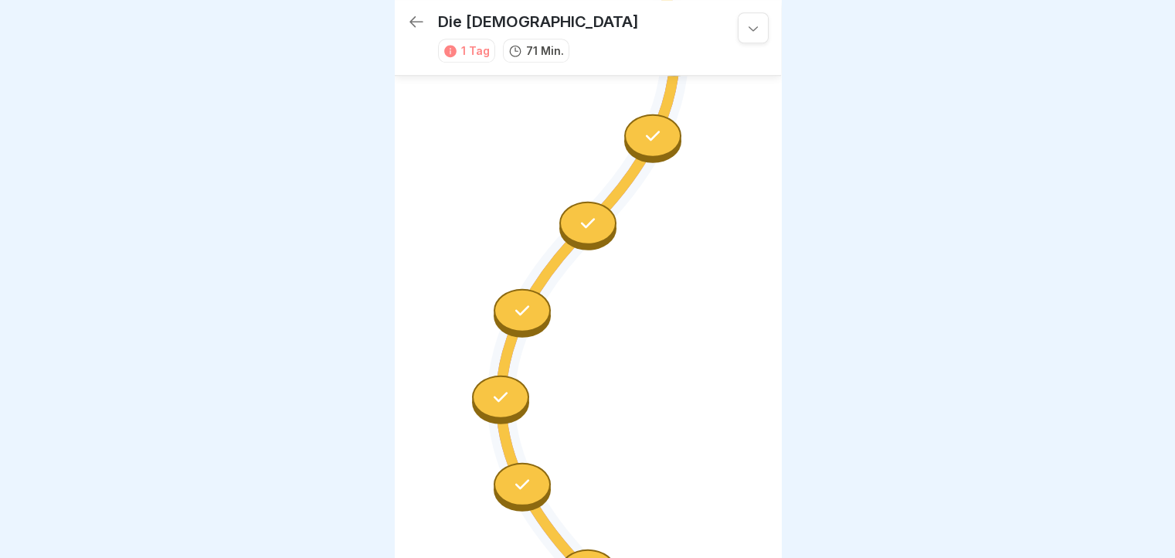
click at [500, 462] on div at bounding box center [521, 483] width 57 height 43
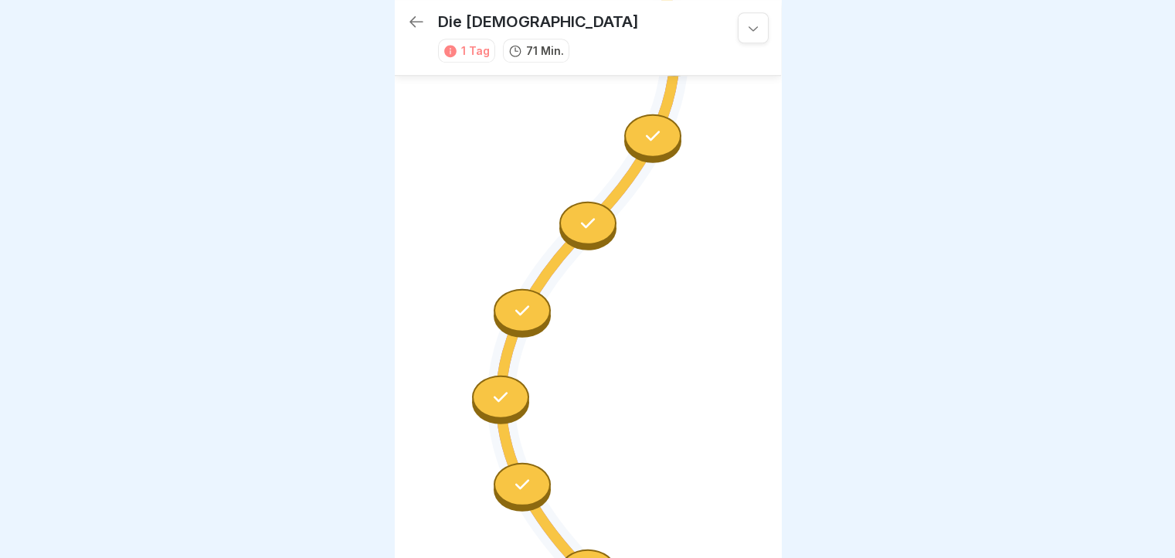
click at [517, 288] on div at bounding box center [521, 309] width 57 height 43
click at [578, 213] on icon at bounding box center [588, 223] width 20 height 20
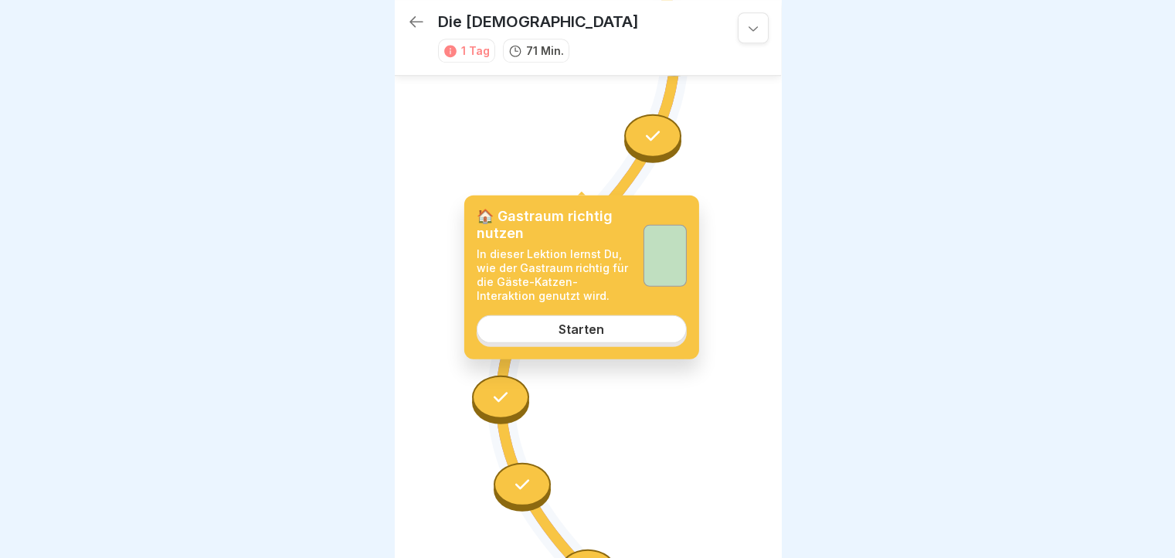
click at [574, 334] on div "Starten" at bounding box center [581, 329] width 46 height 14
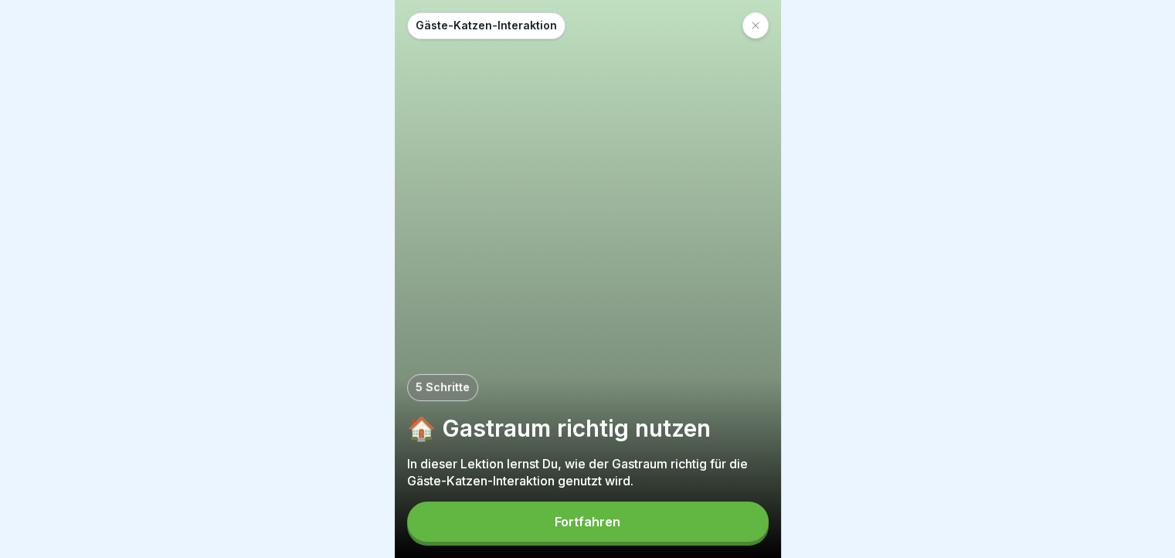
click at [609, 528] on div "Fortfahren" at bounding box center [588, 521] width 66 height 14
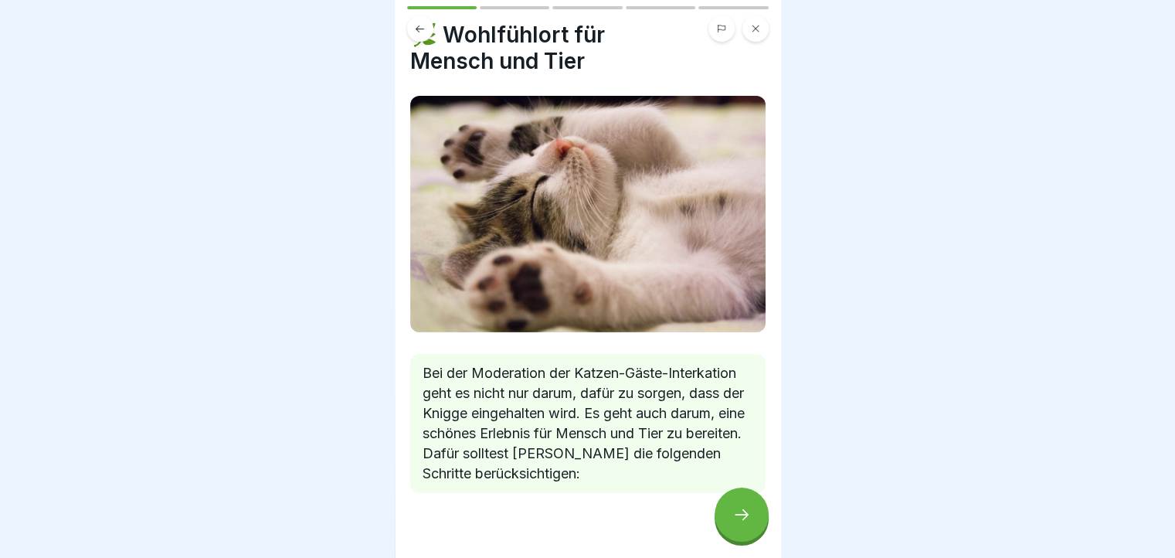
scroll to position [59, 0]
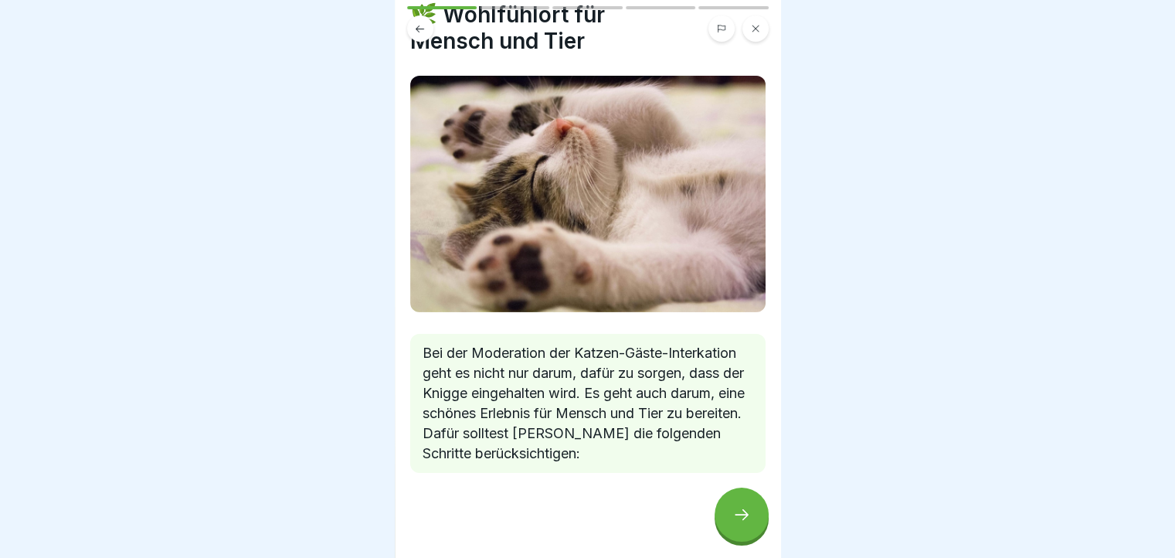
click at [728, 515] on div at bounding box center [741, 514] width 54 height 54
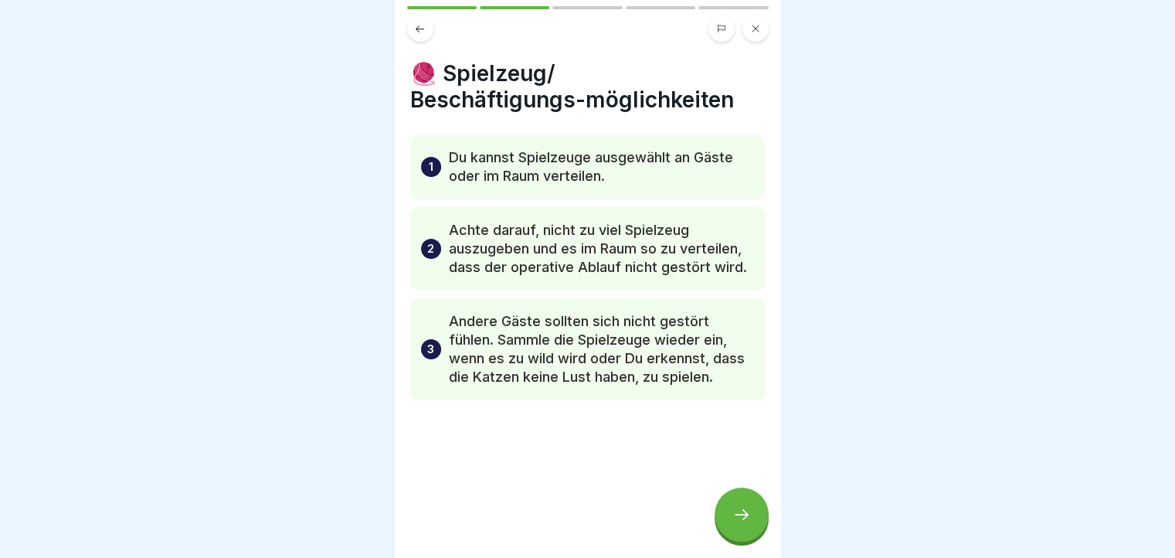
click at [728, 515] on div at bounding box center [741, 514] width 54 height 54
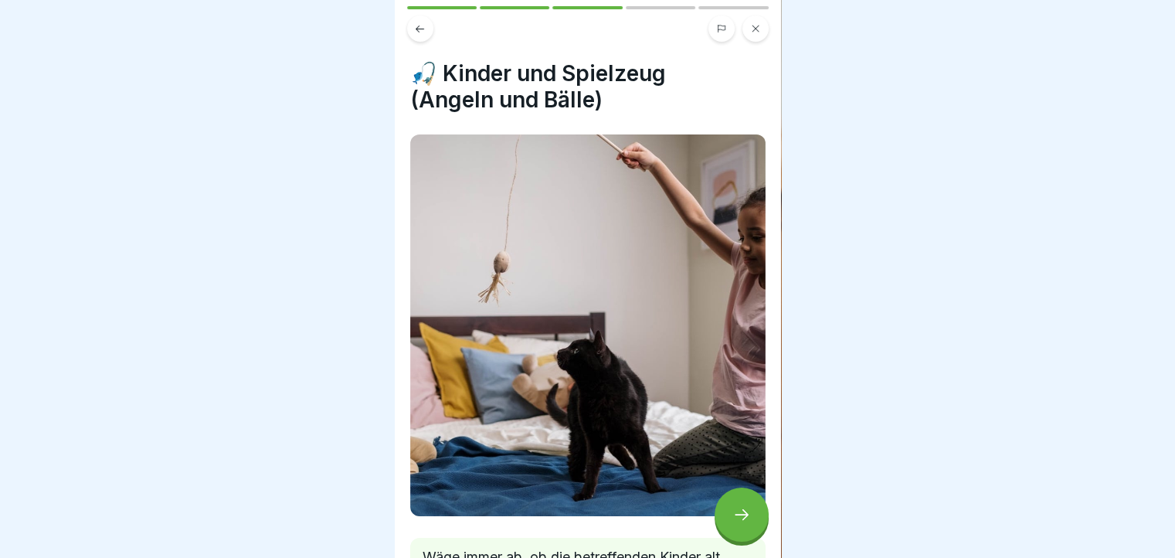
click at [728, 515] on div at bounding box center [741, 514] width 54 height 54
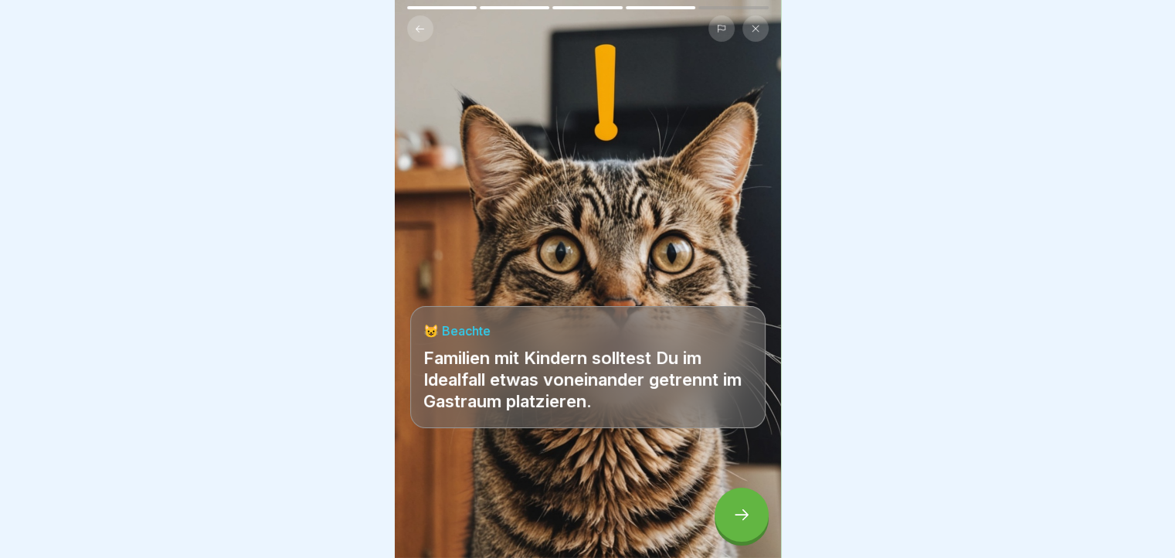
click at [728, 515] on div at bounding box center [741, 514] width 54 height 54
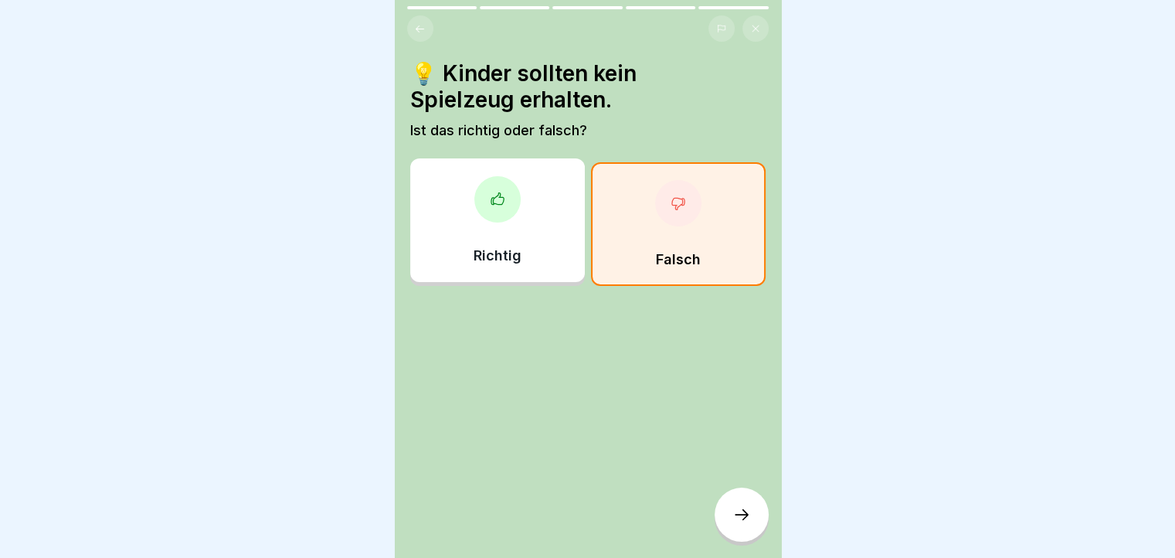
click at [755, 28] on button at bounding box center [755, 28] width 26 height 26
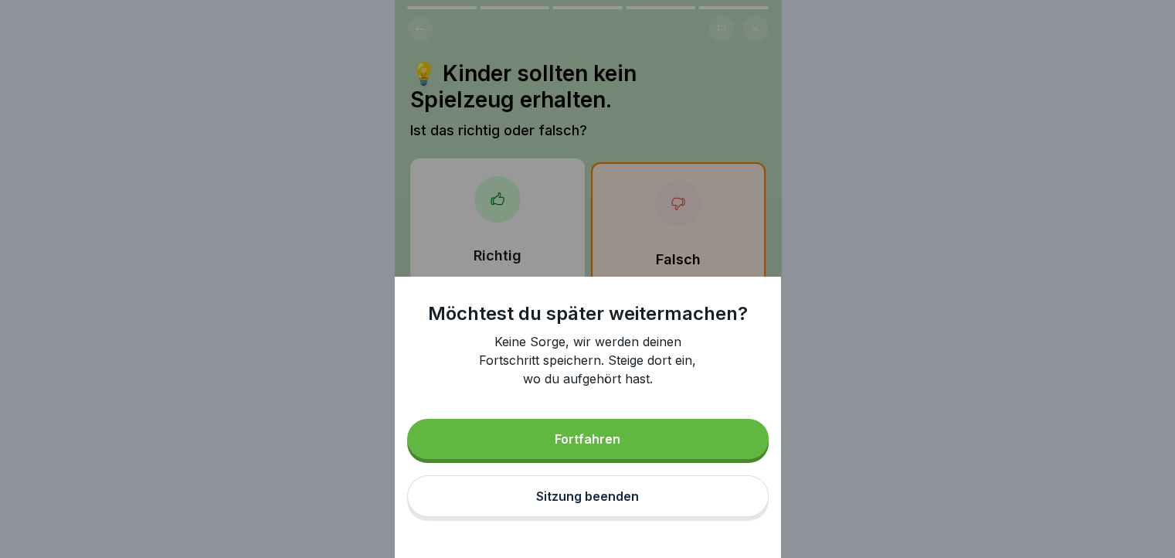
click at [650, 512] on button "Sitzung beenden" at bounding box center [587, 496] width 361 height 42
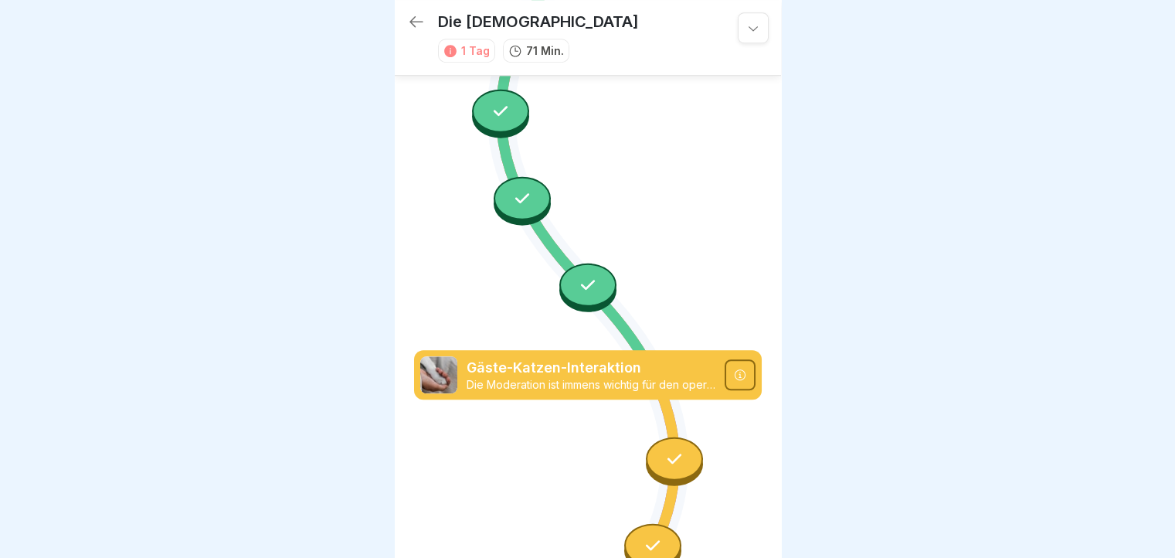
scroll to position [1225, 0]
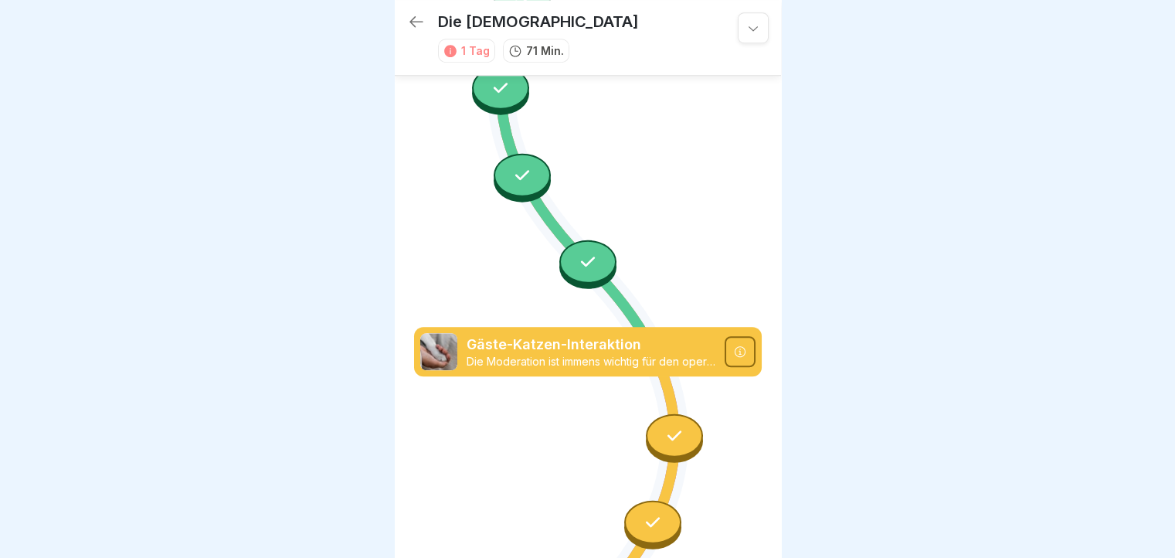
click at [668, 426] on icon at bounding box center [674, 436] width 20 height 20
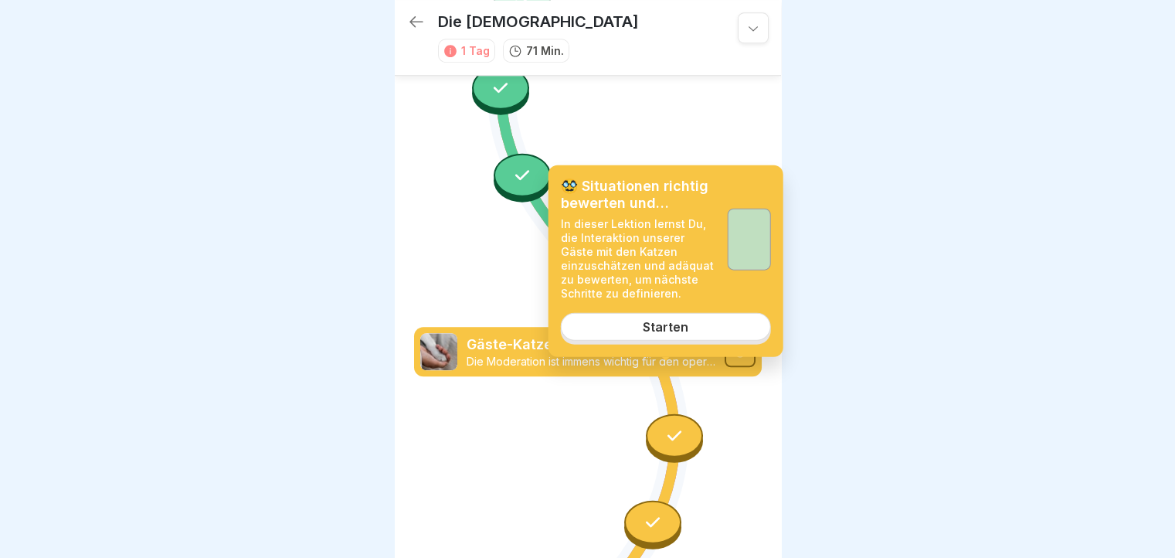
click at [675, 335] on link "Starten" at bounding box center [666, 327] width 210 height 28
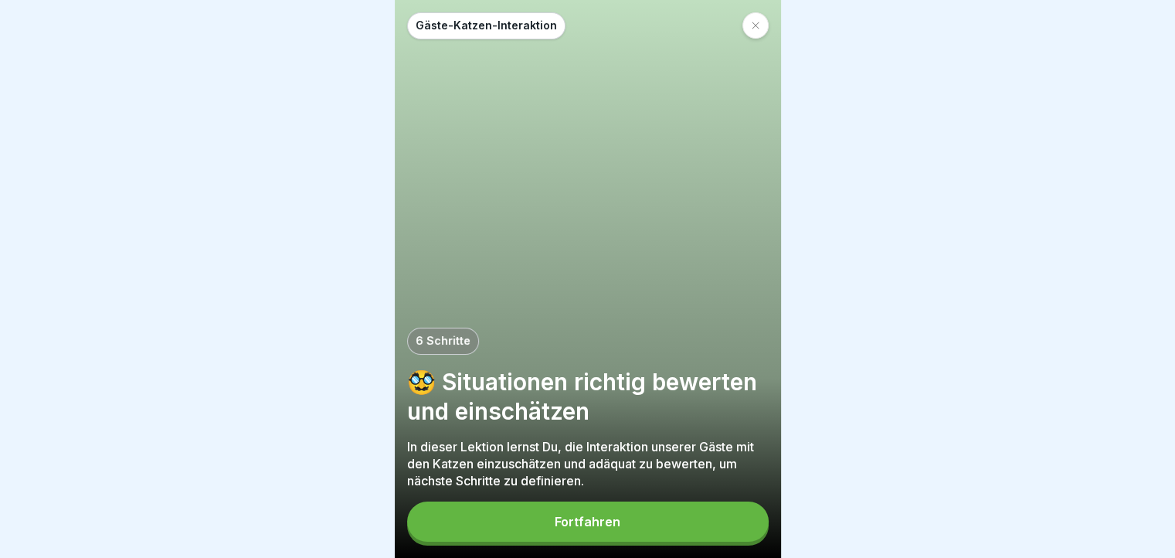
click at [628, 528] on button "Fortfahren" at bounding box center [587, 521] width 361 height 40
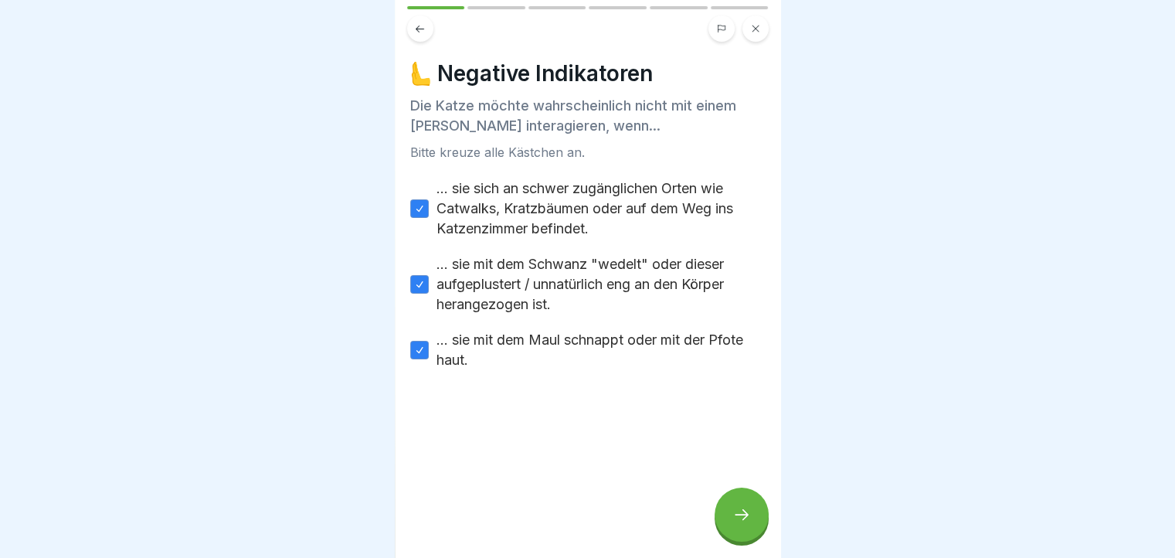
click at [751, 24] on icon at bounding box center [755, 28] width 9 height 9
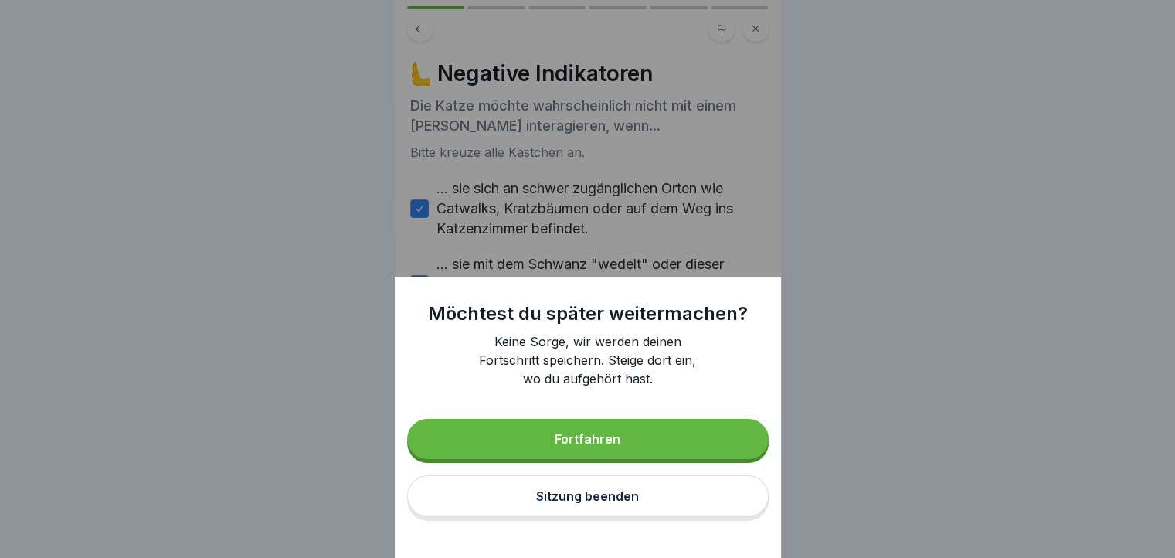
click at [608, 503] on div "Sitzung beenden" at bounding box center [587, 496] width 103 height 14
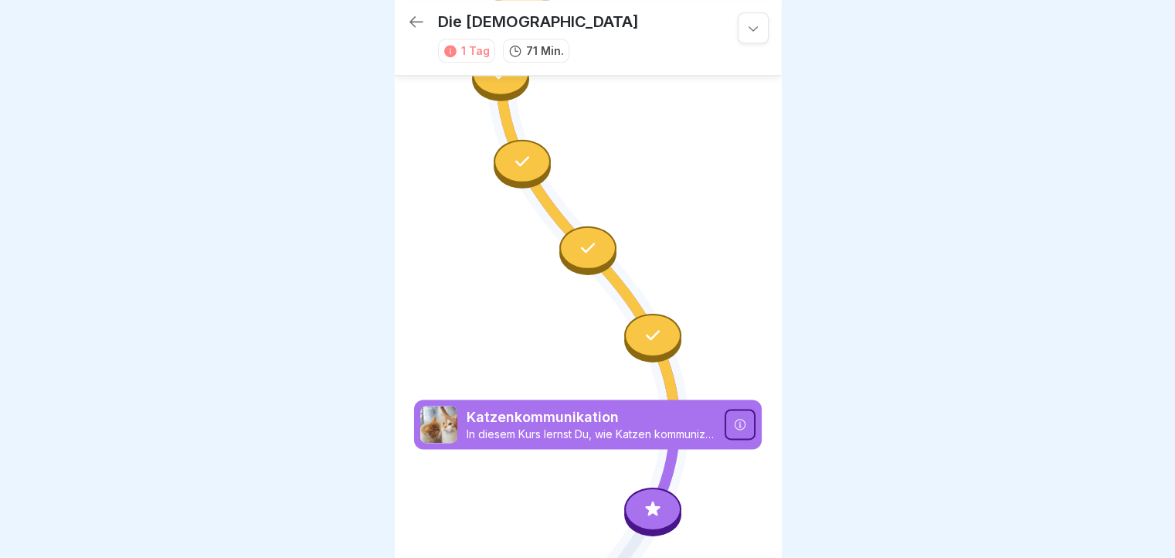
scroll to position [1937, 0]
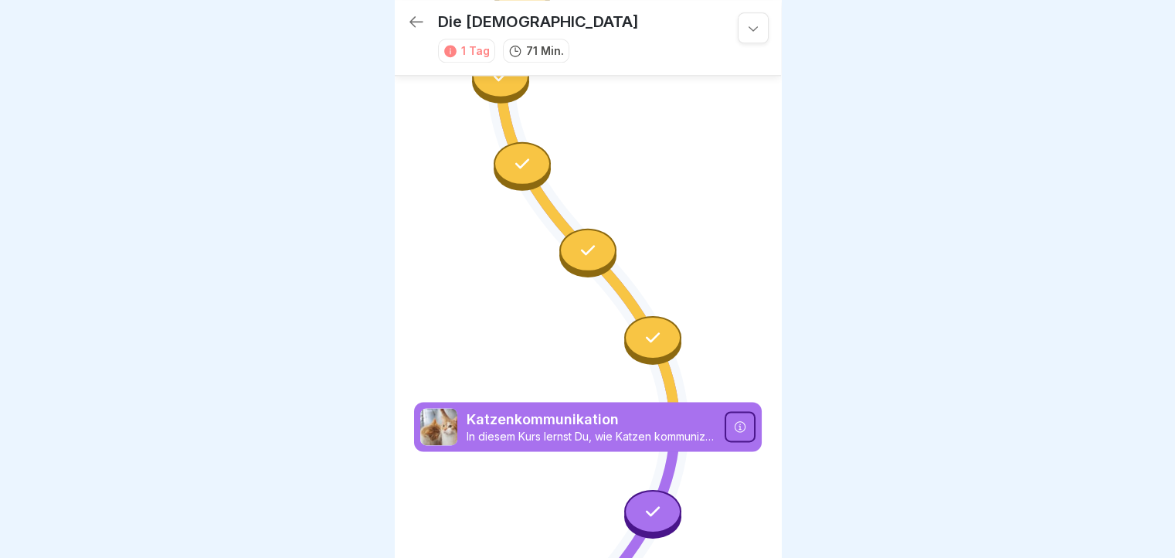
scroll to position [1937, 0]
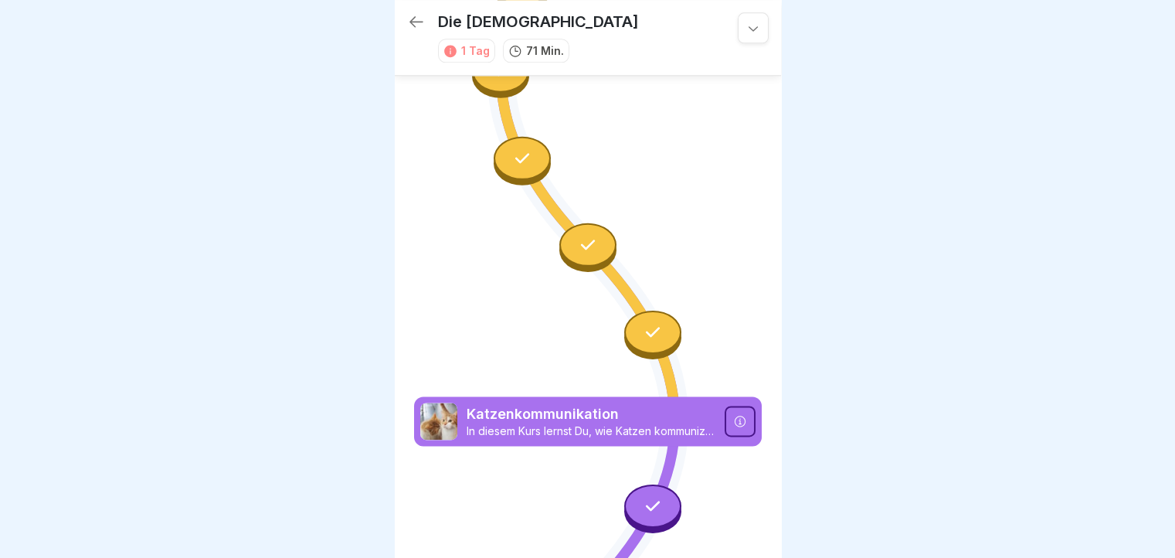
click at [655, 483] on div at bounding box center [652, 504] width 57 height 43
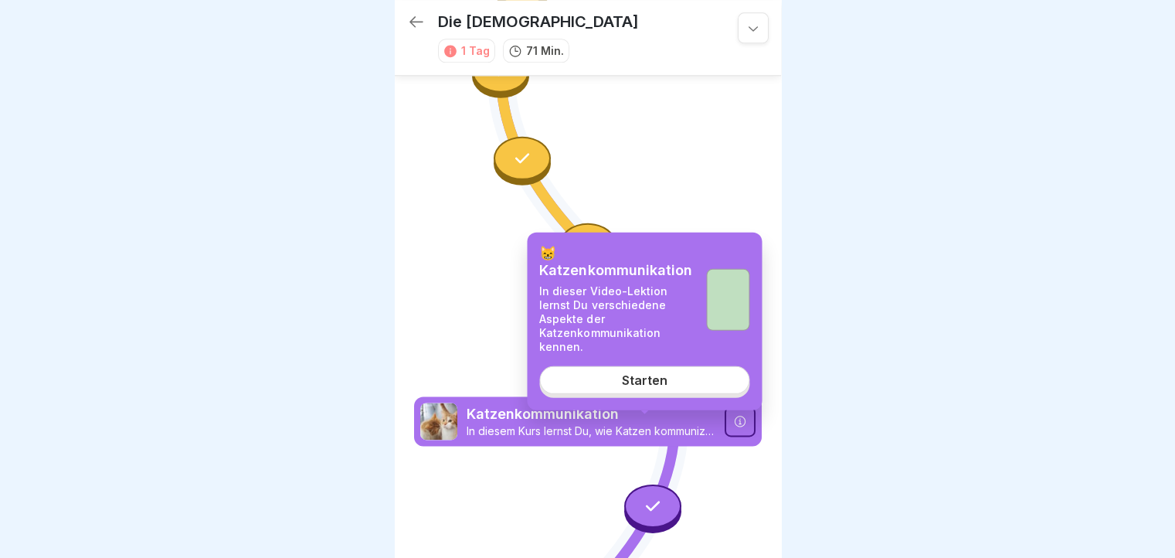
click at [677, 366] on link "Starten" at bounding box center [644, 380] width 210 height 28
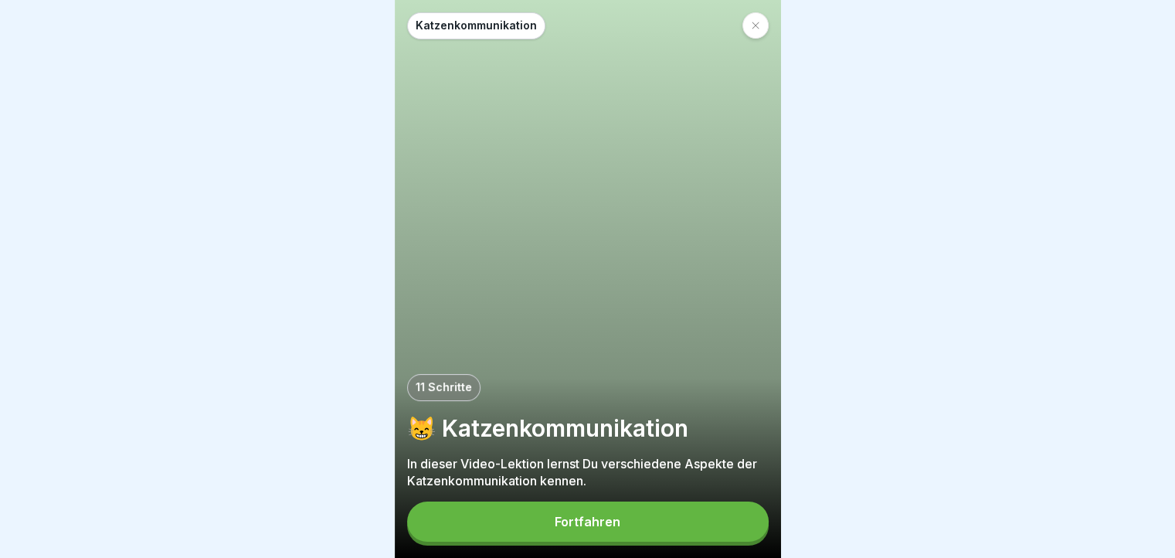
click at [598, 527] on div "Fortfahren" at bounding box center [588, 521] width 66 height 14
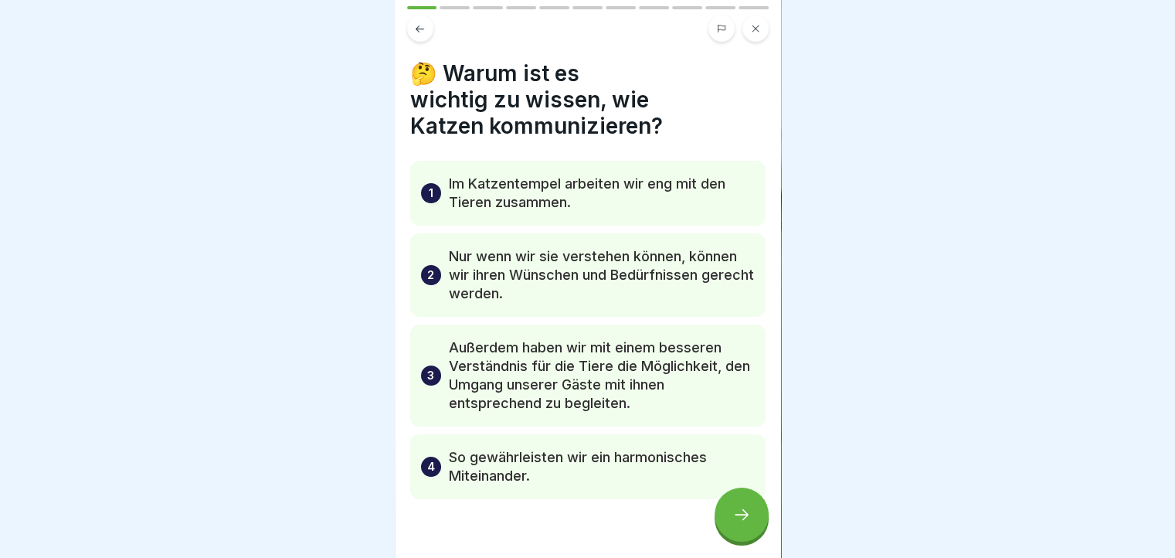
click at [747, 510] on icon at bounding box center [741, 514] width 19 height 19
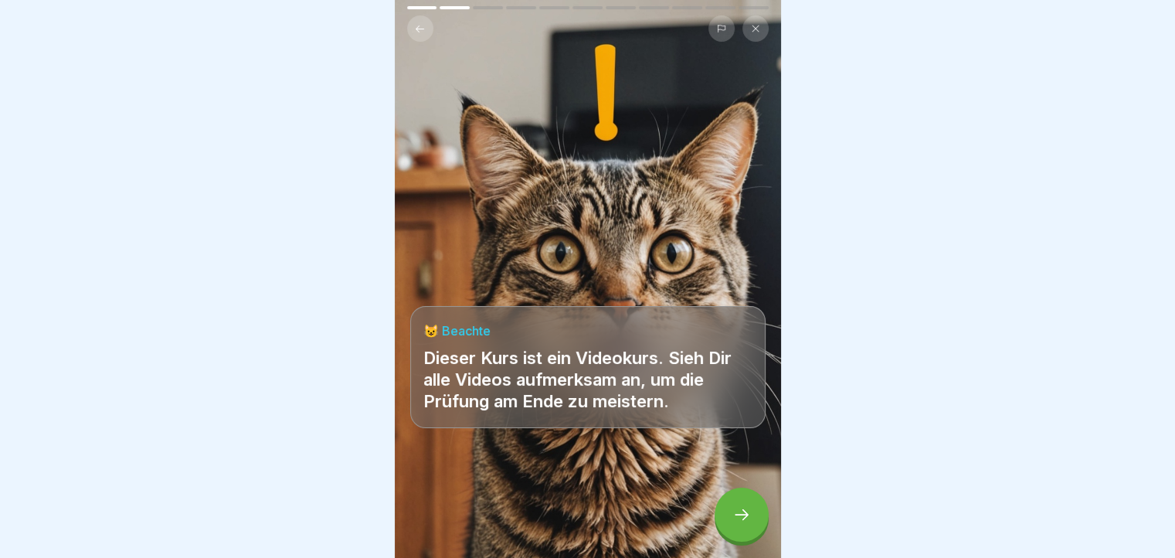
click at [747, 510] on icon at bounding box center [741, 514] width 19 height 19
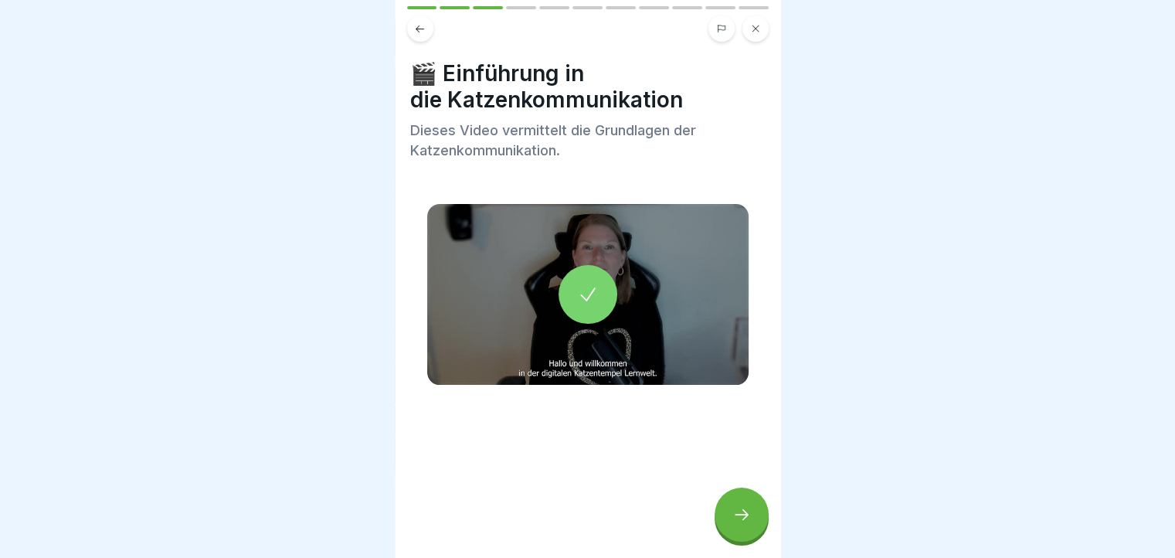
click at [747, 510] on icon at bounding box center [741, 514] width 19 height 19
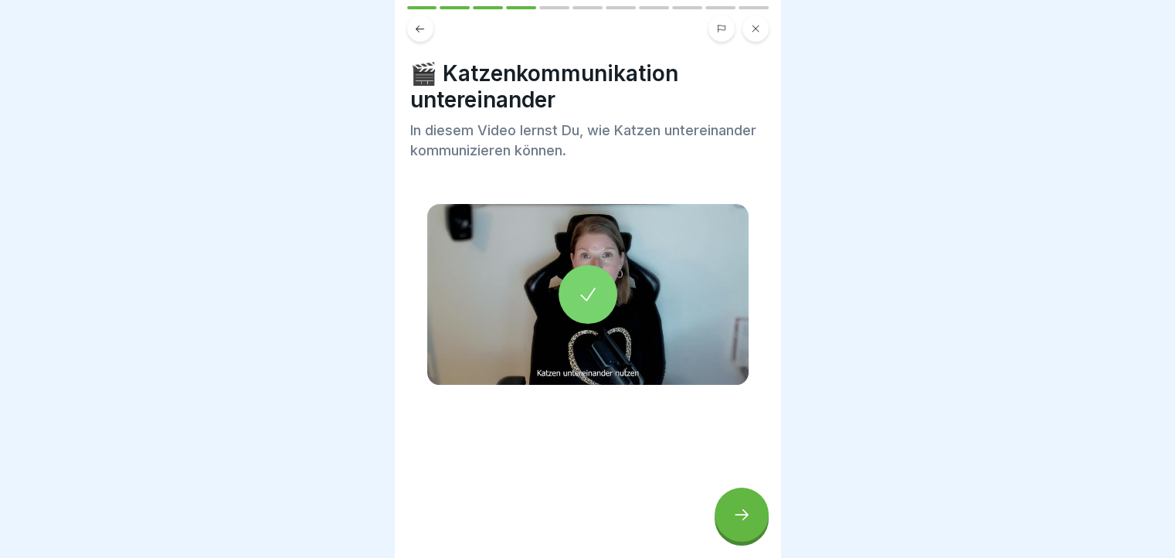
click at [747, 510] on icon at bounding box center [741, 514] width 19 height 19
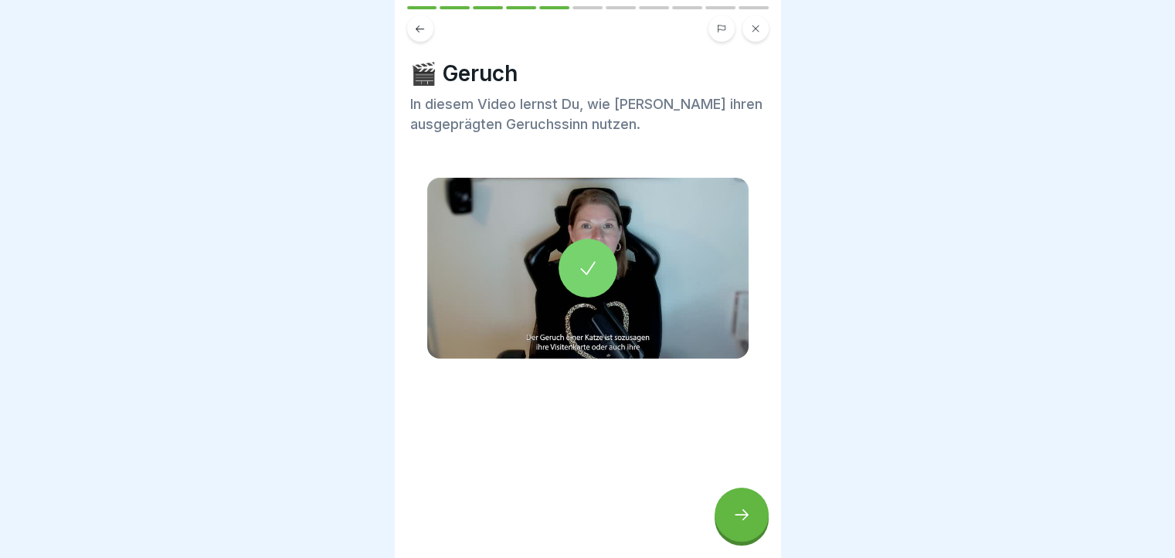
click at [590, 257] on icon at bounding box center [588, 268] width 22 height 22
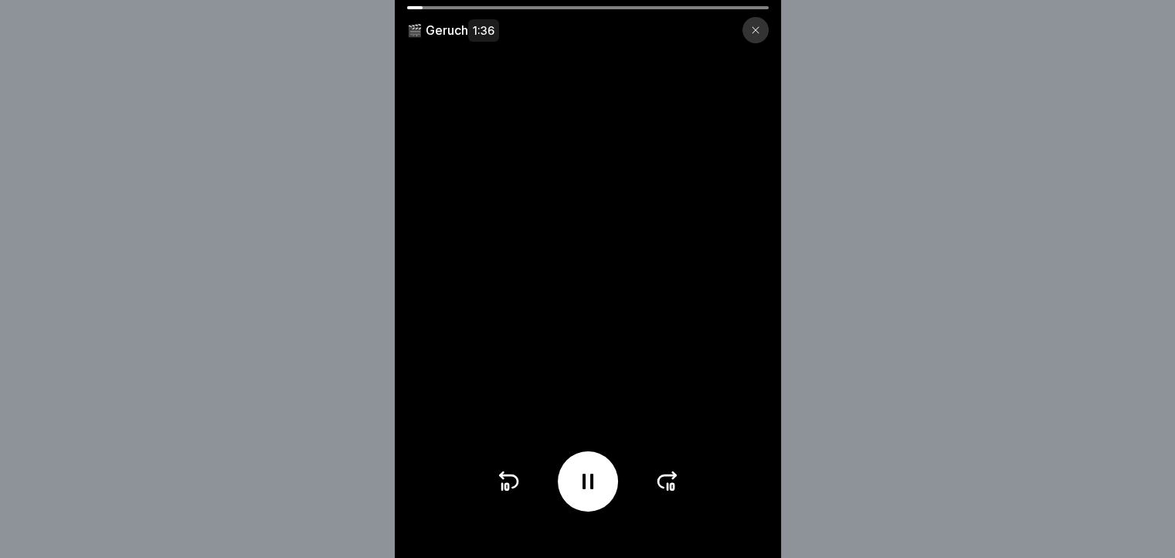
click at [453, 8] on div at bounding box center [587, 7] width 361 height 3
click at [508, 11] on div "🎬 Geruch 1:36" at bounding box center [588, 24] width 386 height 37
click at [513, 7] on div at bounding box center [587, 7] width 361 height 3
click at [673, 488] on icon at bounding box center [667, 481] width 25 height 25
click at [677, 492] on icon at bounding box center [667, 481] width 25 height 25
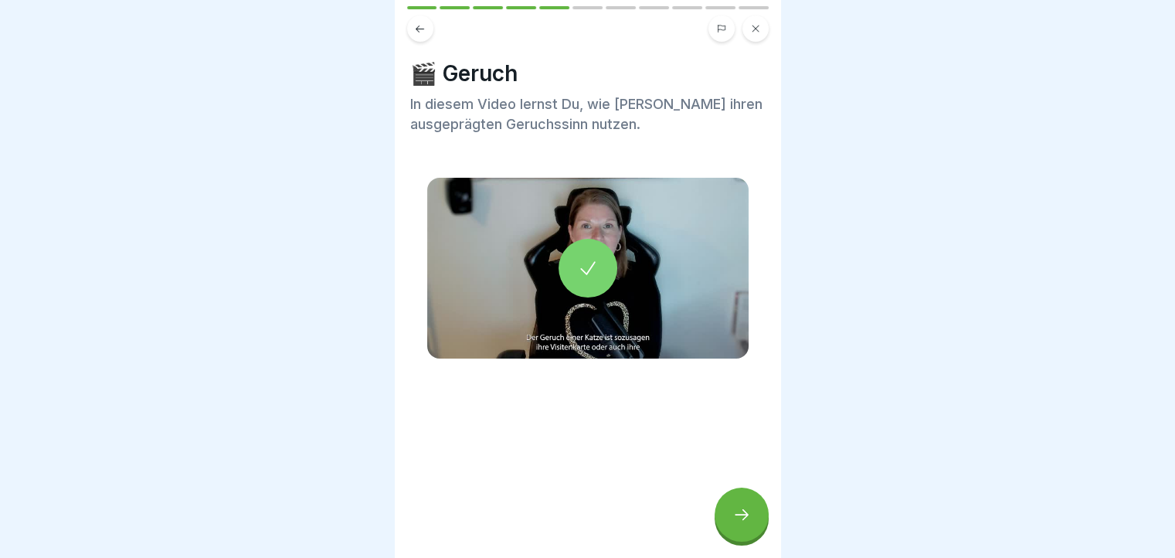
click at [740, 500] on div at bounding box center [741, 514] width 54 height 54
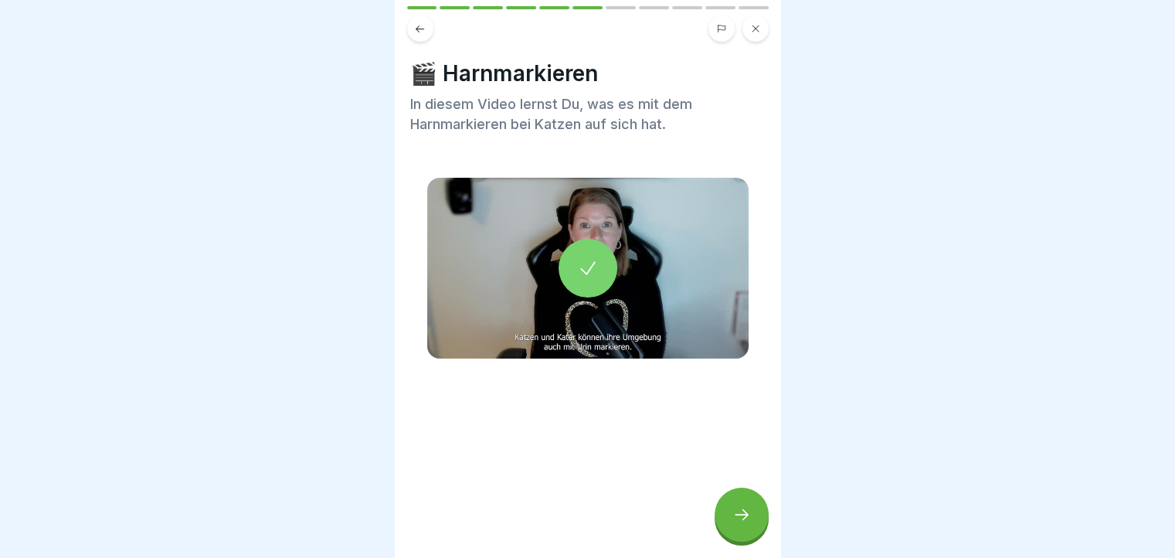
click at [740, 504] on div at bounding box center [741, 514] width 54 height 54
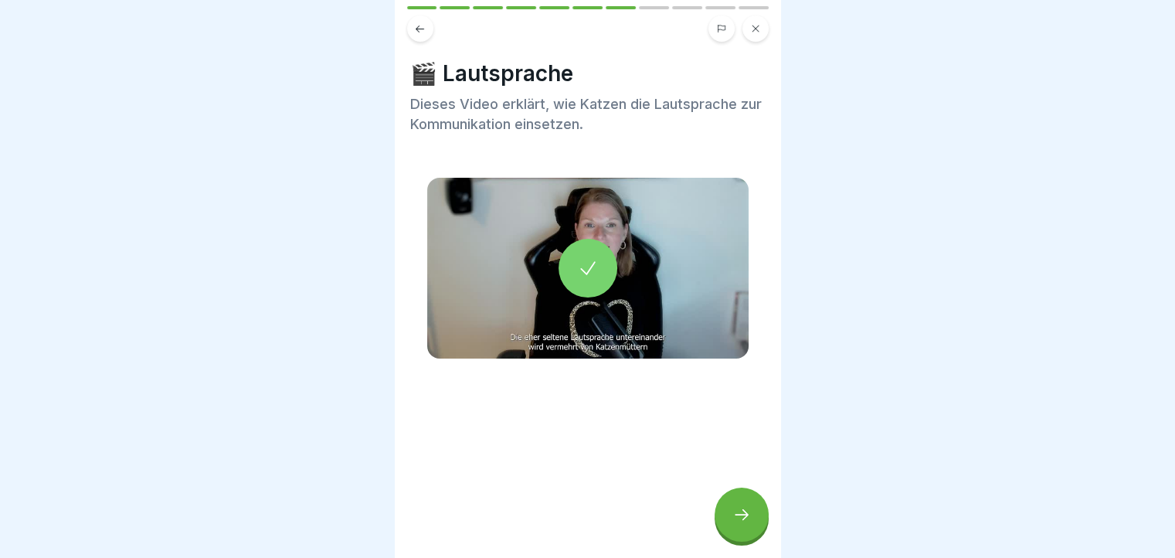
click at [740, 504] on div at bounding box center [741, 514] width 54 height 54
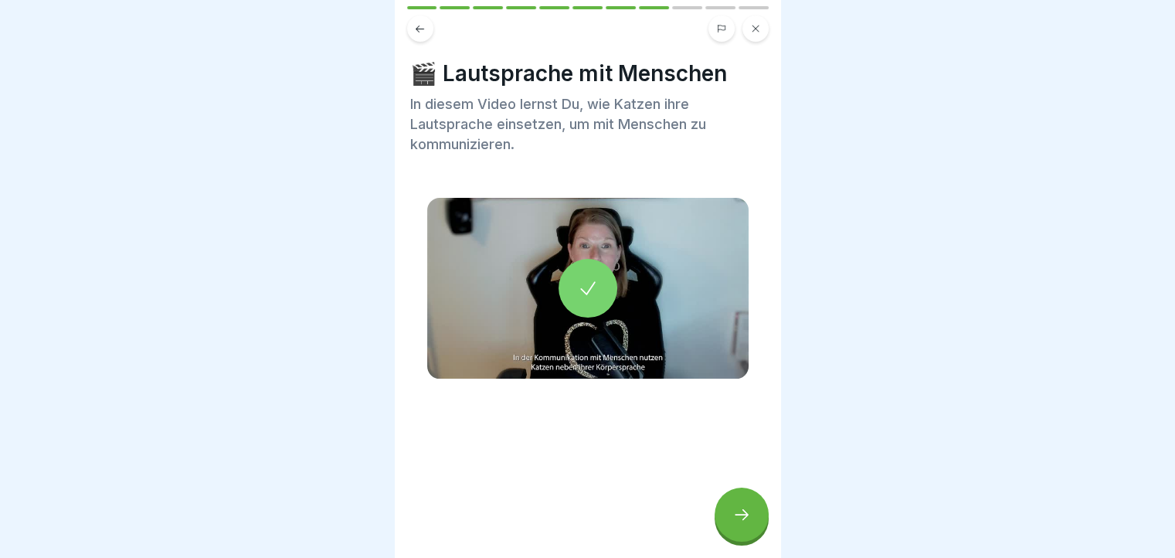
click at [740, 504] on div at bounding box center [741, 514] width 54 height 54
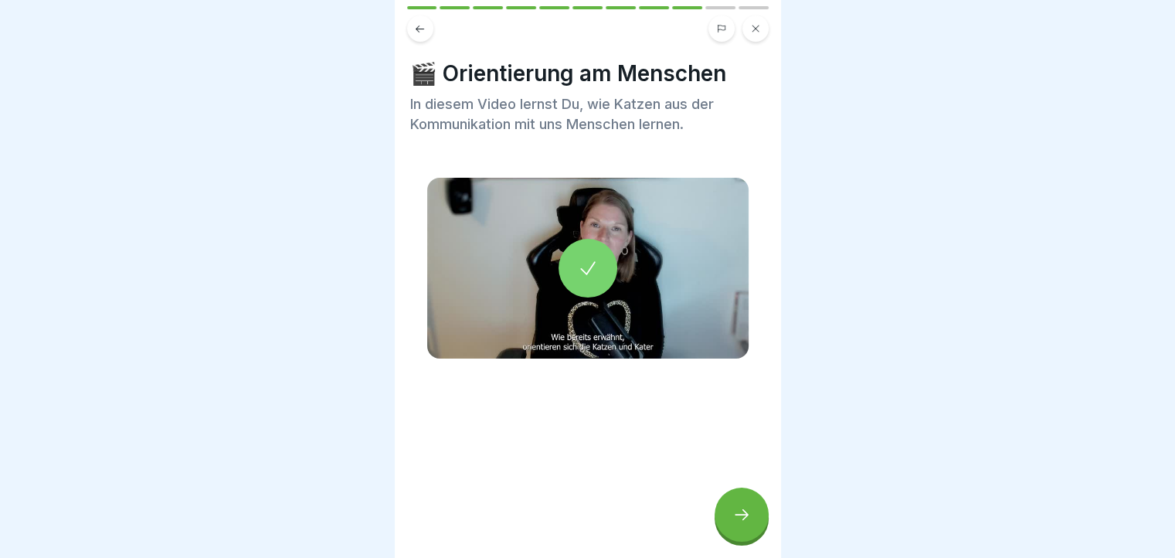
click at [591, 257] on icon at bounding box center [588, 268] width 22 height 22
